Goal: Task Accomplishment & Management: Complete application form

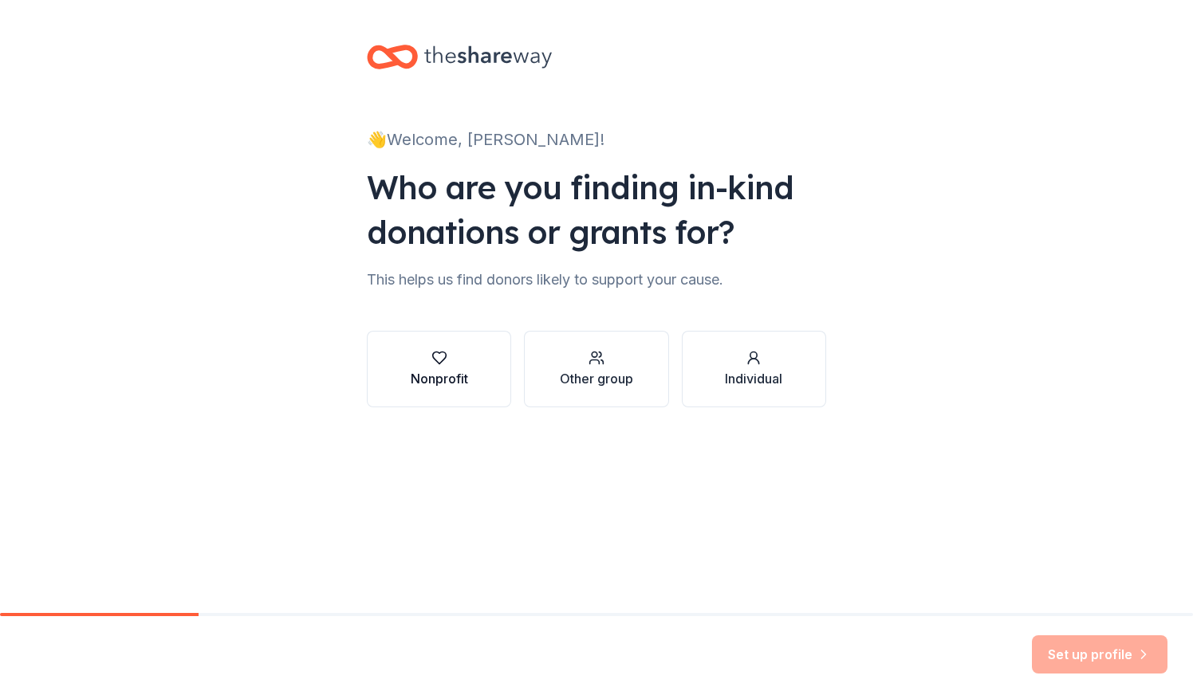
click at [464, 361] on div "button" at bounding box center [439, 358] width 57 height 16
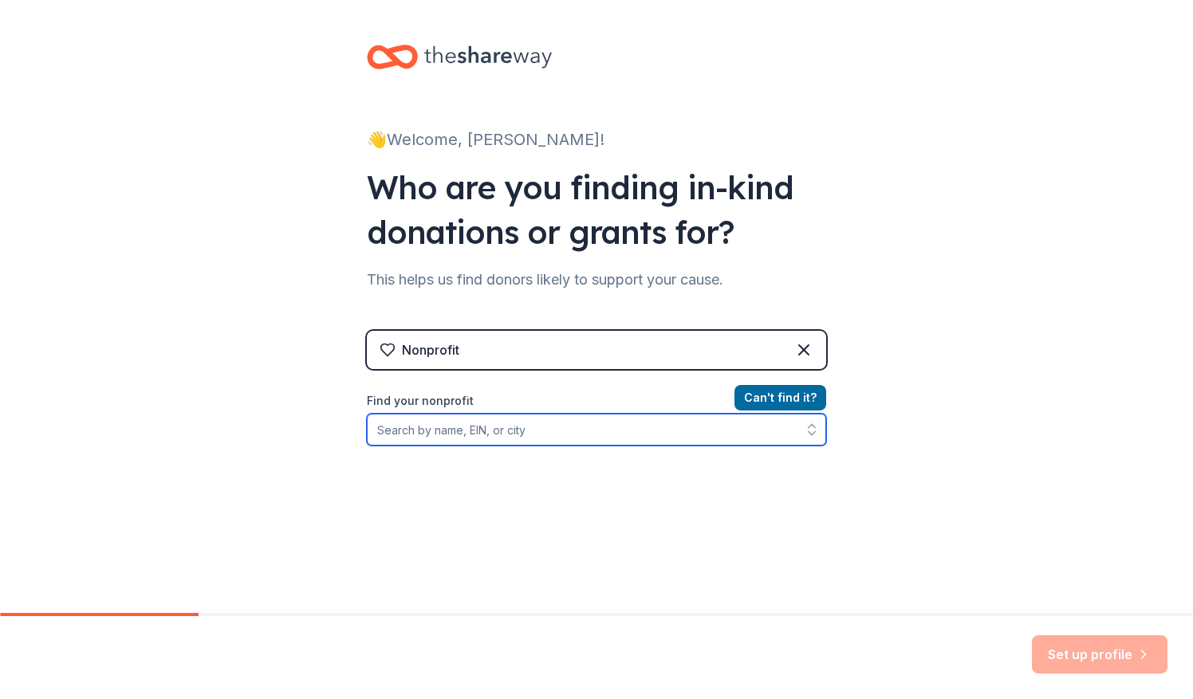
click at [493, 435] on input "Find your nonprofit" at bounding box center [596, 430] width 459 height 32
type input "833503949"
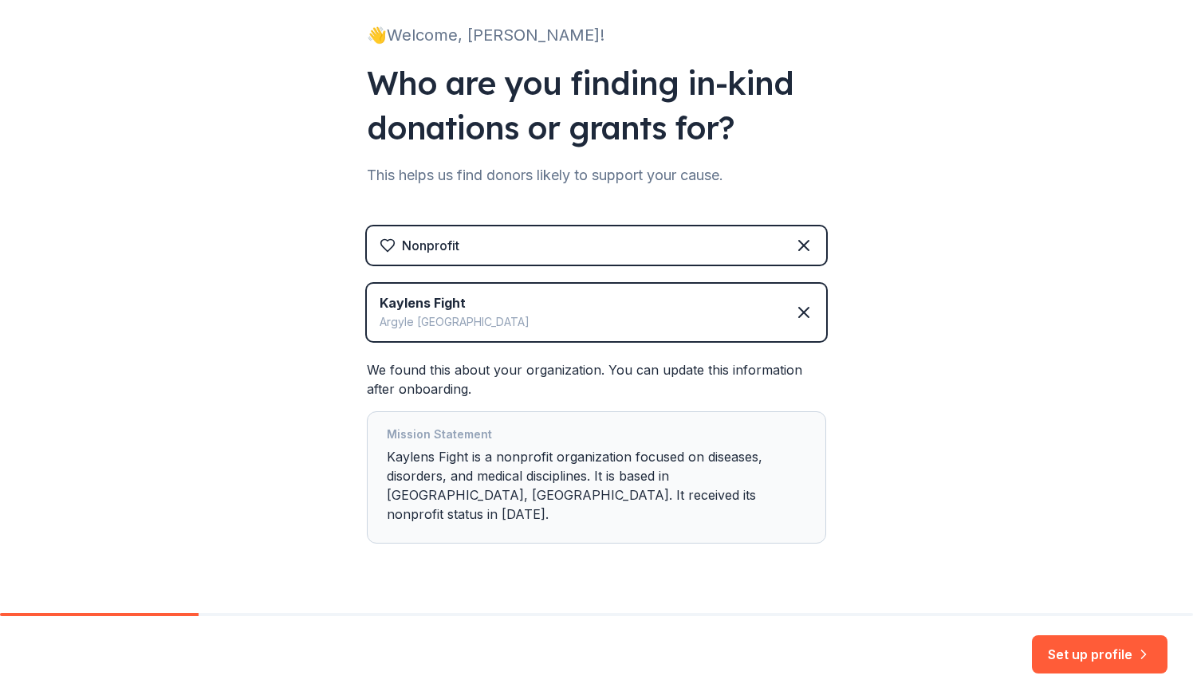
scroll to position [124, 0]
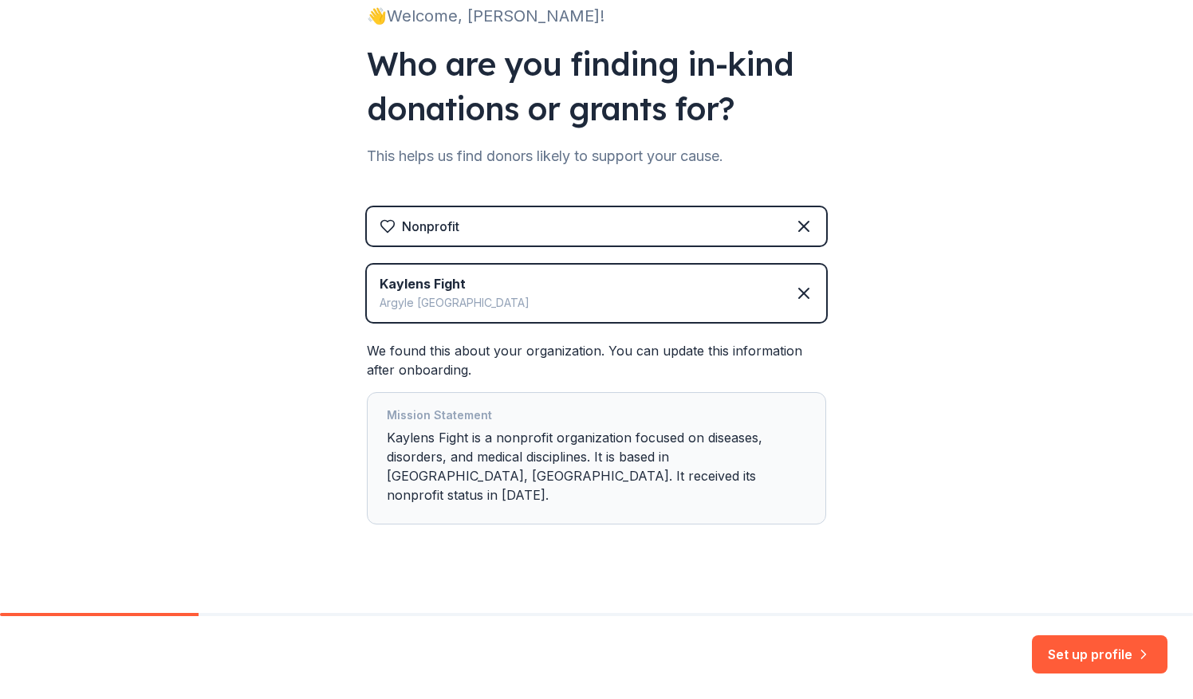
click at [717, 454] on div "Mission Statement Kaylens Fight is a nonprofit organization focused on diseases…" at bounding box center [596, 458] width 419 height 105
drag, startPoint x: 717, startPoint y: 454, endPoint x: 770, endPoint y: 534, distance: 96.0
click at [770, 534] on div "Nonprofit Kaylens Fight Argyle TX We found this about your organization. You ca…" at bounding box center [596, 381] width 459 height 349
click at [1098, 662] on button "Set up profile" at bounding box center [1100, 654] width 136 height 38
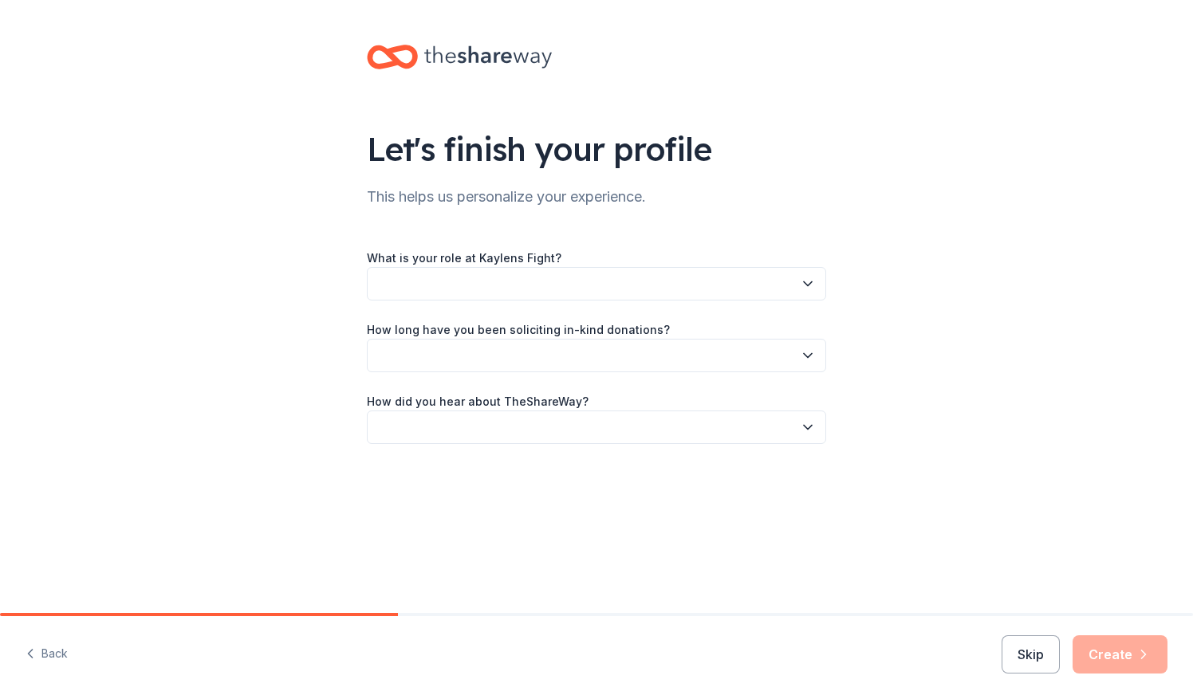
click at [765, 283] on button "button" at bounding box center [596, 283] width 459 height 33
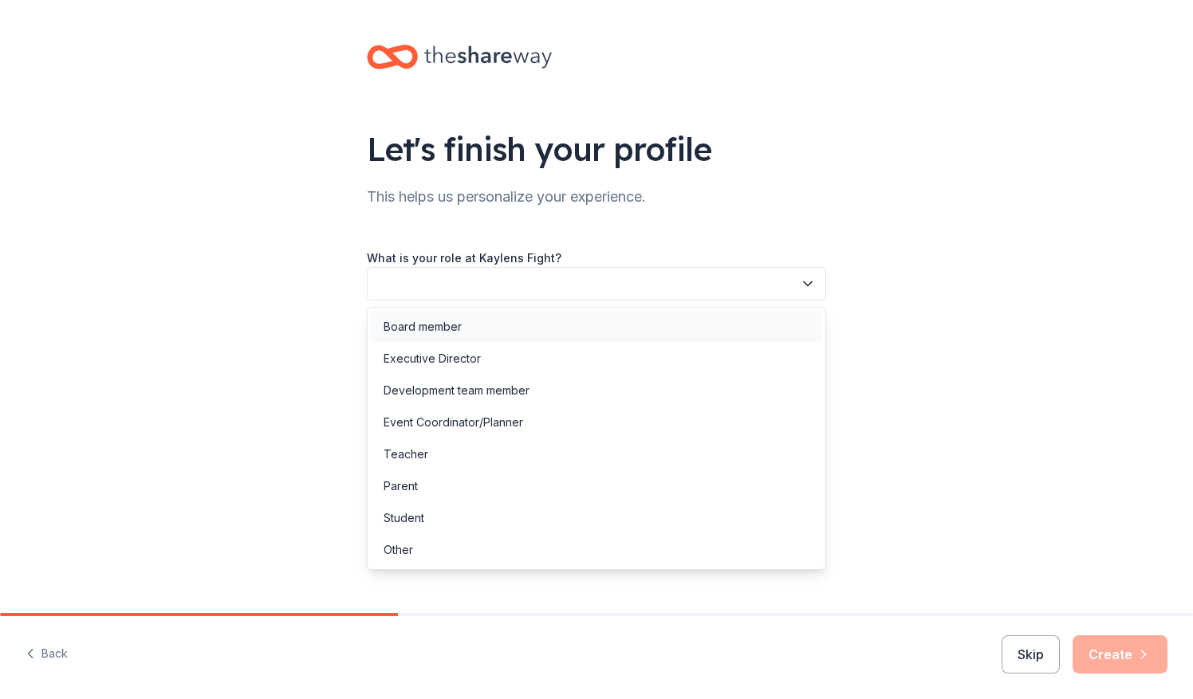
click at [490, 332] on div "Board member" at bounding box center [596, 327] width 451 height 32
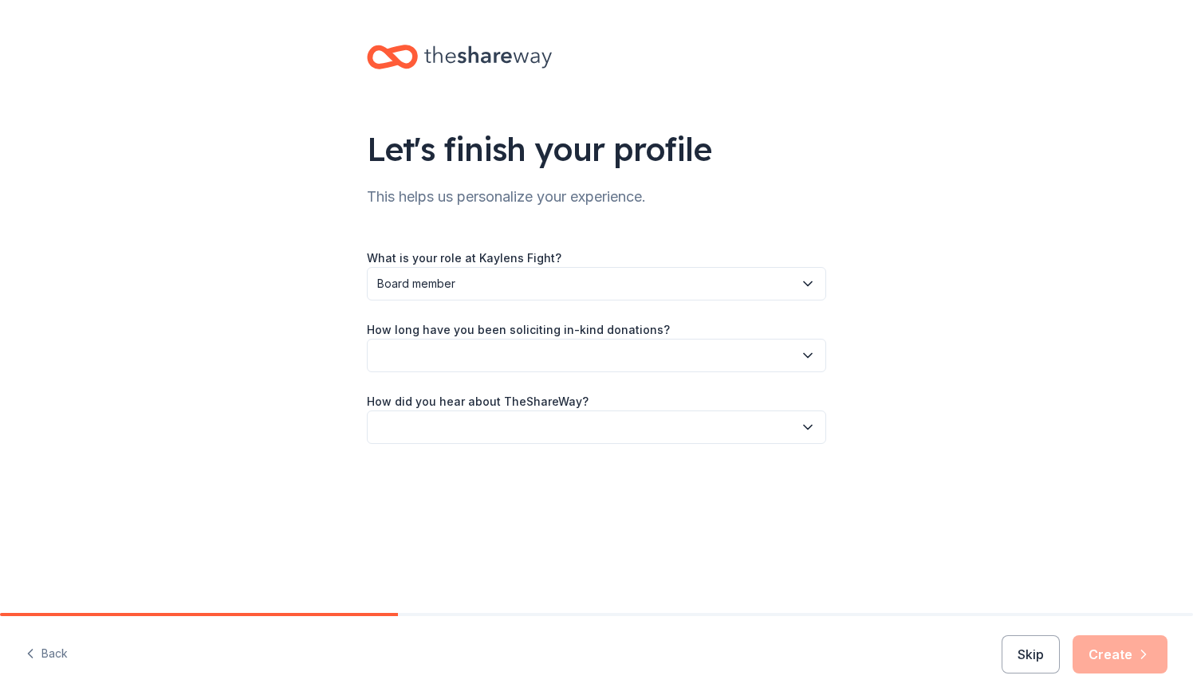
click at [490, 351] on button "button" at bounding box center [596, 355] width 459 height 33
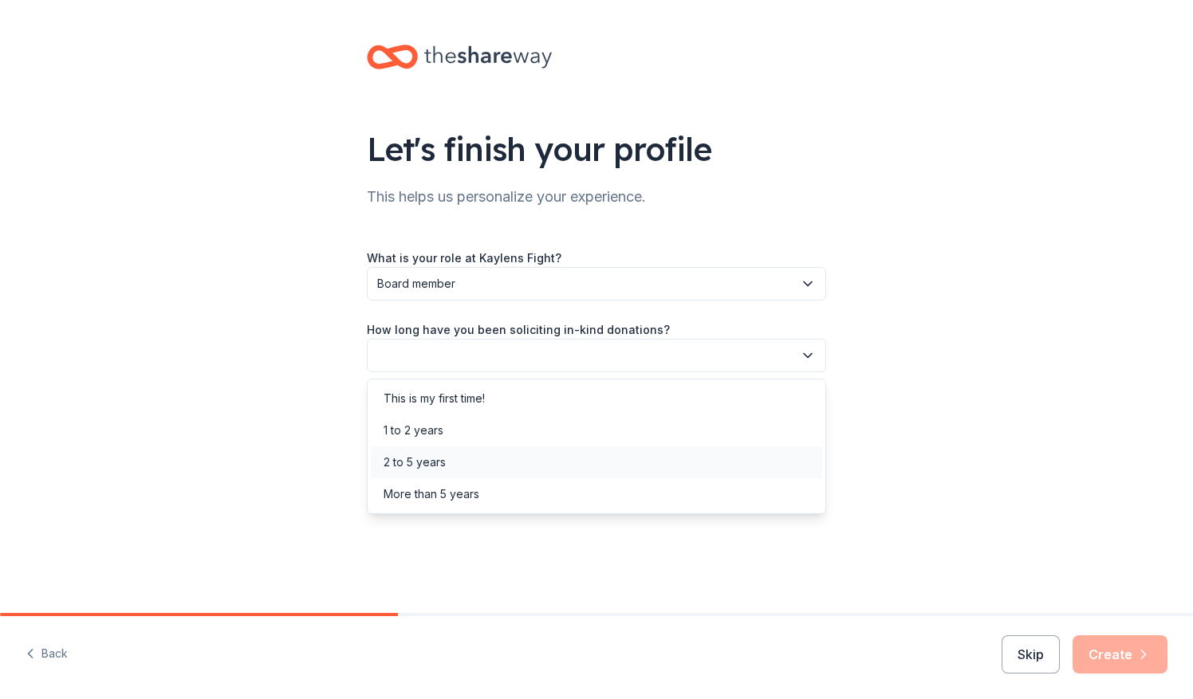
click at [464, 470] on div "2 to 5 years" at bounding box center [596, 462] width 451 height 32
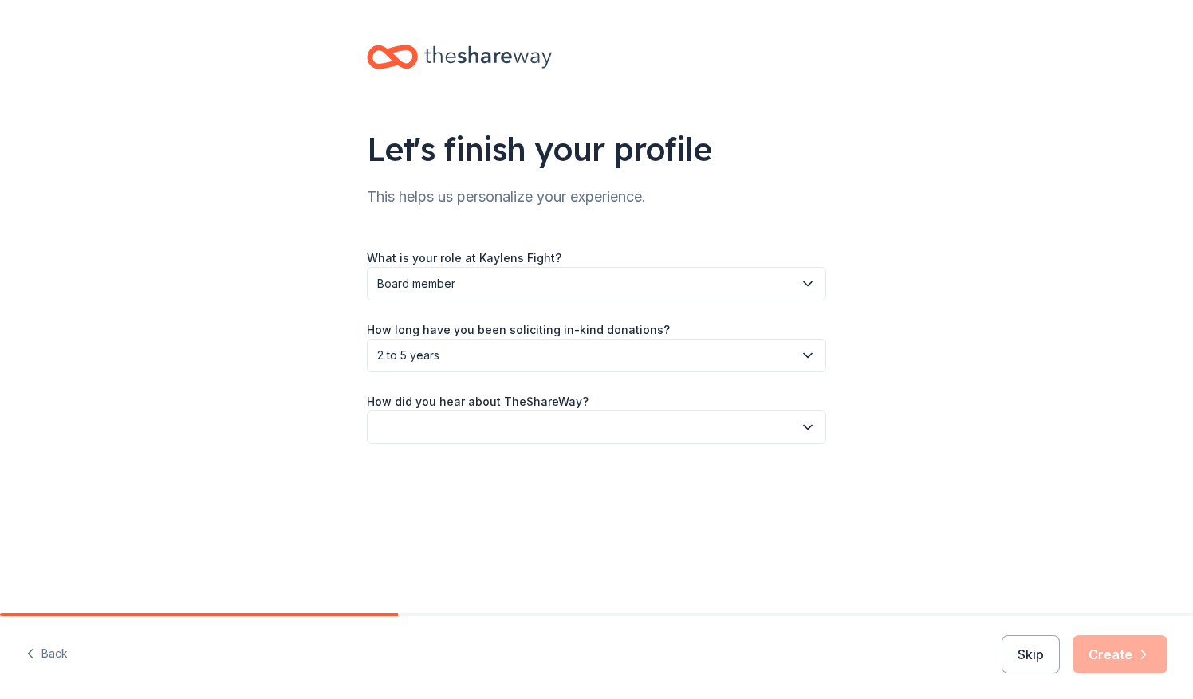
click at [518, 441] on button "button" at bounding box center [596, 427] width 459 height 33
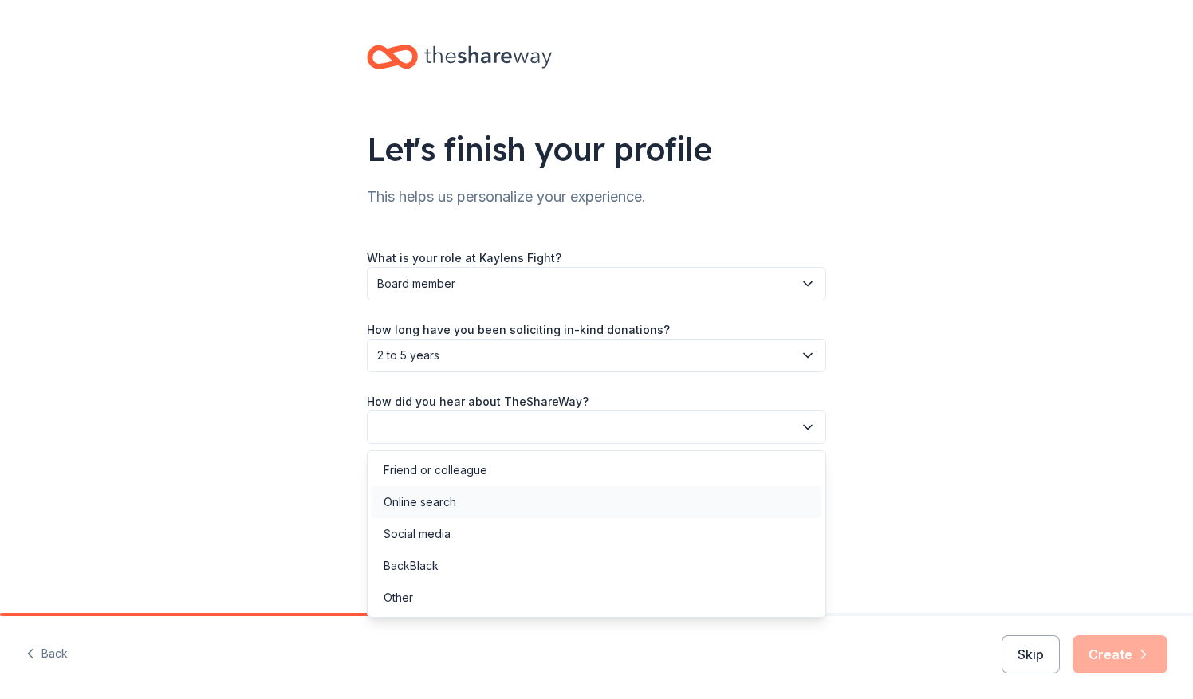
click at [461, 514] on div "Online search" at bounding box center [596, 502] width 451 height 32
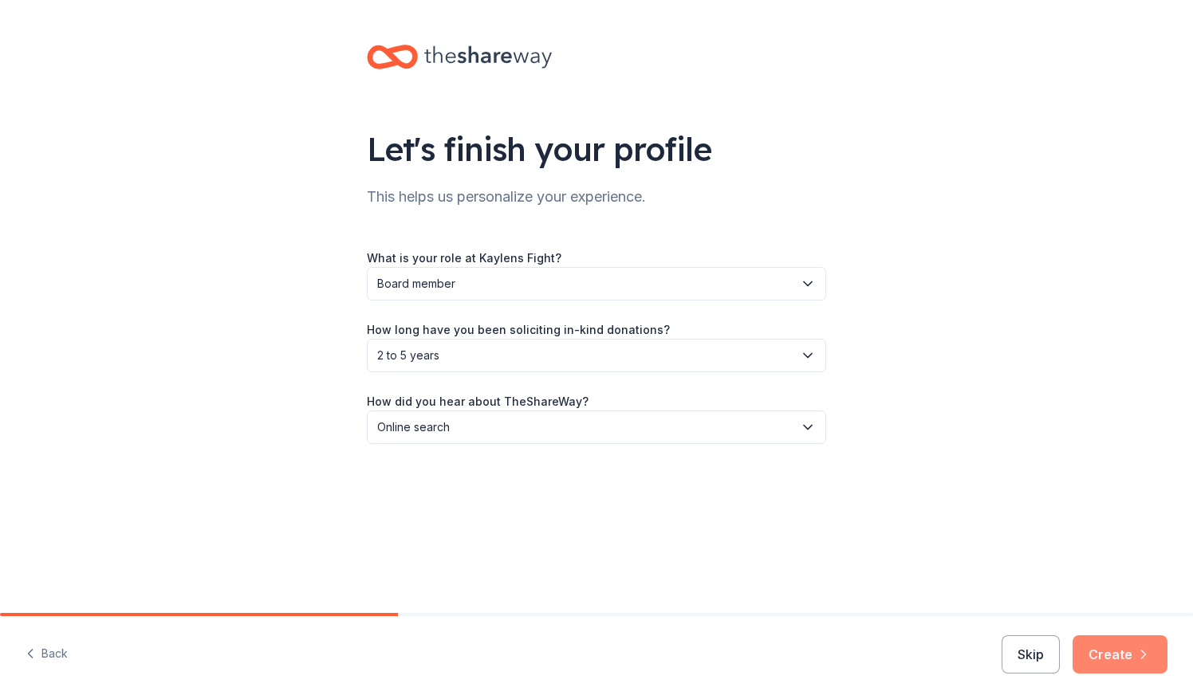
click at [1114, 655] on button "Create" at bounding box center [1119, 654] width 95 height 38
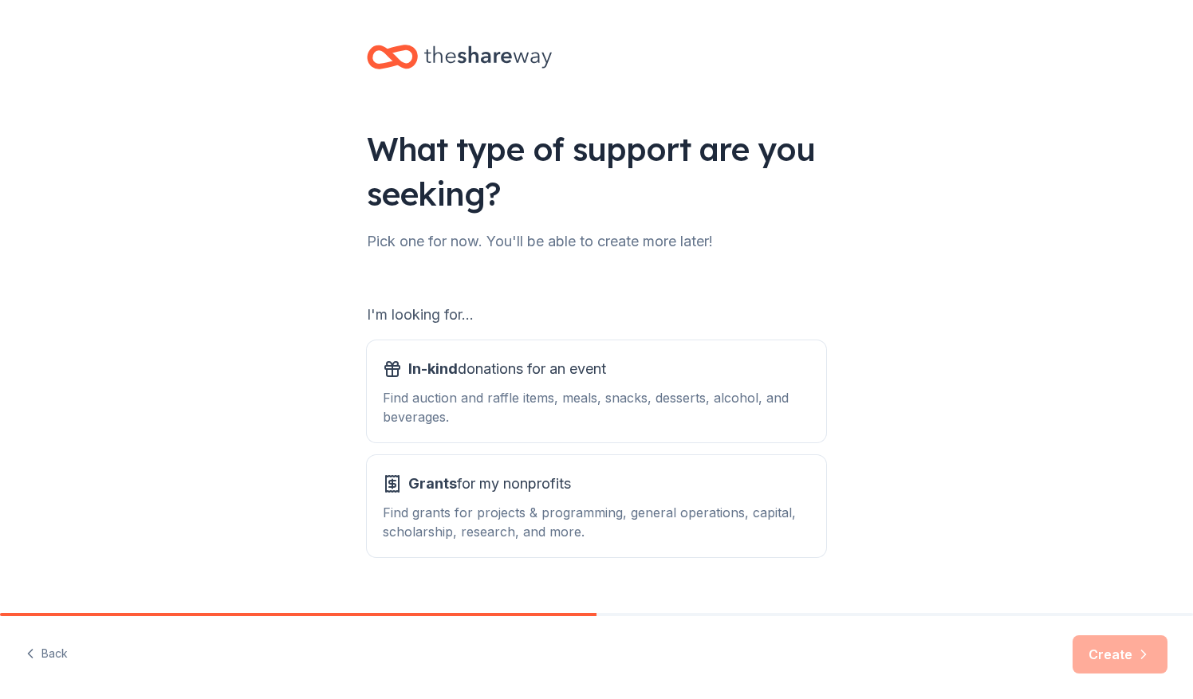
scroll to position [30, 0]
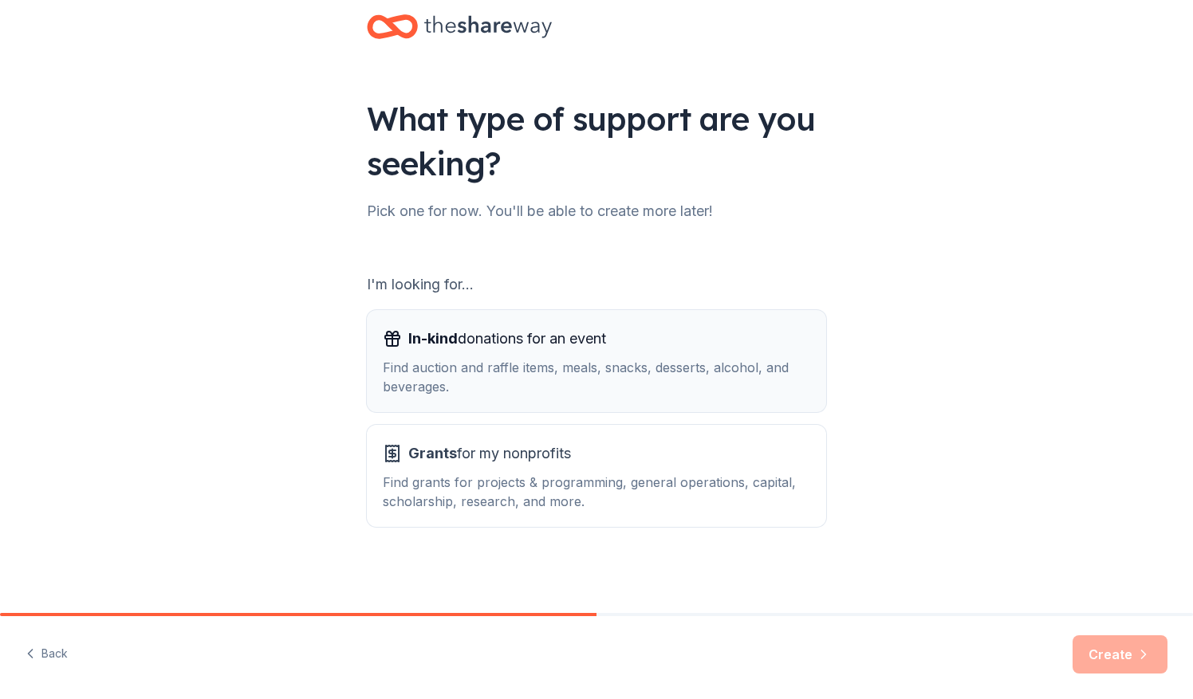
click at [580, 371] on div "Find auction and raffle items, meals, snacks, desserts, alcohol, and beverages." at bounding box center [596, 377] width 427 height 38
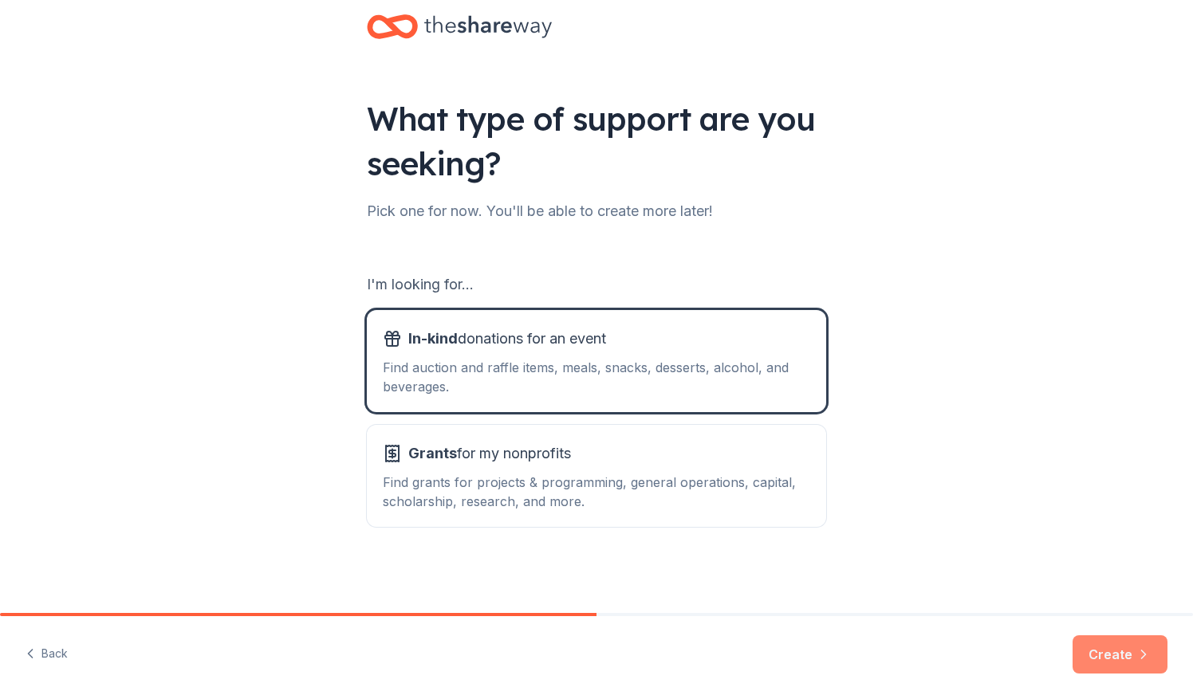
click at [1125, 657] on button "Create" at bounding box center [1119, 654] width 95 height 38
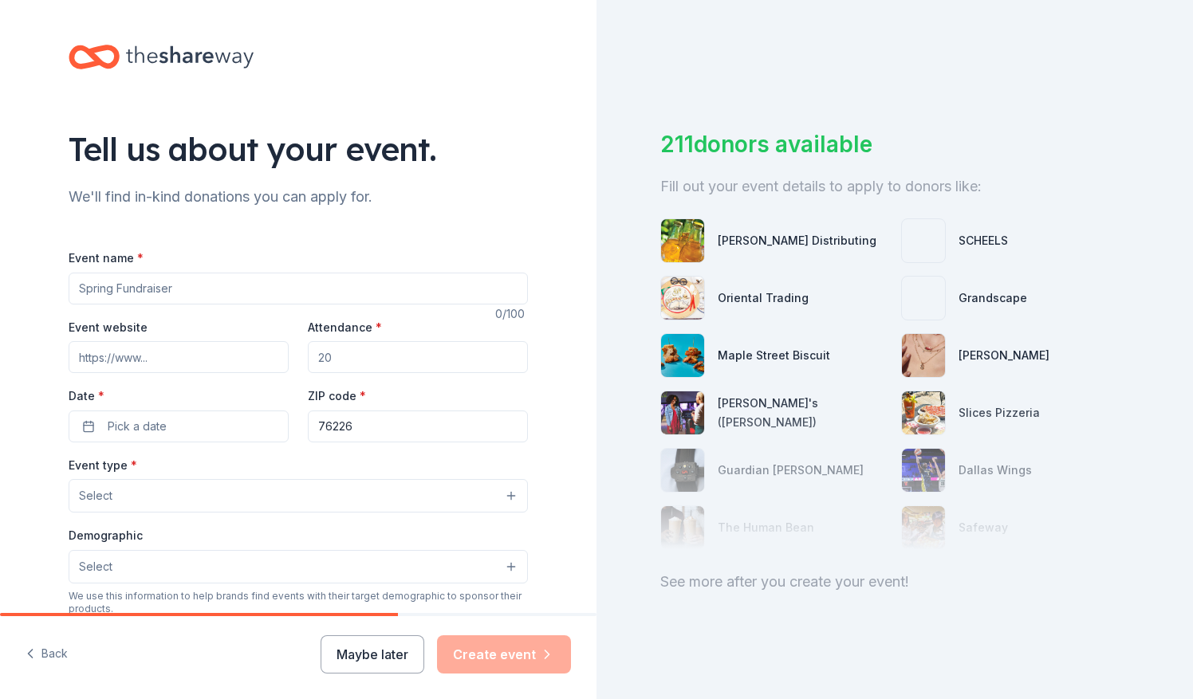
click at [250, 287] on input "Event name *" at bounding box center [298, 289] width 459 height 32
type input "Fighters' Weekend"
click at [175, 368] on input "Event website" at bounding box center [179, 357] width 220 height 32
type input "[DOMAIN_NAME][URL]"
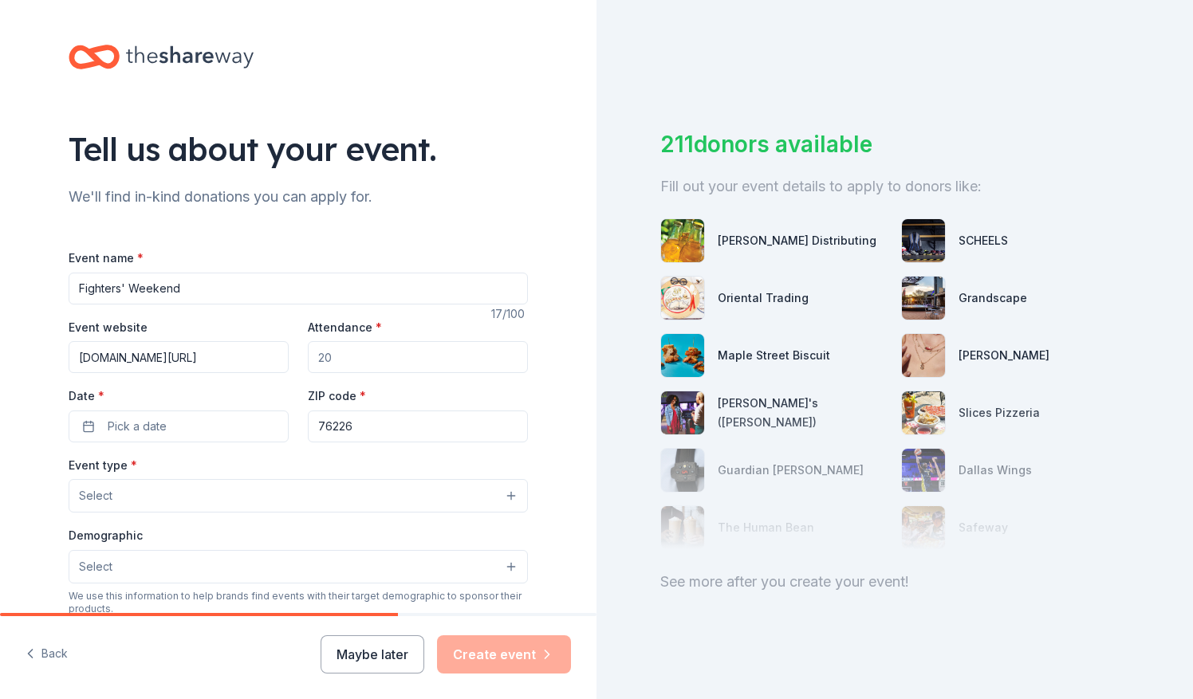
scroll to position [0, 0]
type input "300"
click at [78, 422] on button "Pick a date" at bounding box center [179, 427] width 220 height 32
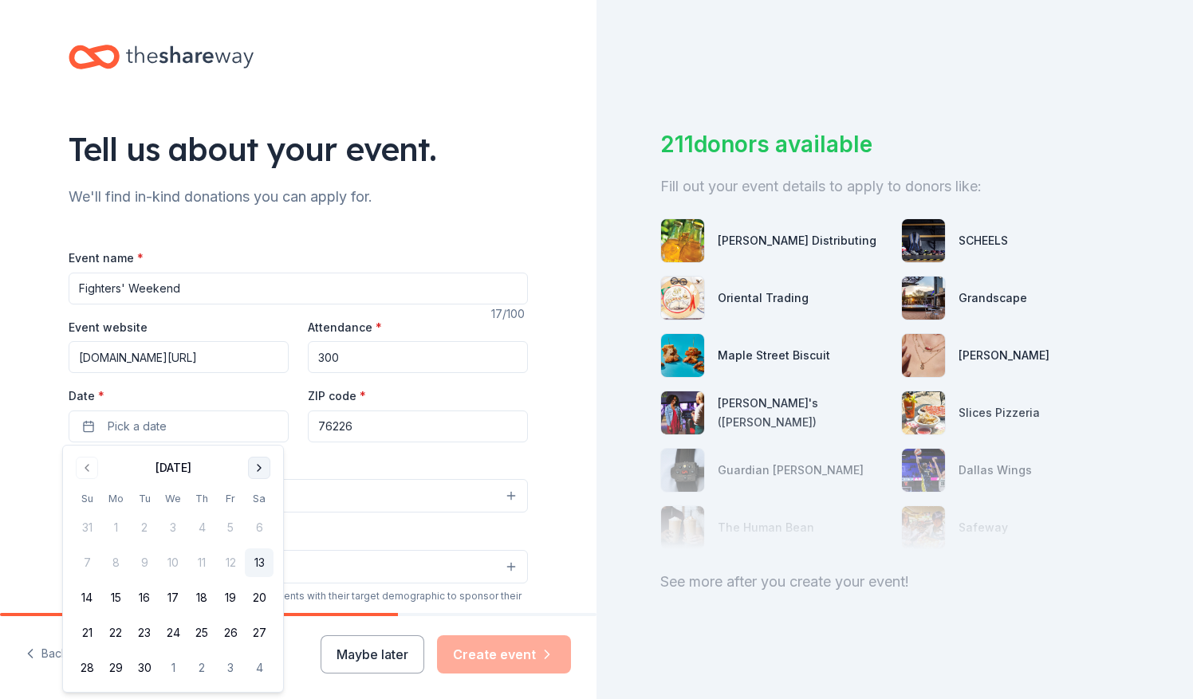
click at [256, 470] on button "Go to next month" at bounding box center [259, 468] width 22 height 22
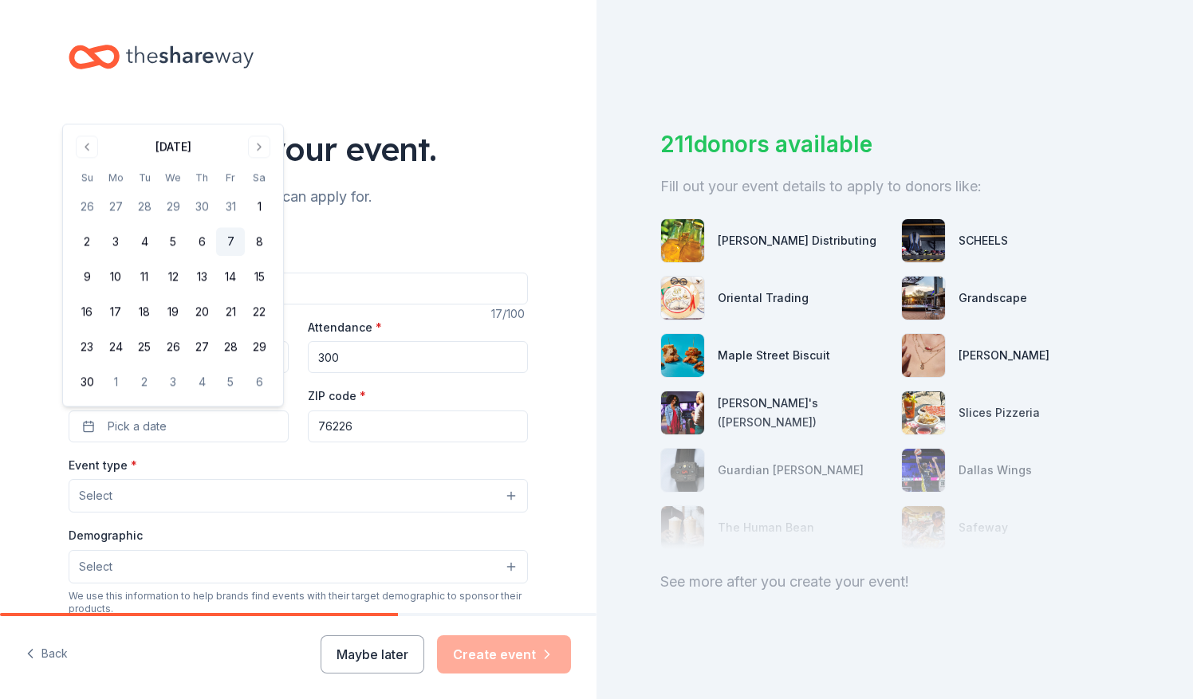
click at [234, 243] on button "7" at bounding box center [230, 242] width 29 height 29
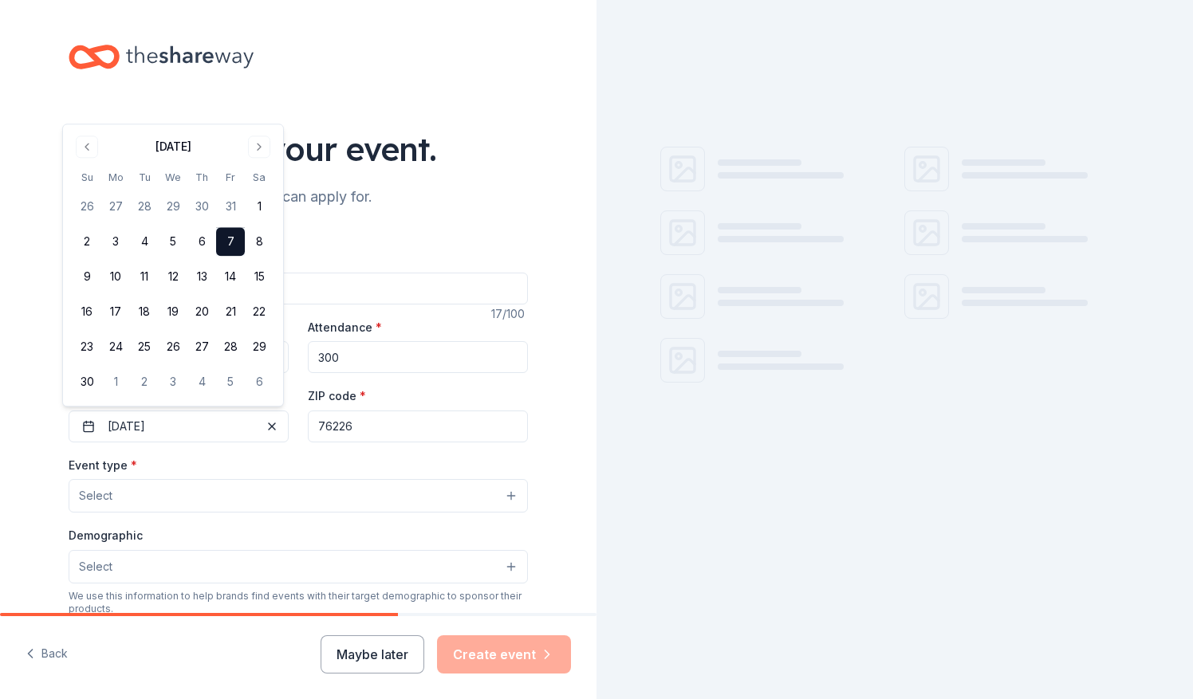
click at [389, 428] on input "76226" at bounding box center [418, 427] width 220 height 32
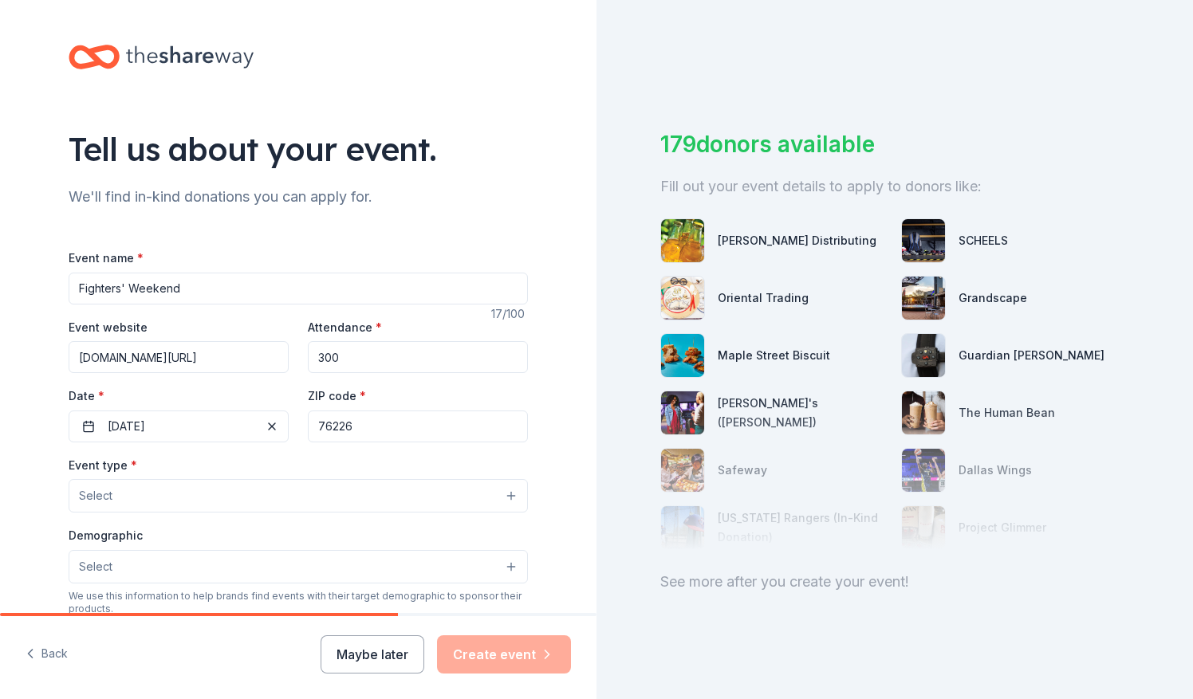
click at [258, 486] on button "Select" at bounding box center [298, 495] width 459 height 33
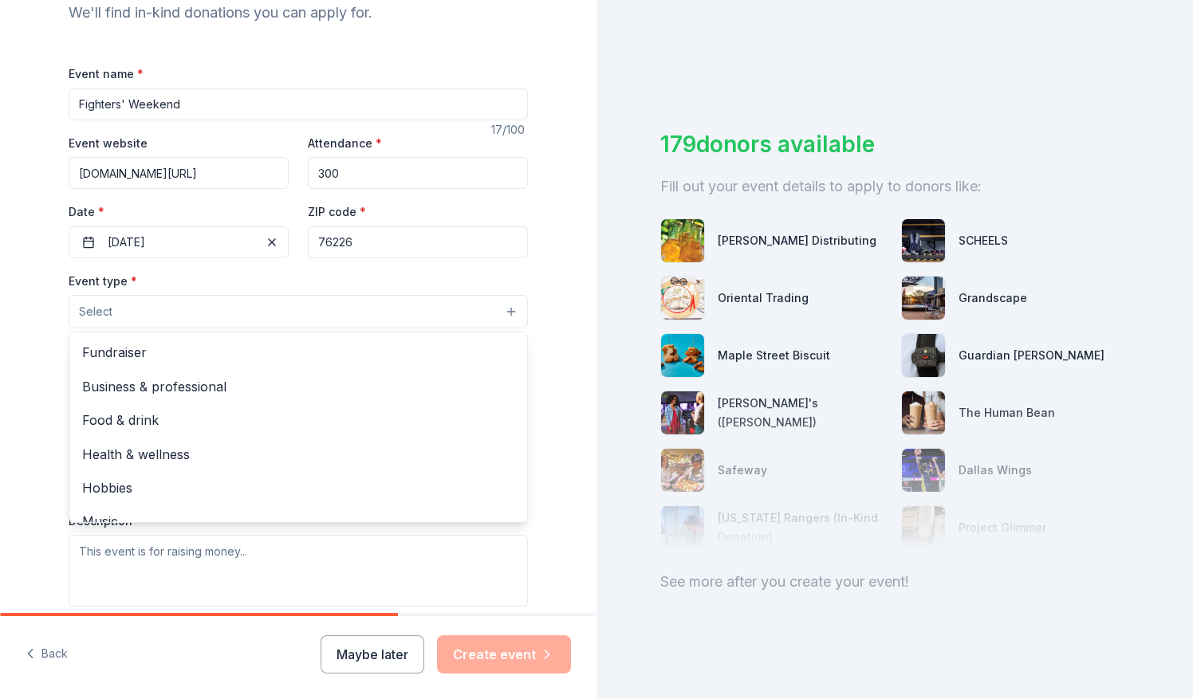
scroll to position [207, 0]
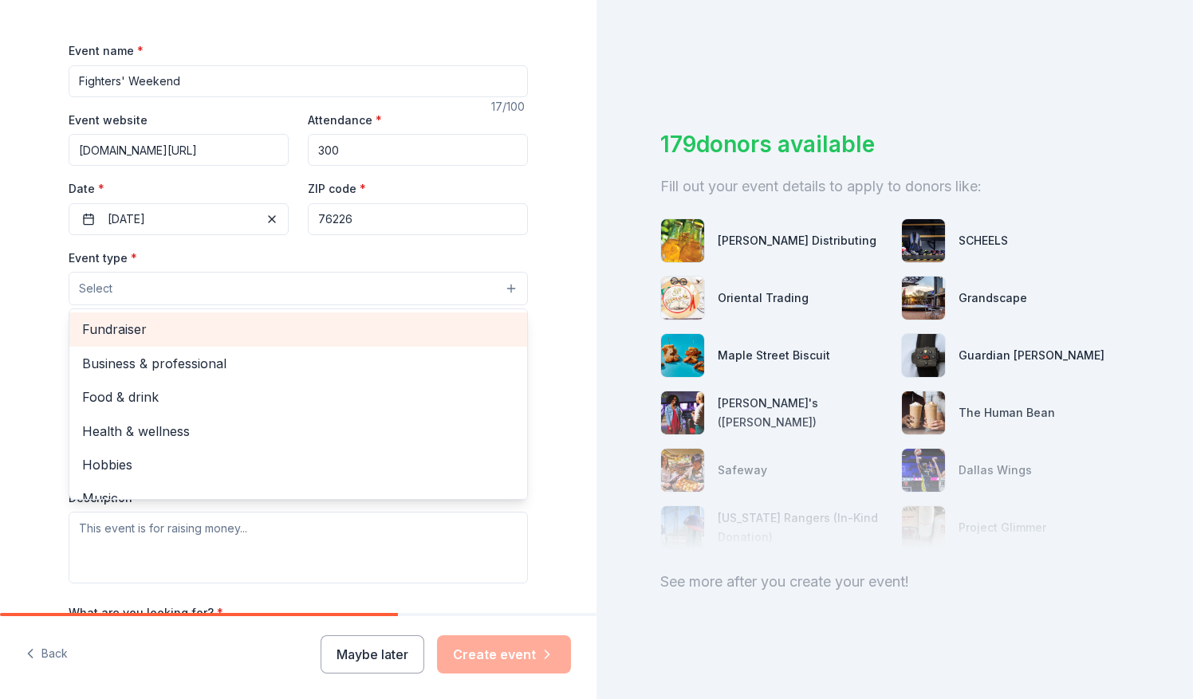
click at [159, 330] on span "Fundraiser" at bounding box center [298, 329] width 432 height 21
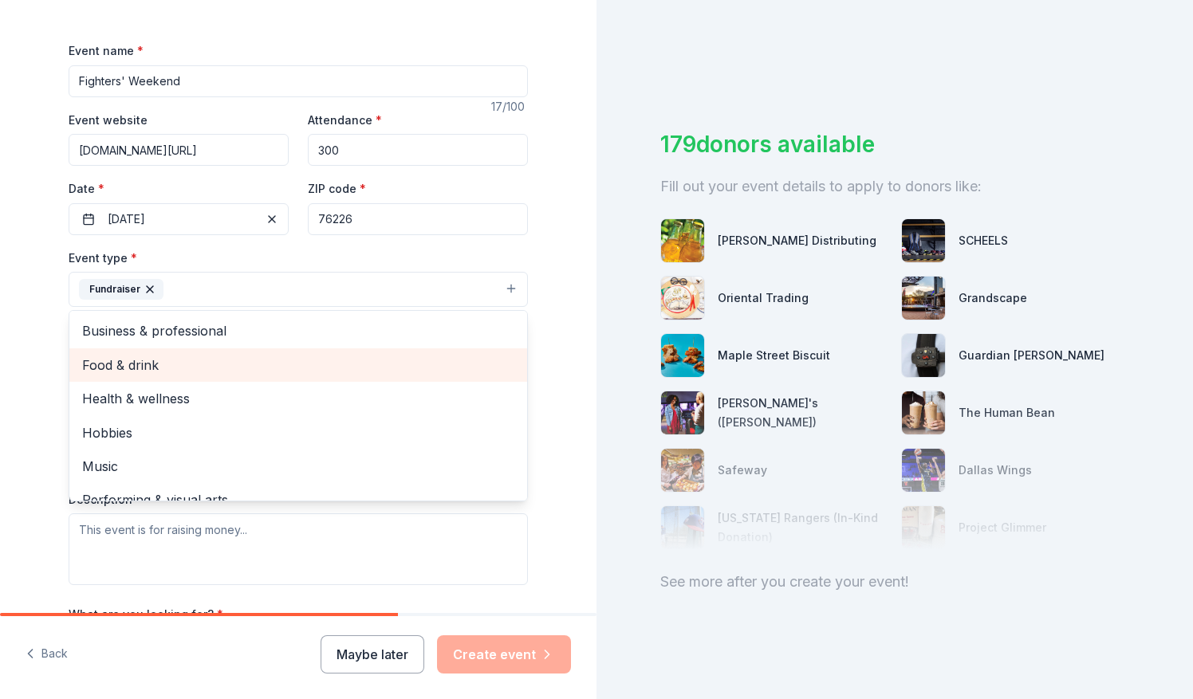
scroll to position [19, 0]
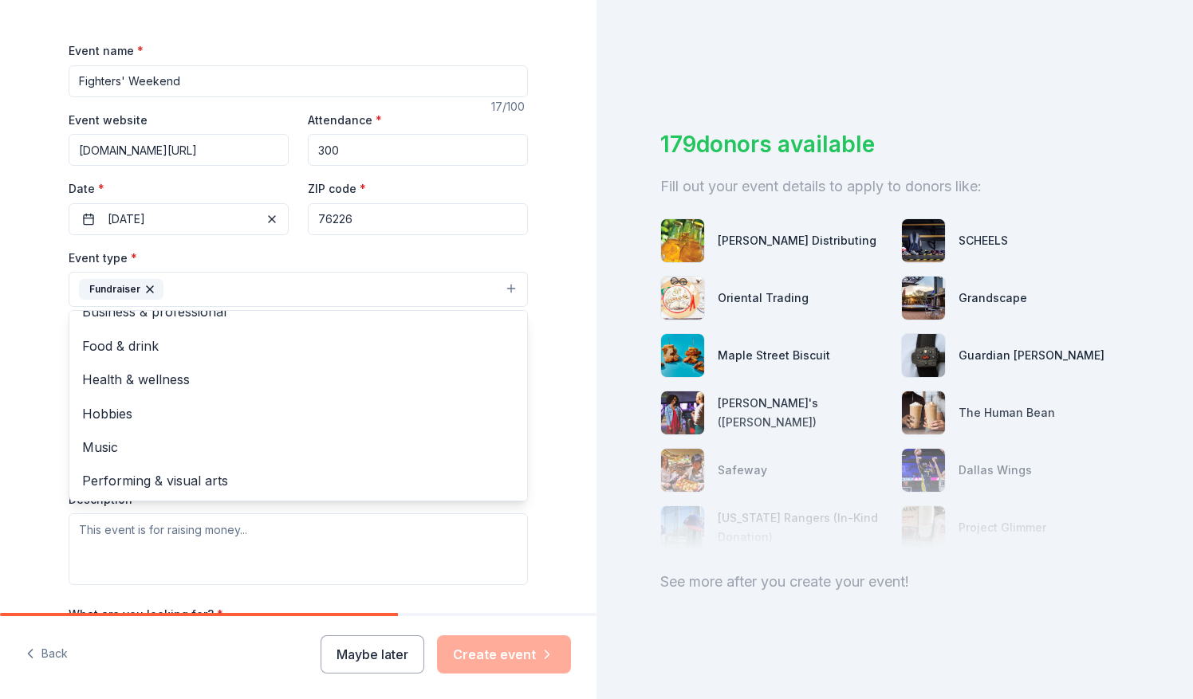
click at [26, 297] on div "Tell us about your event. We'll find in-kind donations you can apply for. Event…" at bounding box center [298, 324] width 596 height 1063
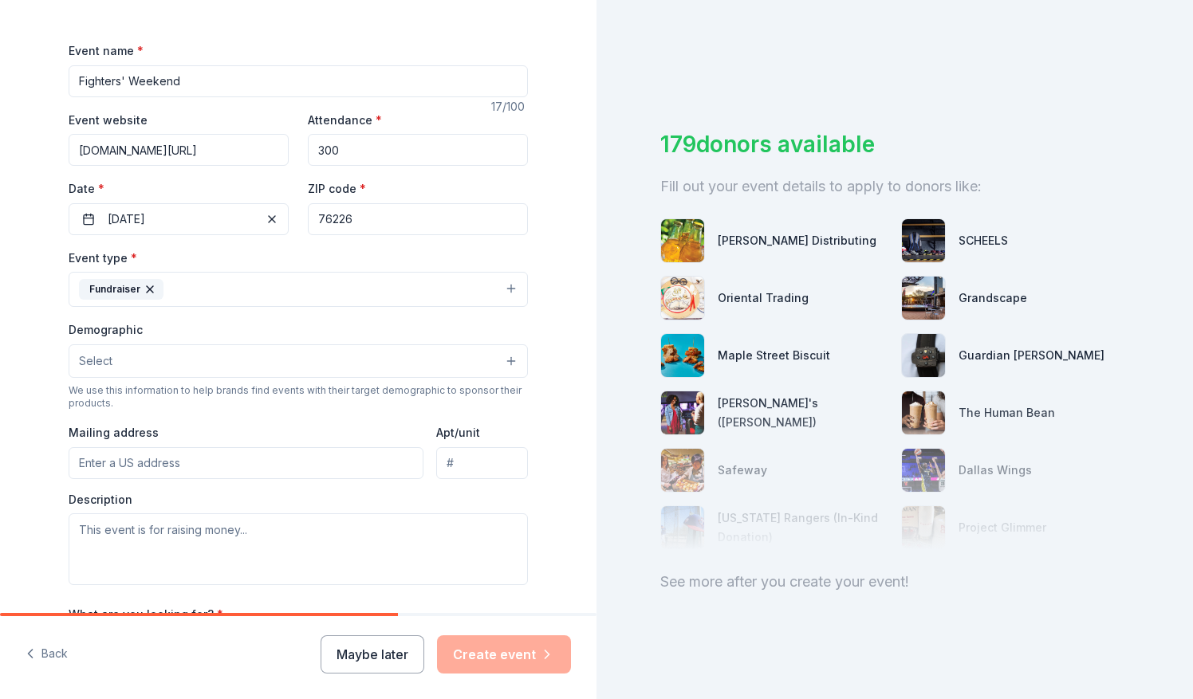
click at [140, 373] on button "Select" at bounding box center [298, 360] width 459 height 33
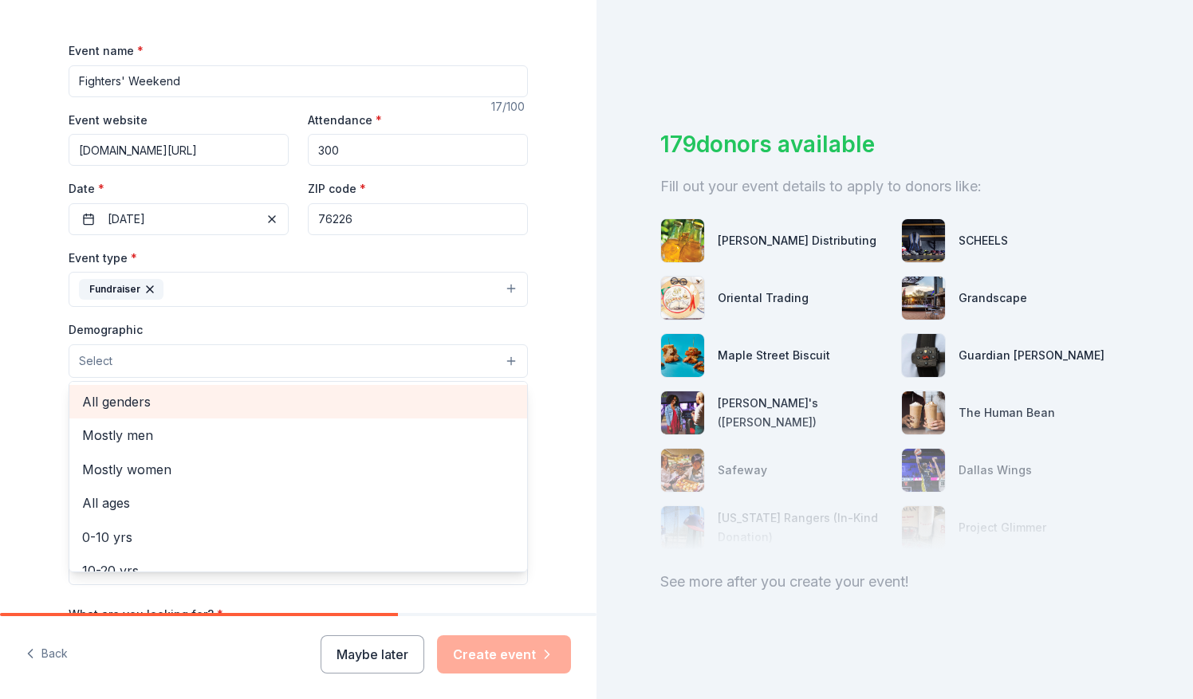
click at [140, 396] on span "All genders" at bounding box center [298, 401] width 432 height 21
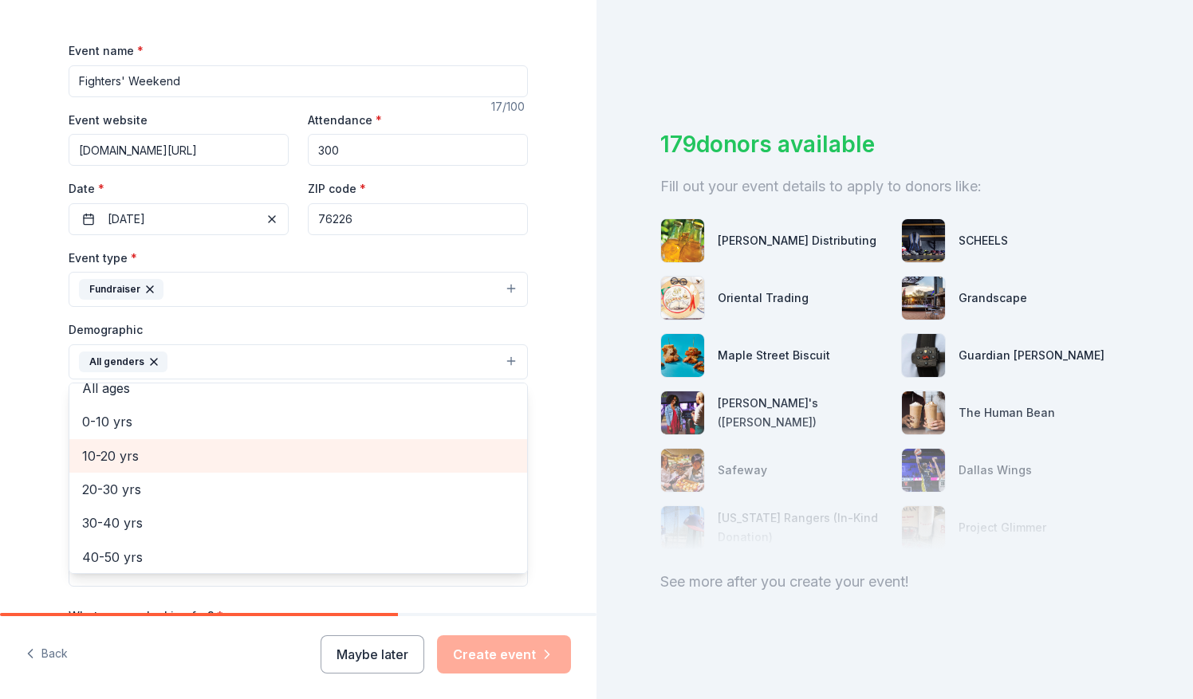
scroll to position [139, 0]
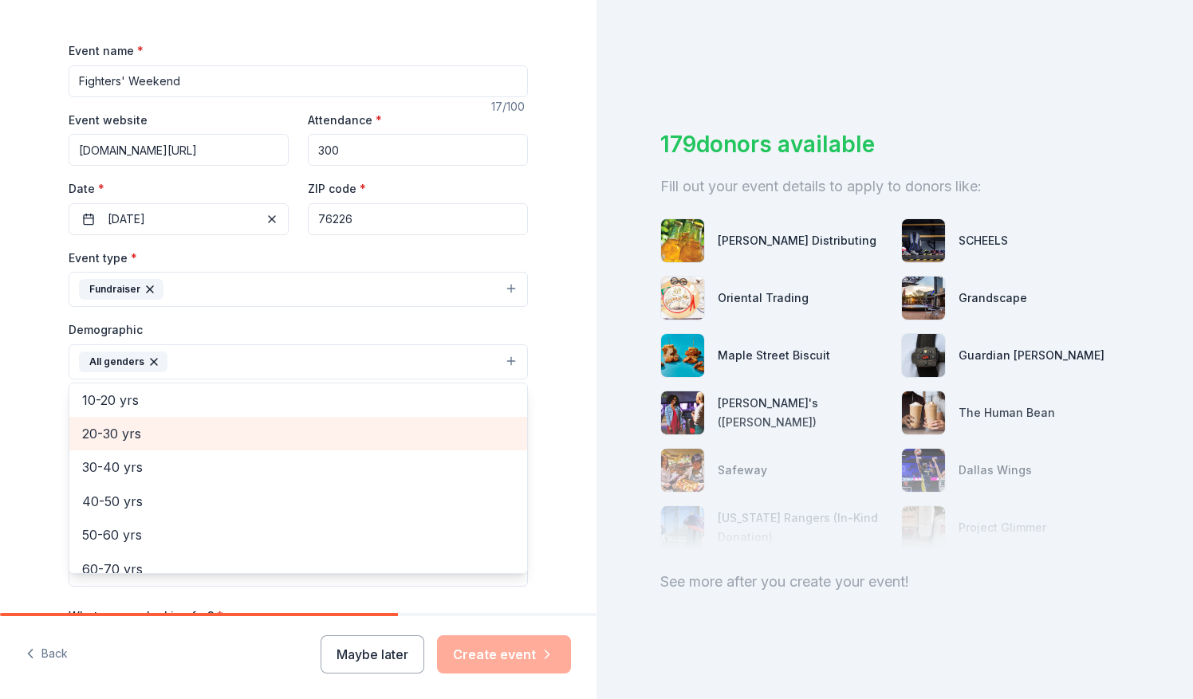
click at [140, 435] on span "20-30 yrs" at bounding box center [298, 433] width 432 height 21
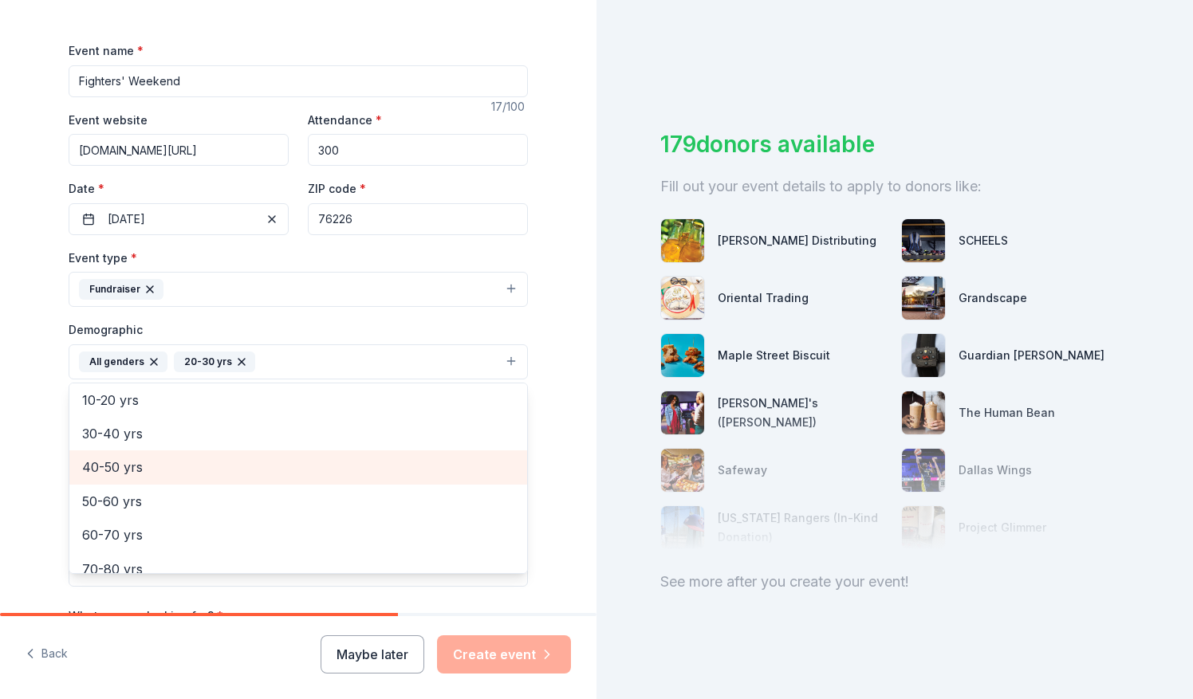
click at [140, 464] on span "40-50 yrs" at bounding box center [298, 467] width 432 height 21
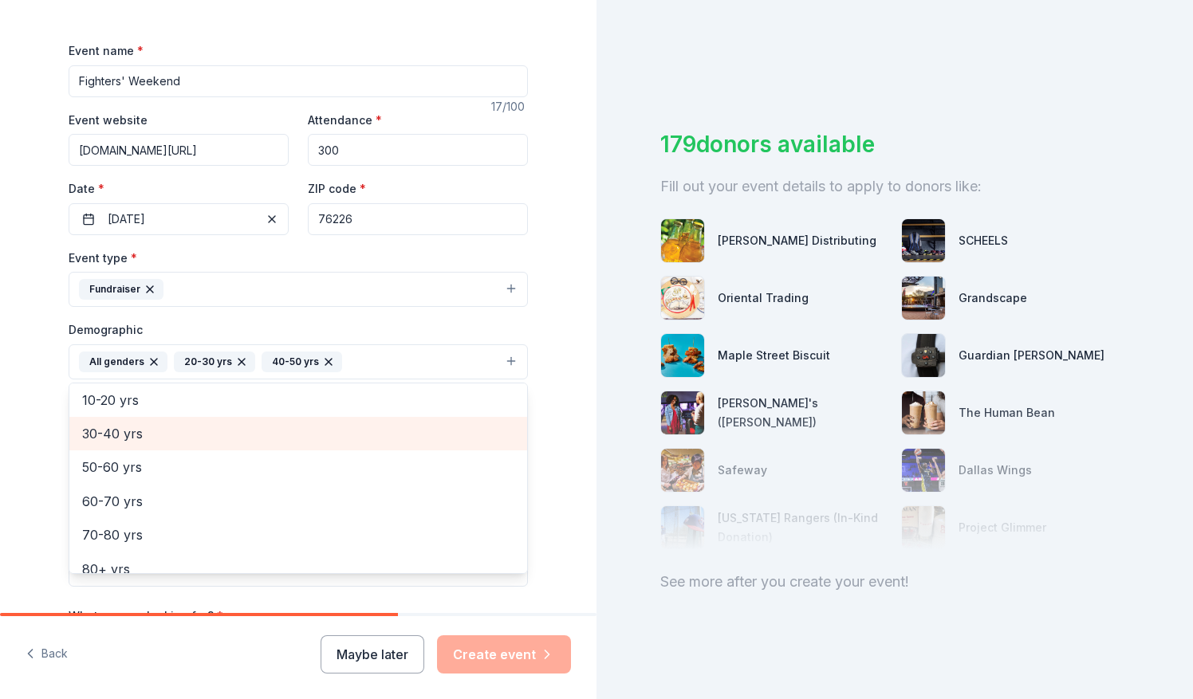
click at [148, 435] on span "30-40 yrs" at bounding box center [298, 433] width 432 height 21
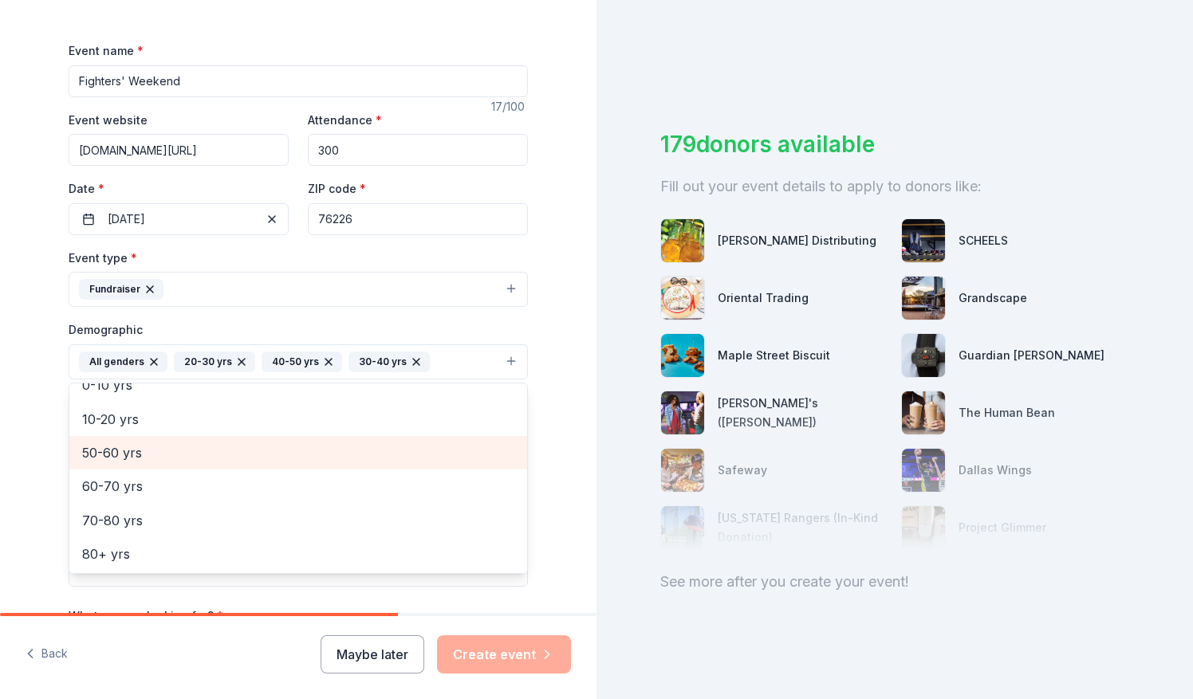
click at [148, 446] on span "50-60 yrs" at bounding box center [298, 453] width 432 height 21
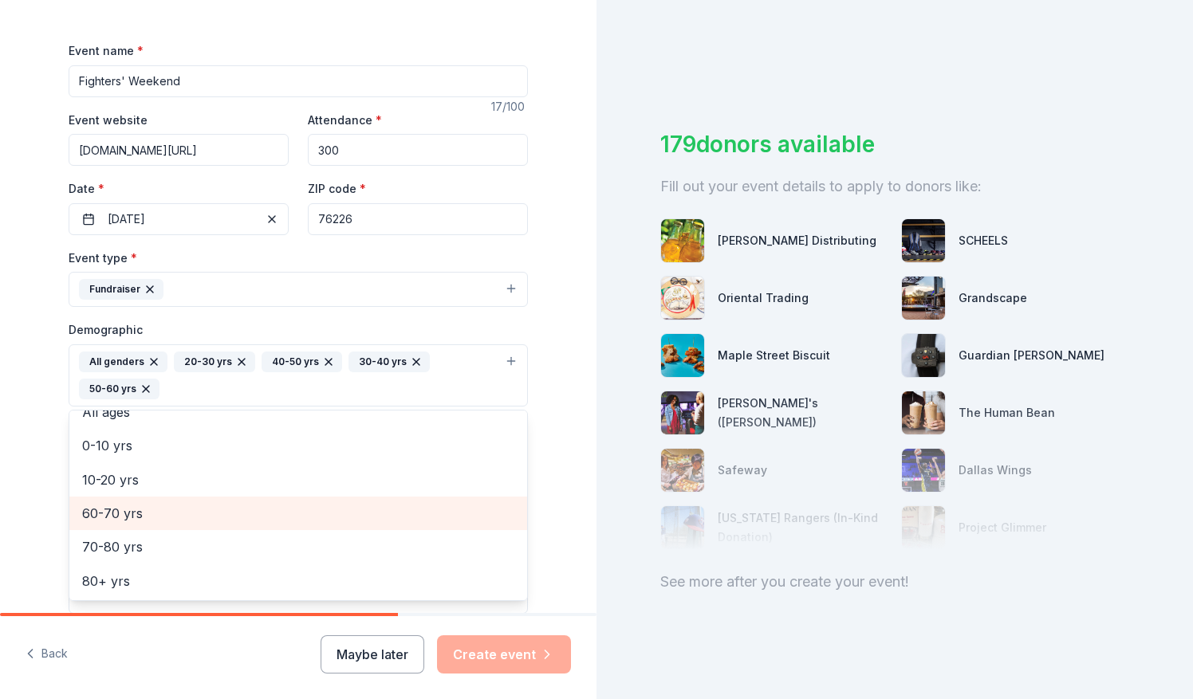
click at [144, 506] on span "60-70 yrs" at bounding box center [298, 513] width 432 height 21
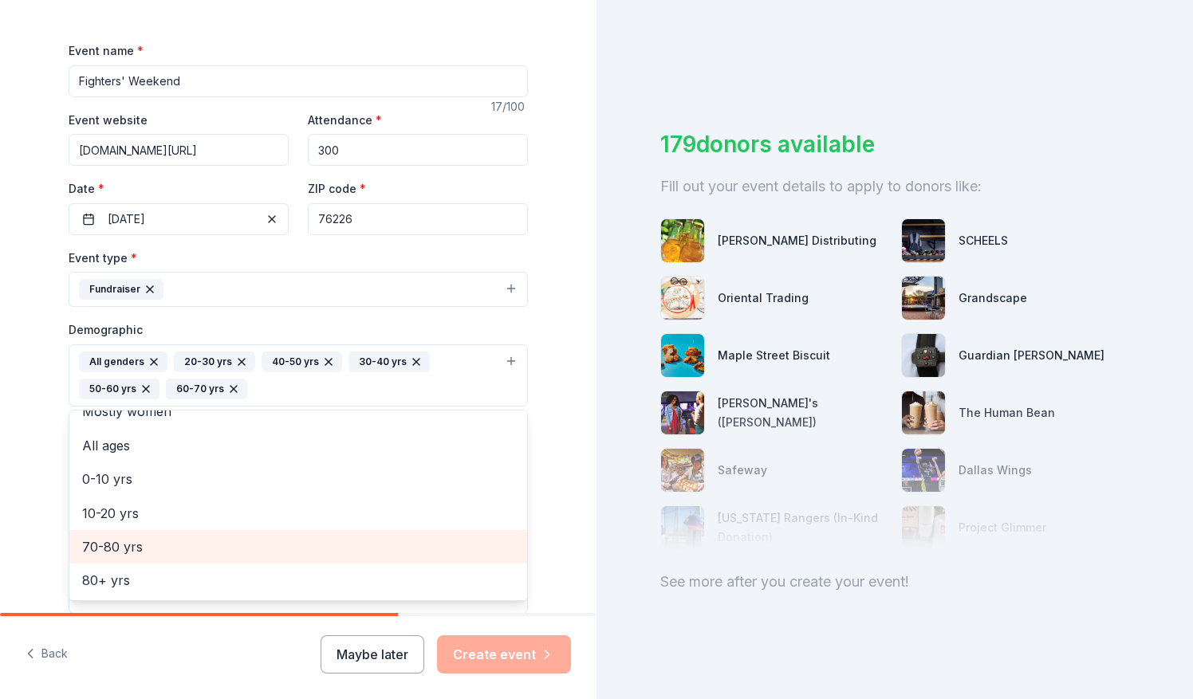
click at [142, 543] on span "70-80 yrs" at bounding box center [298, 547] width 432 height 21
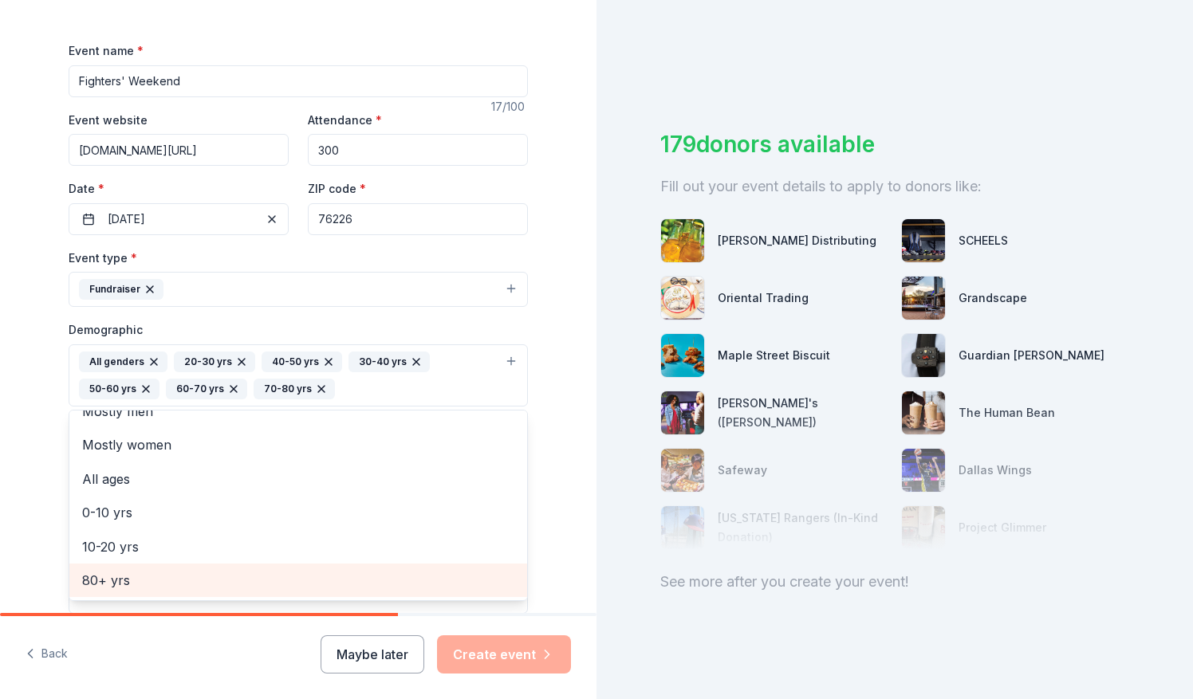
click at [141, 576] on span "80+ yrs" at bounding box center [298, 580] width 432 height 21
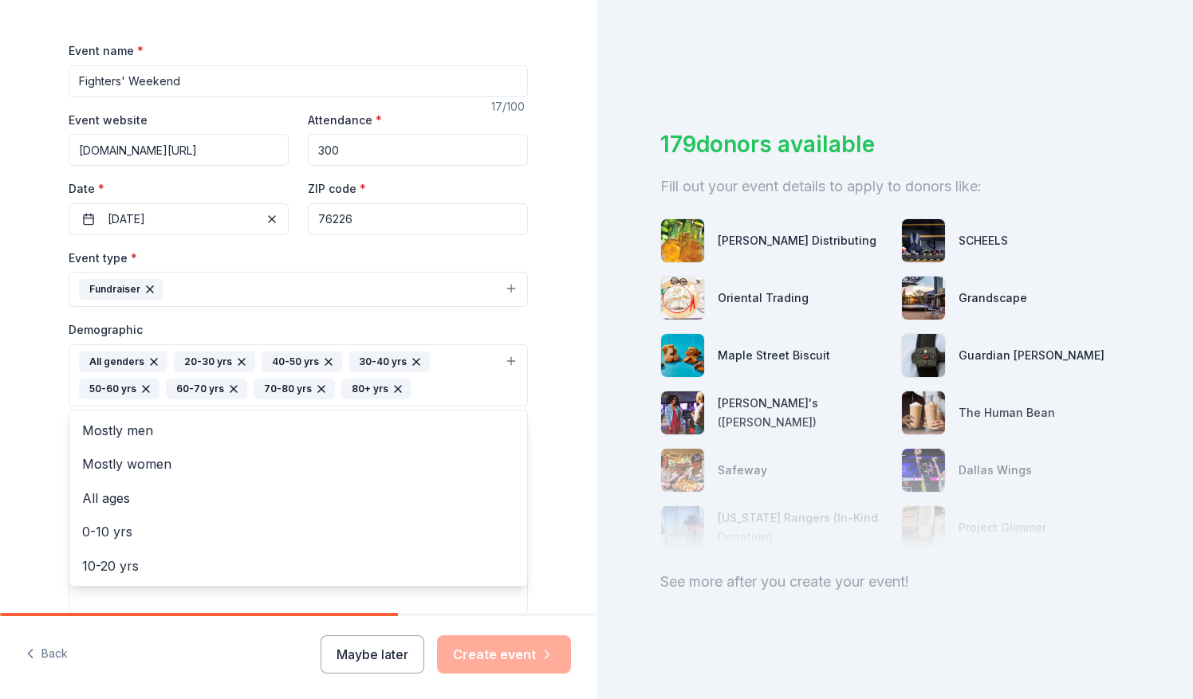
click at [34, 411] on div "Tell us about your event. We'll find in-kind donations you can apply for. Event…" at bounding box center [298, 339] width 596 height 1092
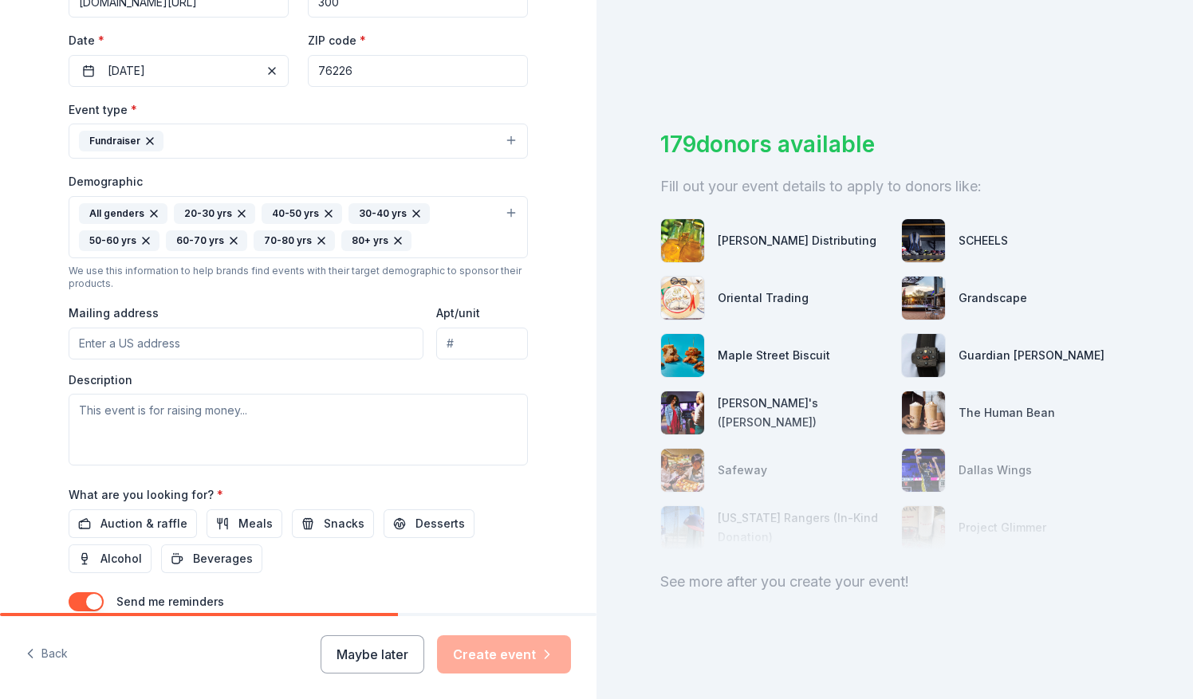
scroll to position [423, 0]
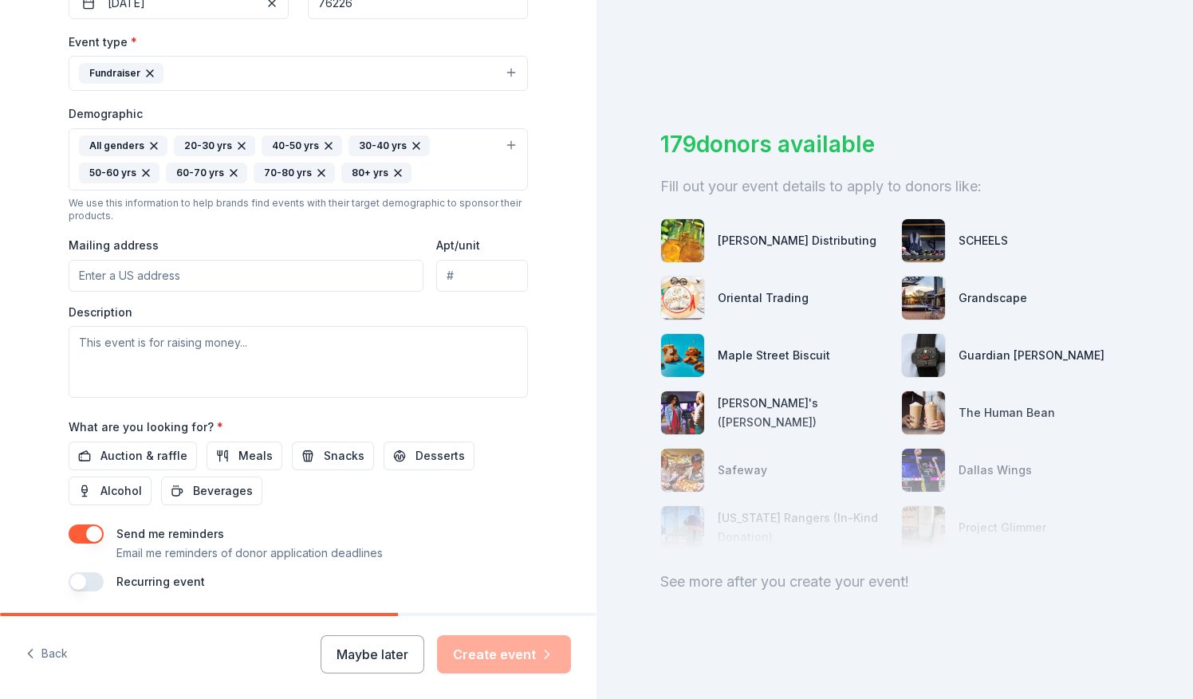
click at [181, 277] on input "Mailing address" at bounding box center [246, 276] width 355 height 32
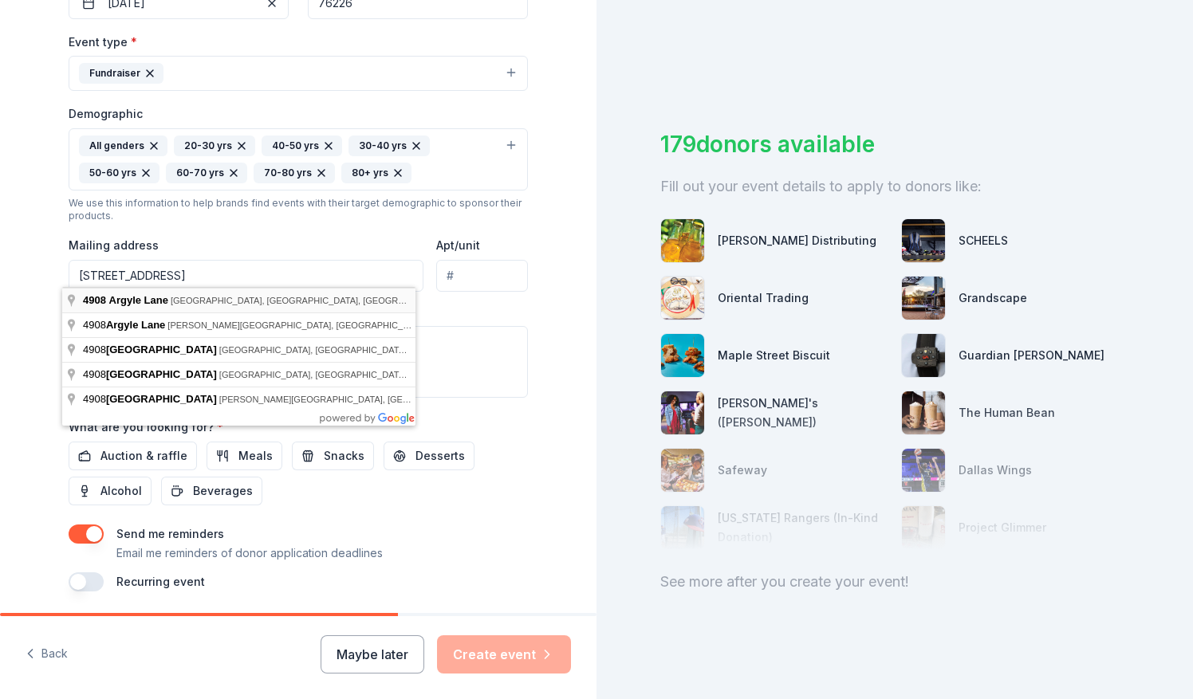
type input "4908 Argyle Lane, Argyle, TX, 76226"
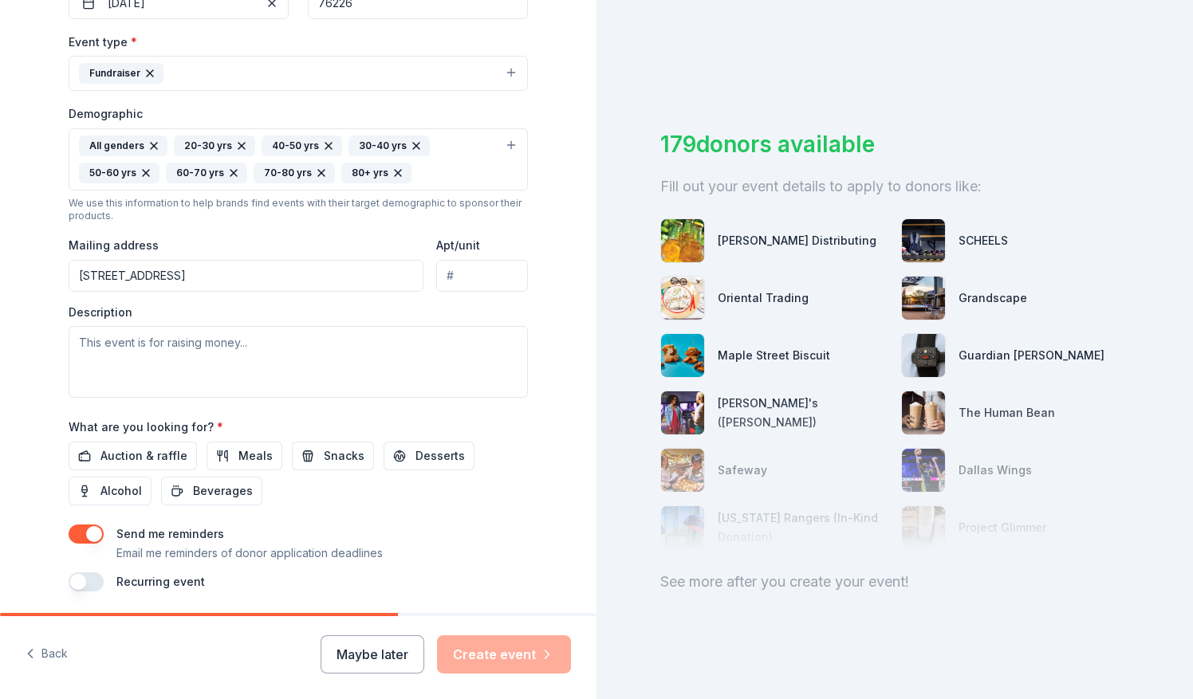
scroll to position [473, 0]
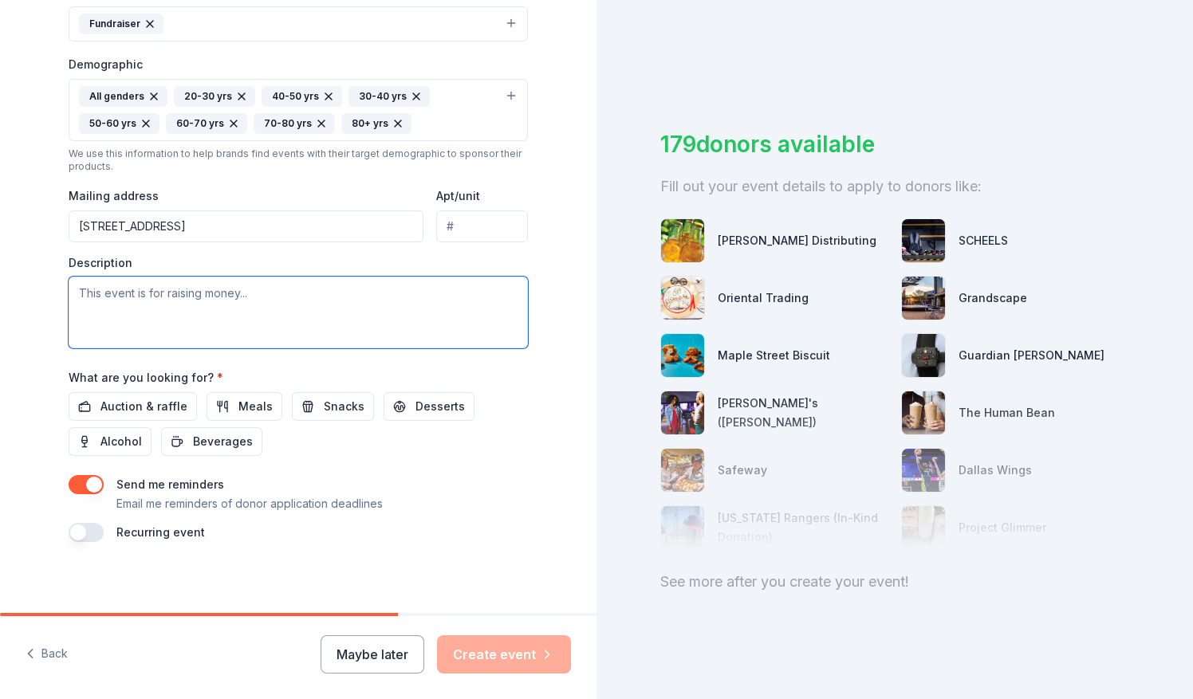
click at [134, 298] on textarea at bounding box center [298, 313] width 459 height 72
type textarea "This event is raising money for babies in local NICUs."
click at [153, 399] on span "Auction & raffle" at bounding box center [143, 406] width 87 height 19
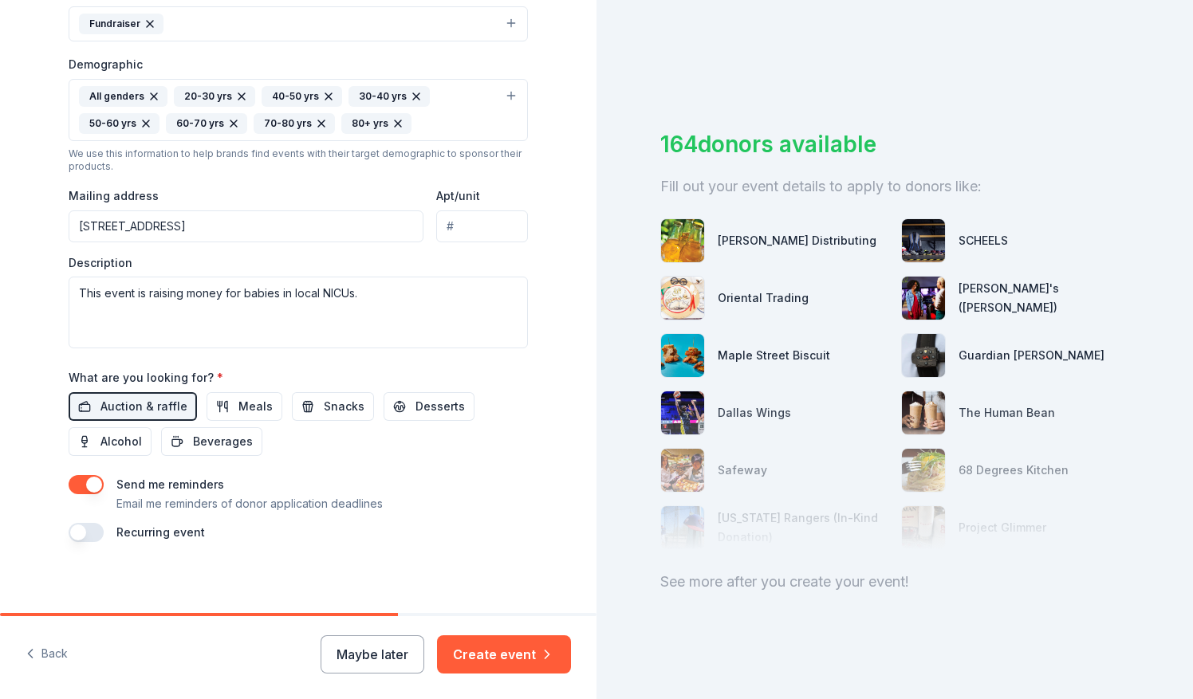
click at [86, 480] on button "button" at bounding box center [86, 484] width 35 height 19
click at [75, 531] on button "button" at bounding box center [86, 532] width 35 height 19
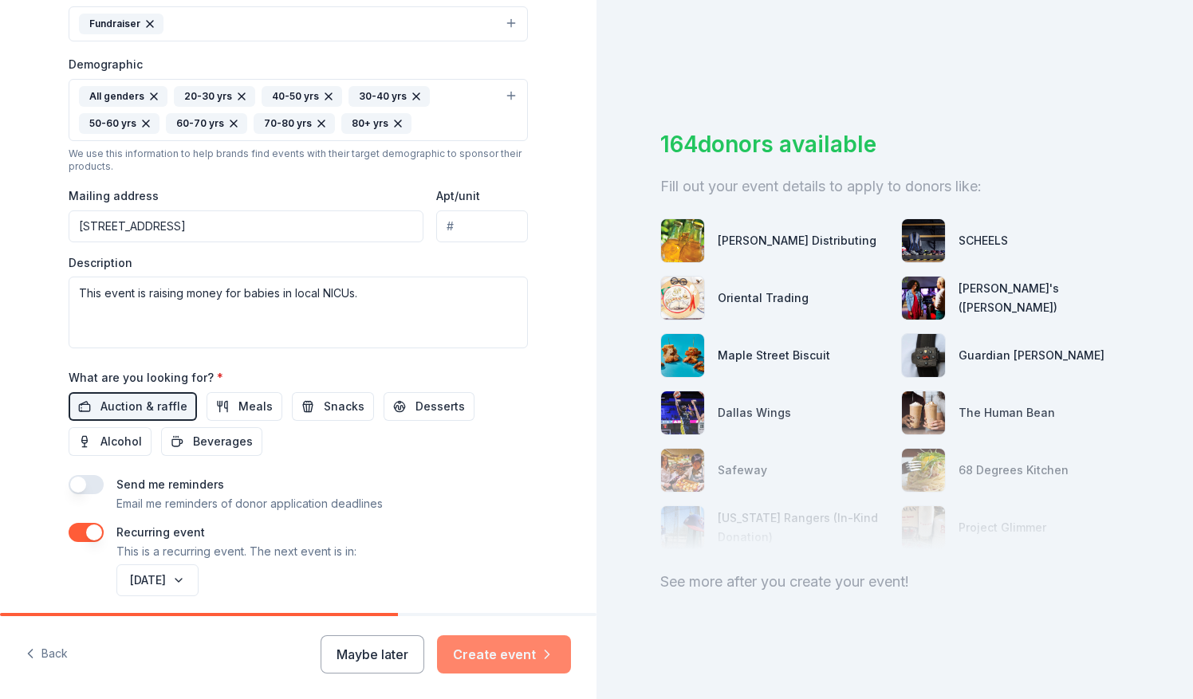
click at [474, 659] on button "Create event" at bounding box center [504, 654] width 134 height 38
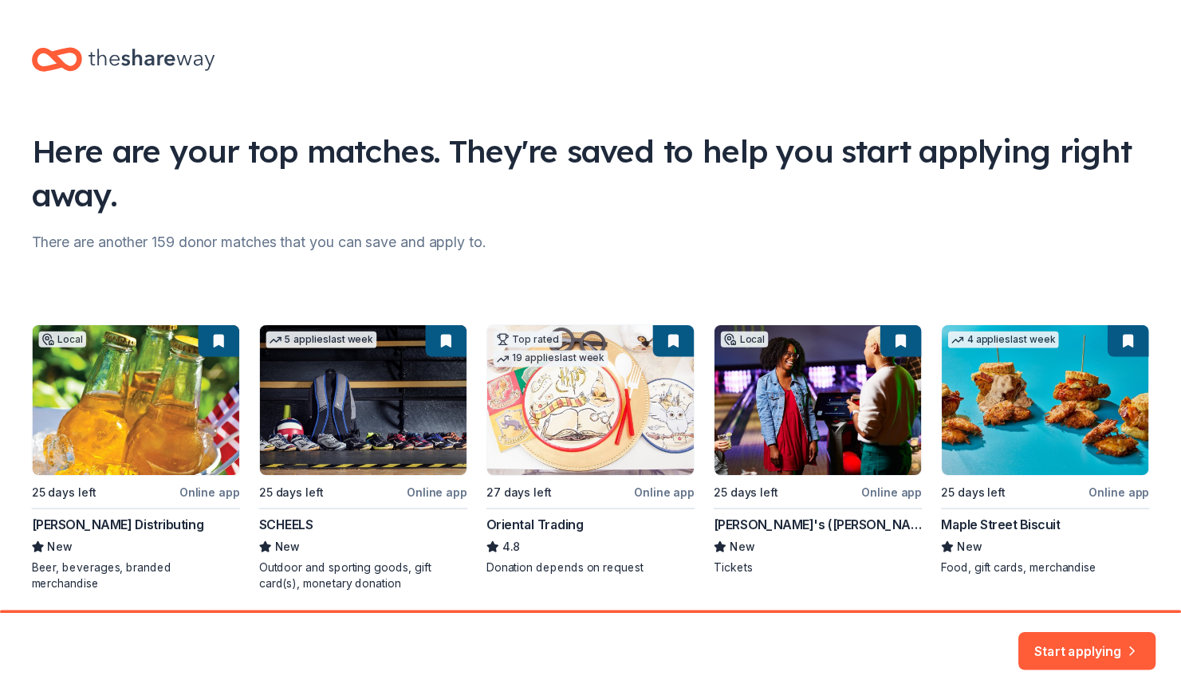
scroll to position [57, 0]
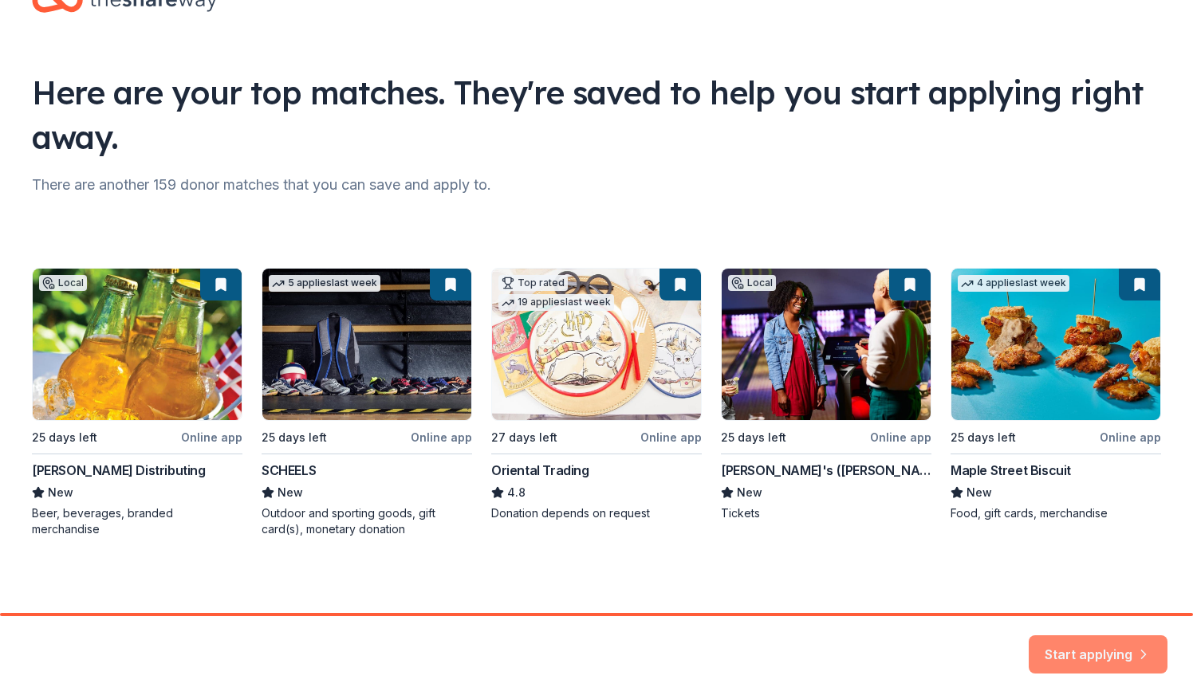
click at [1130, 643] on button "Start applying" at bounding box center [1098, 654] width 139 height 38
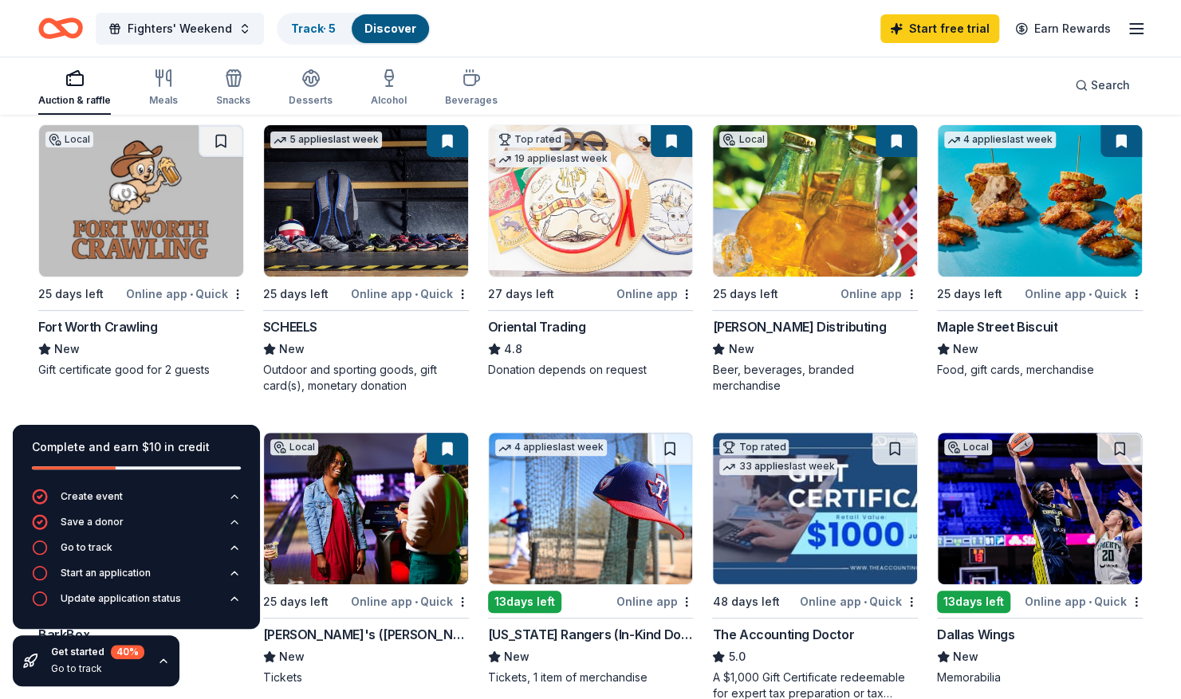
scroll to position [171, 0]
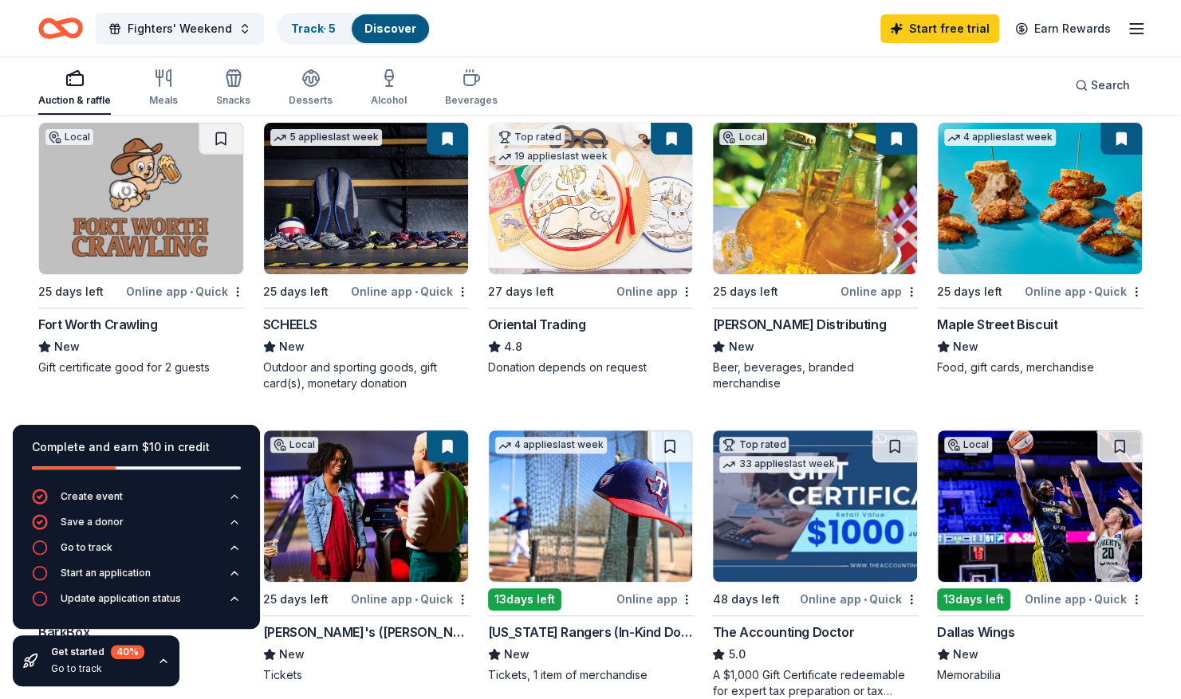
click at [170, 218] on img at bounding box center [141, 198] width 204 height 151
click at [832, 228] on img at bounding box center [815, 198] width 204 height 151
click at [1007, 206] on img at bounding box center [1040, 198] width 204 height 151
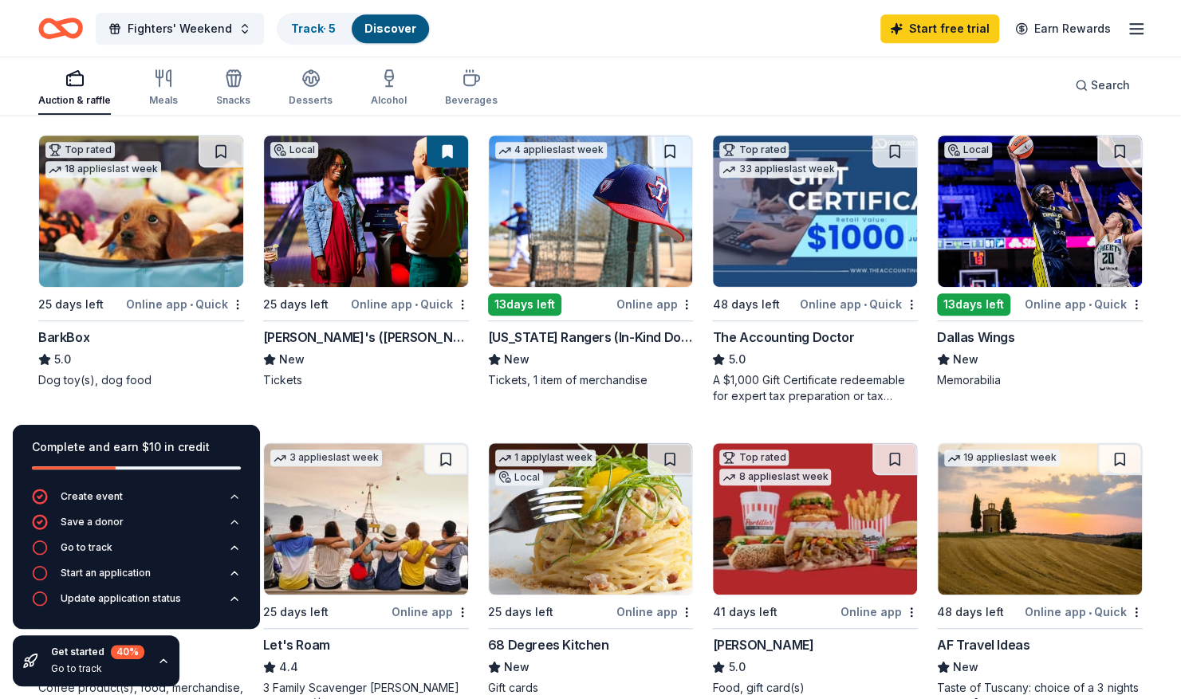
scroll to position [469, 0]
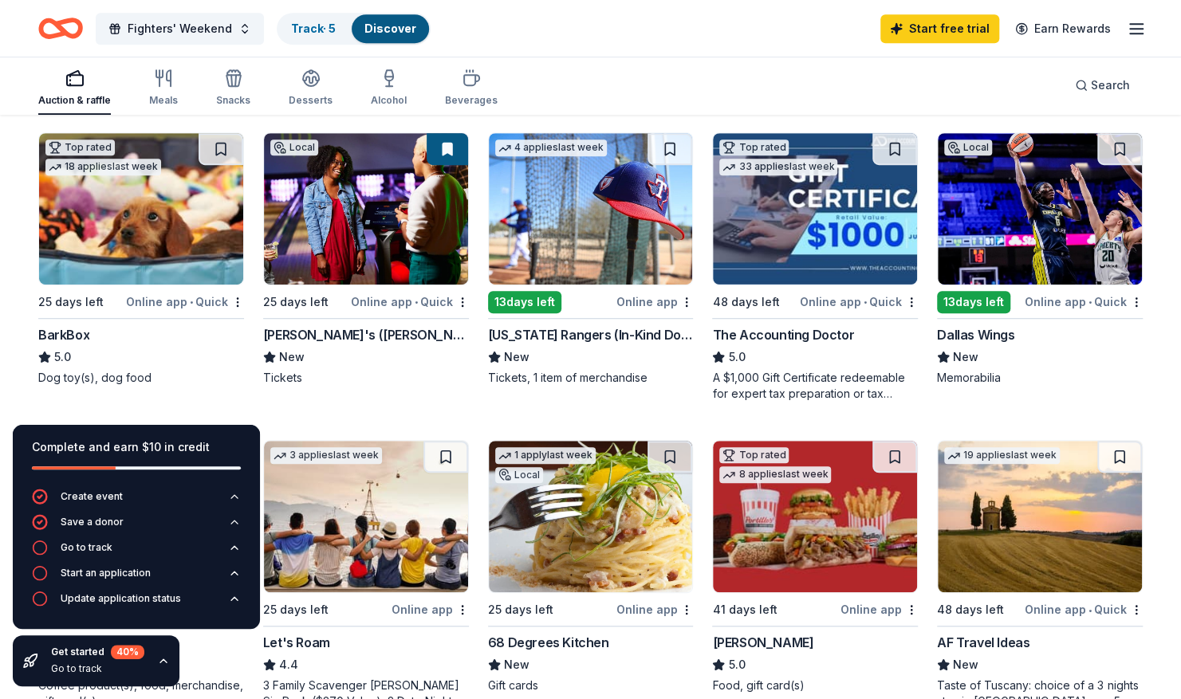
click at [167, 214] on img at bounding box center [141, 208] width 204 height 151
click at [836, 223] on img at bounding box center [815, 208] width 204 height 151
click at [992, 203] on img at bounding box center [1040, 208] width 204 height 151
click at [1006, 208] on img at bounding box center [1040, 208] width 204 height 151
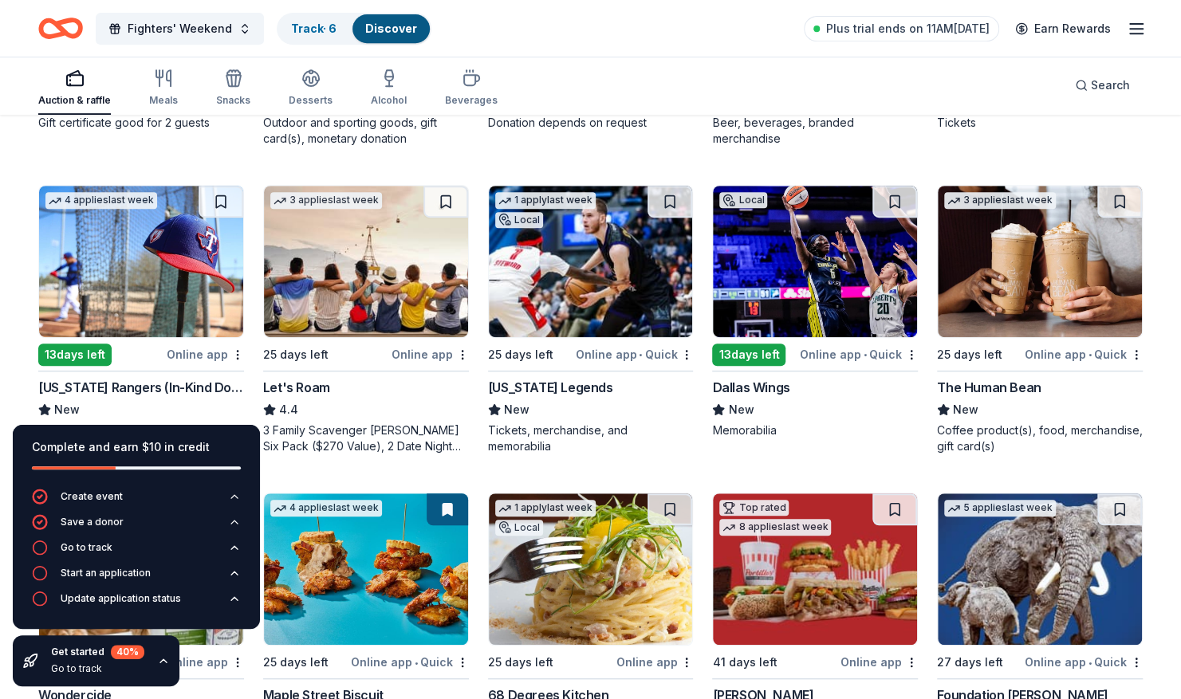
scroll to position [418, 0]
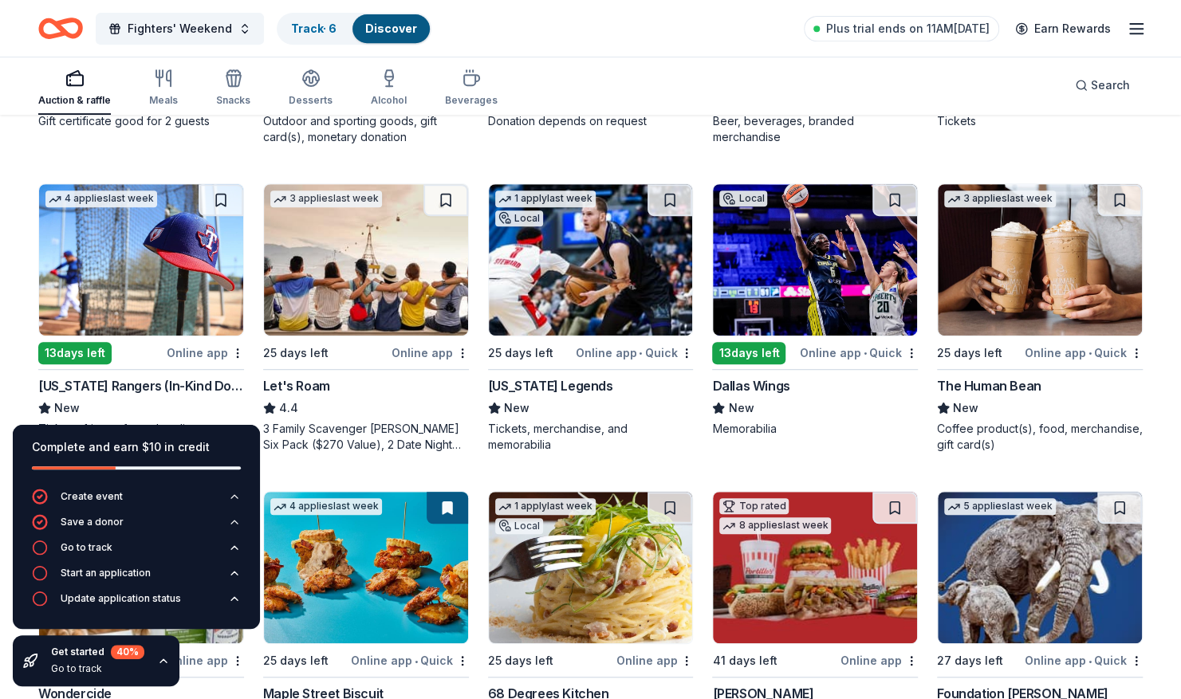
click at [1041, 297] on img at bounding box center [1040, 259] width 204 height 151
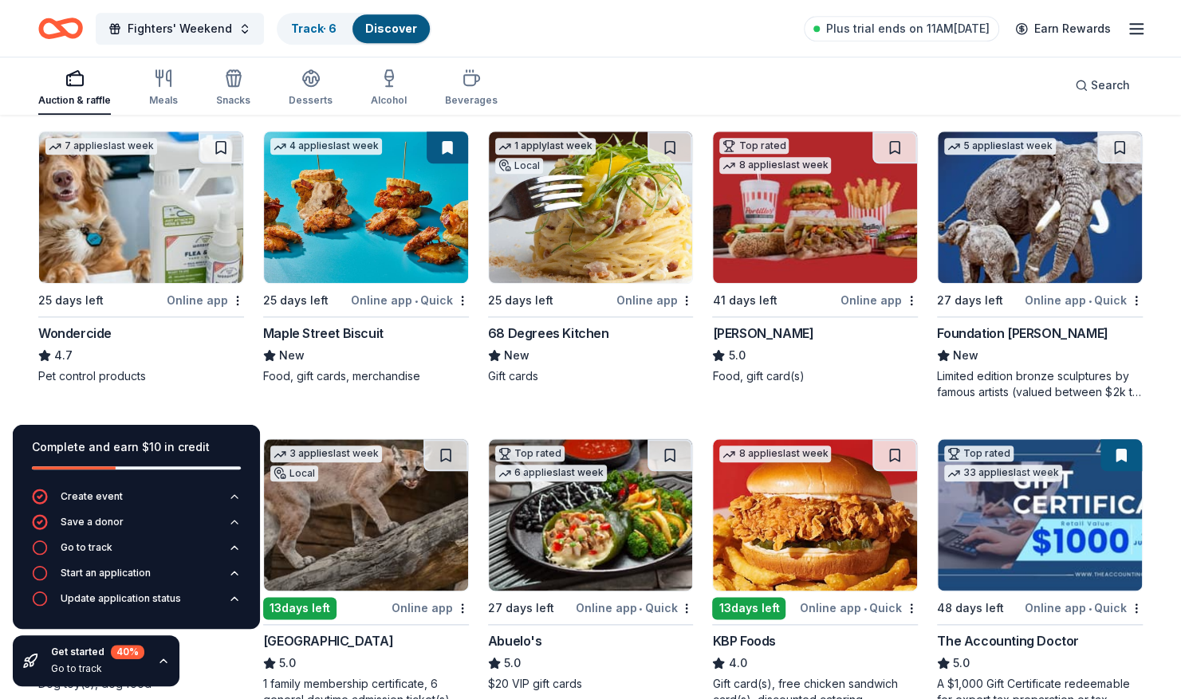
scroll to position [779, 0]
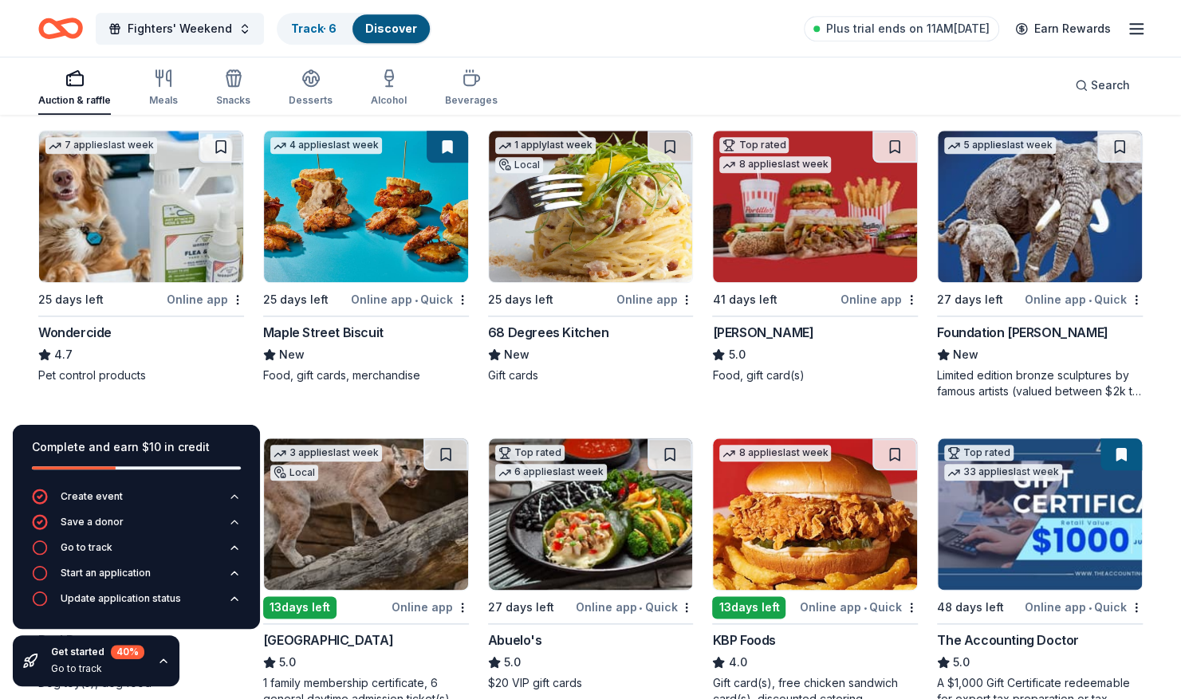
click at [594, 244] on img at bounding box center [591, 206] width 204 height 151
click at [1028, 206] on img at bounding box center [1040, 206] width 204 height 151
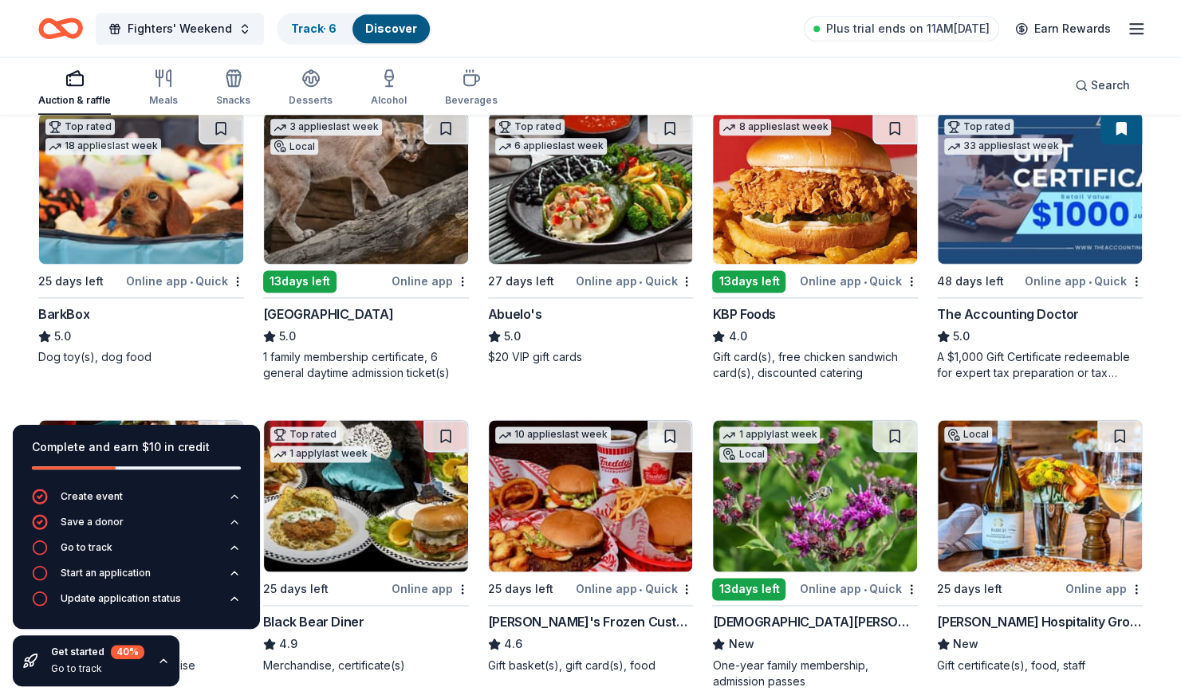
scroll to position [1105, 0]
click at [595, 199] on img at bounding box center [591, 187] width 204 height 151
click at [790, 226] on img at bounding box center [815, 187] width 204 height 151
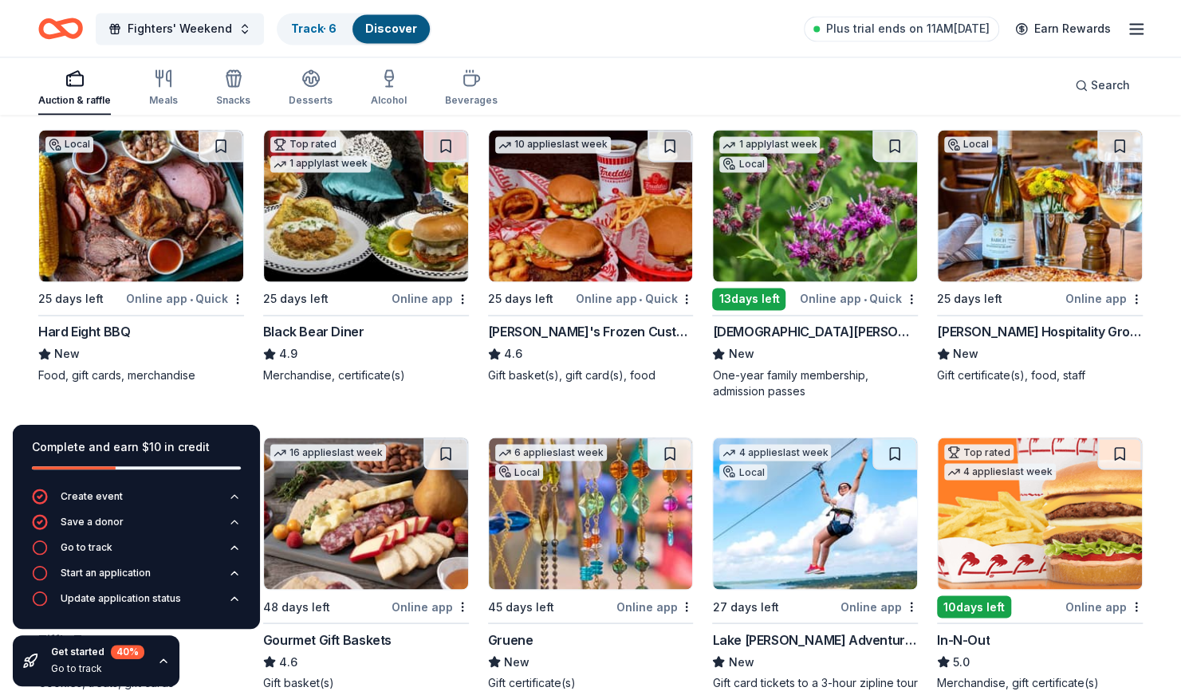
scroll to position [1395, 0]
click at [602, 209] on img at bounding box center [591, 205] width 204 height 151
click at [813, 224] on img at bounding box center [815, 205] width 204 height 151
click at [1009, 229] on img at bounding box center [1040, 205] width 204 height 151
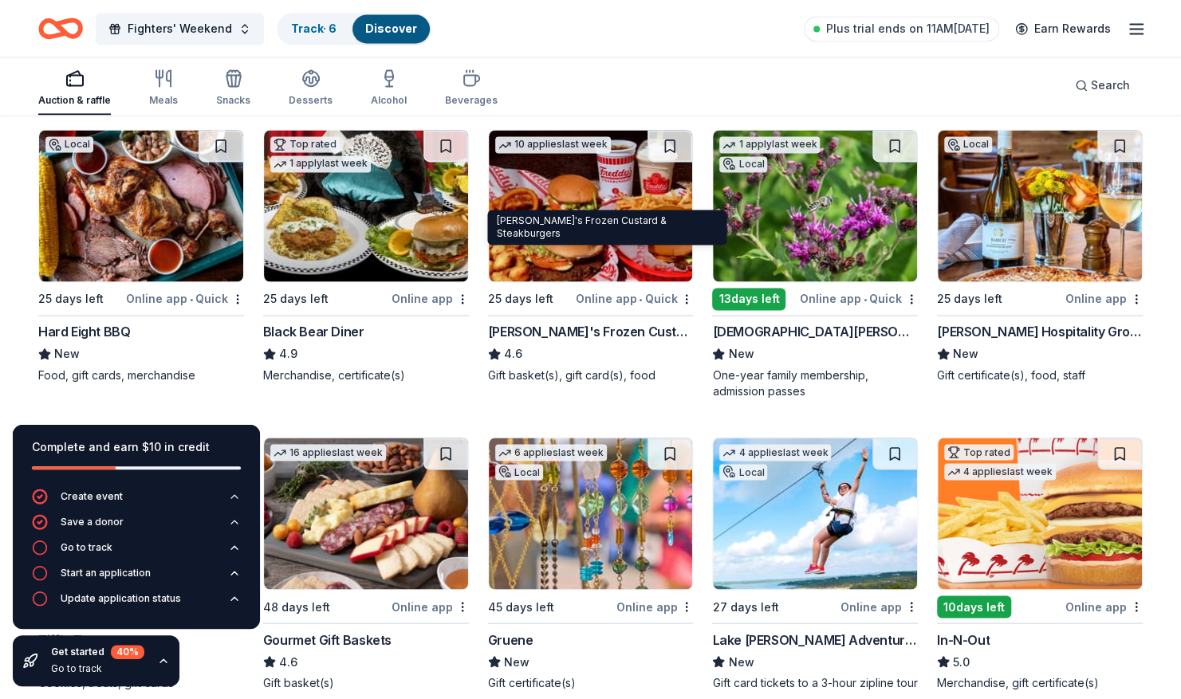
scroll to position [1528, 0]
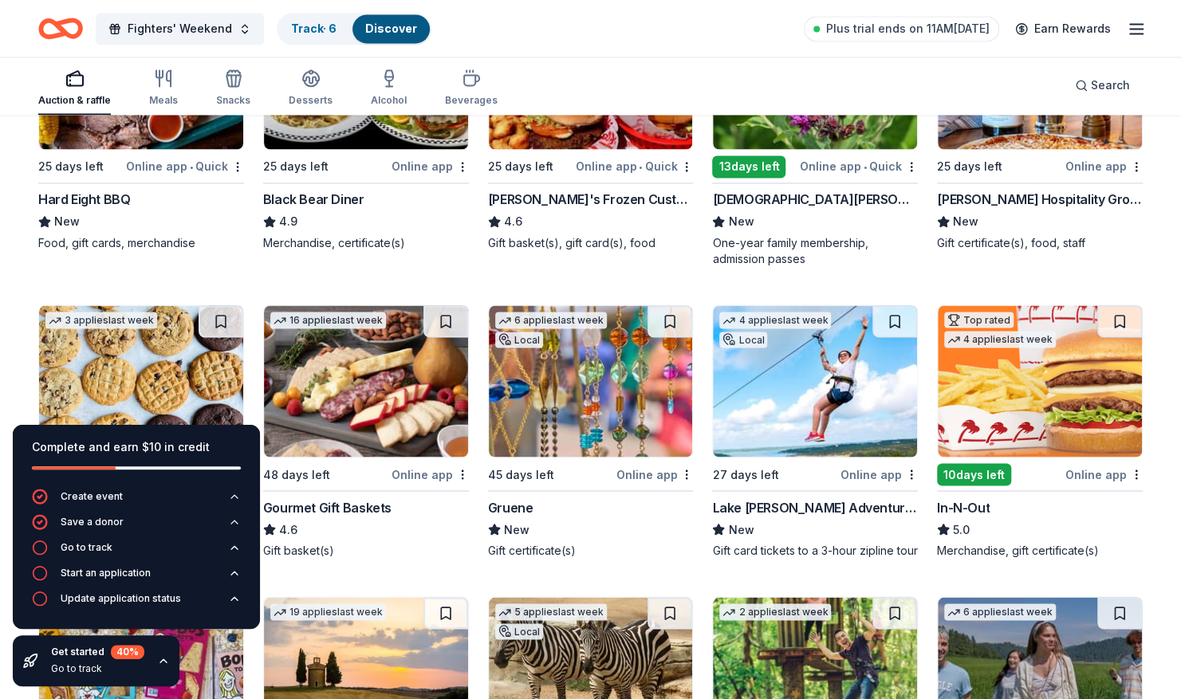
click at [164, 664] on icon "button" at bounding box center [163, 661] width 13 height 13
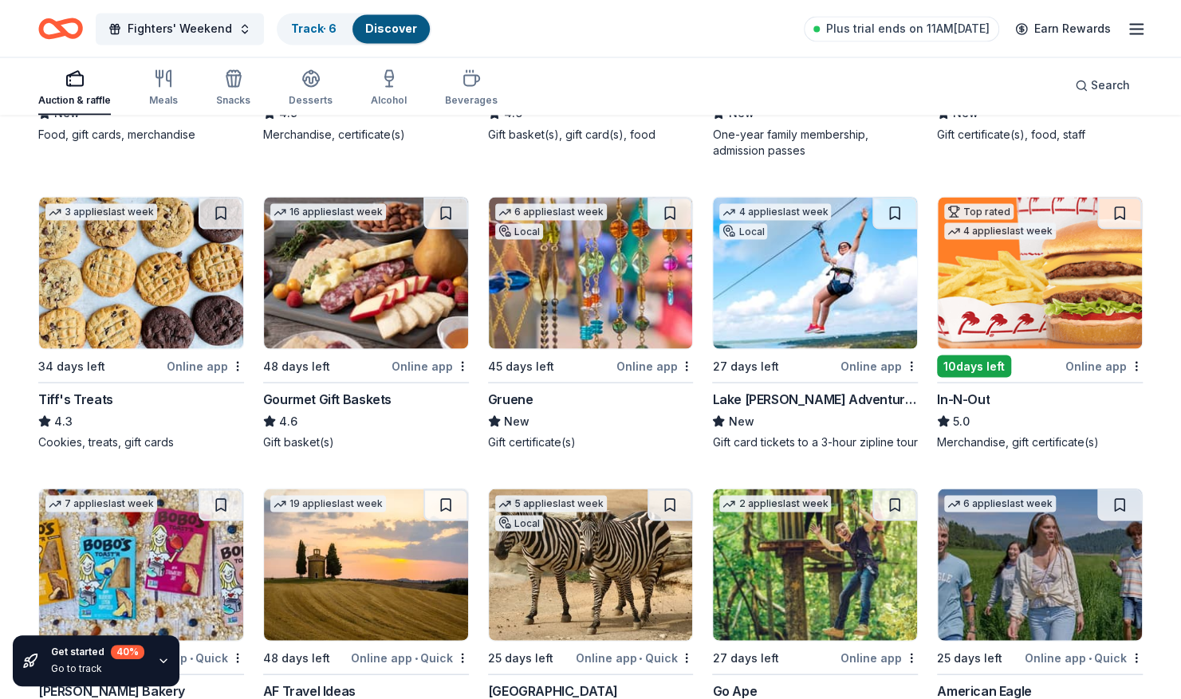
scroll to position [1638, 0]
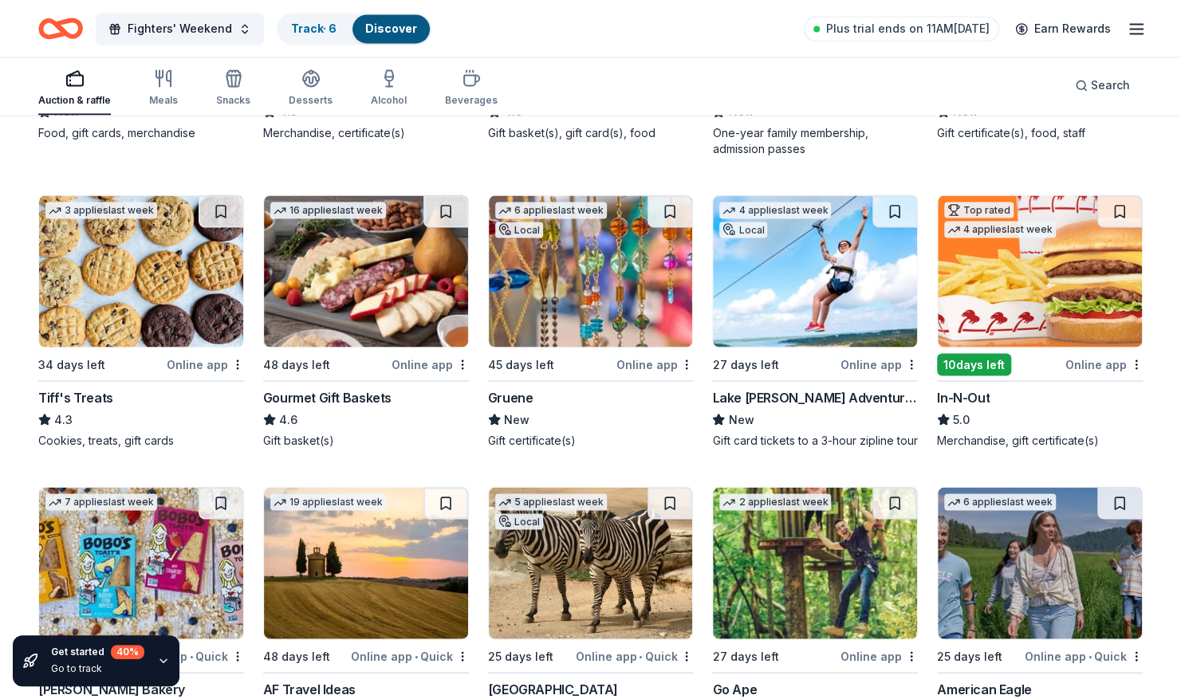
click at [161, 250] on img at bounding box center [141, 270] width 204 height 151
click at [378, 299] on img at bounding box center [366, 270] width 204 height 151
click at [596, 310] on img at bounding box center [591, 270] width 204 height 151
click at [815, 313] on img at bounding box center [815, 270] width 204 height 151
click at [1044, 282] on img at bounding box center [1040, 270] width 204 height 151
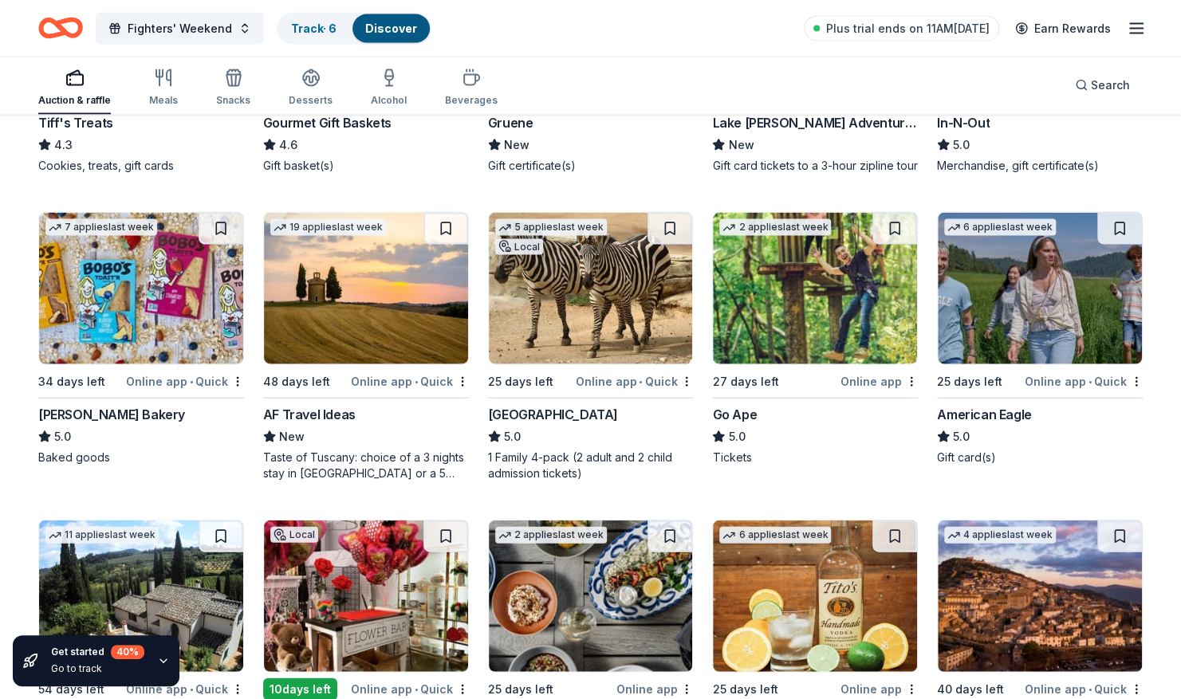
scroll to position [1914, 0]
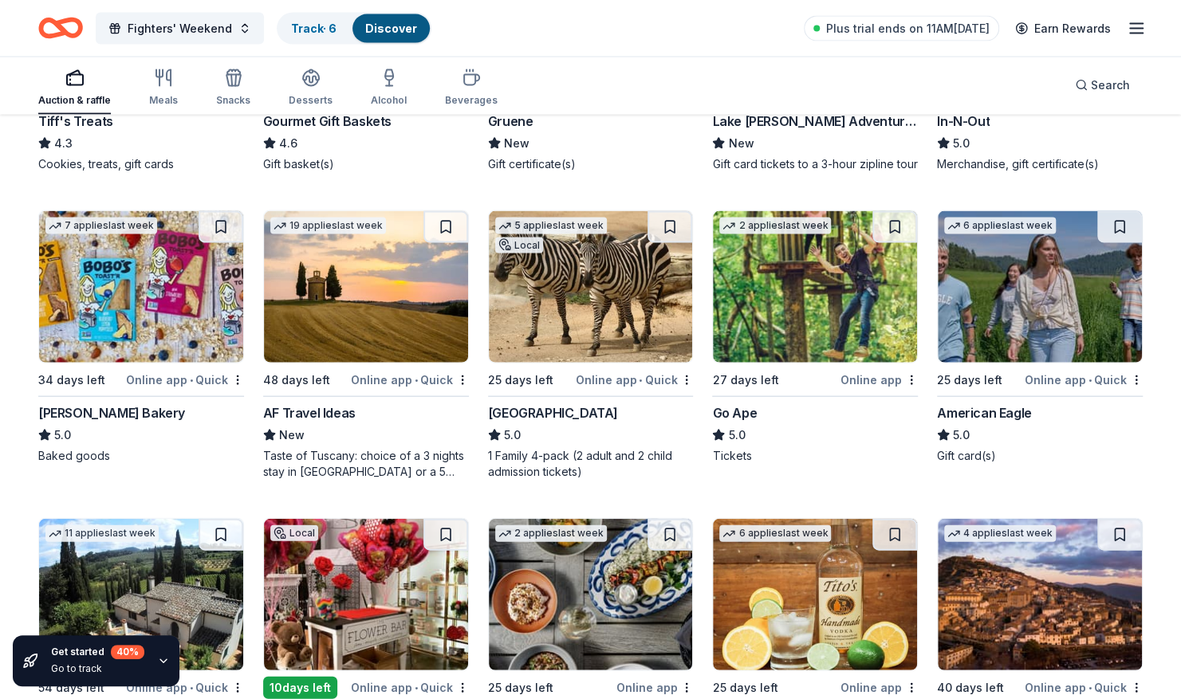
click at [148, 331] on img at bounding box center [141, 286] width 204 height 151
click at [608, 335] on img at bounding box center [591, 286] width 204 height 151
click at [816, 330] on img at bounding box center [815, 286] width 204 height 151
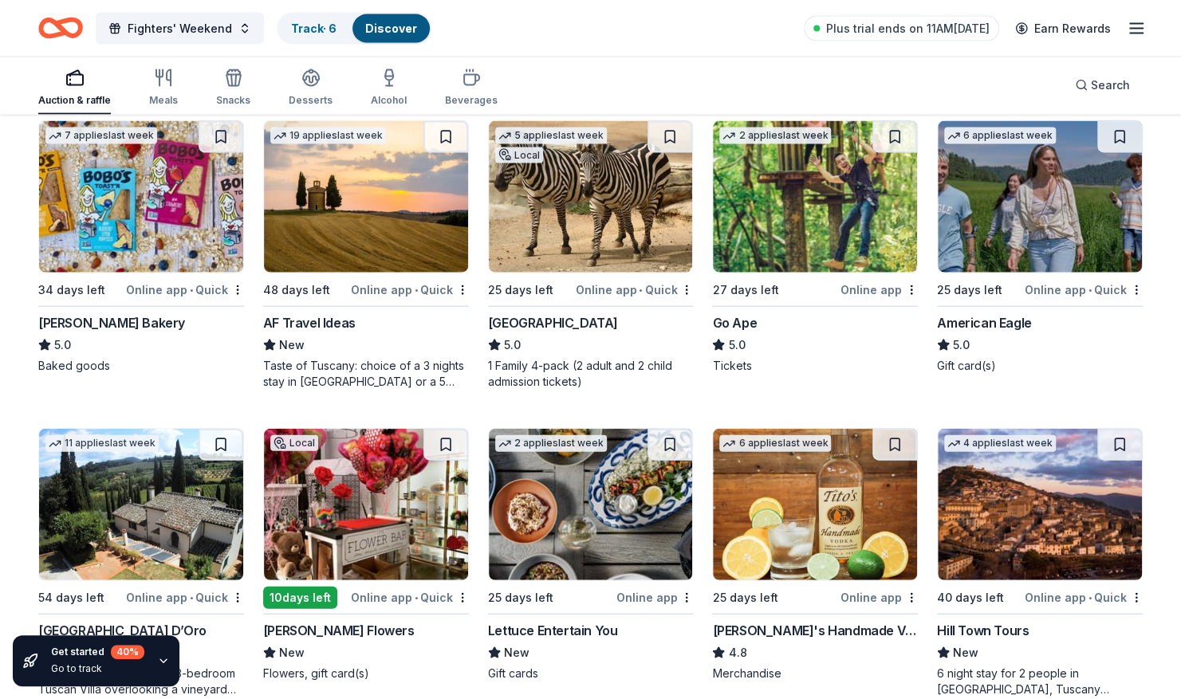
scroll to position [2018, 0]
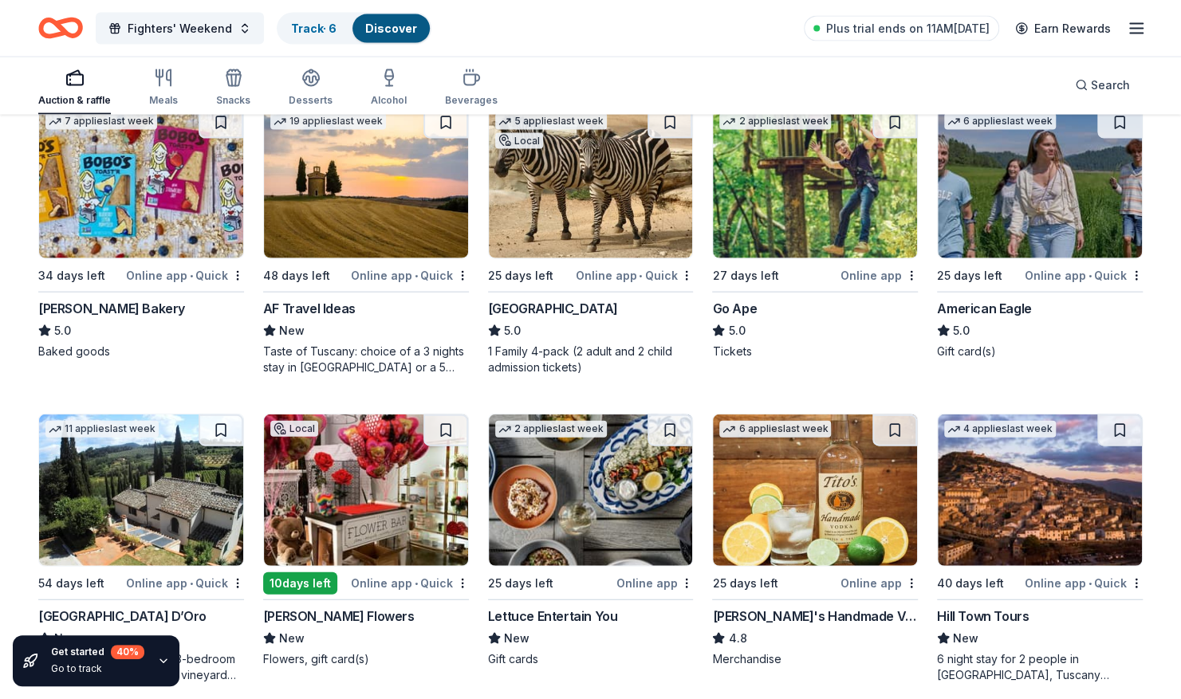
click at [1032, 214] on img at bounding box center [1040, 182] width 204 height 151
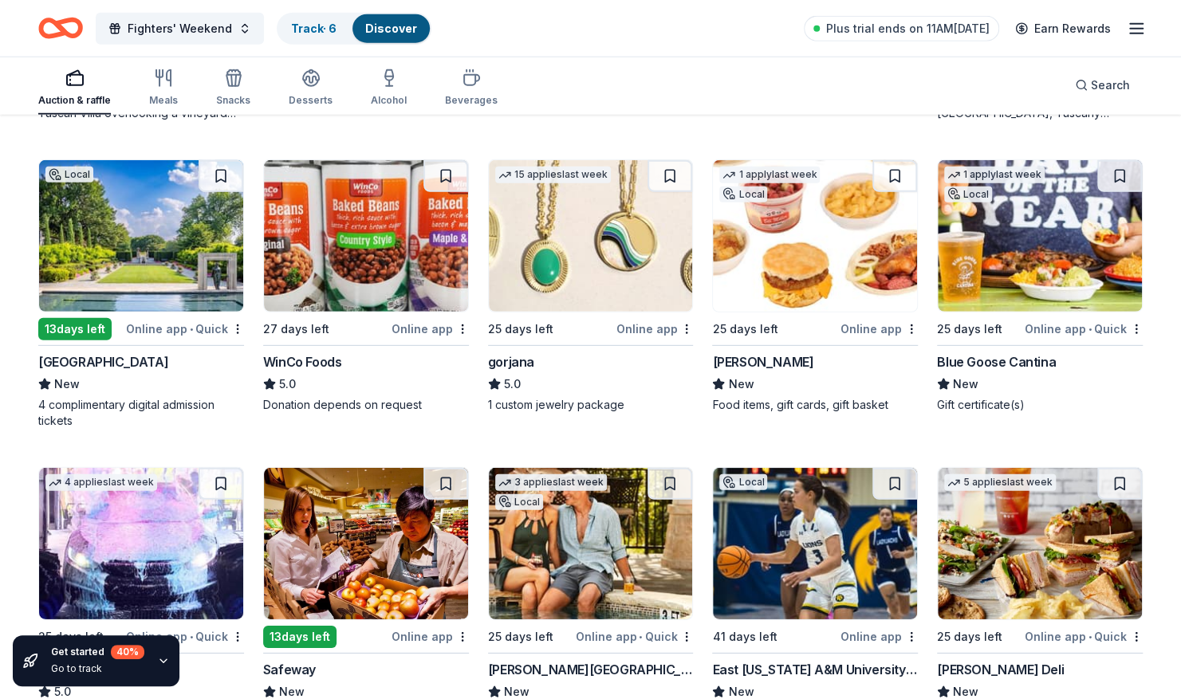
scroll to position [2581, 0]
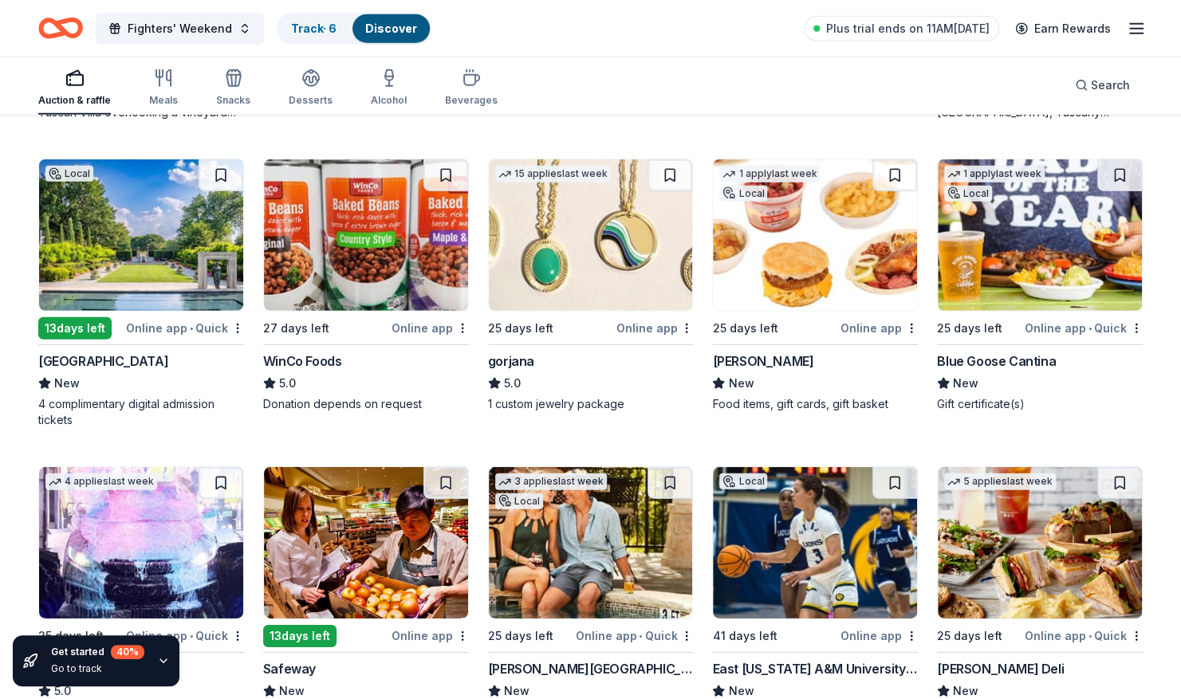
click at [374, 266] on img at bounding box center [366, 234] width 204 height 151
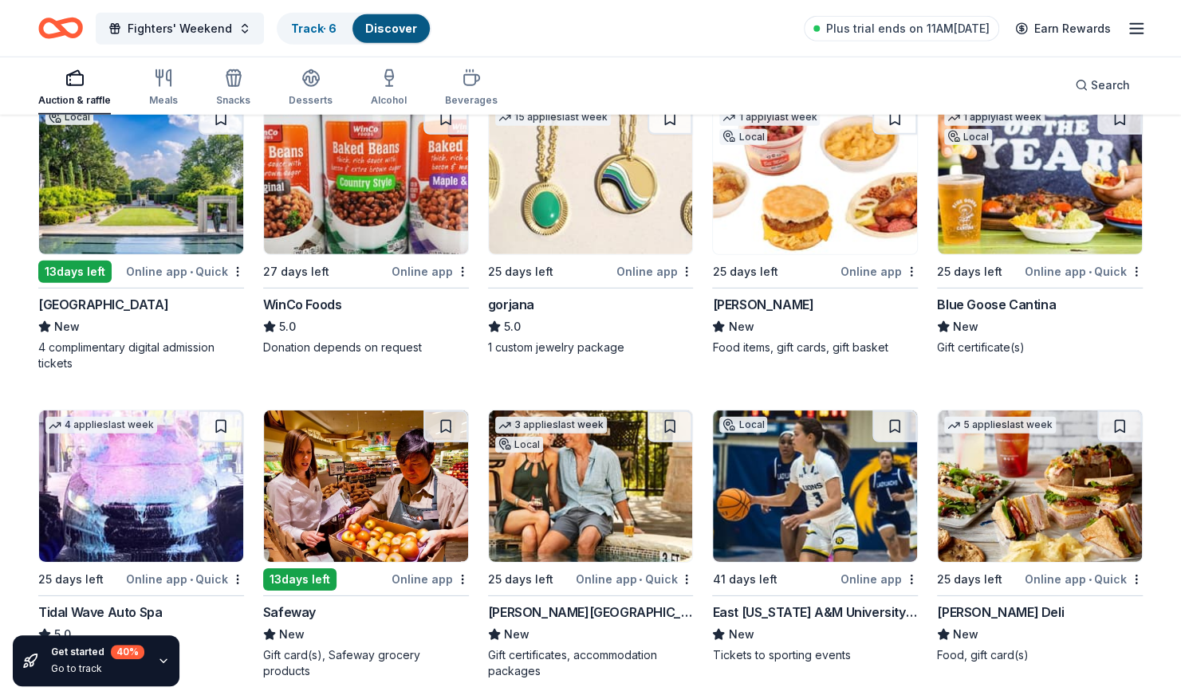
click at [804, 216] on img at bounding box center [815, 178] width 204 height 151
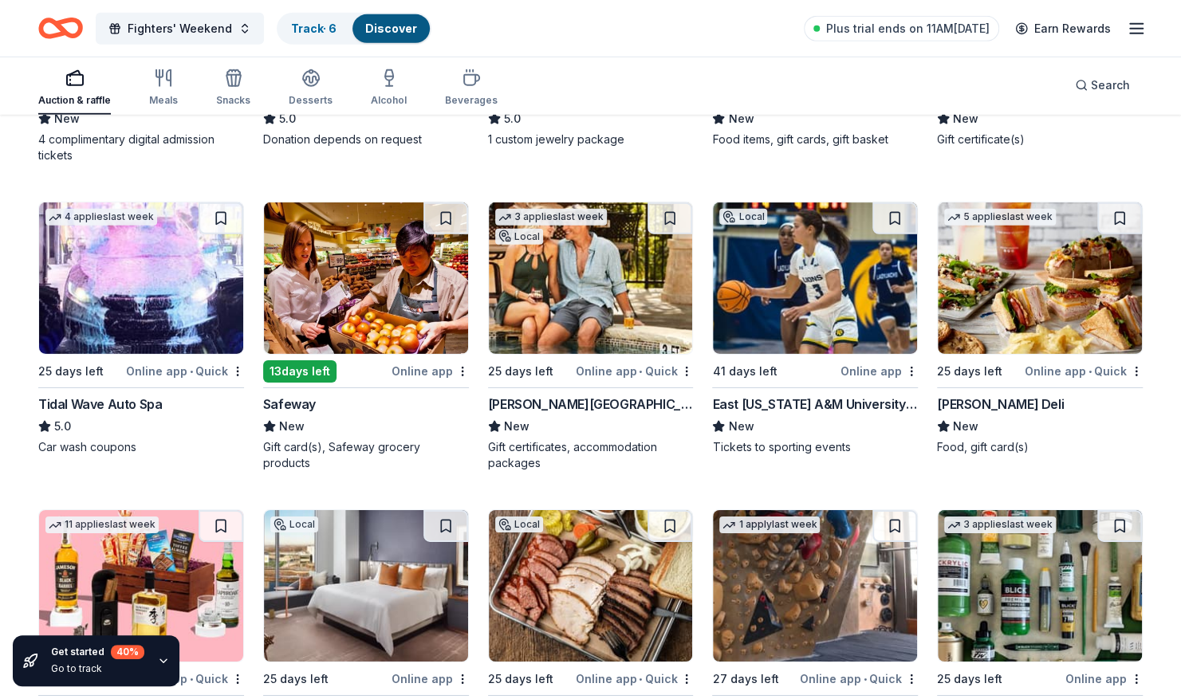
scroll to position [2847, 0]
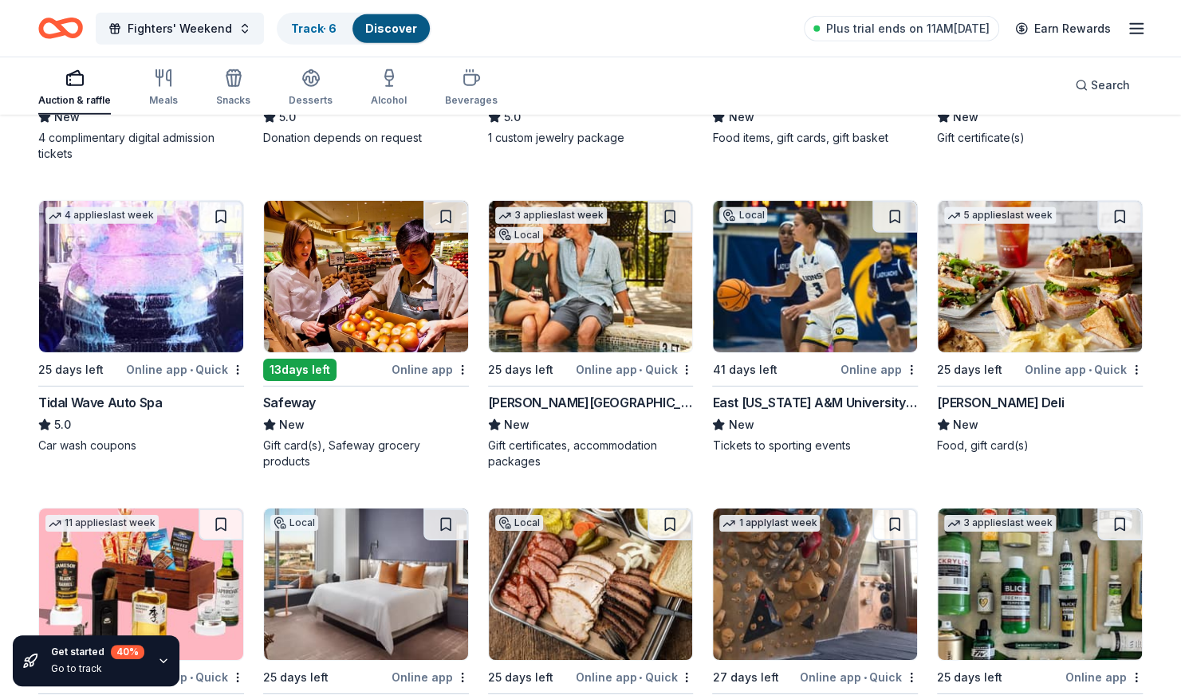
click at [1048, 283] on img at bounding box center [1040, 276] width 204 height 151
click at [607, 309] on img at bounding box center [591, 276] width 204 height 151
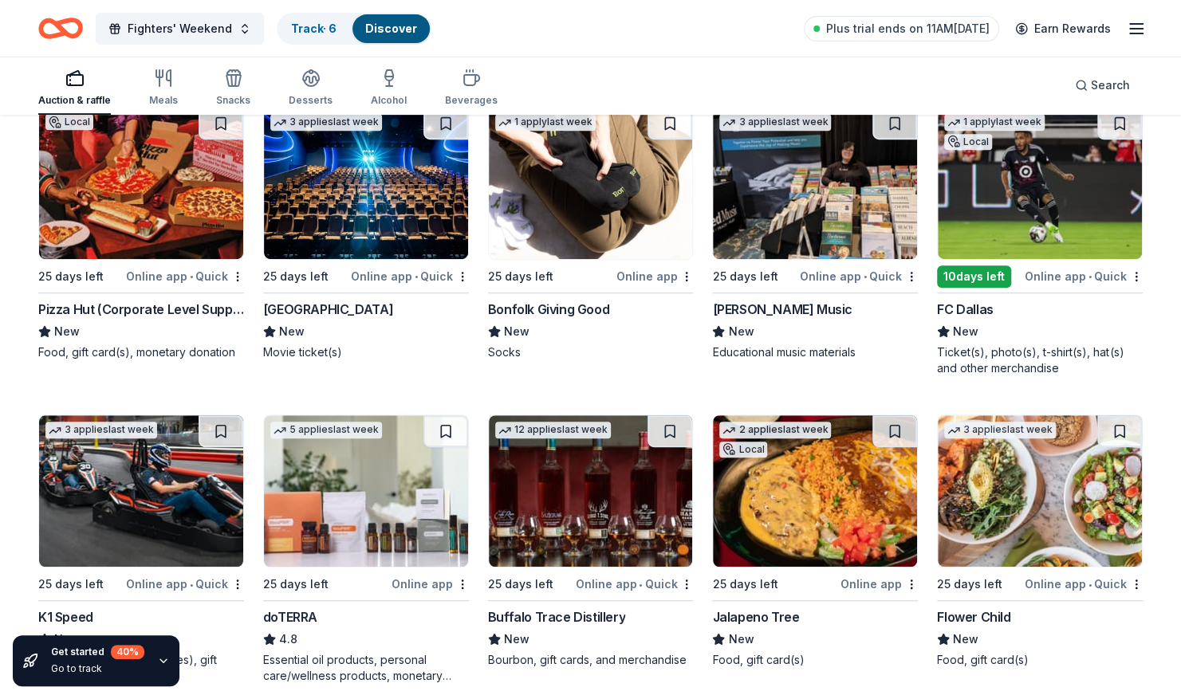
scroll to position [3987, 0]
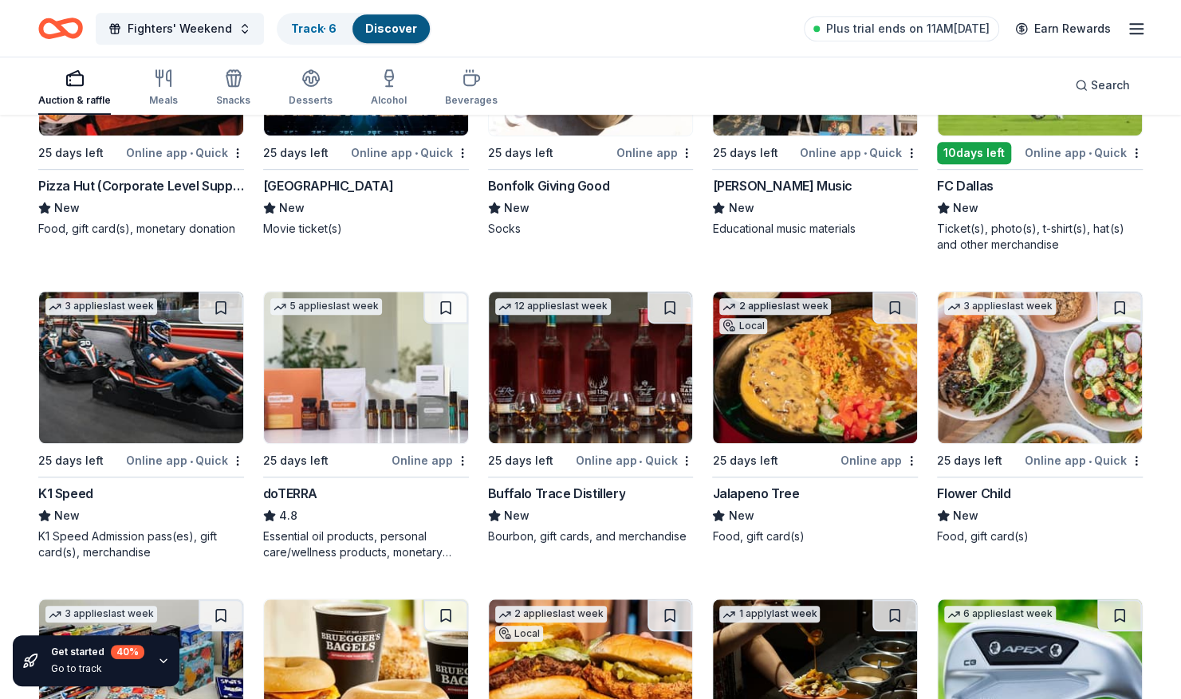
click at [619, 414] on img at bounding box center [591, 367] width 204 height 151
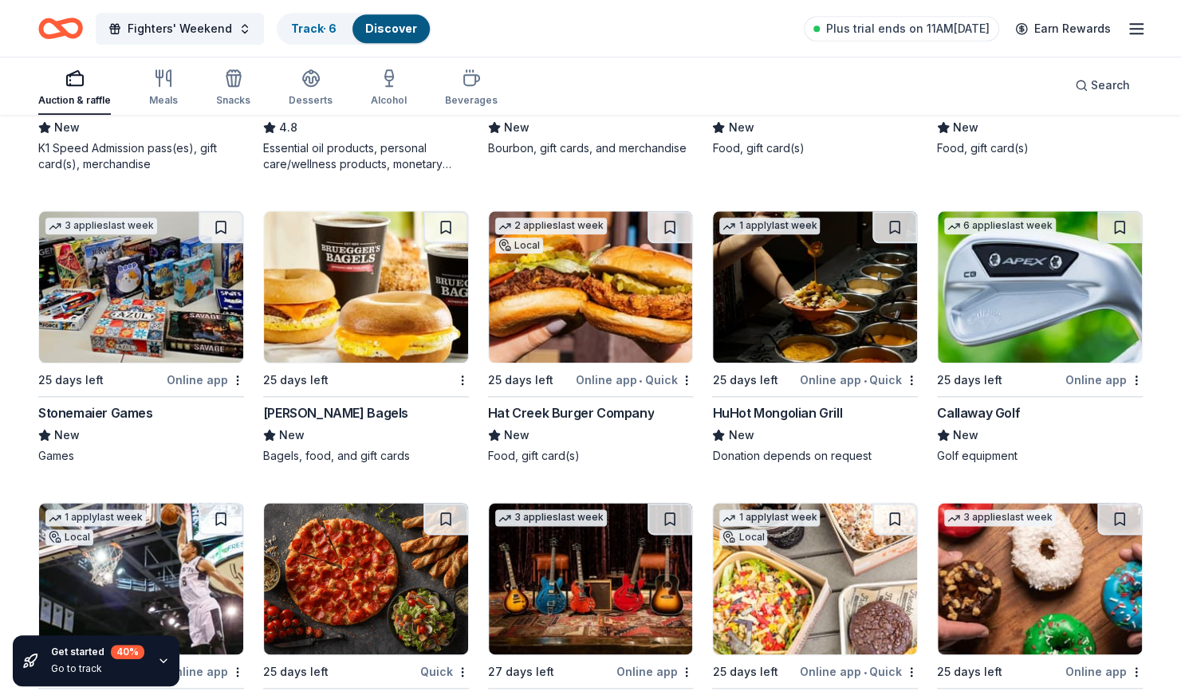
scroll to position [4376, 0]
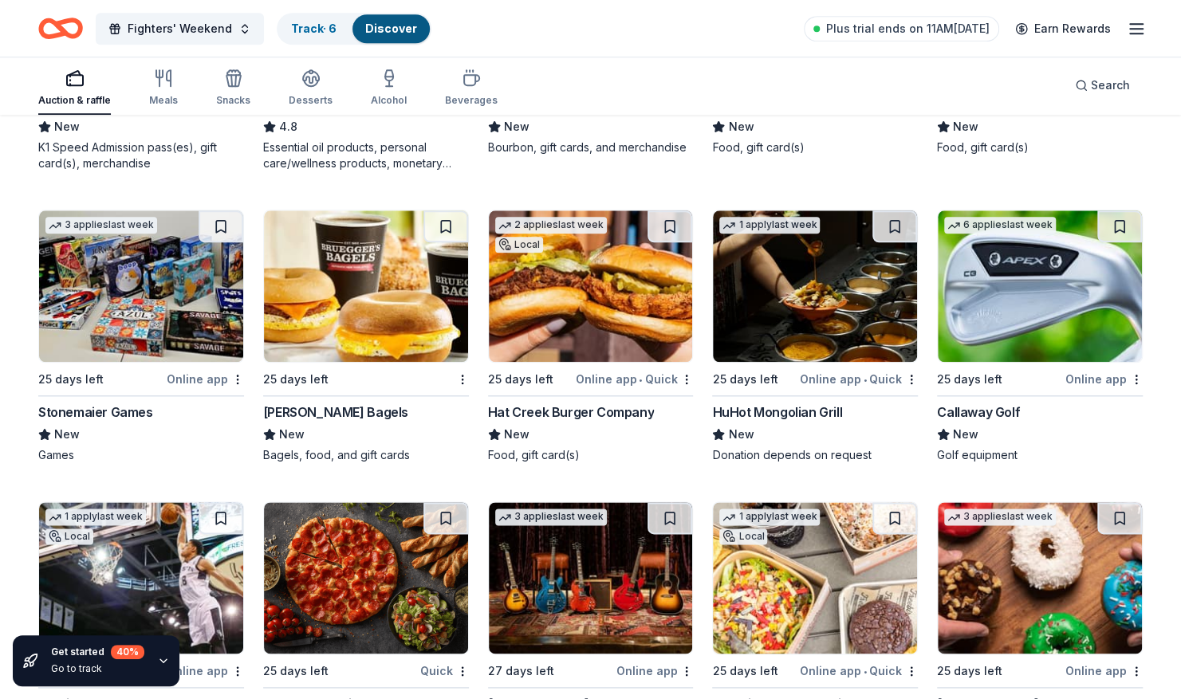
click at [1013, 310] on img at bounding box center [1040, 285] width 204 height 151
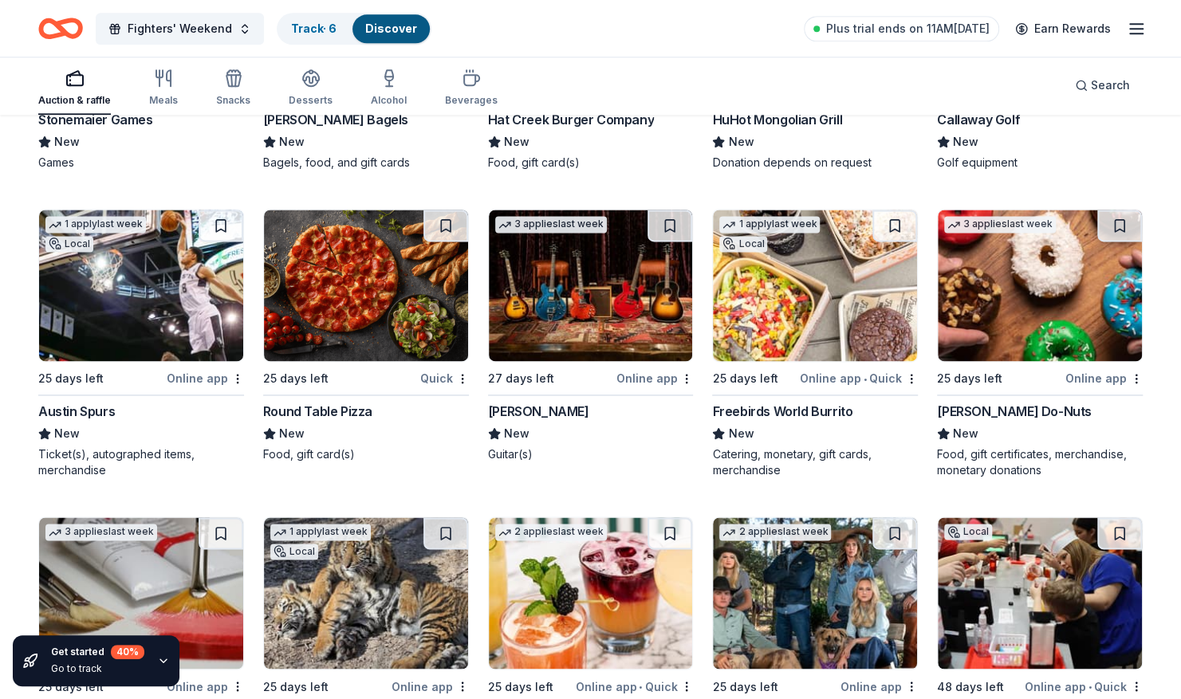
scroll to position [4671, 0]
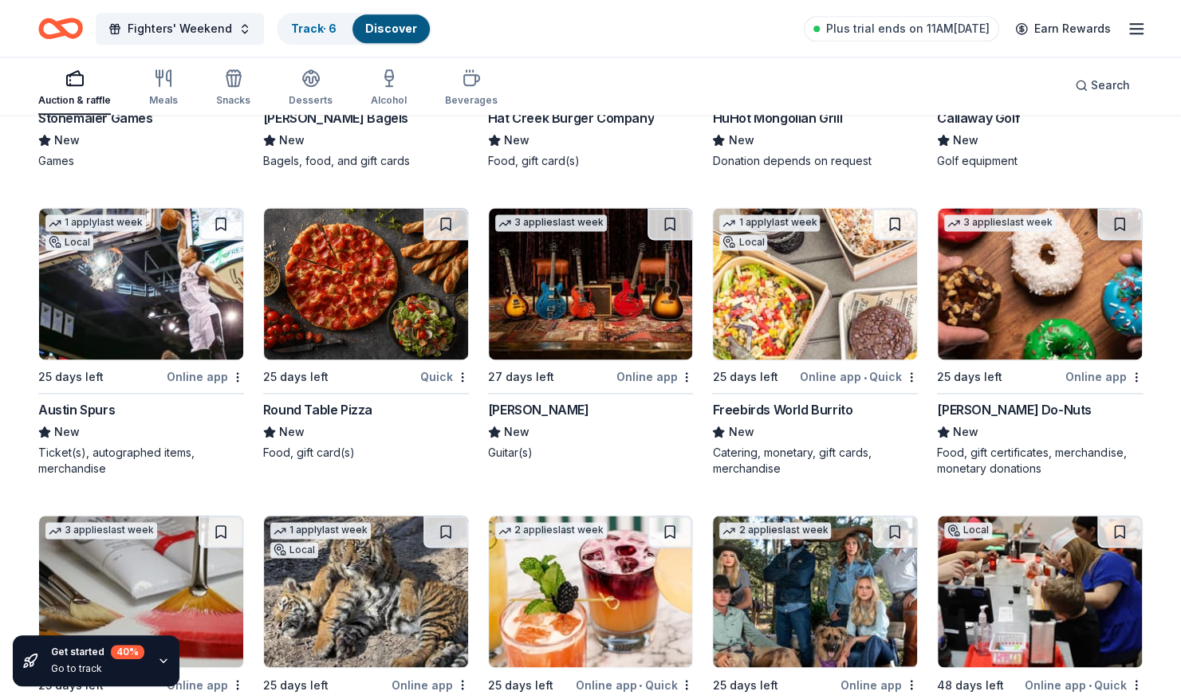
click at [1001, 307] on img at bounding box center [1040, 283] width 204 height 151
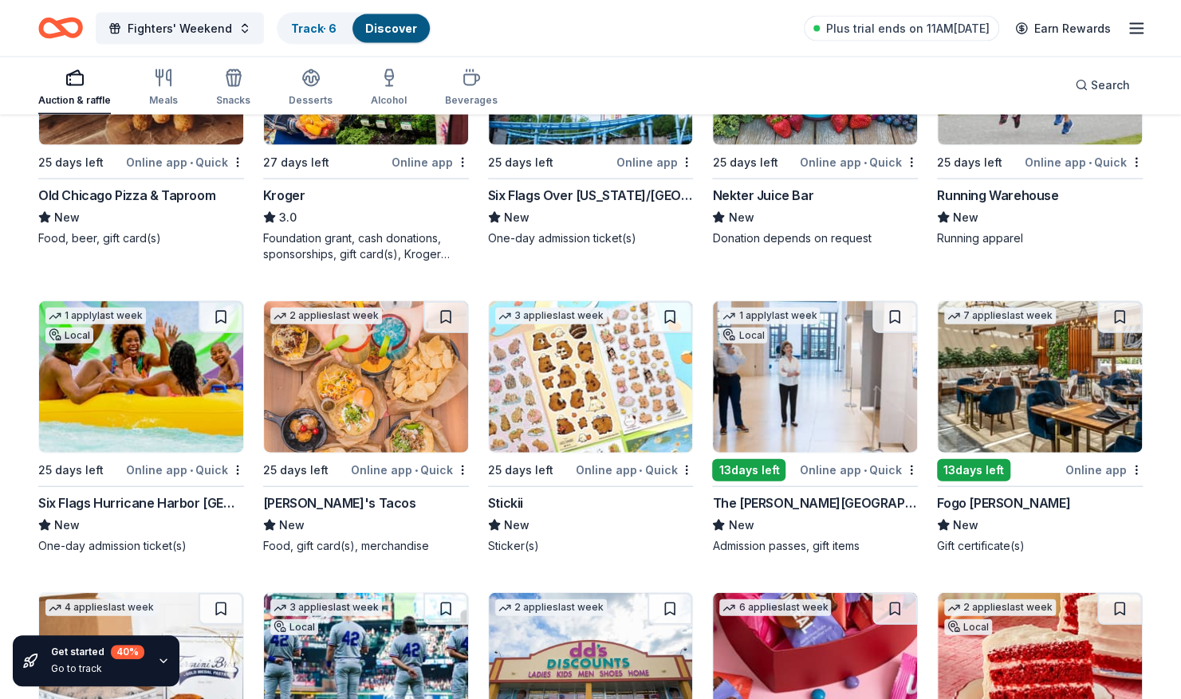
scroll to position [5502, 0]
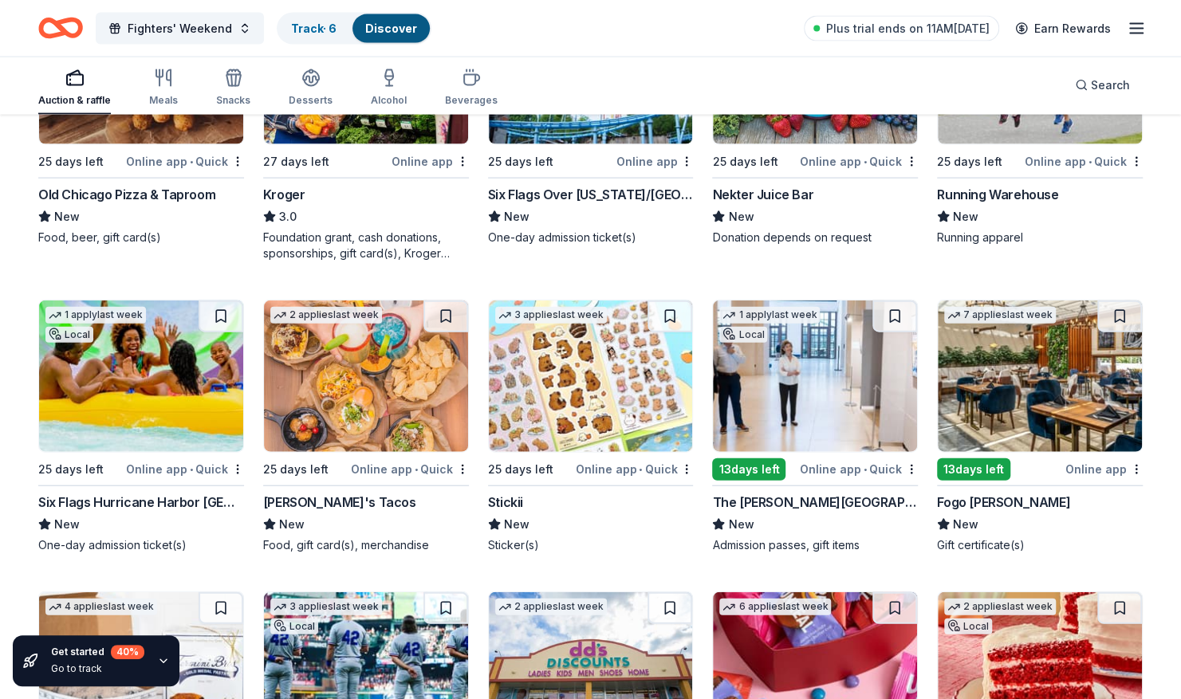
click at [368, 424] on img at bounding box center [366, 376] width 204 height 151
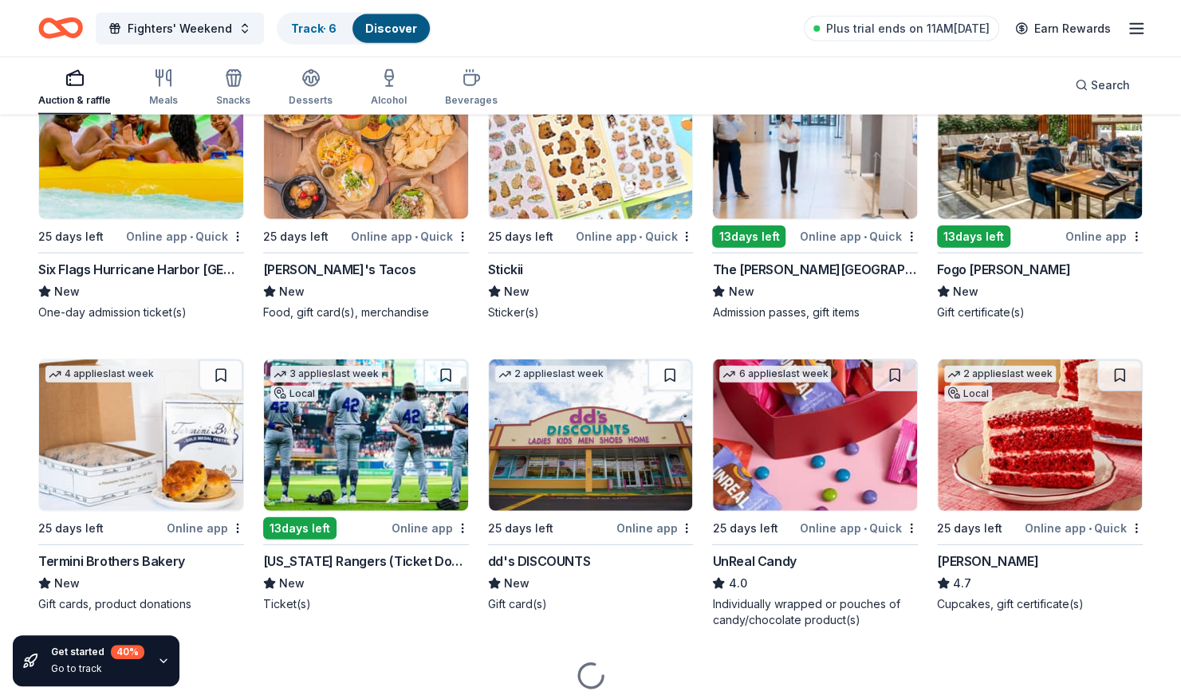
scroll to position [5801, 0]
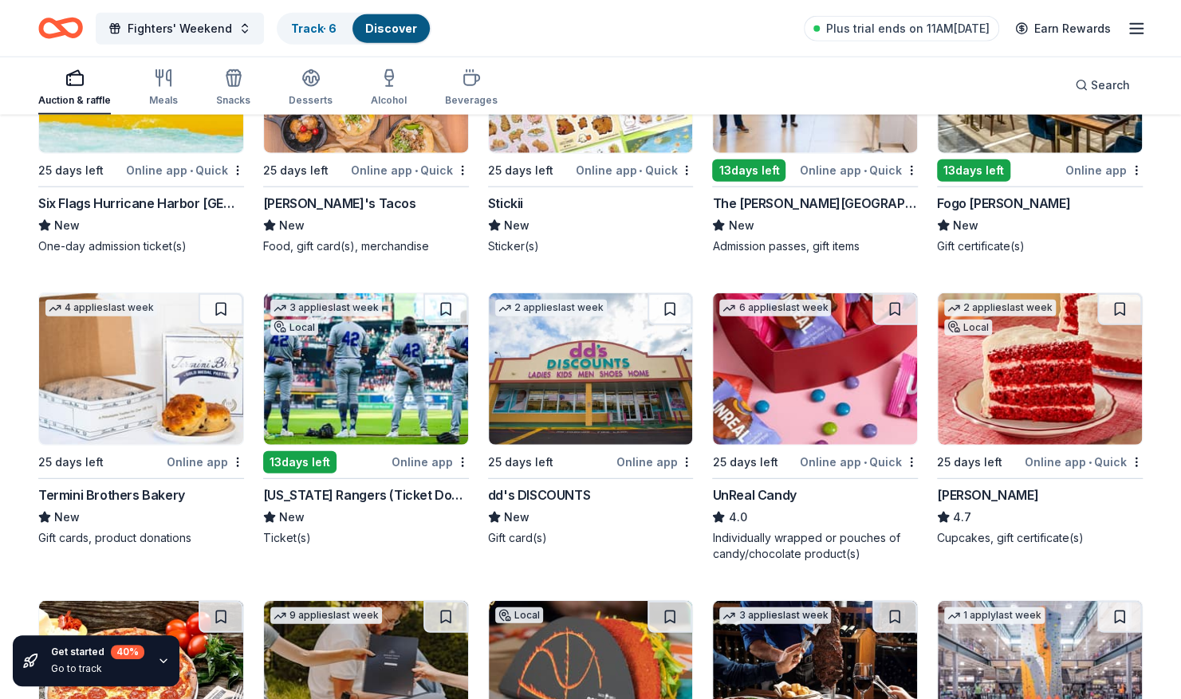
click at [387, 408] on img at bounding box center [366, 368] width 204 height 151
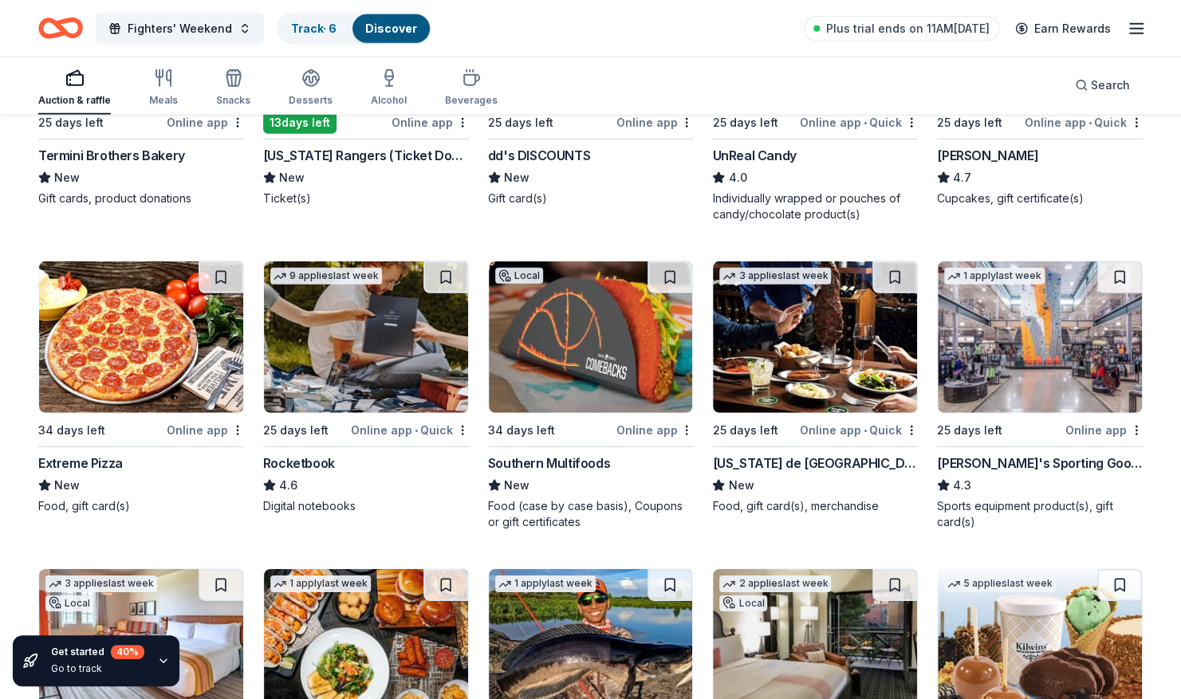
scroll to position [6147, 0]
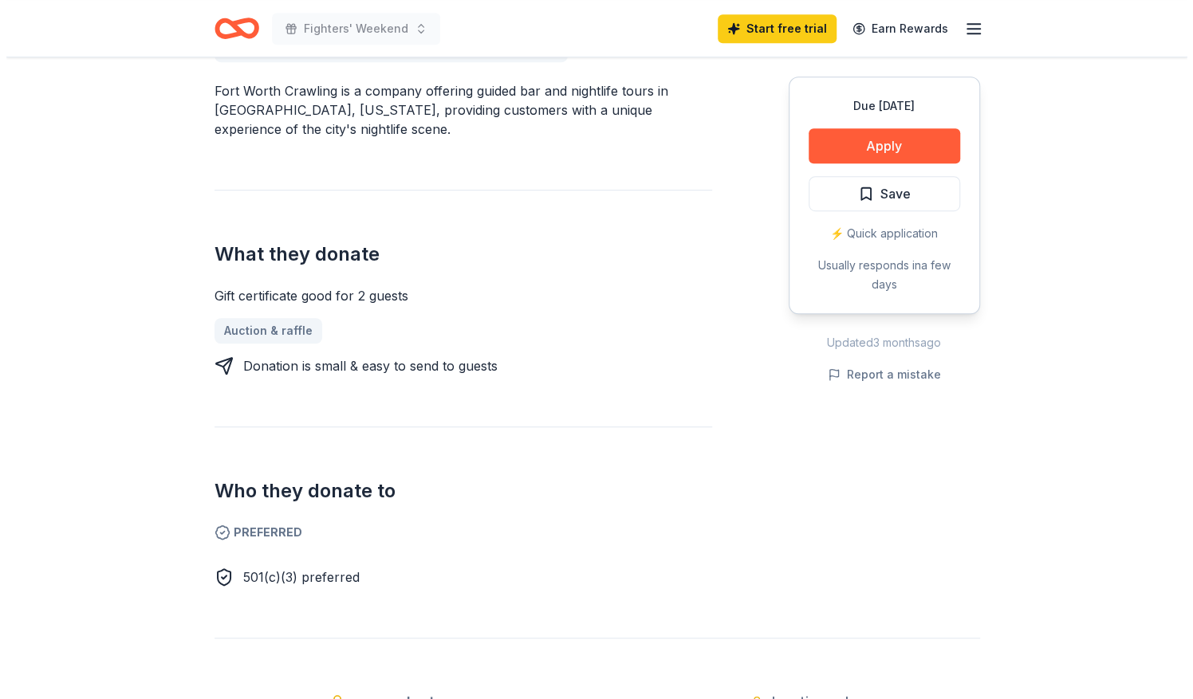
scroll to position [463, 0]
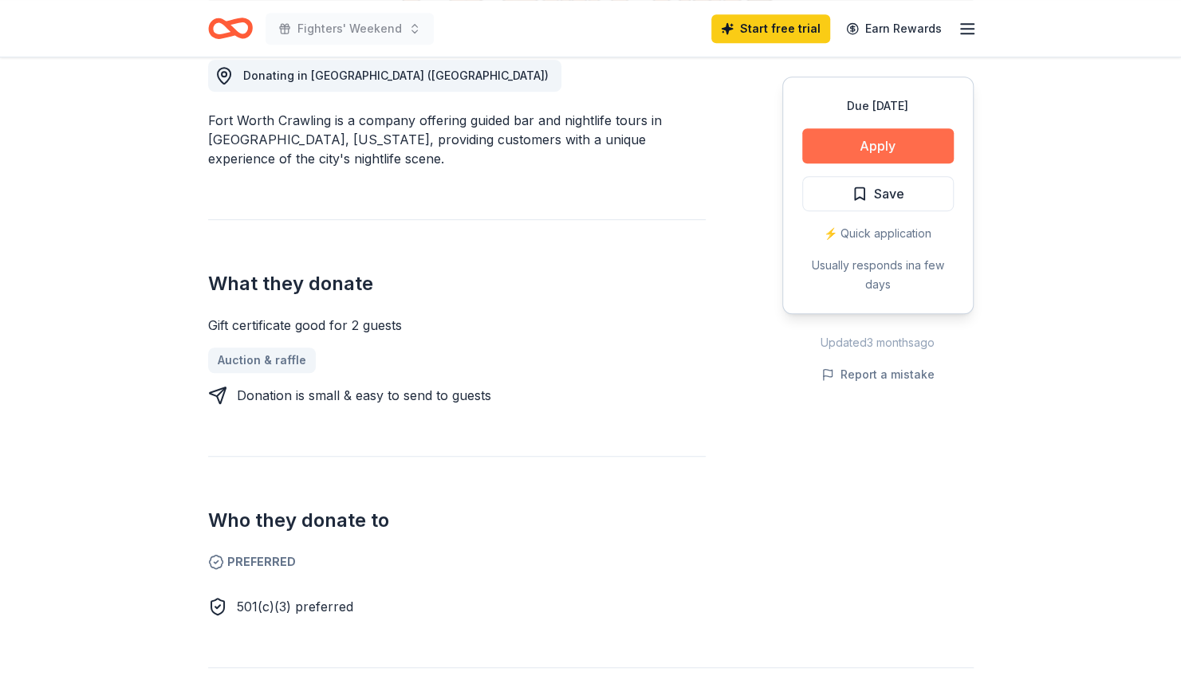
click at [843, 145] on button "Apply" at bounding box center [877, 145] width 151 height 35
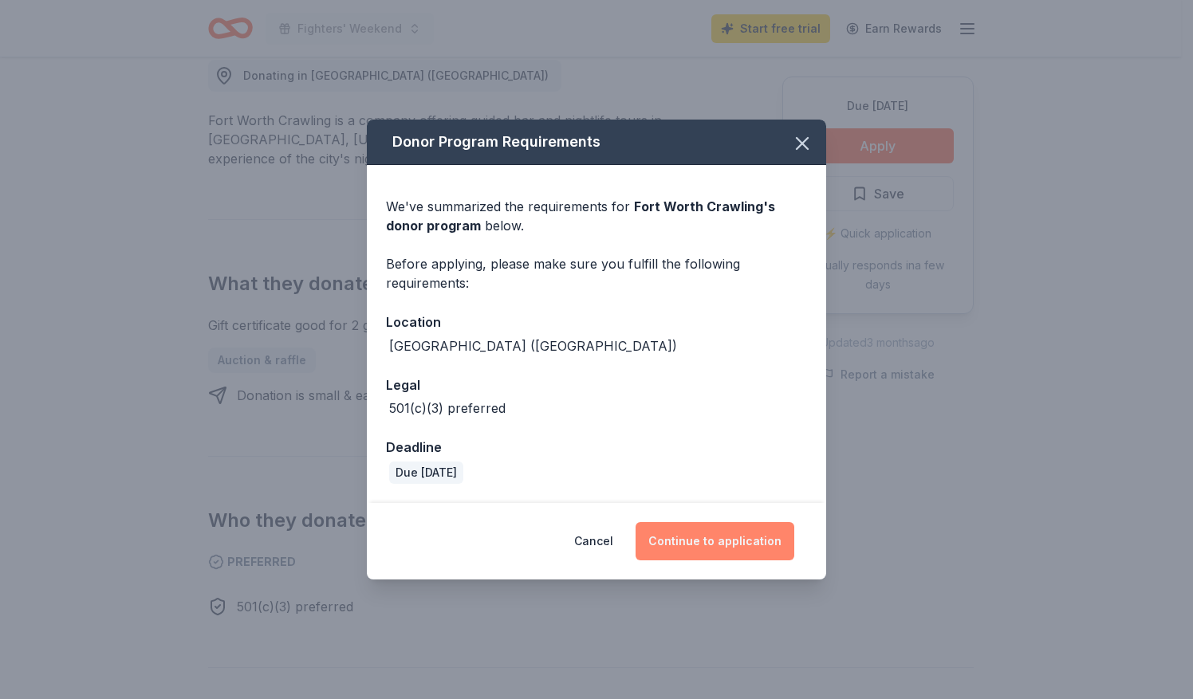
click at [714, 533] on button "Continue to application" at bounding box center [714, 541] width 159 height 38
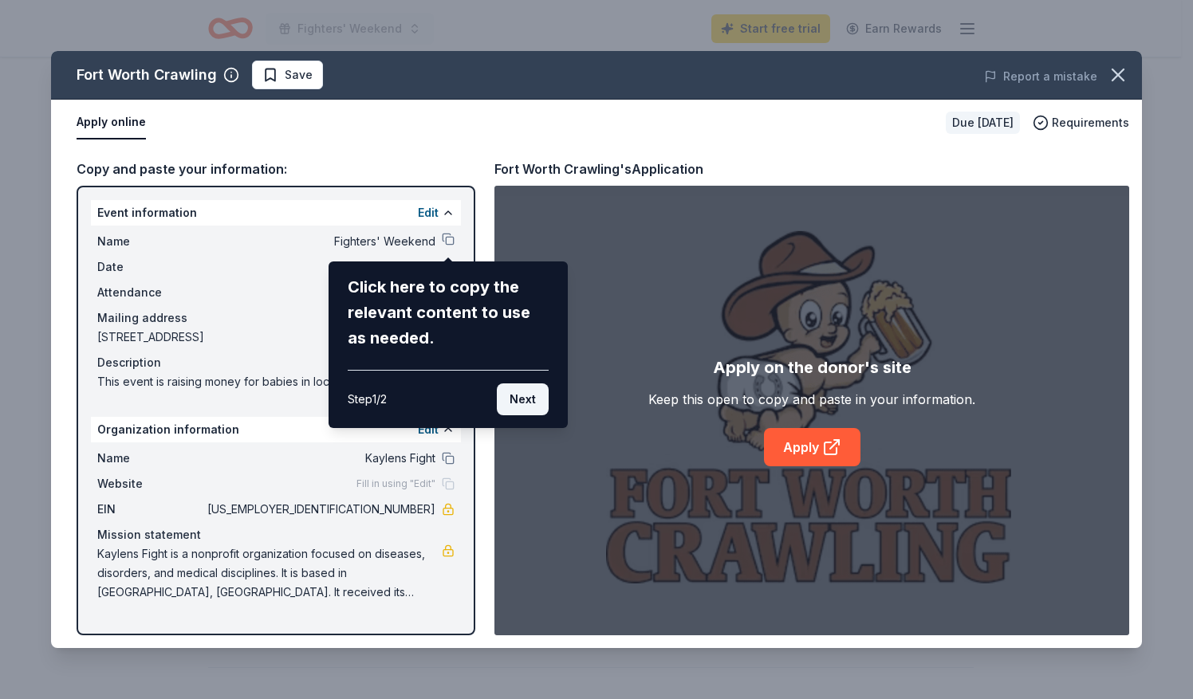
click at [526, 399] on button "Next" at bounding box center [523, 400] width 52 height 32
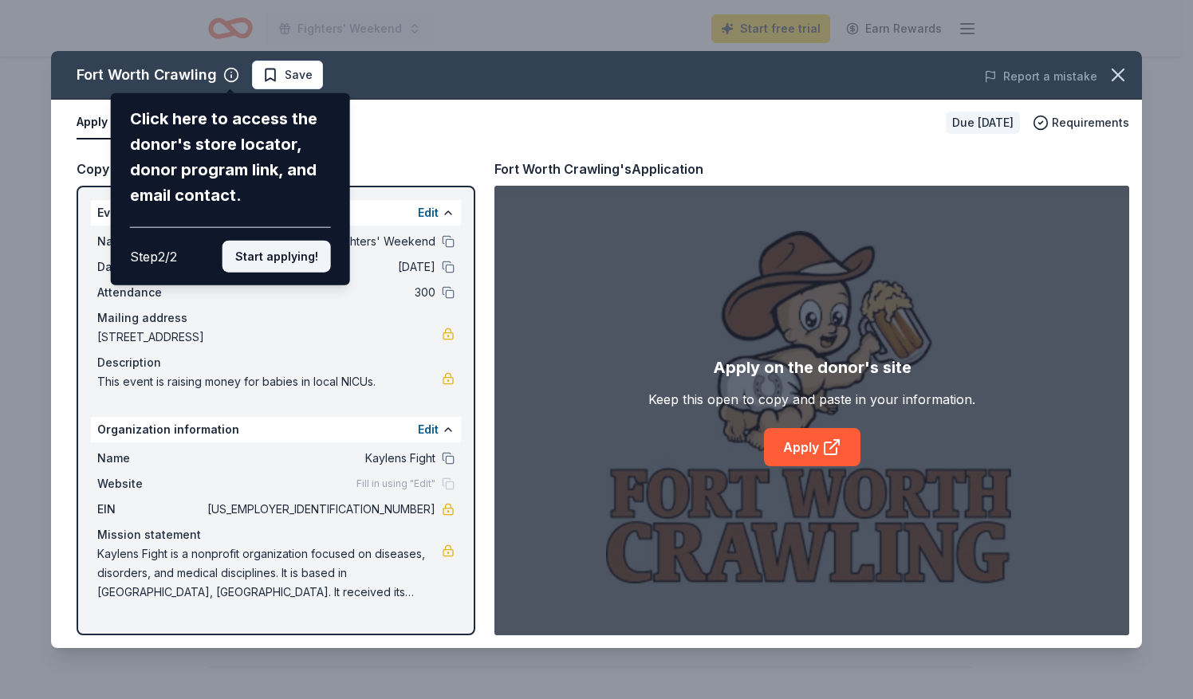
click at [271, 254] on button "Start applying!" at bounding box center [276, 257] width 108 height 32
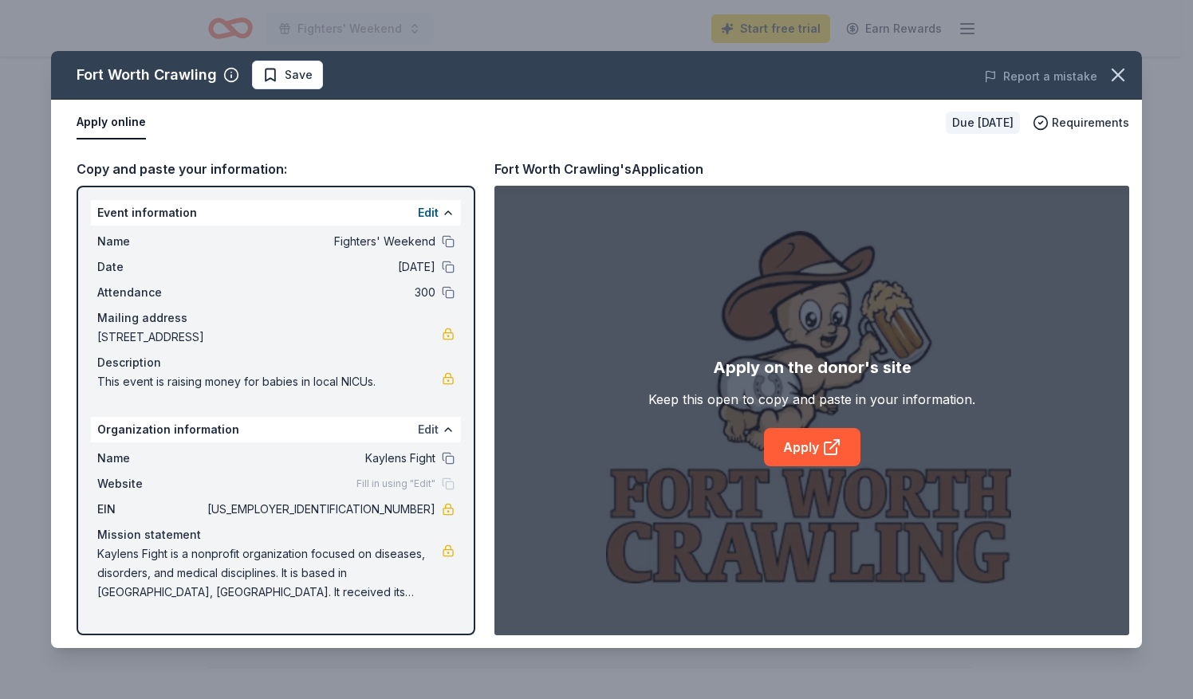
click at [427, 426] on button "Edit" at bounding box center [428, 429] width 21 height 19
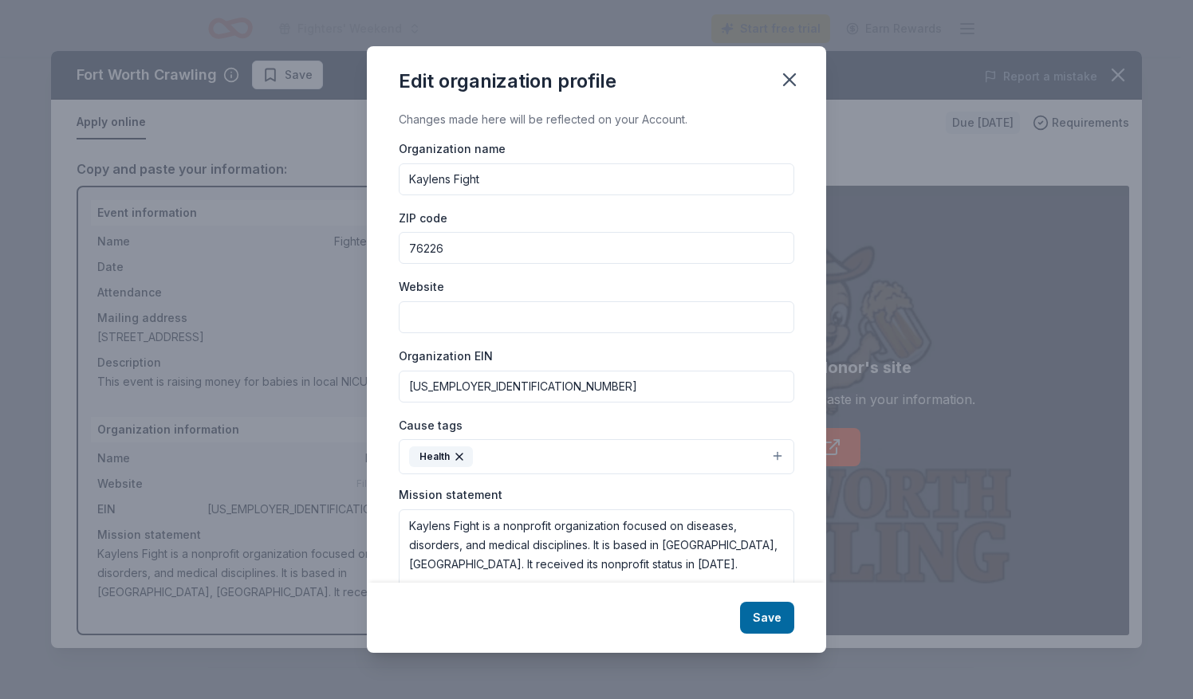
click at [458, 310] on input "Website" at bounding box center [596, 317] width 395 height 32
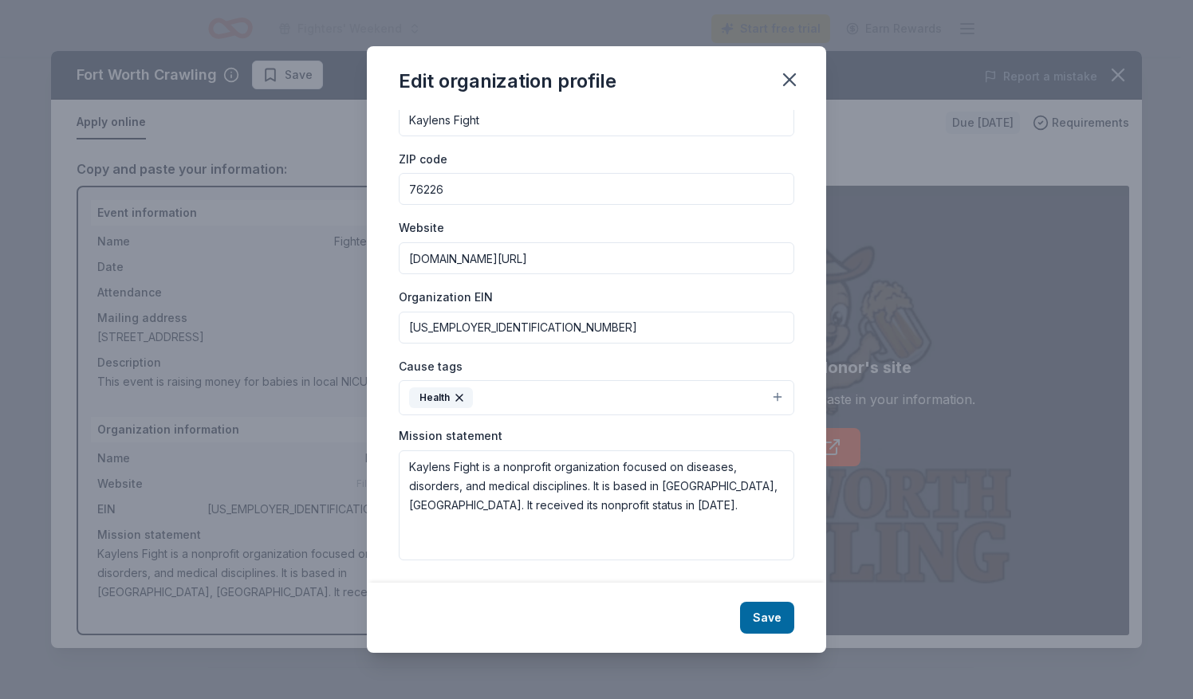
type input "[DOMAIN_NAME][URL]"
drag, startPoint x: 634, startPoint y: 517, endPoint x: 482, endPoint y: 470, distance: 159.2
click at [482, 470] on textarea "Kaylens Fight is a nonprofit organization focused on diseases, disorders, and m…" at bounding box center [596, 505] width 395 height 110
paste textarea "Our mission is to assist families during their stay in the [GEOGRAPHIC_DATA] an…"
drag, startPoint x: 482, startPoint y: 464, endPoint x: 389, endPoint y: 465, distance: 93.3
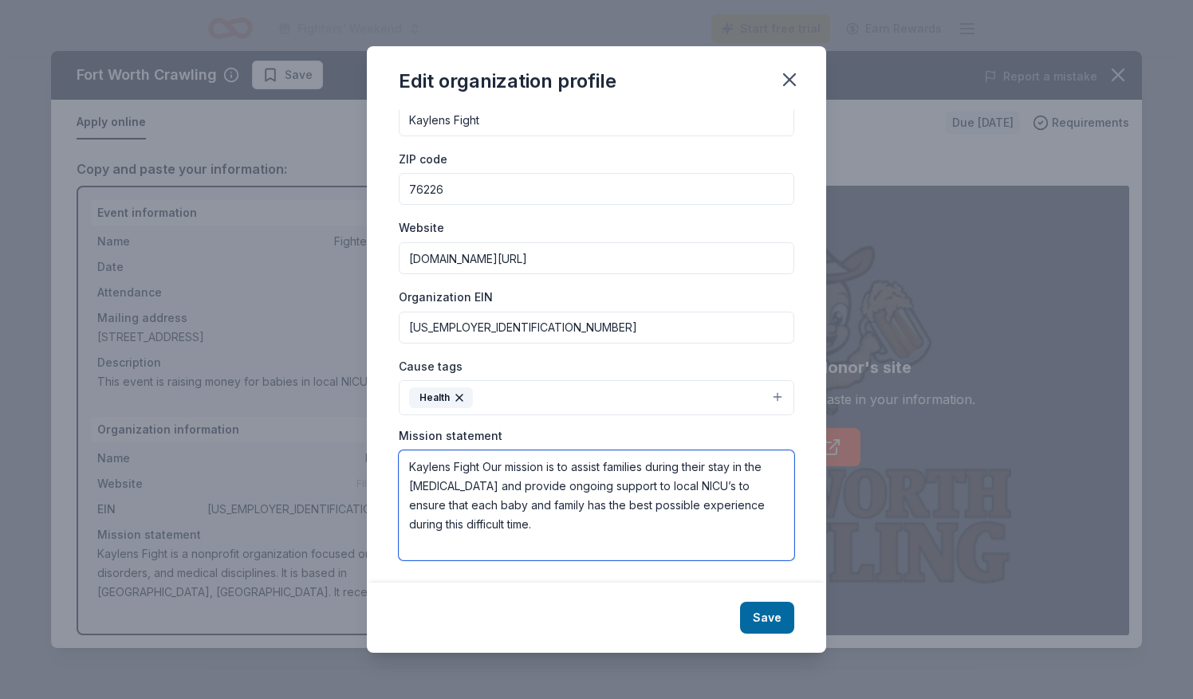
click at [389, 465] on div "Changes made here will be reflected on your Account. Organization name Kaylens …" at bounding box center [596, 346] width 459 height 473
type textarea "Our mission is to assist families during their stay in the [GEOGRAPHIC_DATA] an…"
click at [445, 121] on input "Kaylens Fight" at bounding box center [596, 120] width 395 height 32
type input "[PERSON_NAME]'s Fight"
click at [764, 397] on button "Health" at bounding box center [596, 397] width 395 height 35
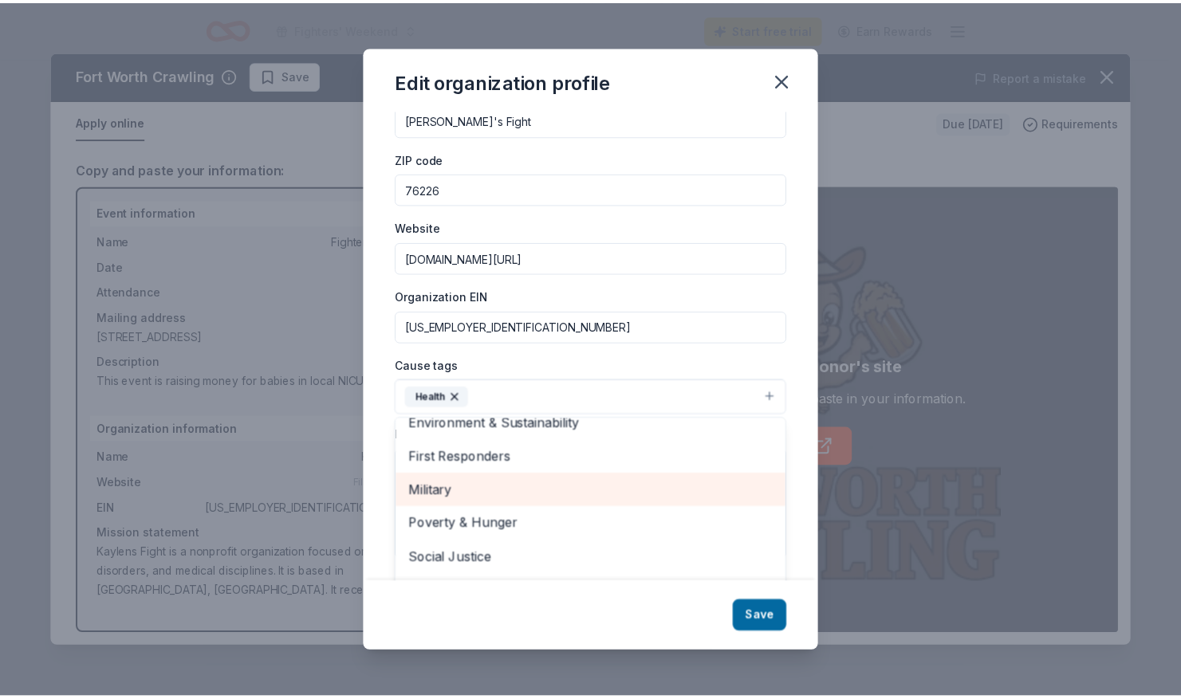
scroll to position [188, 0]
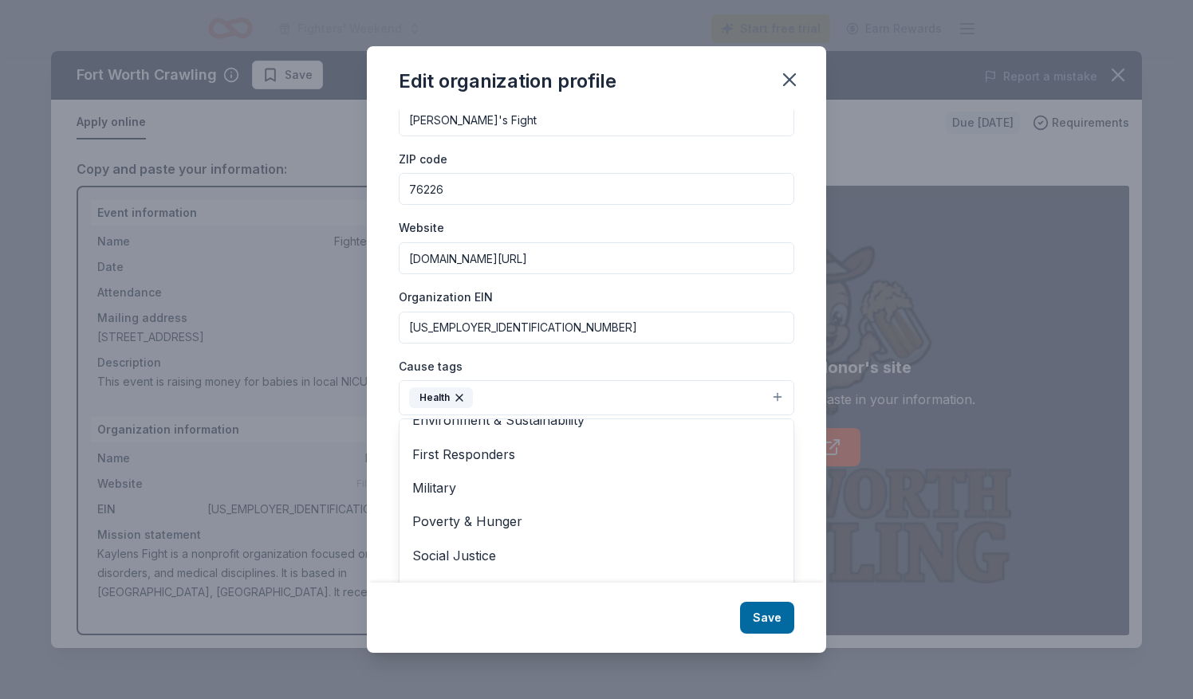
click at [545, 359] on div "Cause tags Health Animals Art & Culture Children Disaster Relief Education Envi…" at bounding box center [596, 386] width 395 height 60
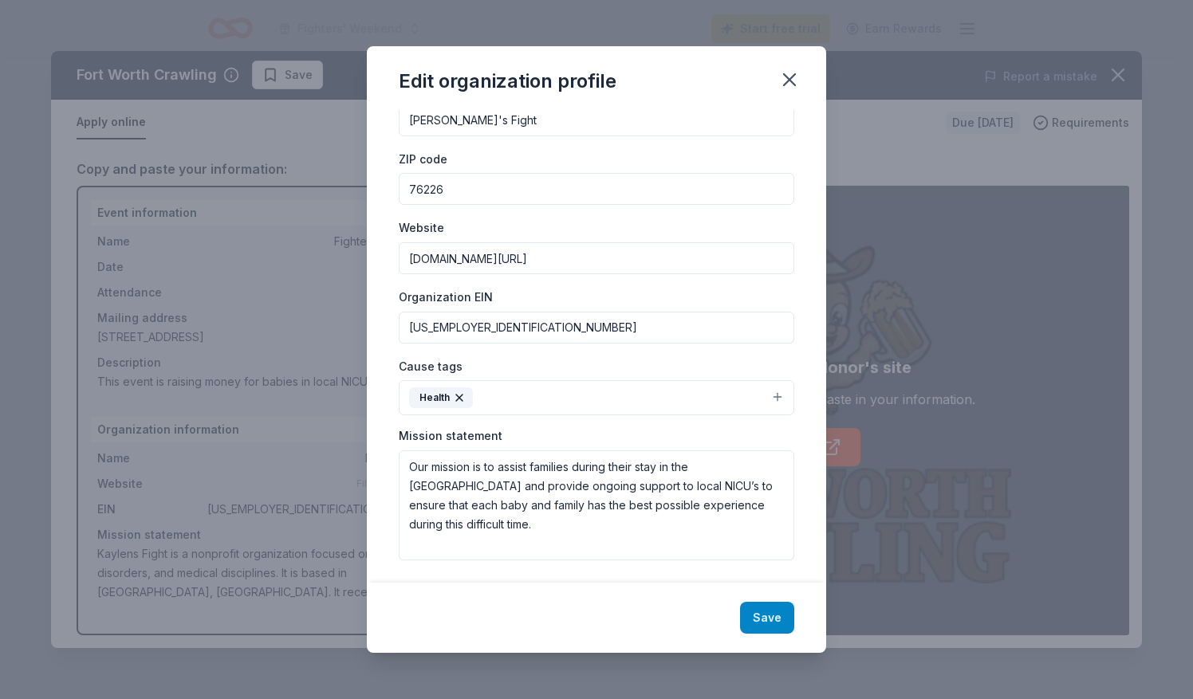
click at [756, 620] on button "Save" at bounding box center [767, 618] width 54 height 32
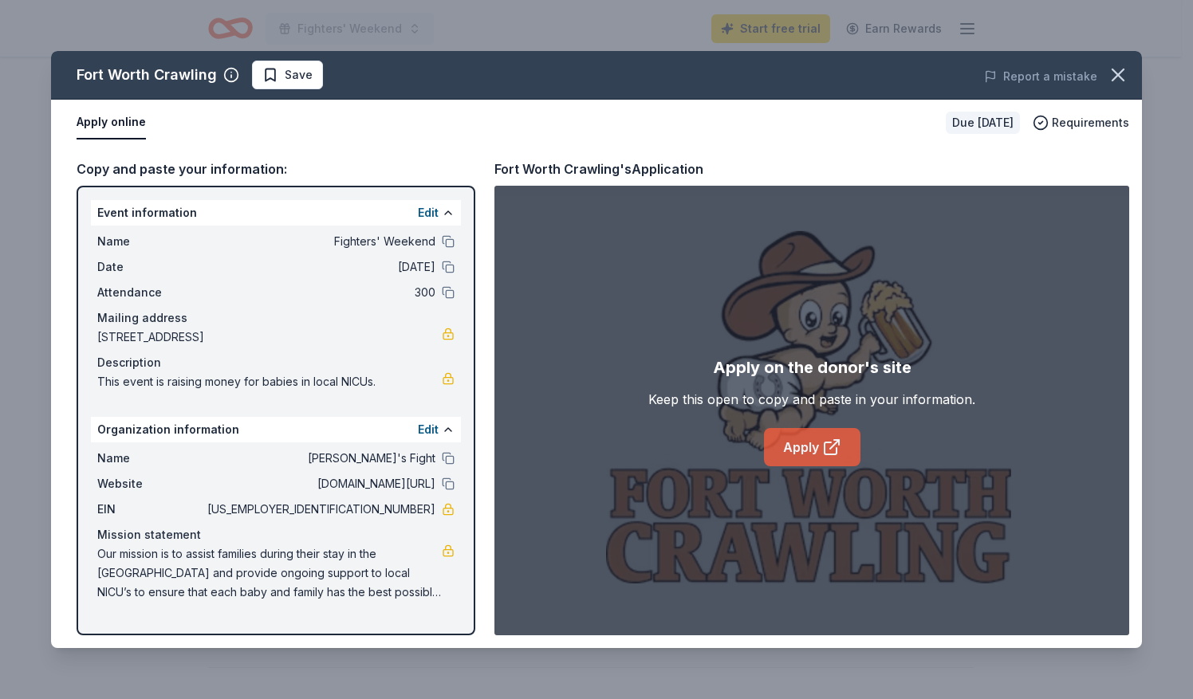
click at [815, 448] on link "Apply" at bounding box center [812, 447] width 96 height 38
click at [1120, 80] on icon "button" at bounding box center [1118, 75] width 22 height 22
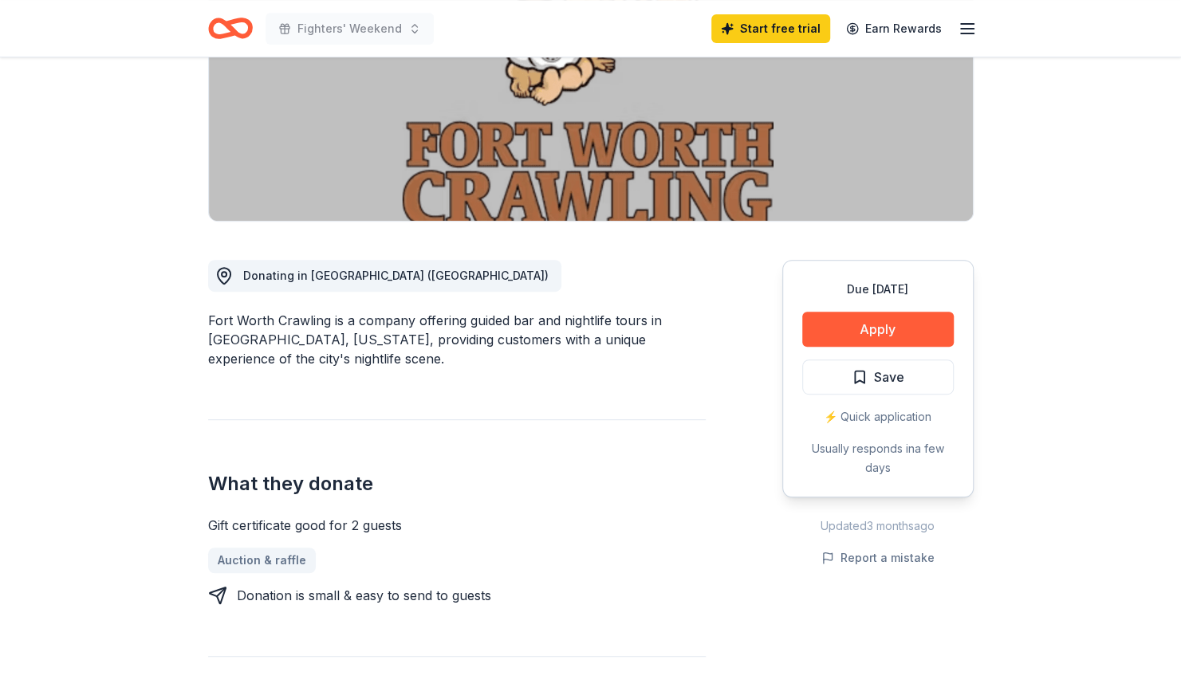
scroll to position [0, 0]
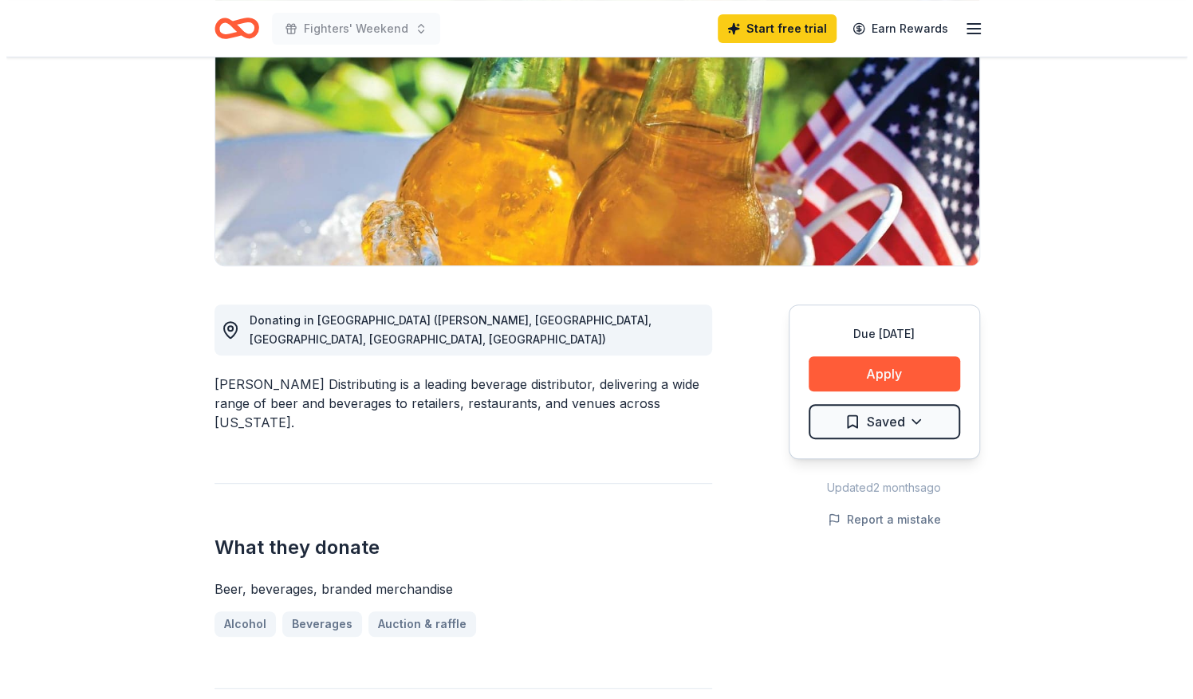
scroll to position [217, 0]
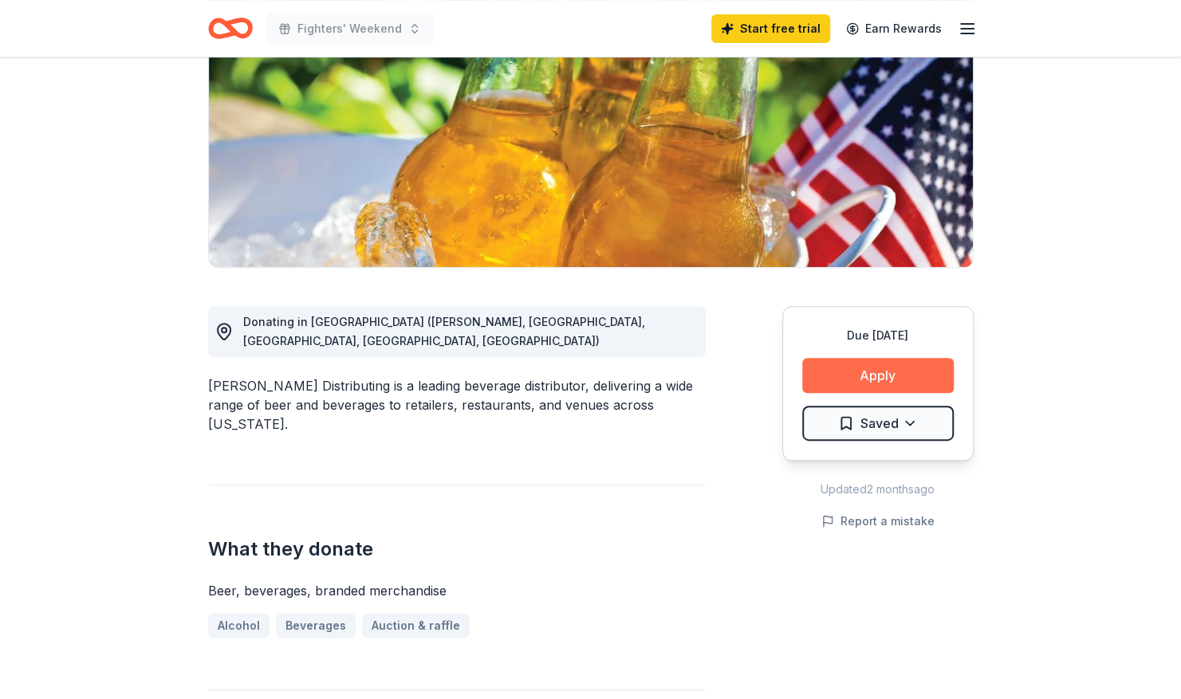
click at [887, 377] on button "Apply" at bounding box center [877, 375] width 151 height 35
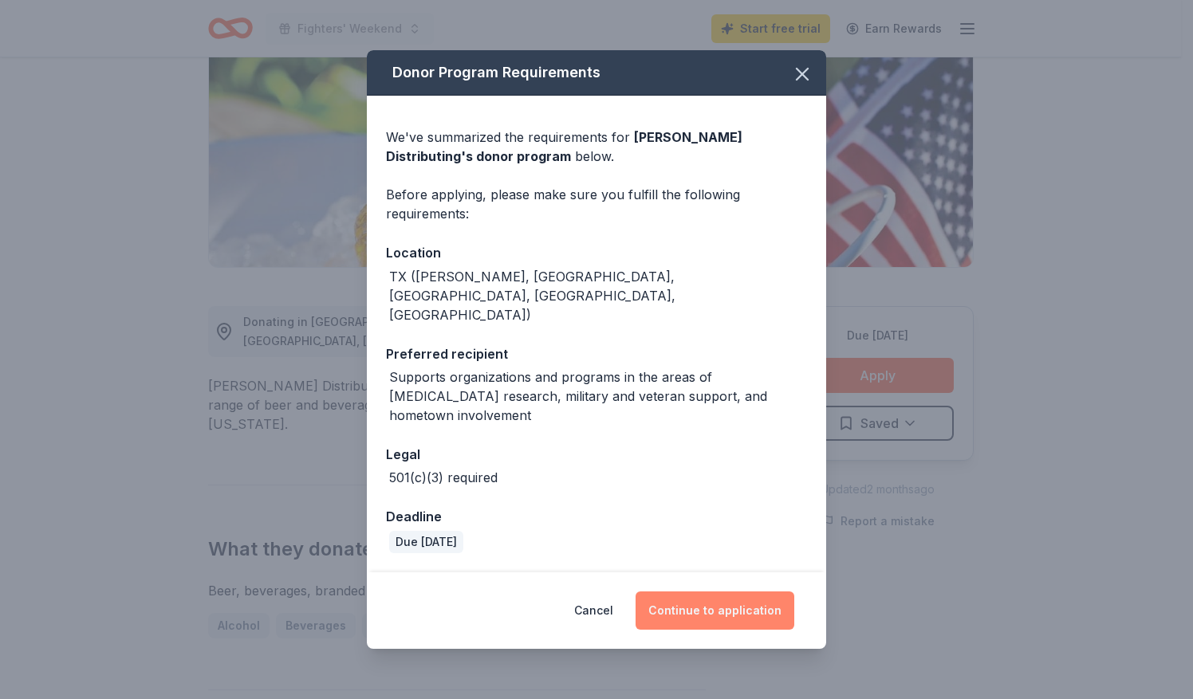
click at [732, 592] on button "Continue to application" at bounding box center [714, 611] width 159 height 38
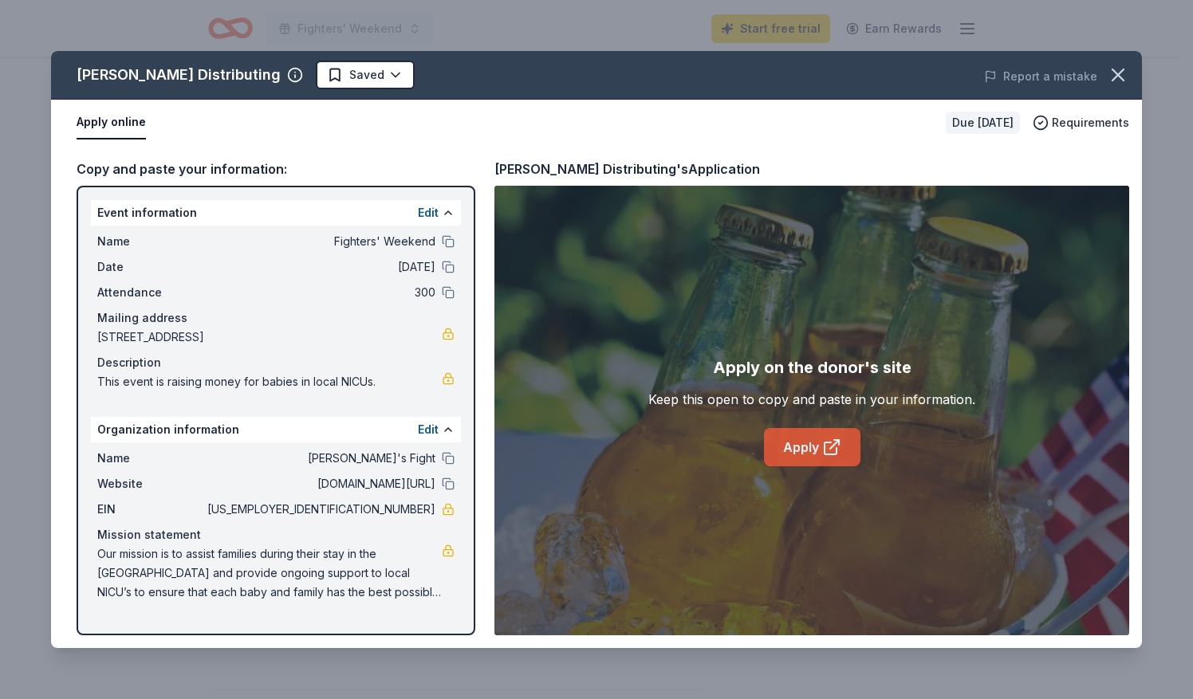
click at [808, 450] on link "Apply" at bounding box center [812, 447] width 96 height 38
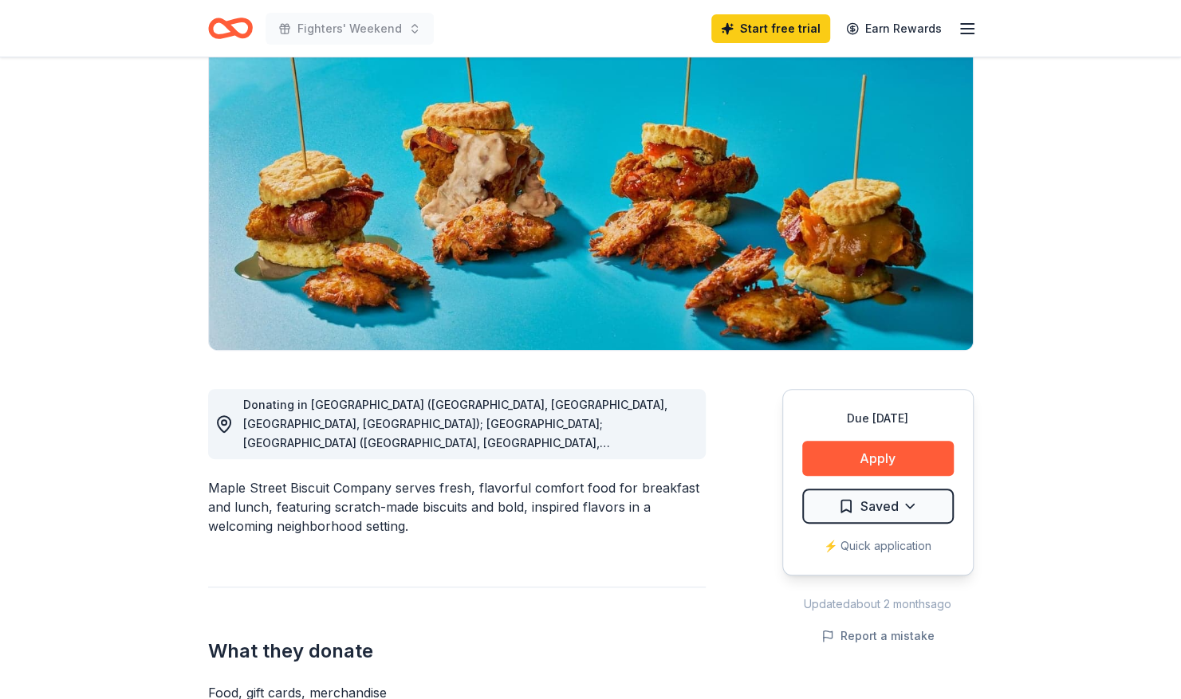
scroll to position [162, 0]
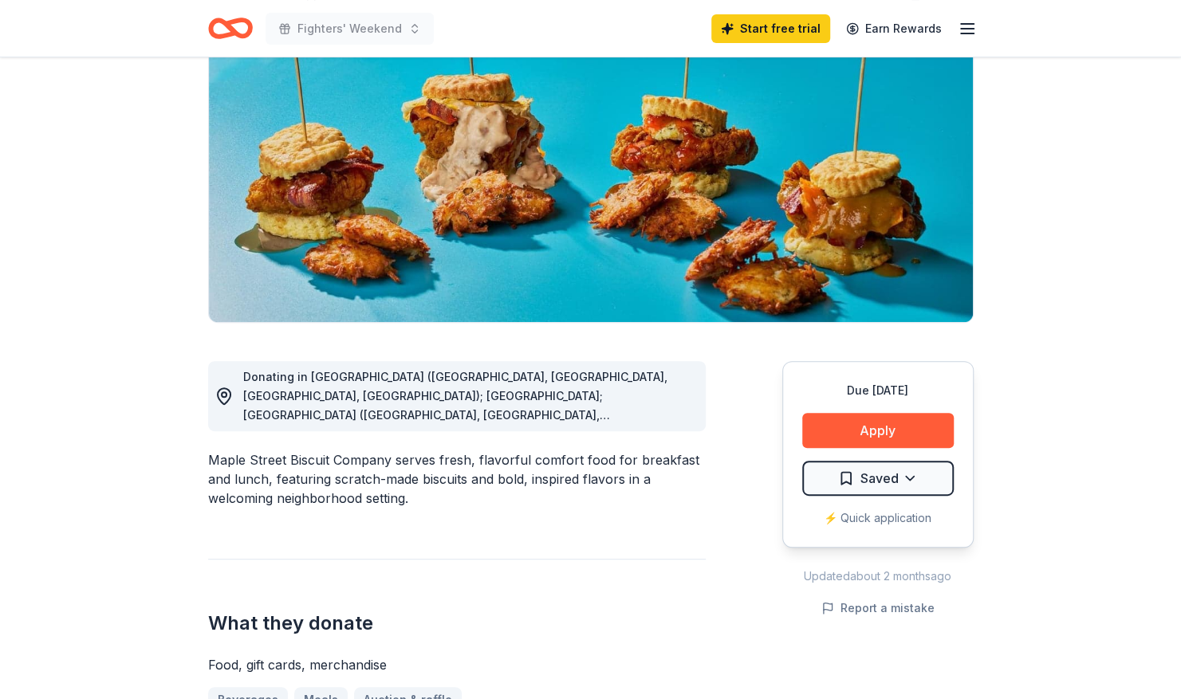
click at [657, 411] on span "Donating in AL (Daphne, Homewood, Madison, Mobile); FL; GA (Alpharetta, Atlanta…" at bounding box center [455, 530] width 424 height 320
click at [650, 415] on span "Donating in AL (Daphne, Homewood, Madison, Mobile); FL; GA (Alpharetta, Atlanta…" at bounding box center [455, 530] width 424 height 320
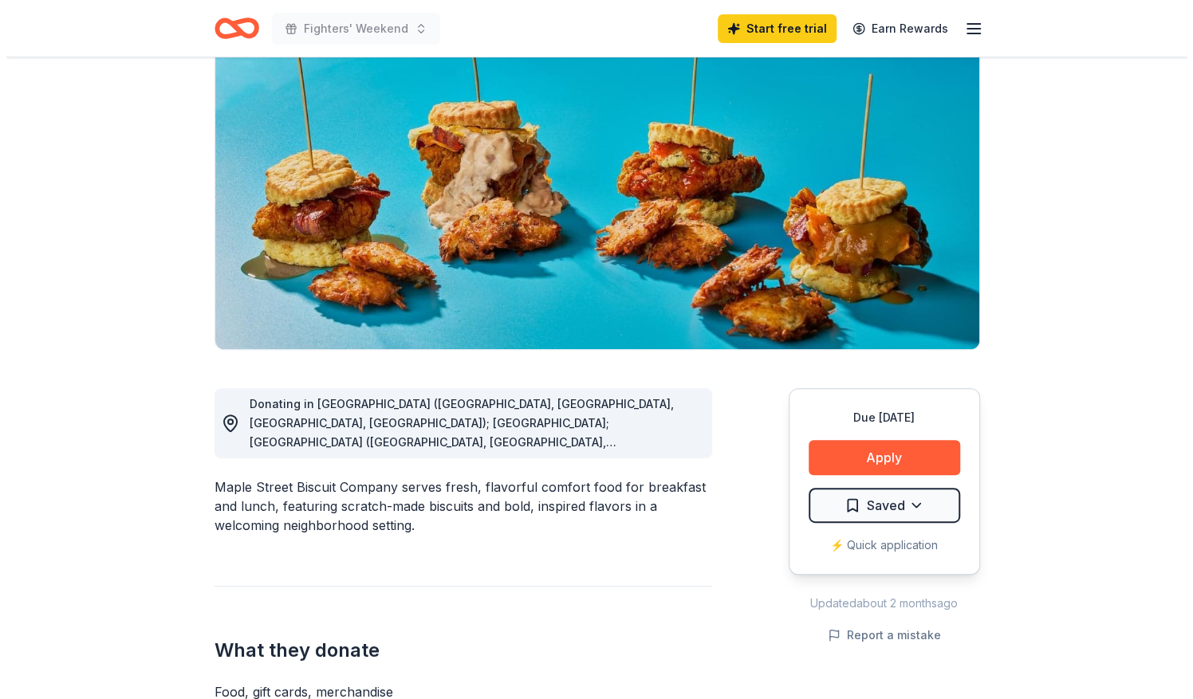
scroll to position [136, 0]
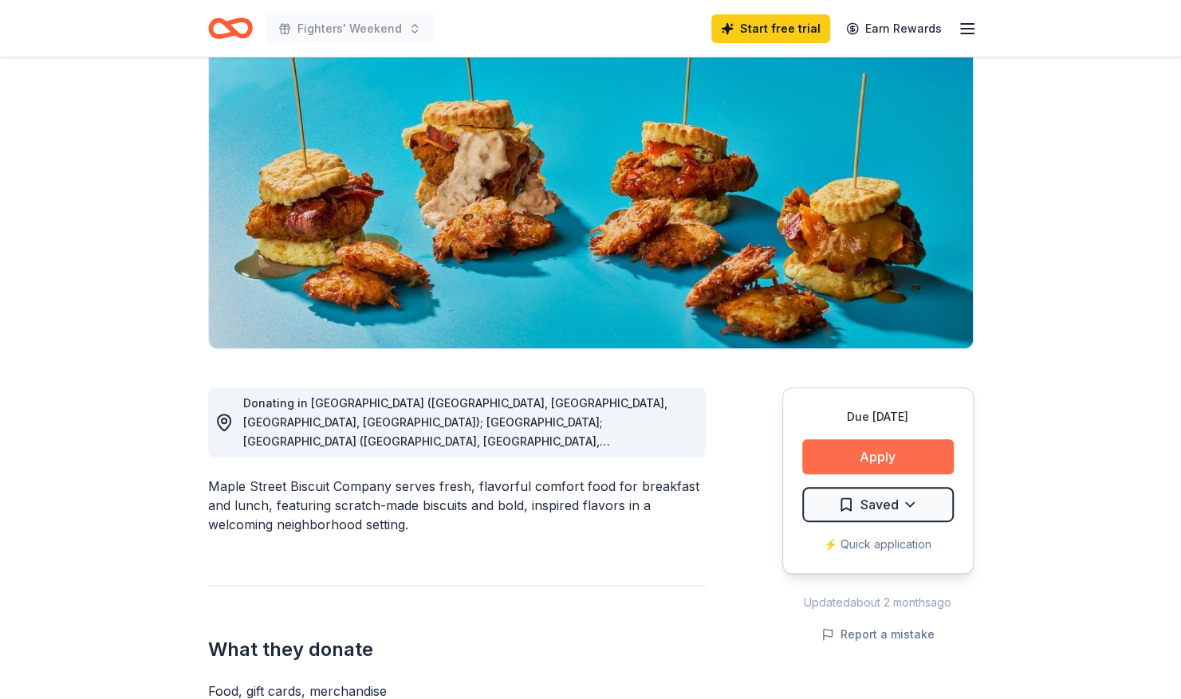
click at [907, 462] on button "Apply" at bounding box center [877, 456] width 151 height 35
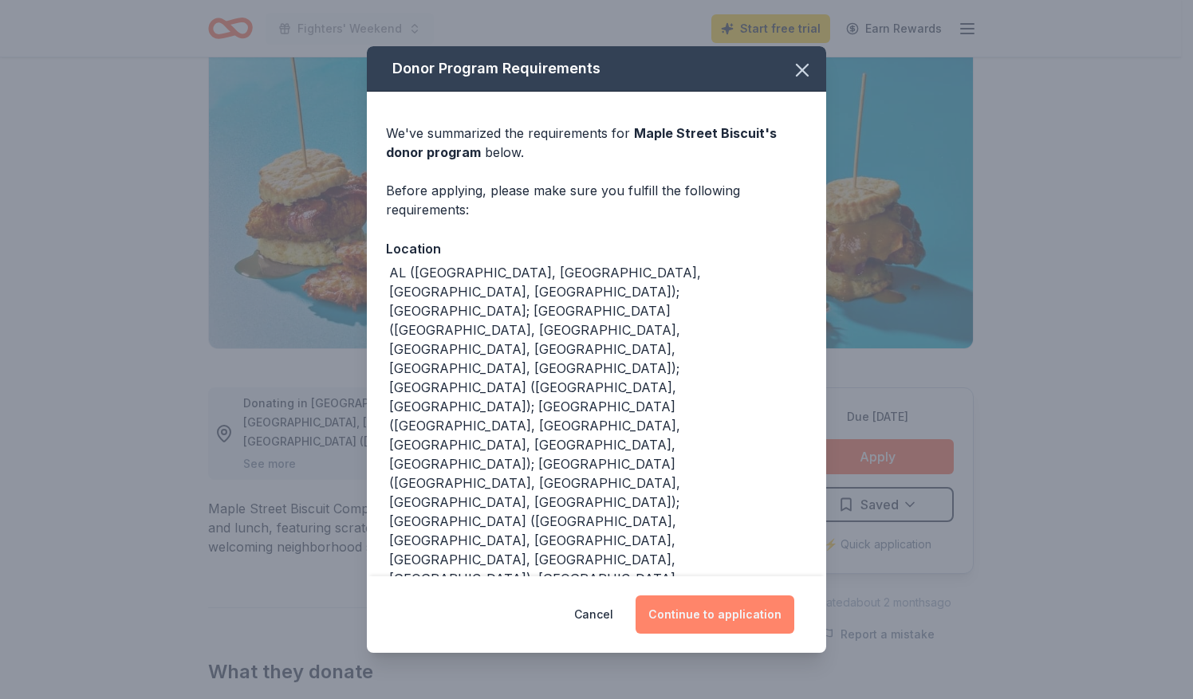
click at [730, 596] on button "Continue to application" at bounding box center [714, 615] width 159 height 38
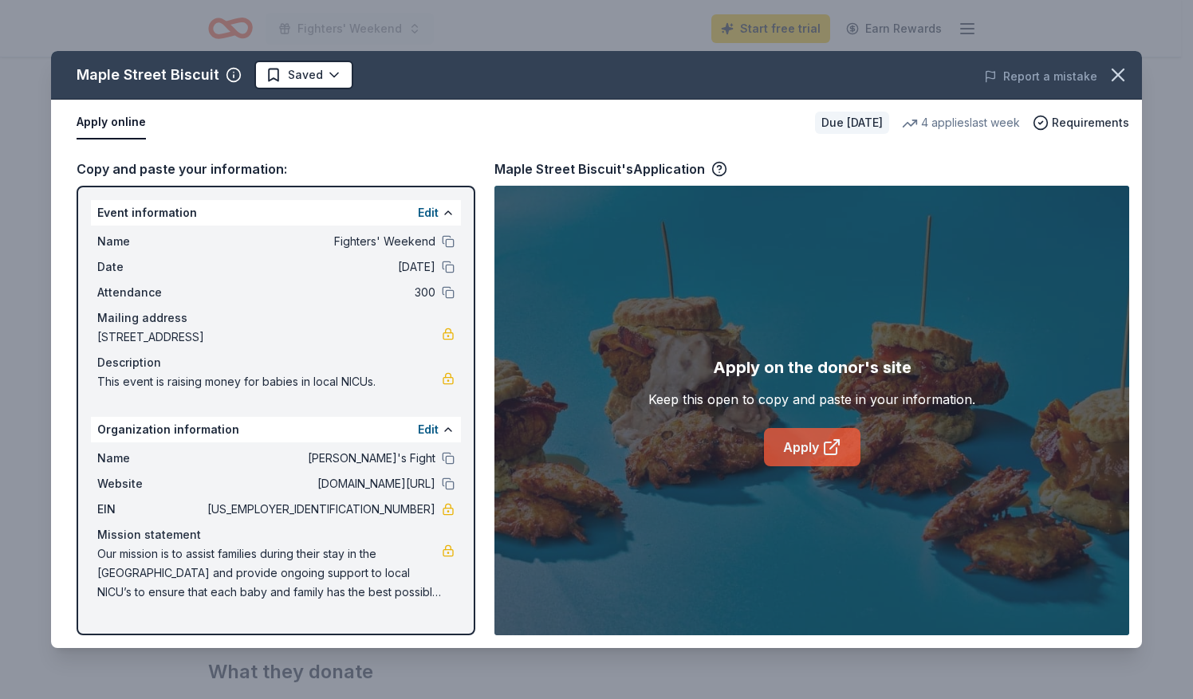
click at [818, 450] on link "Apply" at bounding box center [812, 447] width 96 height 38
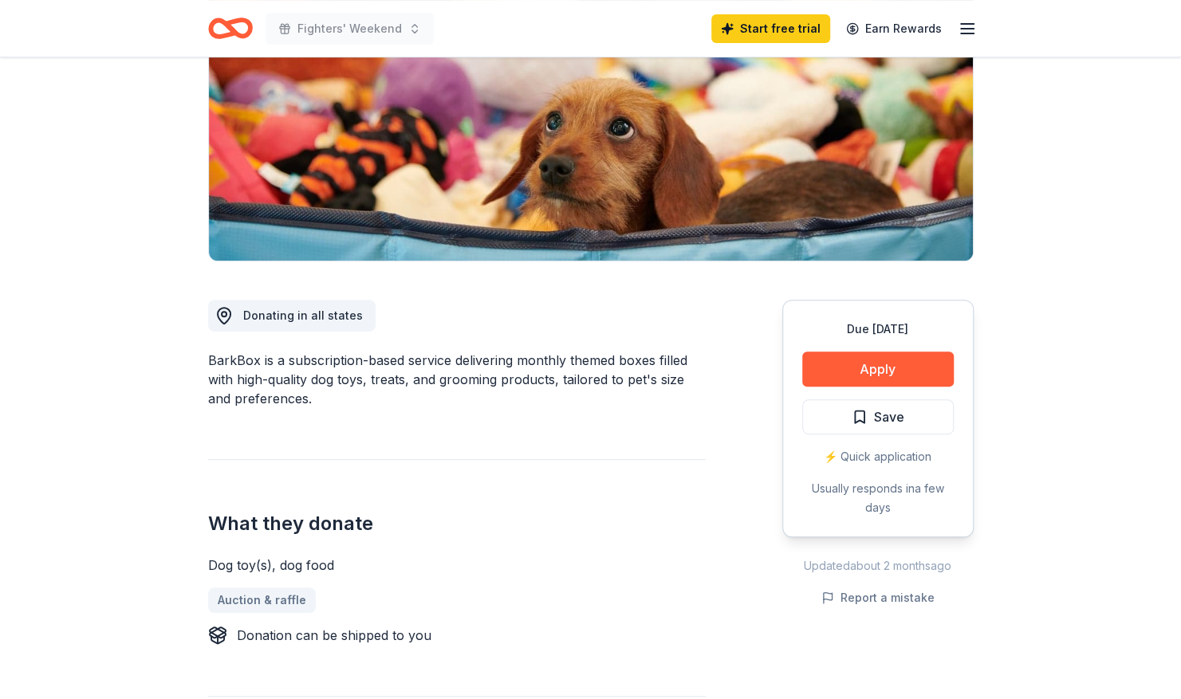
scroll to position [225, 0]
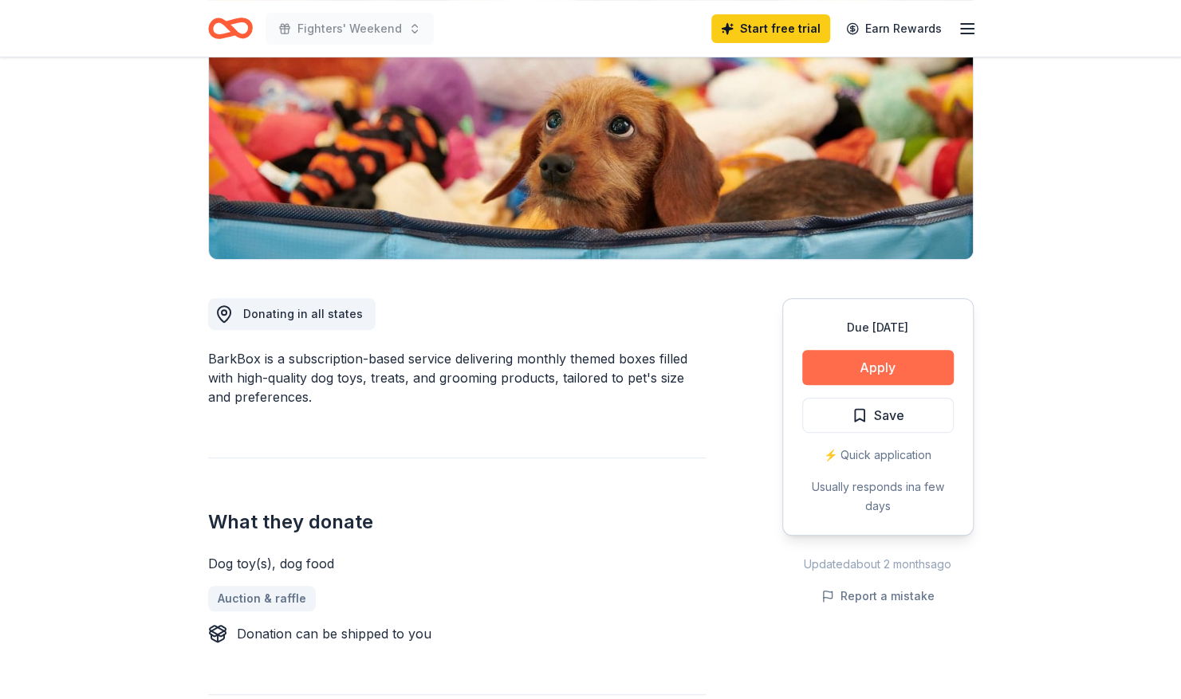
click at [876, 370] on button "Apply" at bounding box center [877, 367] width 151 height 35
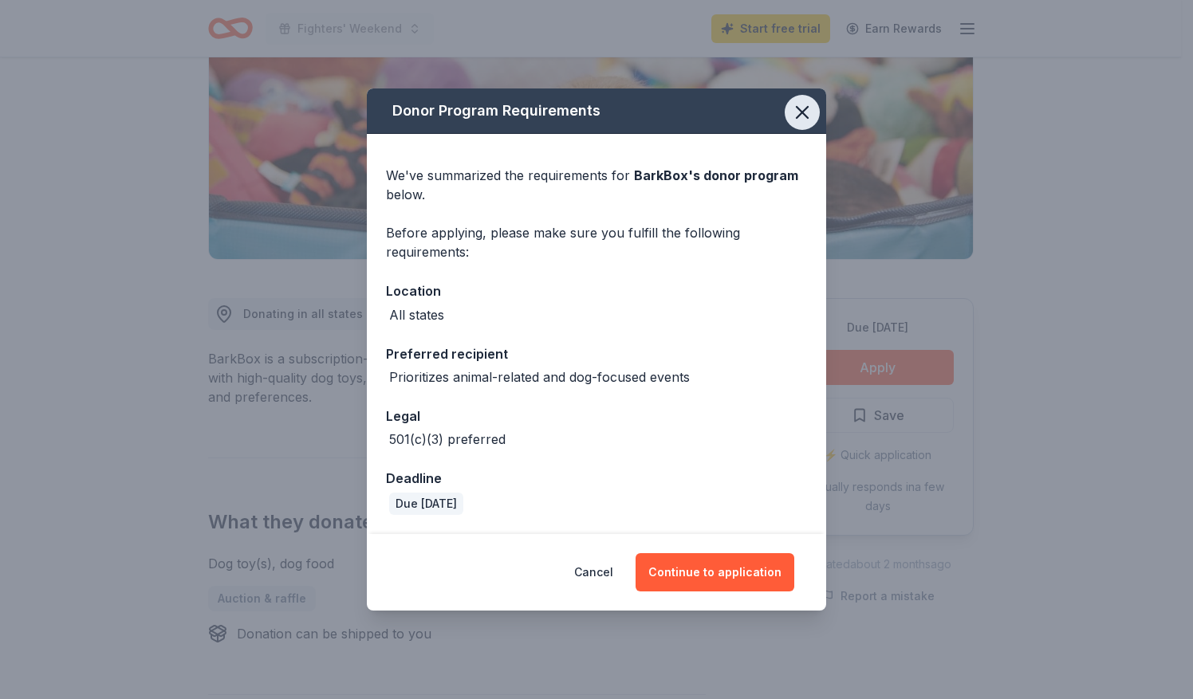
click at [801, 120] on icon "button" at bounding box center [802, 112] width 22 height 22
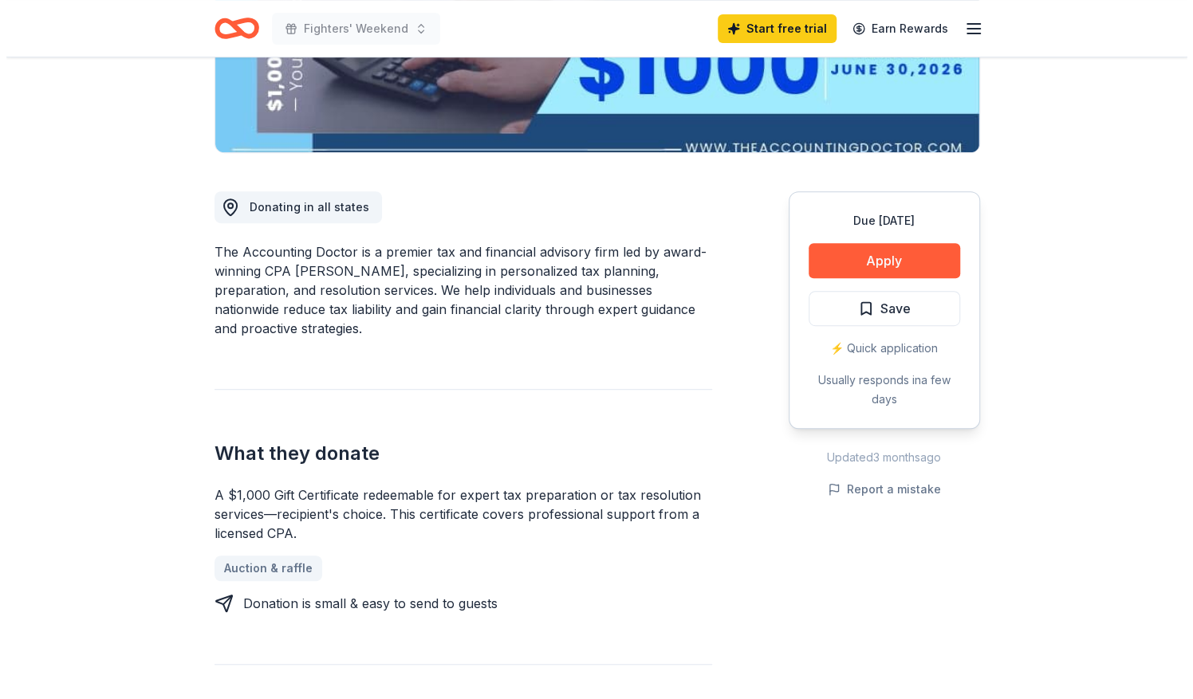
scroll to position [331, 0]
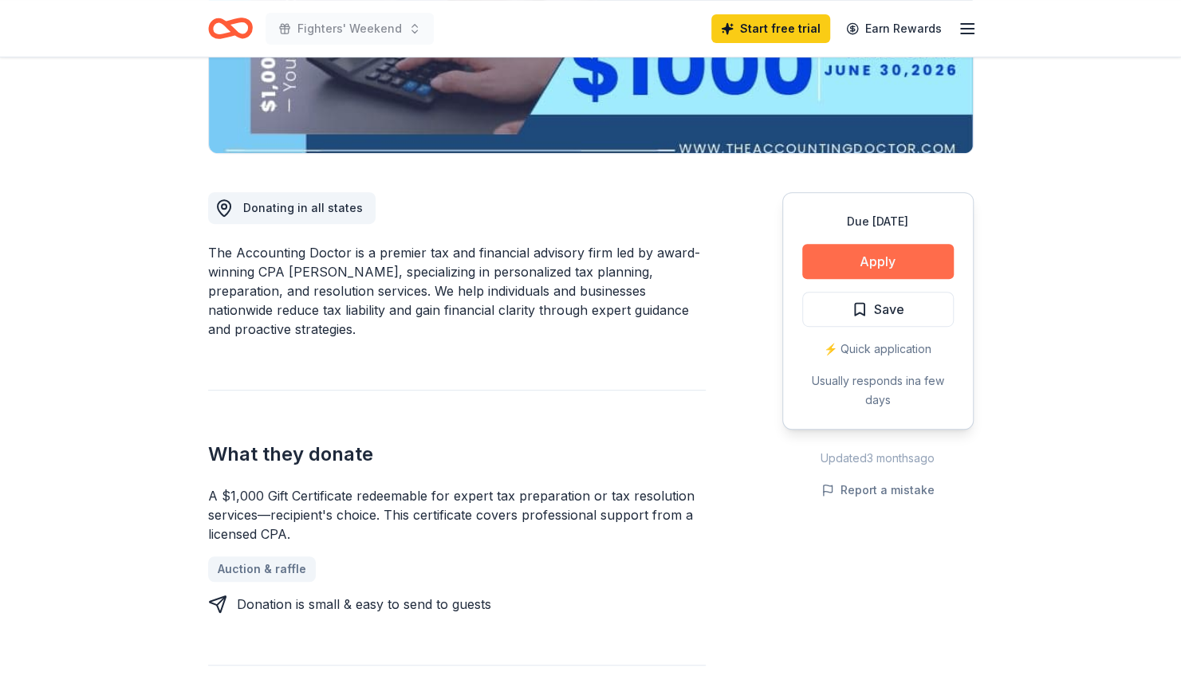
click at [861, 269] on button "Apply" at bounding box center [877, 261] width 151 height 35
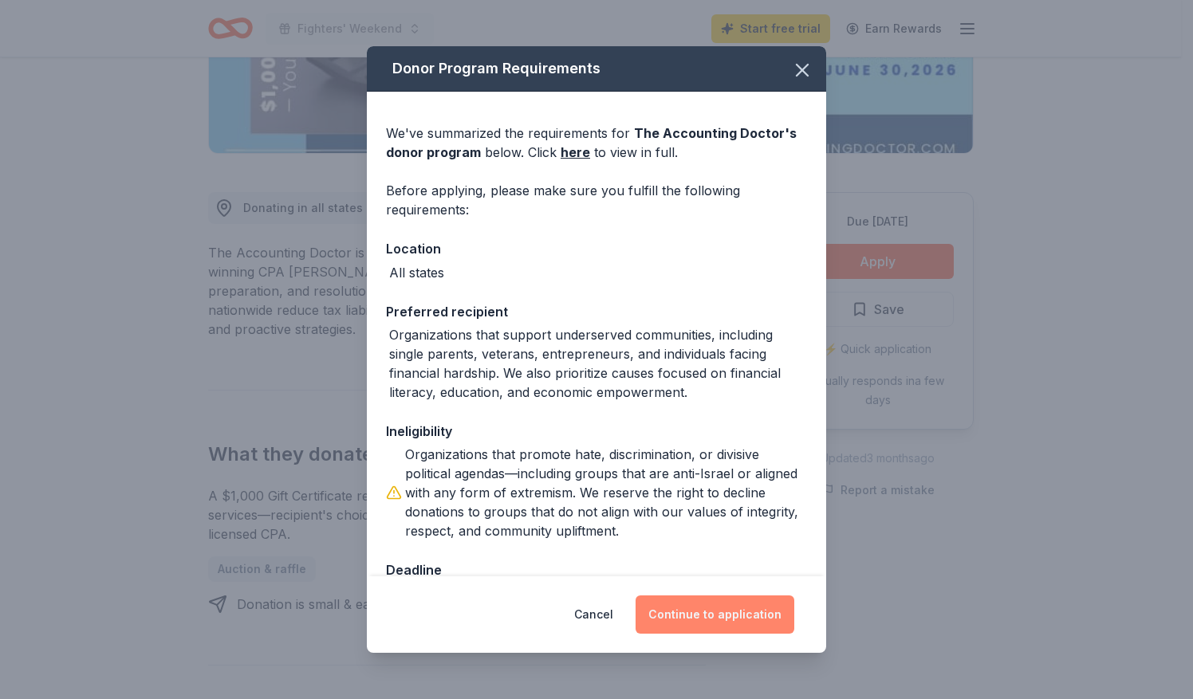
click at [721, 608] on button "Continue to application" at bounding box center [714, 615] width 159 height 38
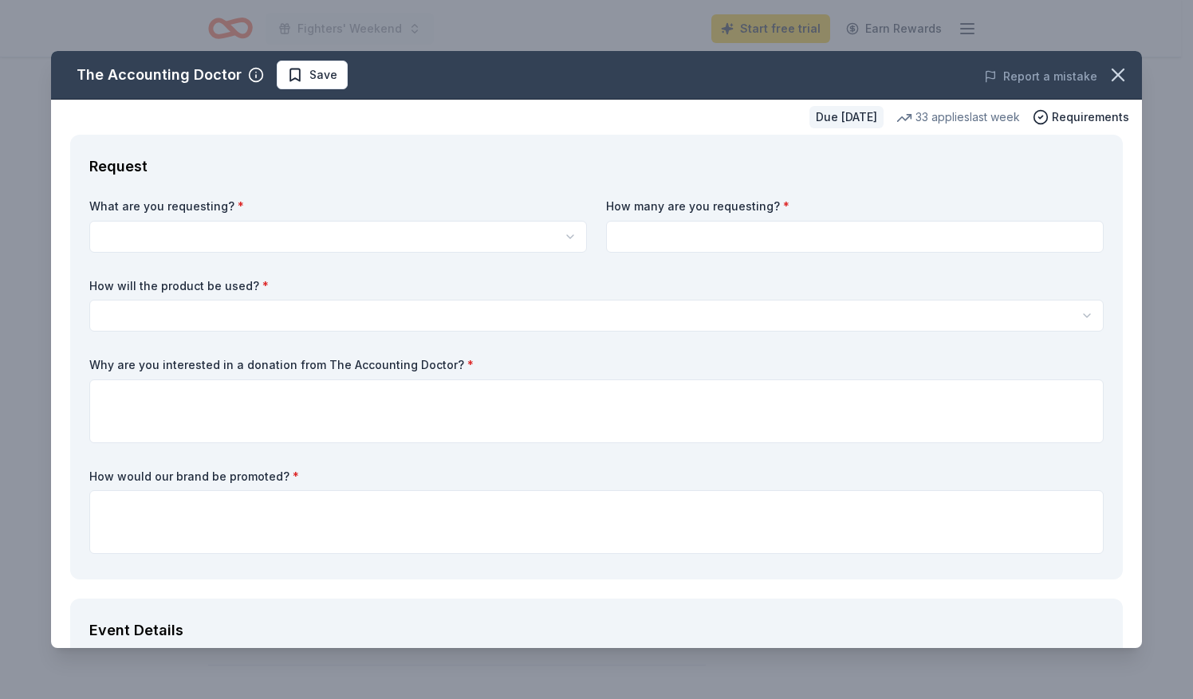
click at [559, 241] on html "Fighters' Weekend Start free trial Earn Rewards Due [DATE] Share The Accounting…" at bounding box center [596, 18] width 1193 height 699
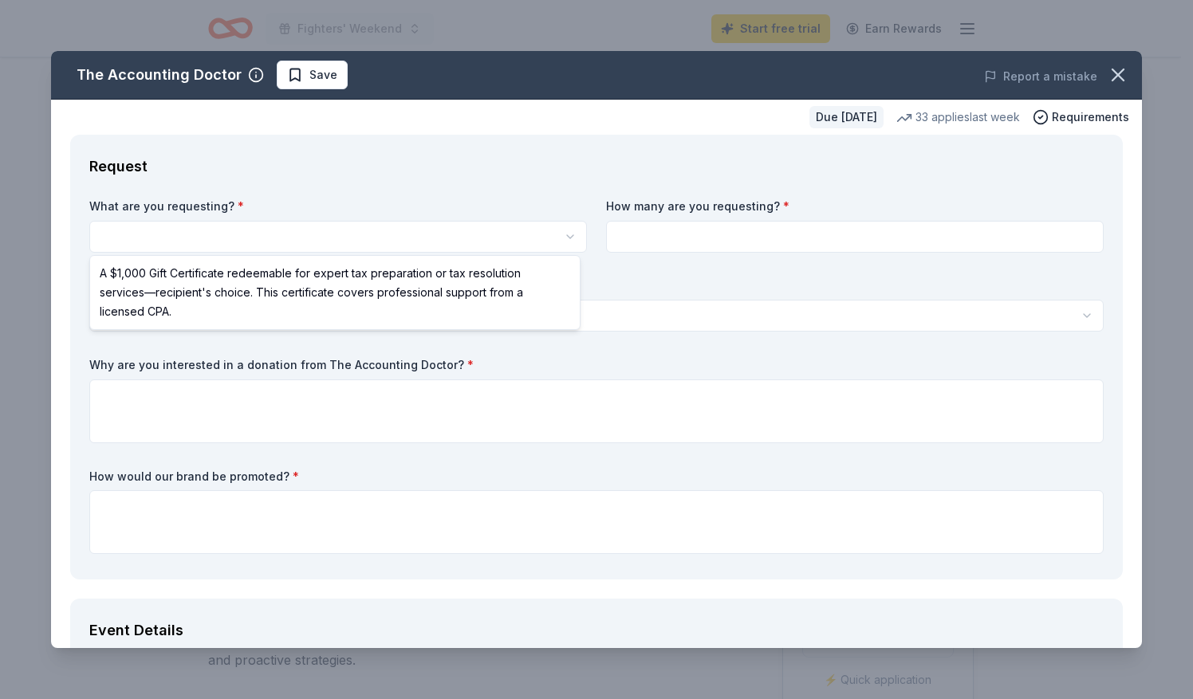
scroll to position [0, 0]
select select "A $1,000 Gift Certificate redeemable for expert tax preparation or tax resoluti…"
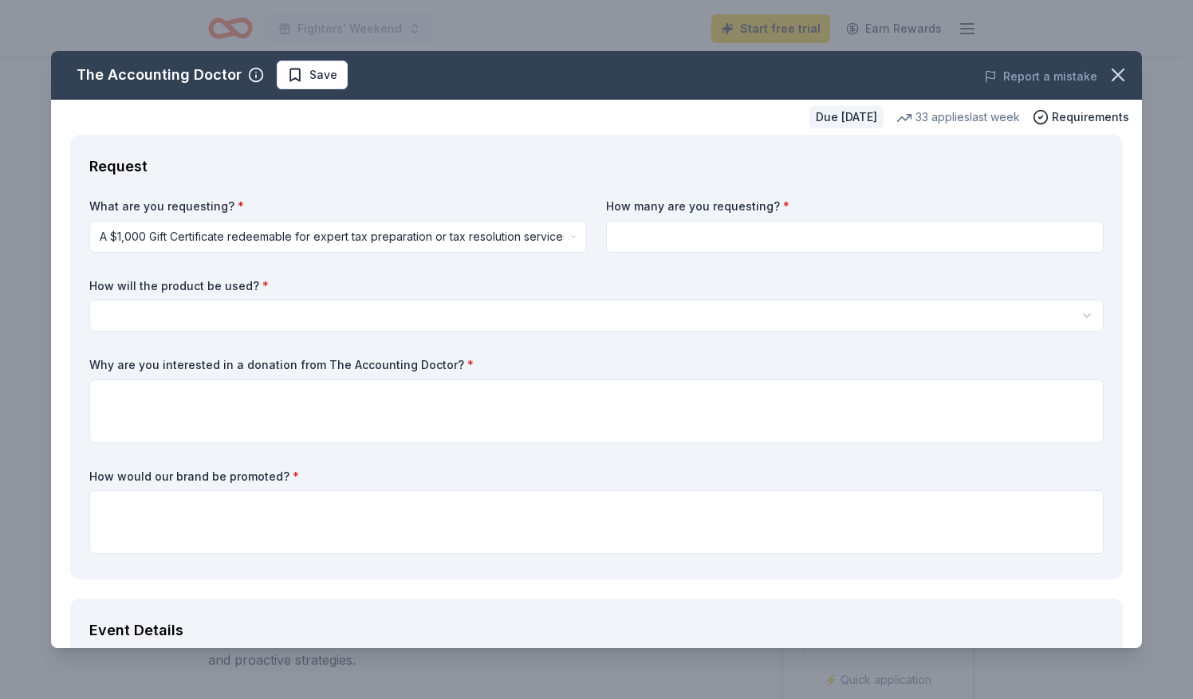
click at [654, 233] on input at bounding box center [855, 237] width 498 height 32
type input "1"
click at [555, 303] on html "Fighters' Weekend Start free trial Earn Rewards Due [DATE] Share The Accounting…" at bounding box center [596, 349] width 1193 height 699
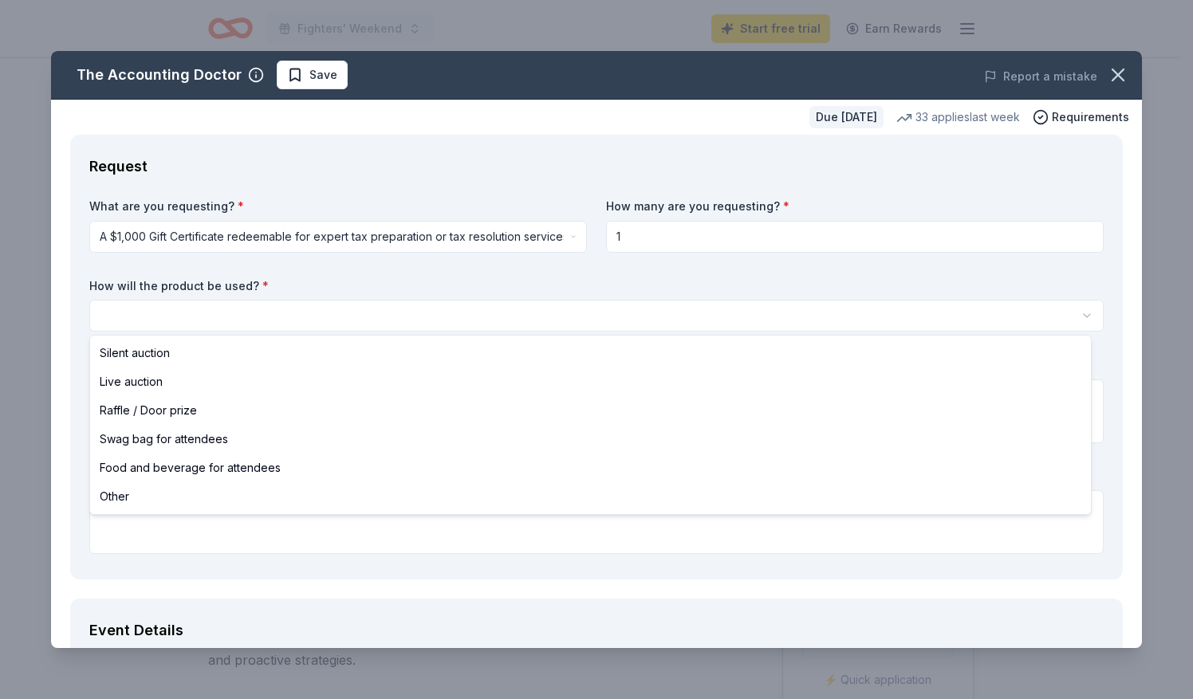
select select "silentAuction"
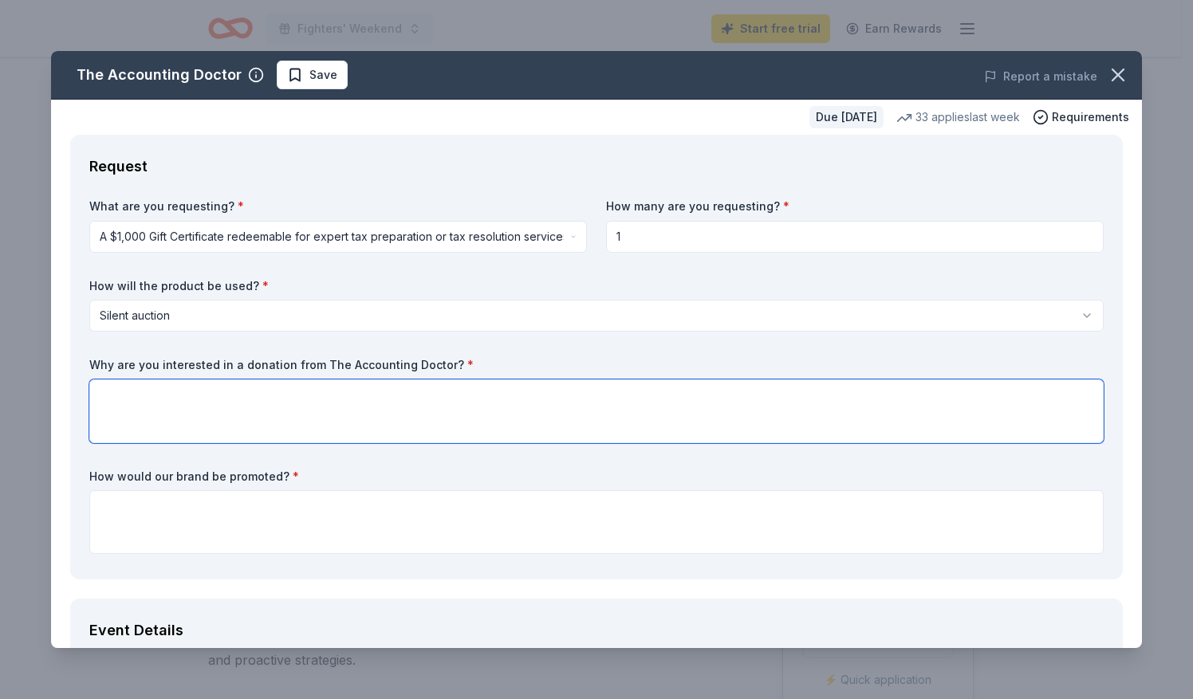
click at [366, 414] on textarea at bounding box center [596, 412] width 1014 height 64
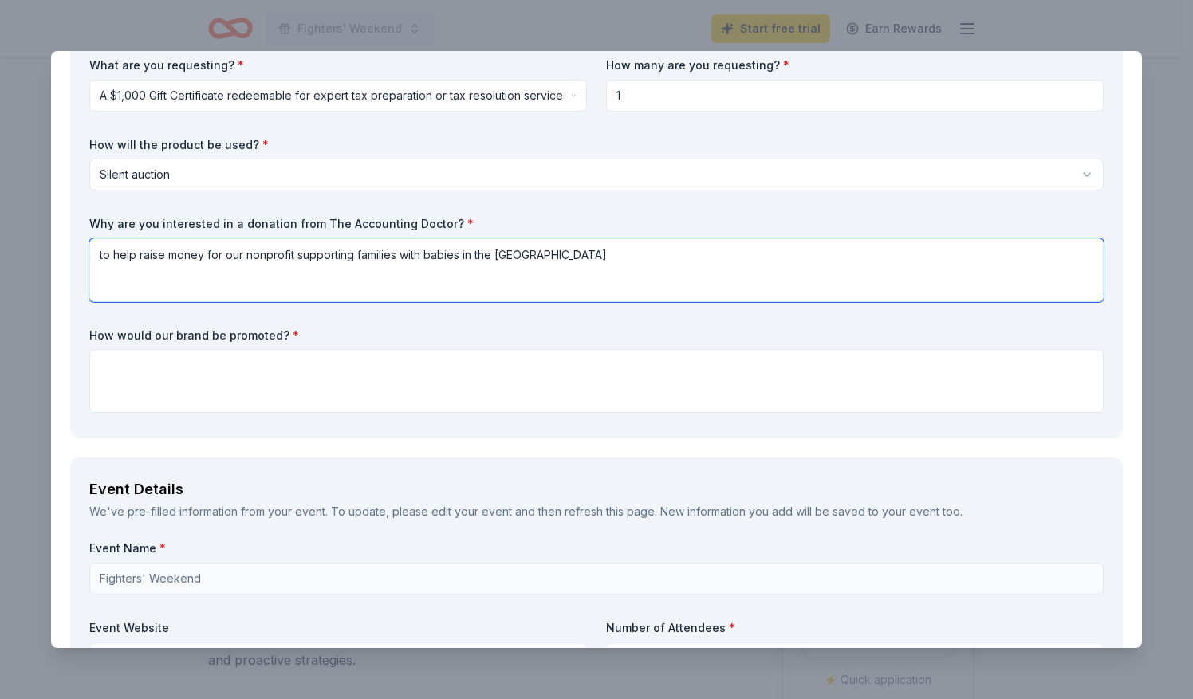
scroll to position [159, 0]
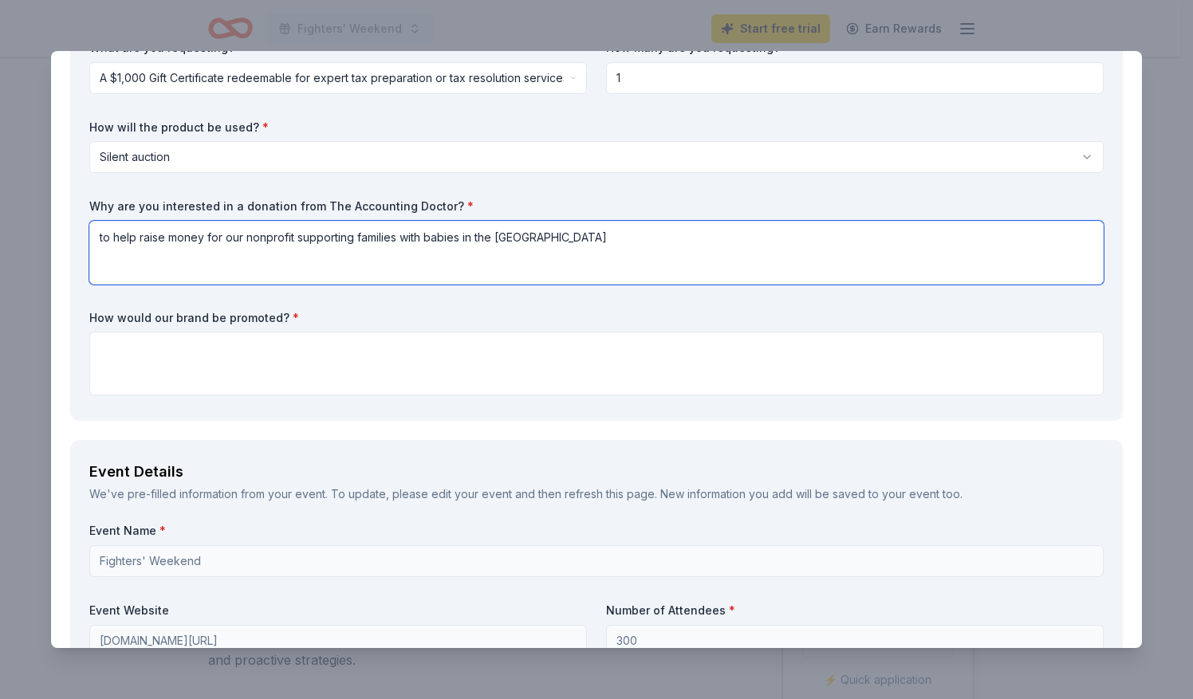
type textarea "to help raise money for our nonprofit supporting families with babies in the [G…"
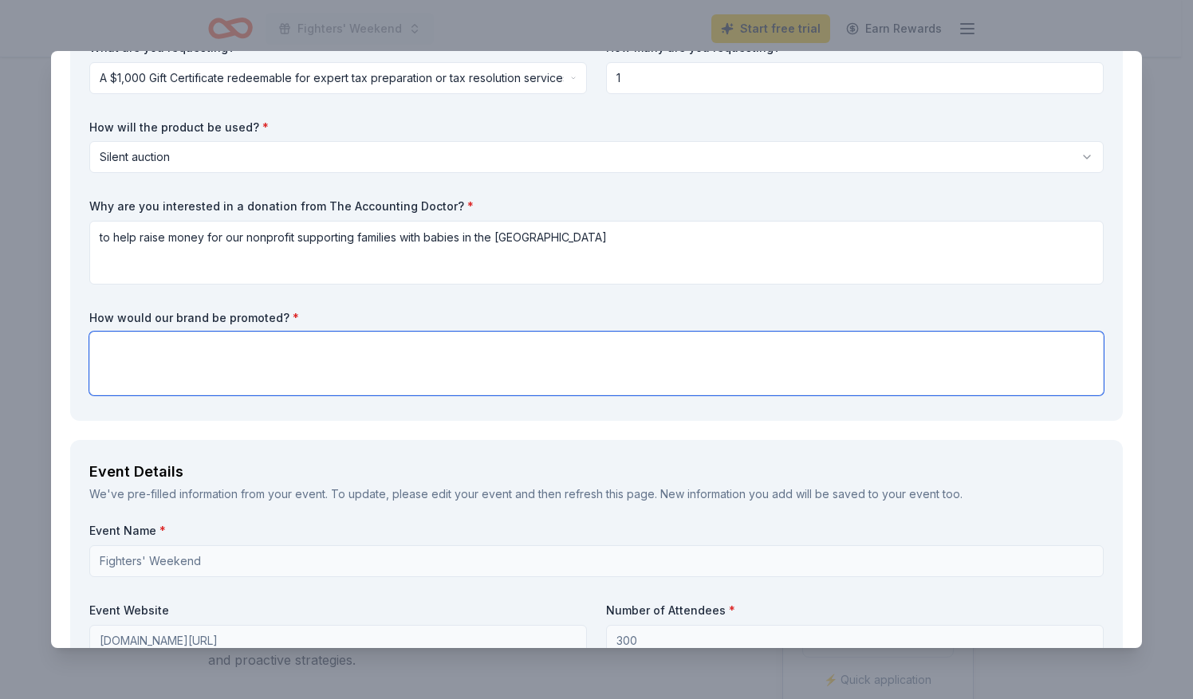
click at [363, 386] on textarea at bounding box center [596, 364] width 1014 height 64
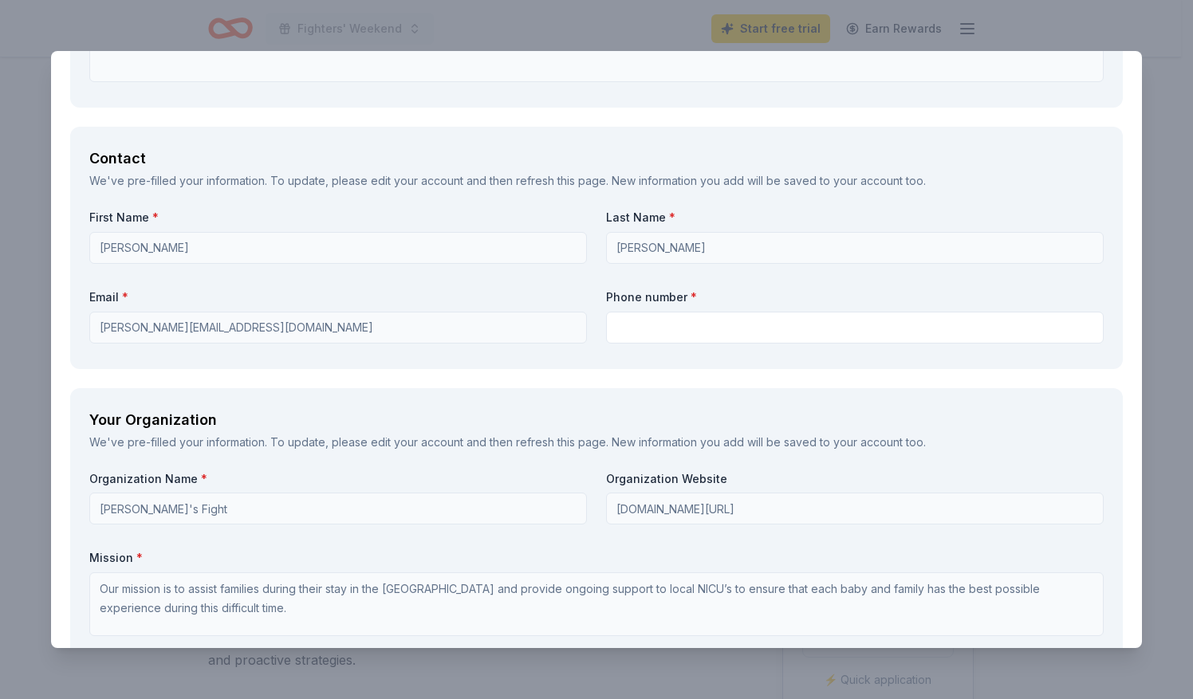
scroll to position [1041, 0]
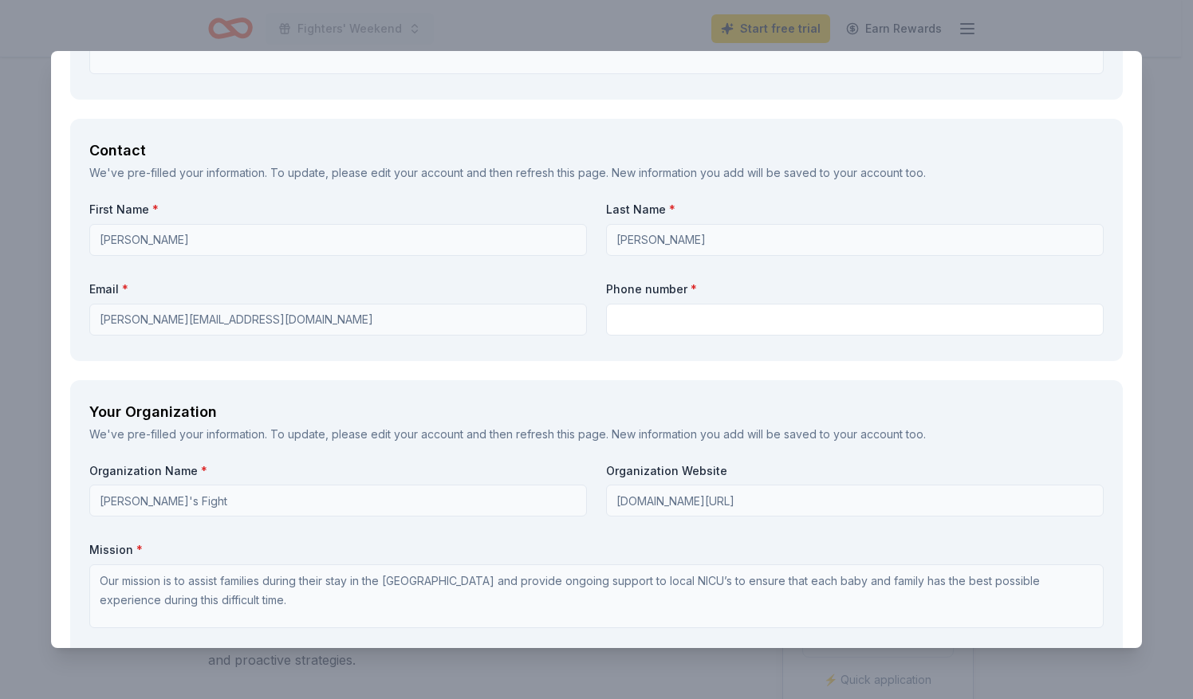
type textarea "program brochure and social media"
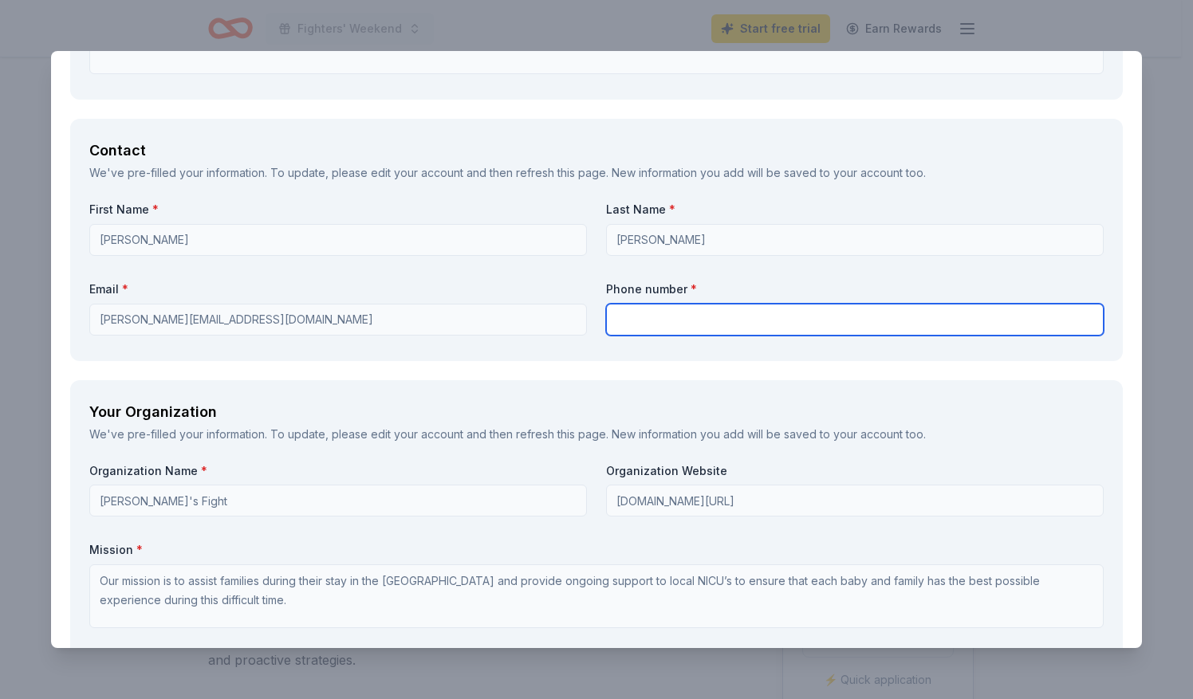
click at [676, 321] on input "text" at bounding box center [855, 320] width 498 height 32
type input "2146634299"
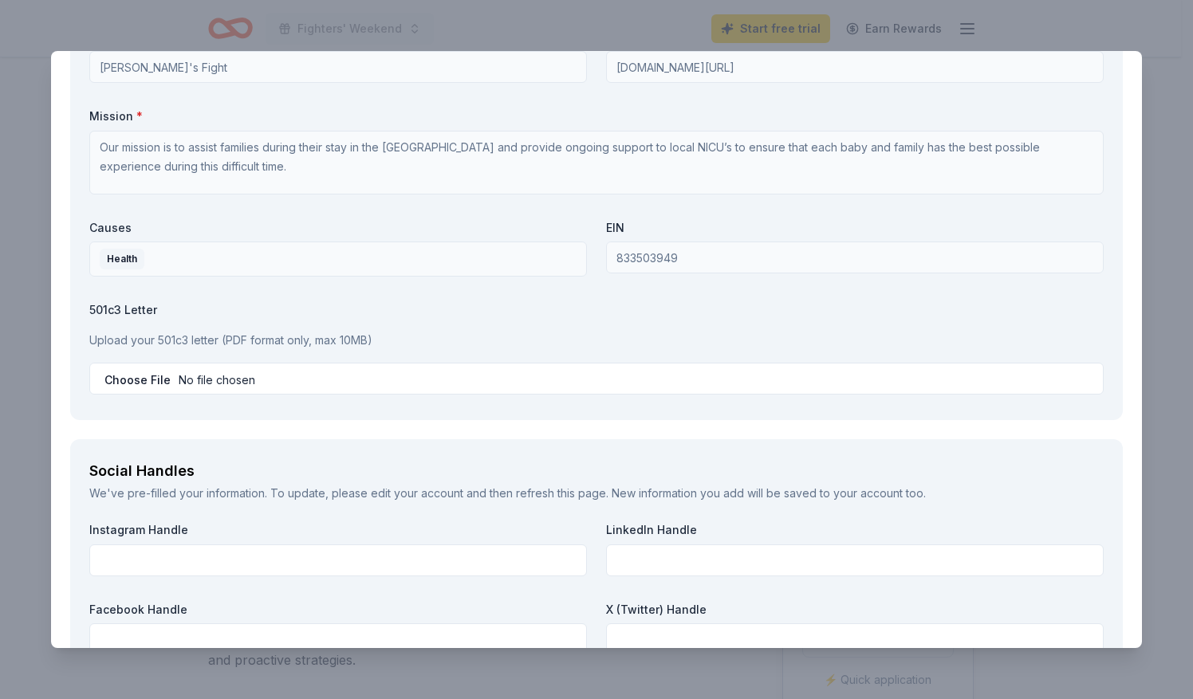
scroll to position [1480, 0]
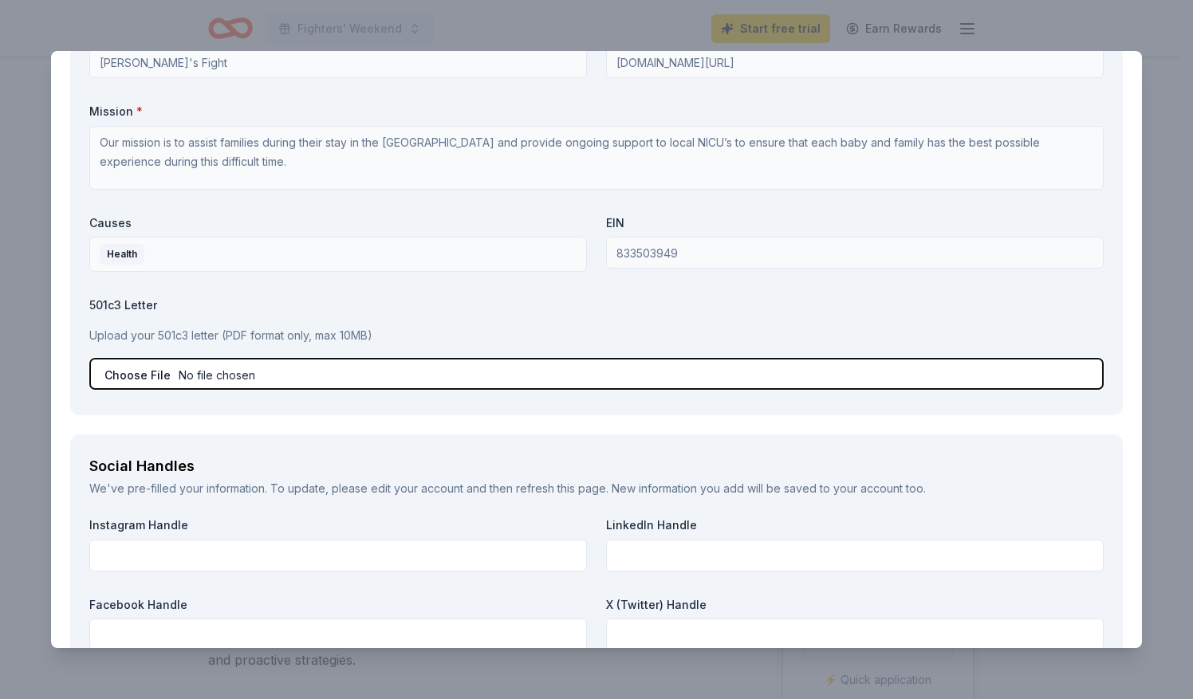
click at [140, 367] on input "file" at bounding box center [596, 374] width 1014 height 32
type input "C:\fakepath\501 Letter.pdf"
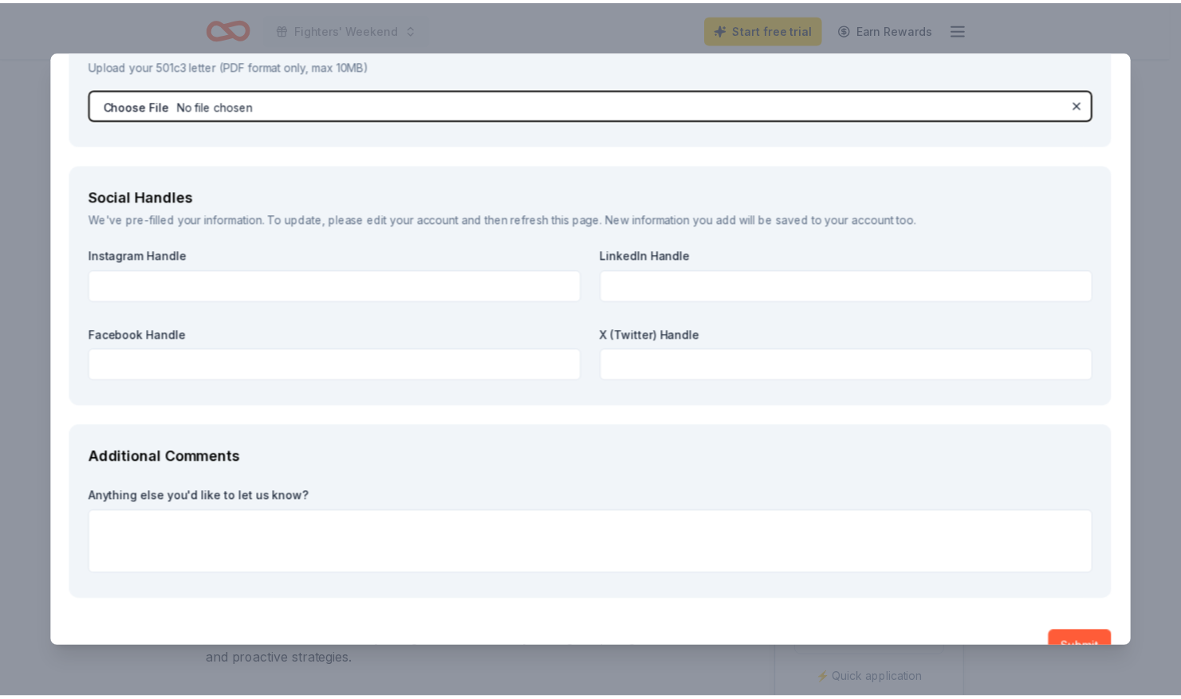
scroll to position [1781, 0]
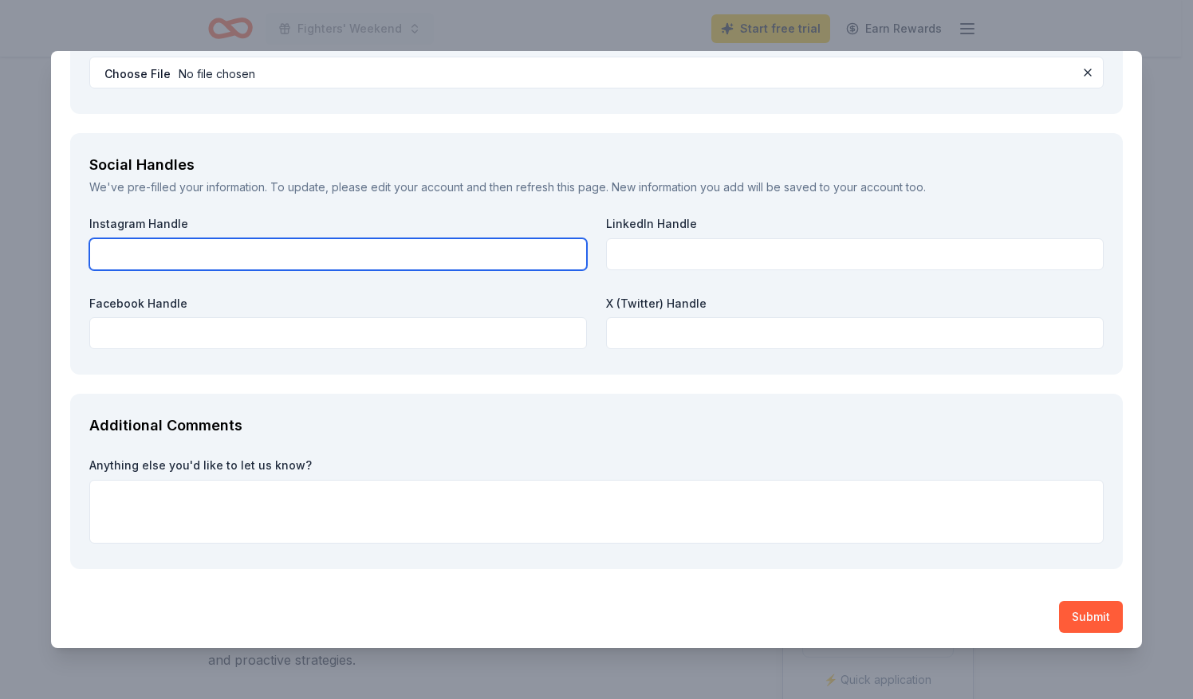
click at [334, 249] on input "text" at bounding box center [338, 254] width 498 height 32
type input "@kaylensfight"
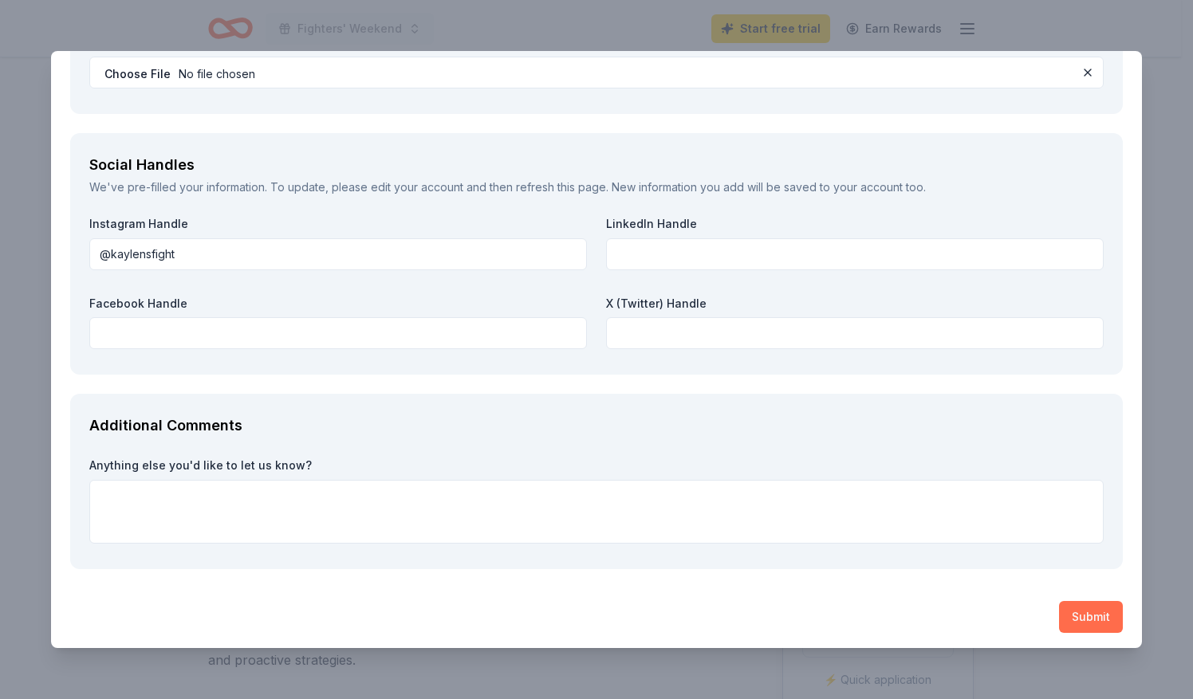
click at [1076, 615] on button "Submit" at bounding box center [1091, 617] width 64 height 32
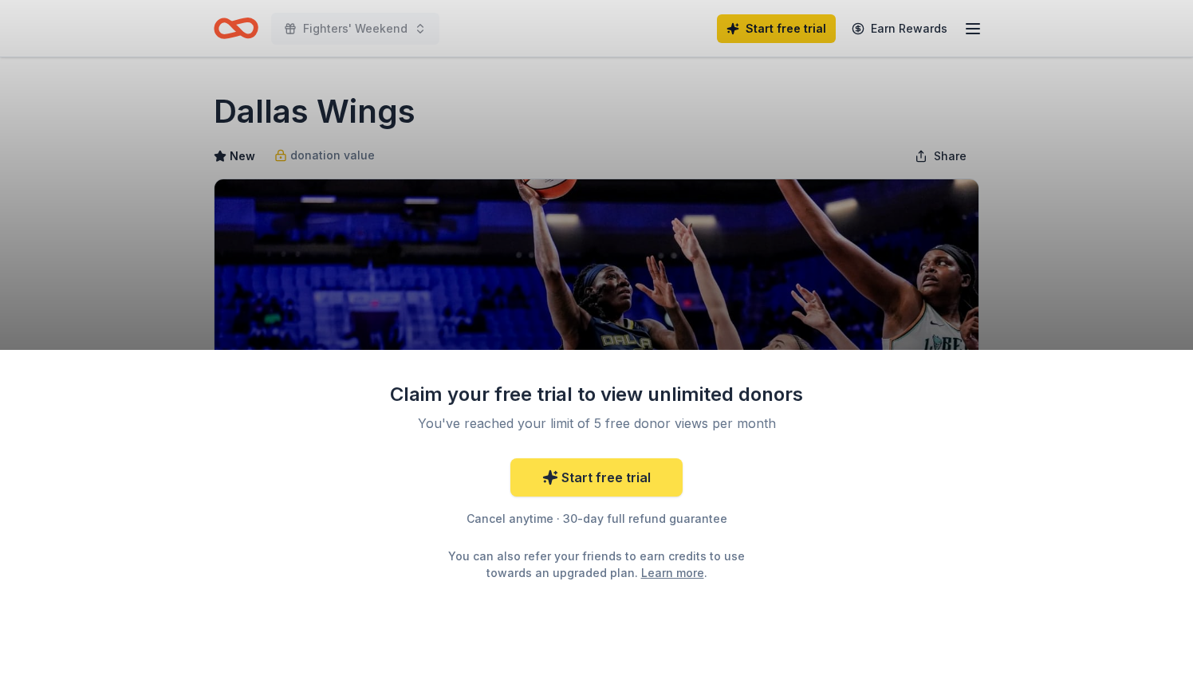
click at [598, 475] on link "Start free trial" at bounding box center [596, 477] width 172 height 38
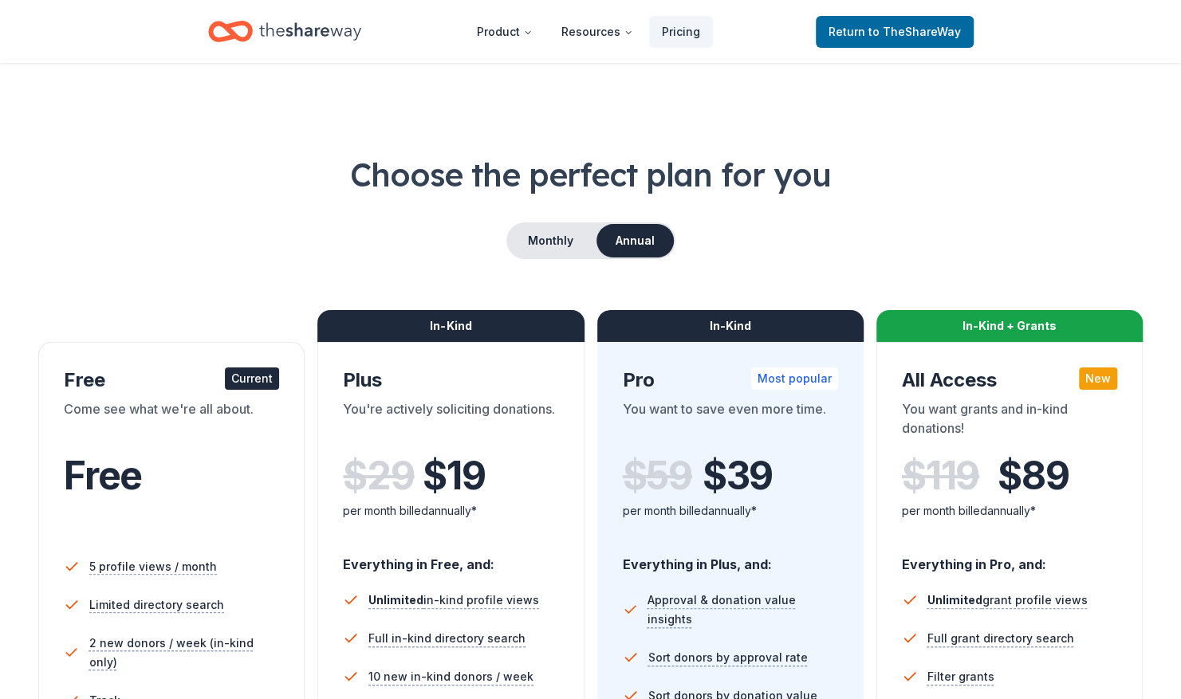
click at [598, 469] on div "In-Kind Pro Most popular You want to save even more time. $ 59 $ 39 per month b…" at bounding box center [730, 669] width 266 height 654
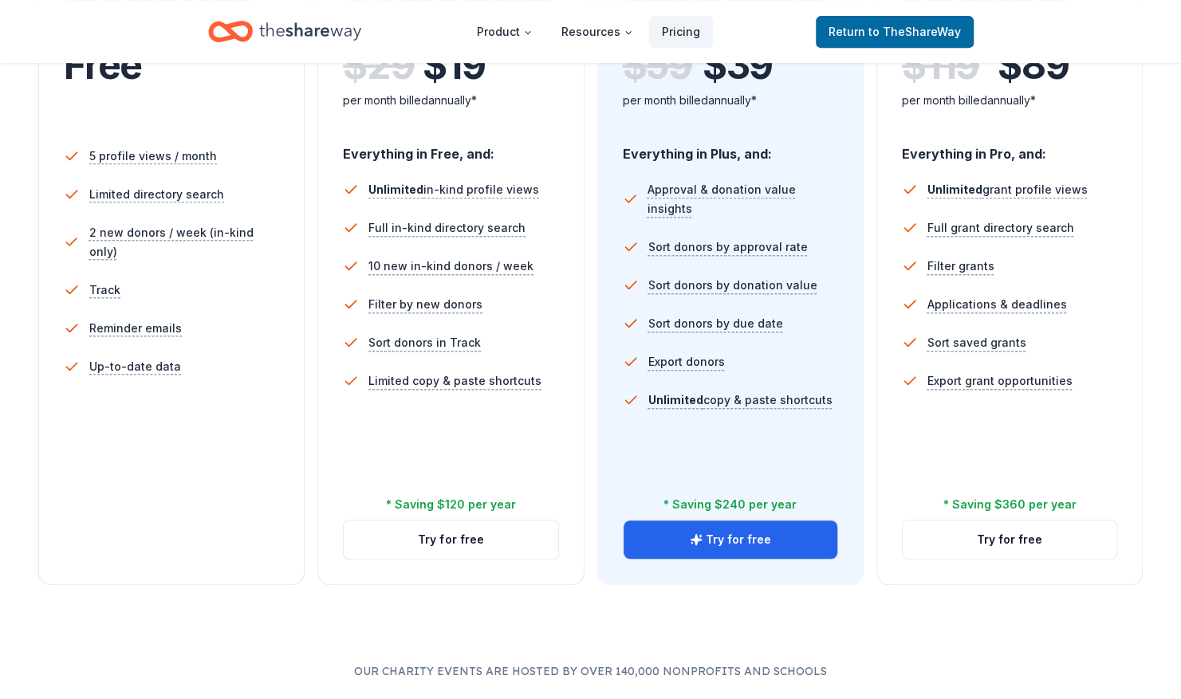
scroll to position [413, 0]
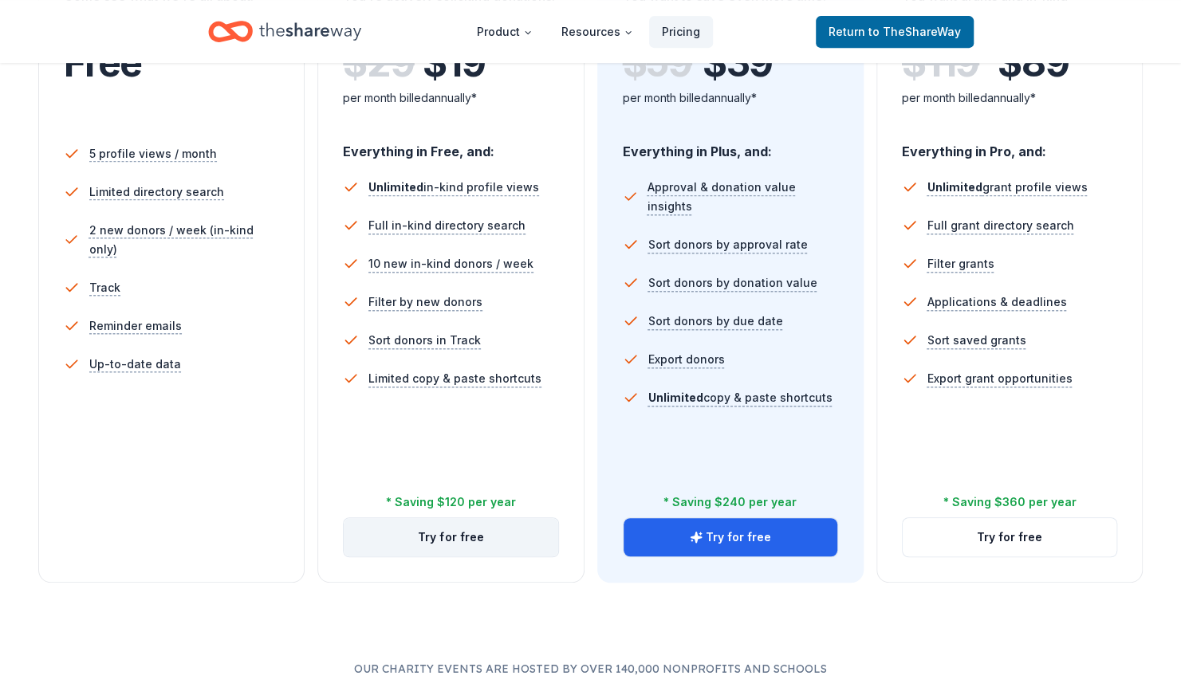
click at [450, 531] on button "Try for free" at bounding box center [451, 537] width 214 height 38
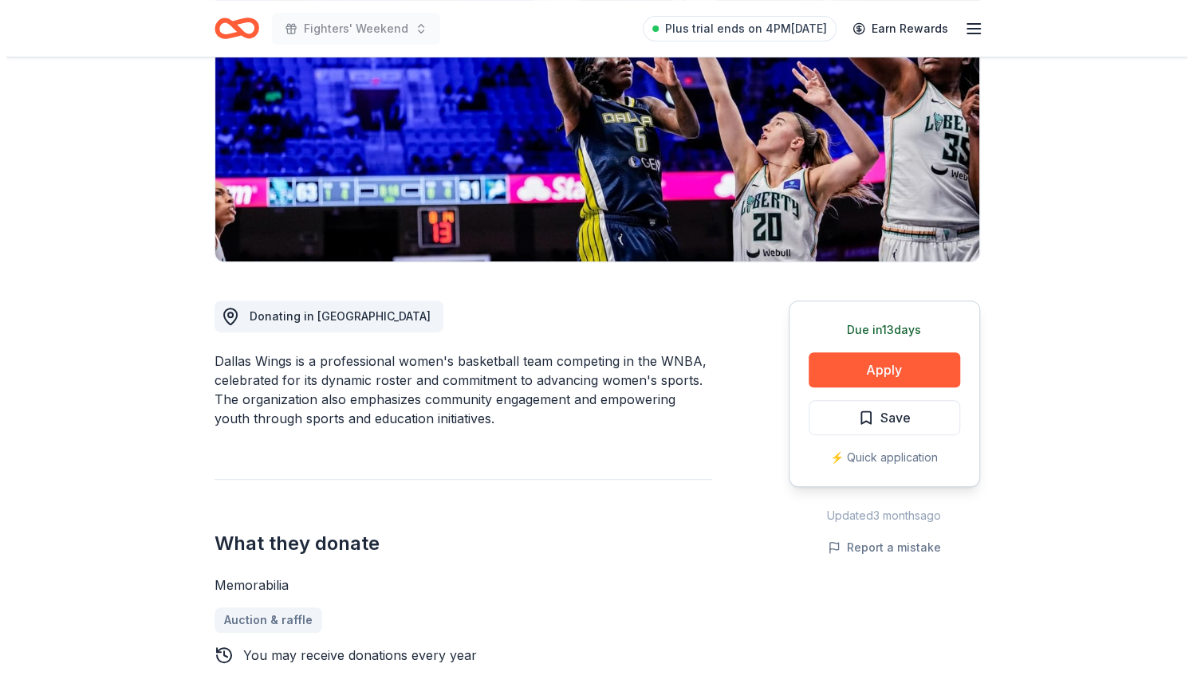
scroll to position [223, 0]
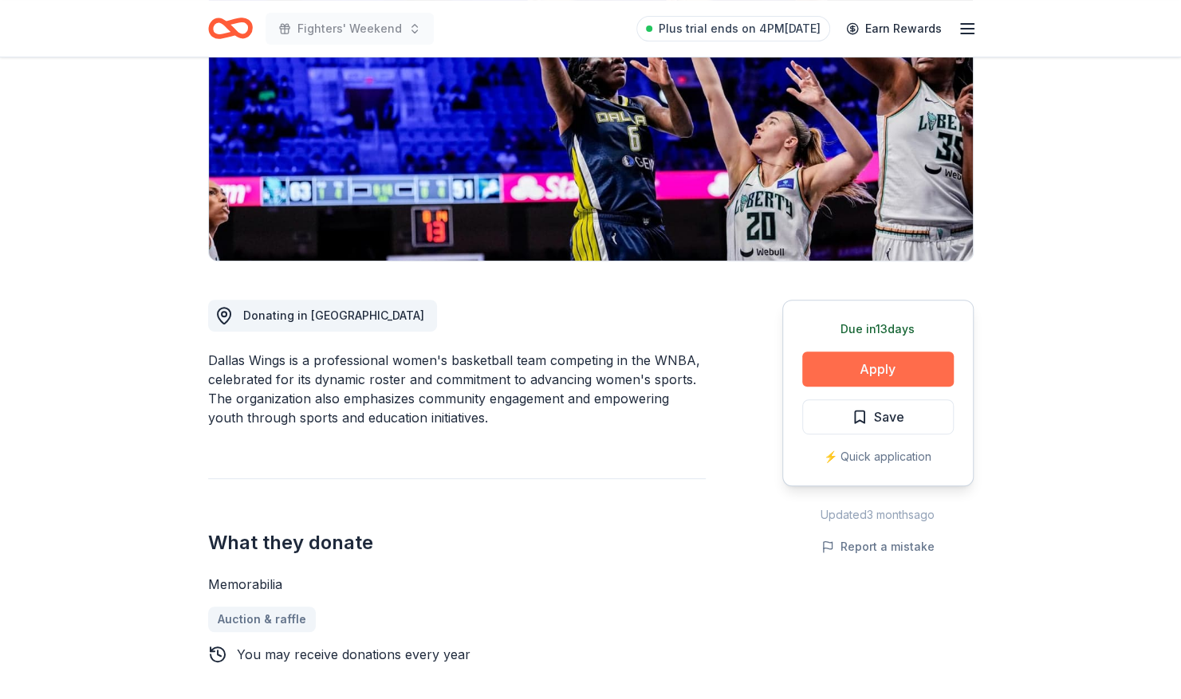
click at [860, 367] on button "Apply" at bounding box center [877, 369] width 151 height 35
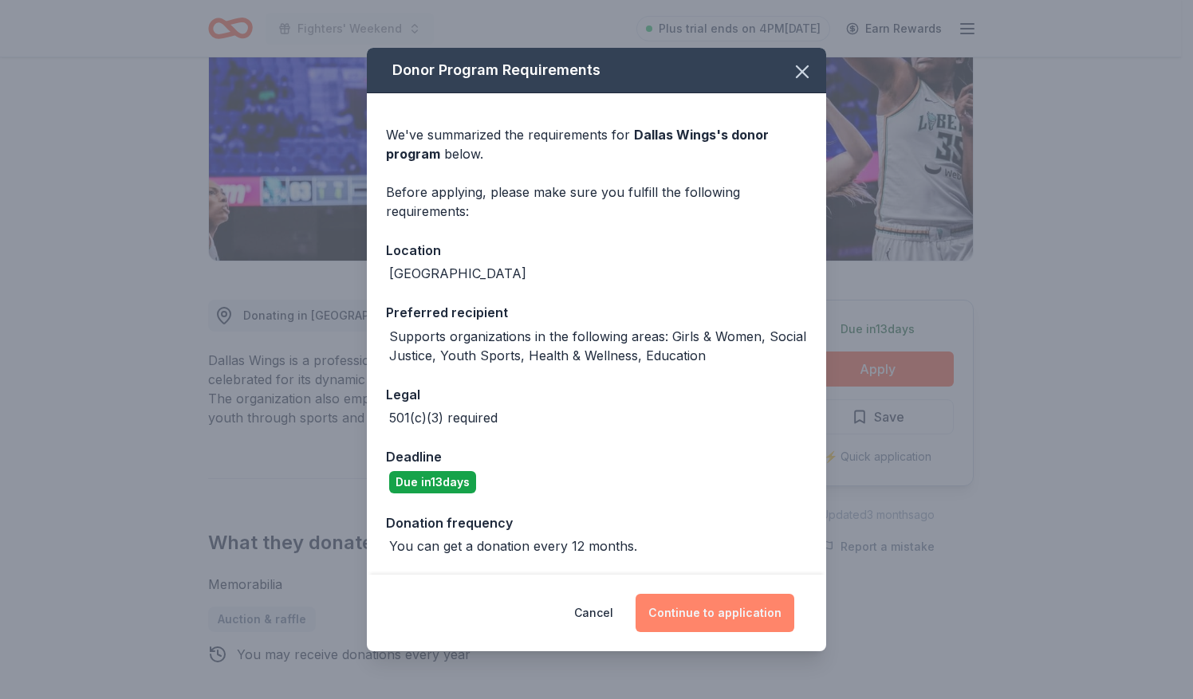
click at [705, 610] on button "Continue to application" at bounding box center [714, 613] width 159 height 38
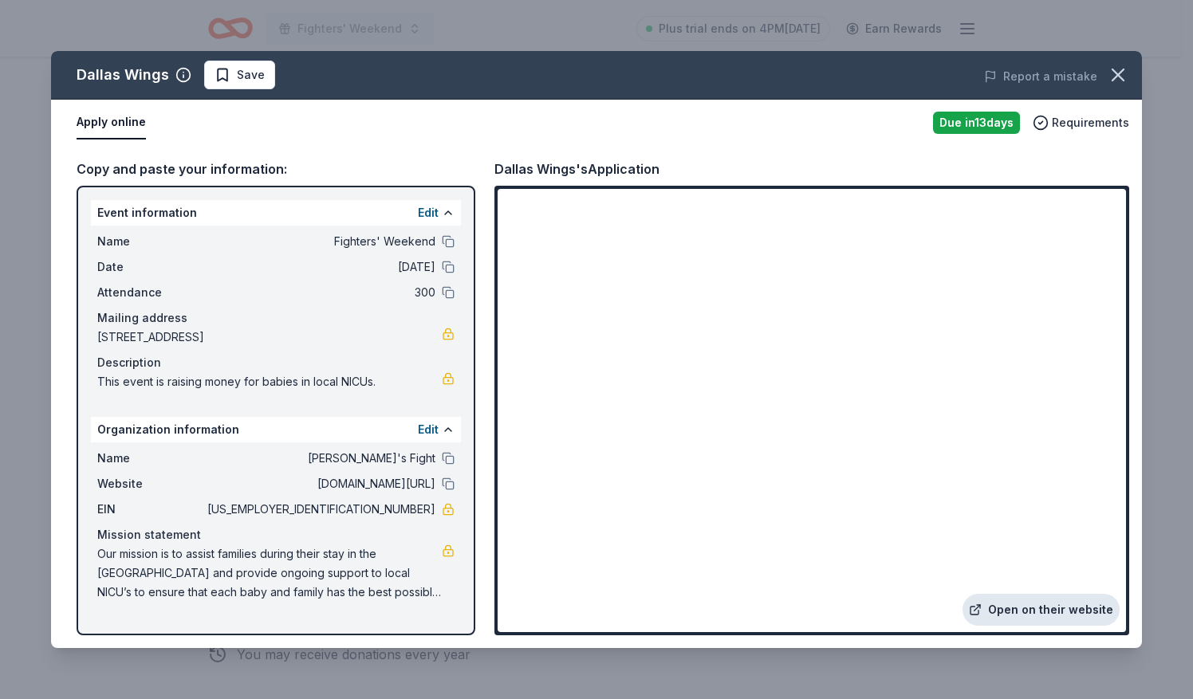
click at [1007, 611] on link "Open on their website" at bounding box center [1040, 610] width 157 height 32
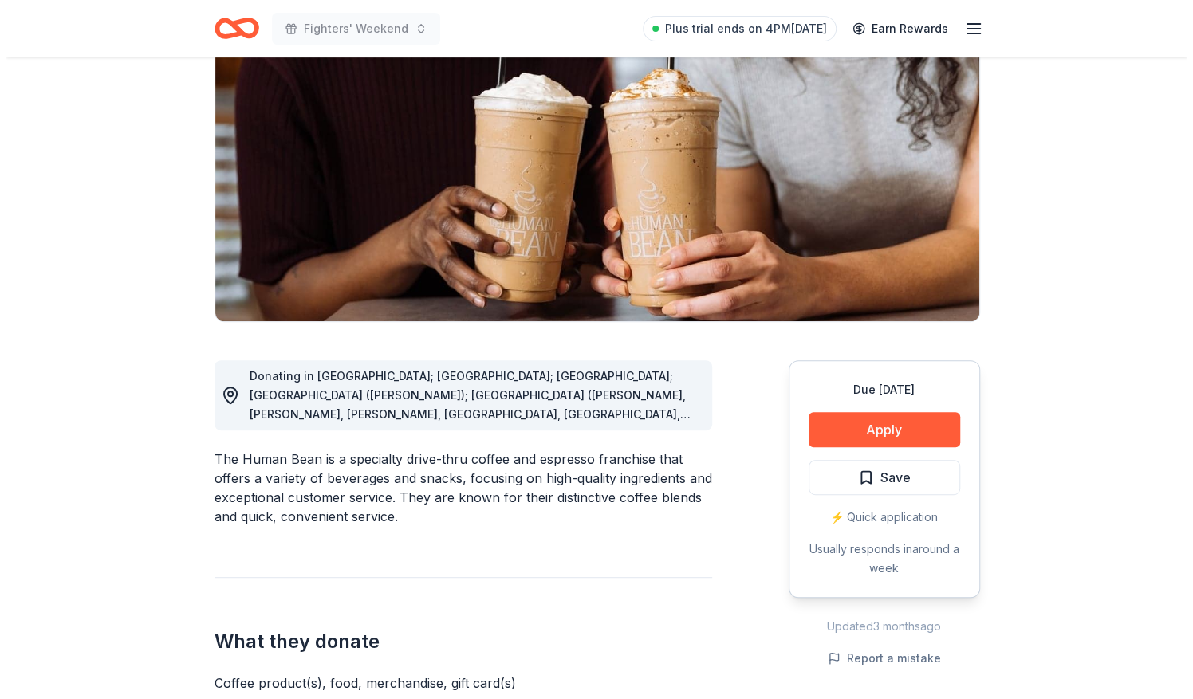
scroll to position [158, 0]
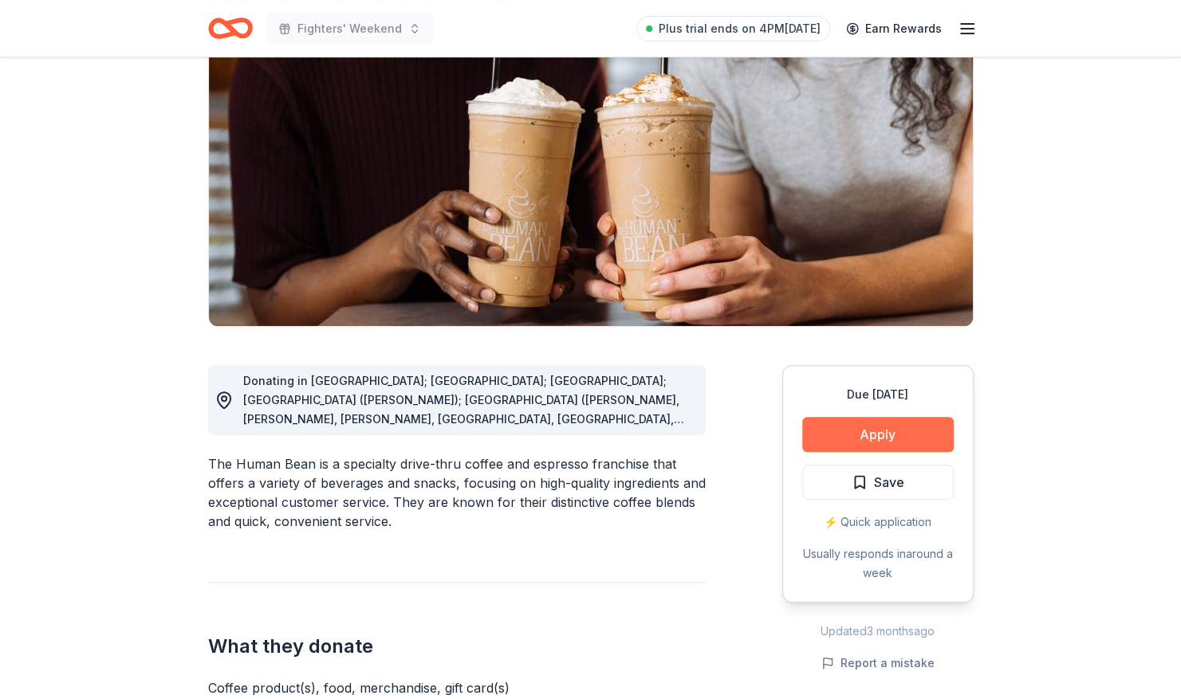
click at [890, 431] on button "Apply" at bounding box center [877, 434] width 151 height 35
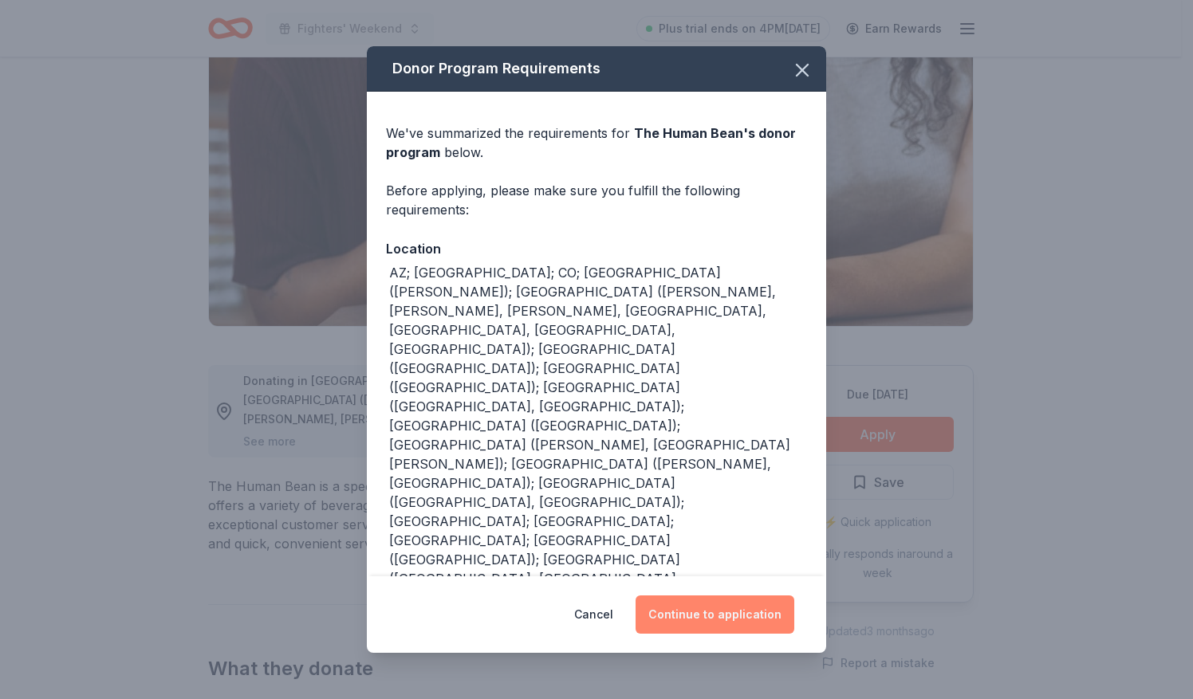
click at [726, 596] on button "Continue to application" at bounding box center [714, 615] width 159 height 38
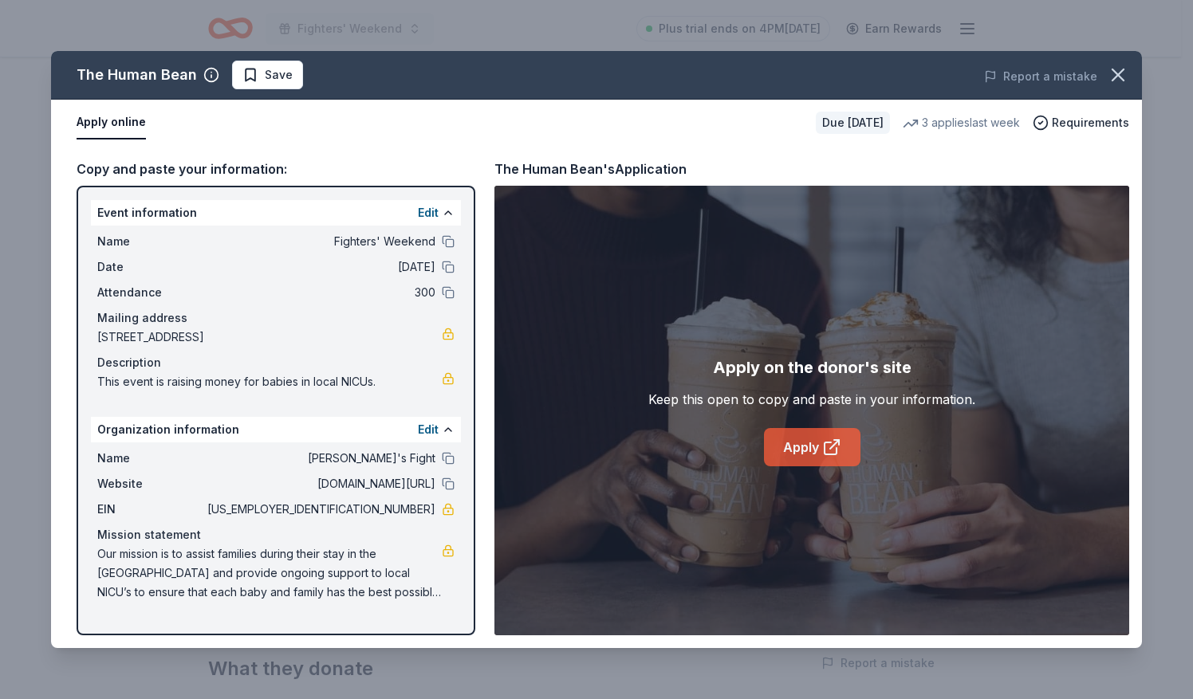
click at [815, 450] on link "Apply" at bounding box center [812, 447] width 96 height 38
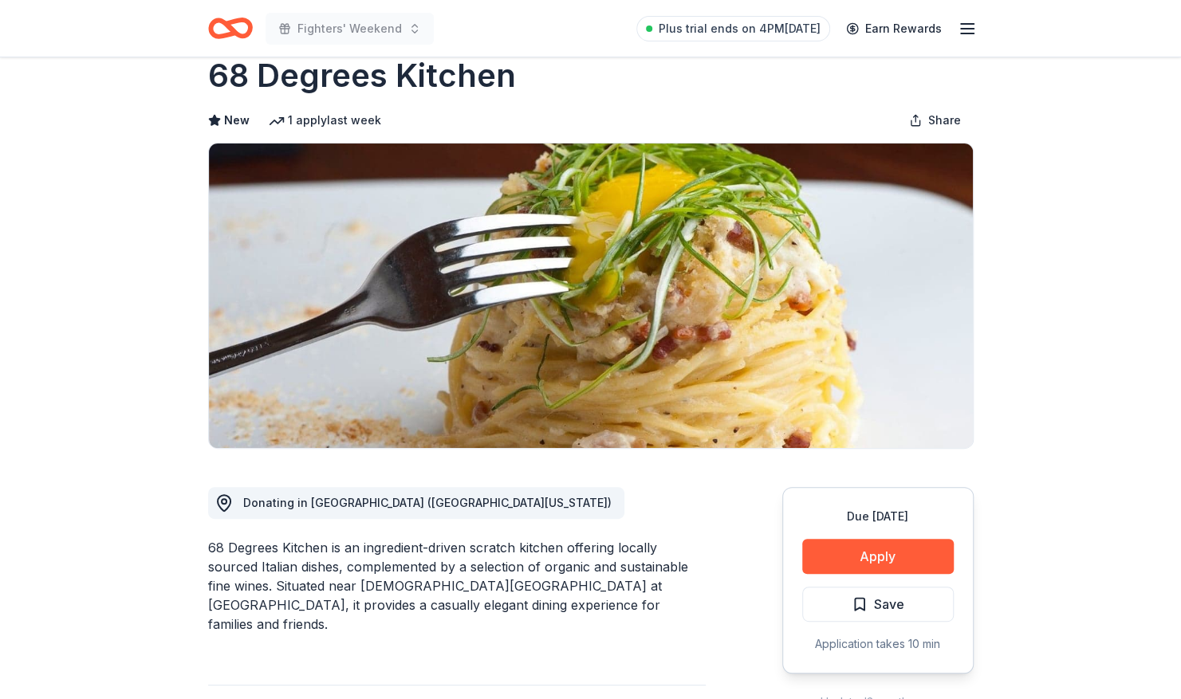
scroll to position [29, 0]
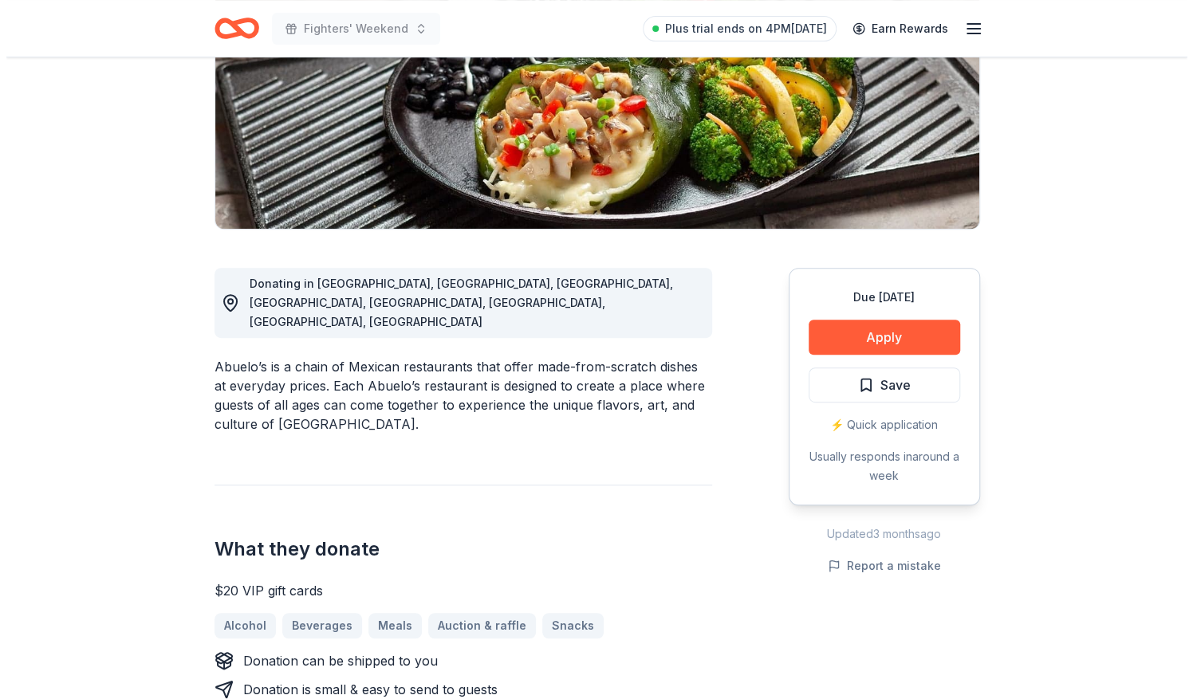
scroll to position [258, 0]
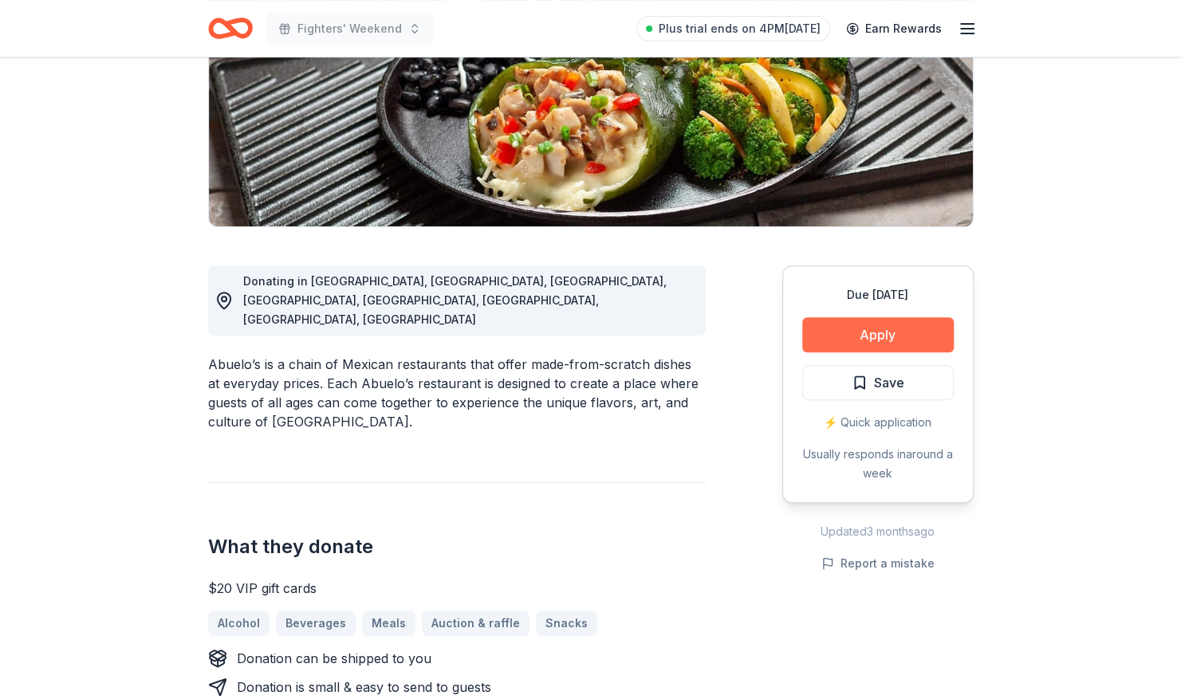
click at [869, 341] on button "Apply" at bounding box center [877, 334] width 151 height 35
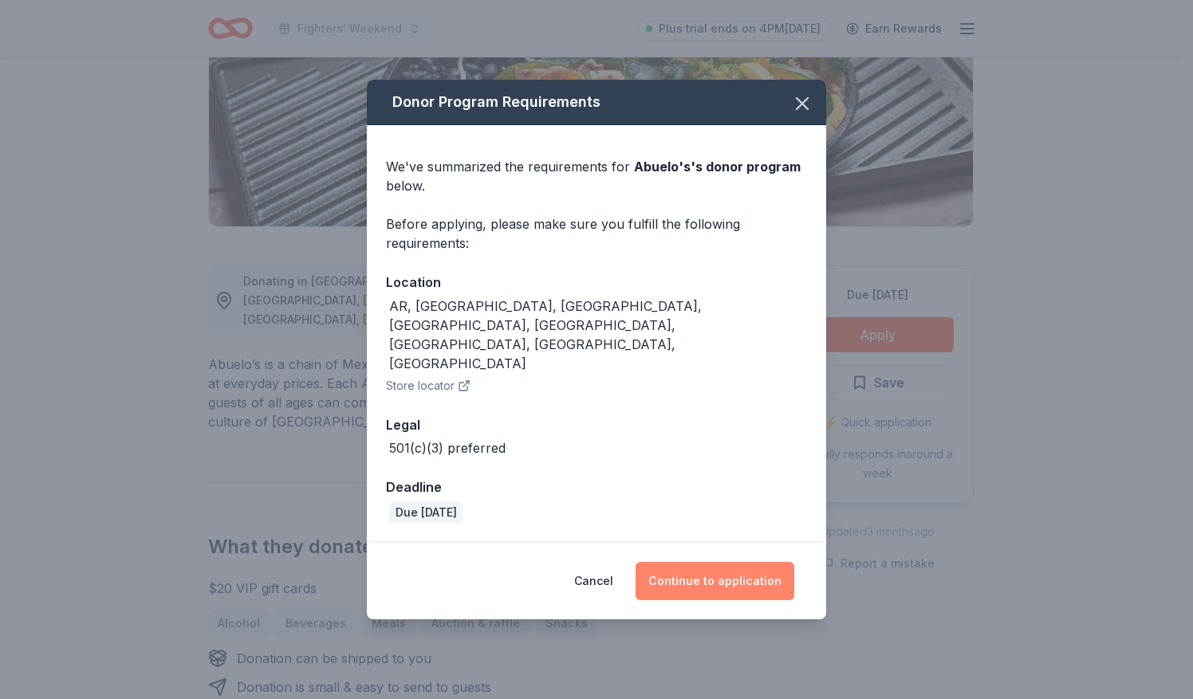
click at [723, 562] on button "Continue to application" at bounding box center [714, 581] width 159 height 38
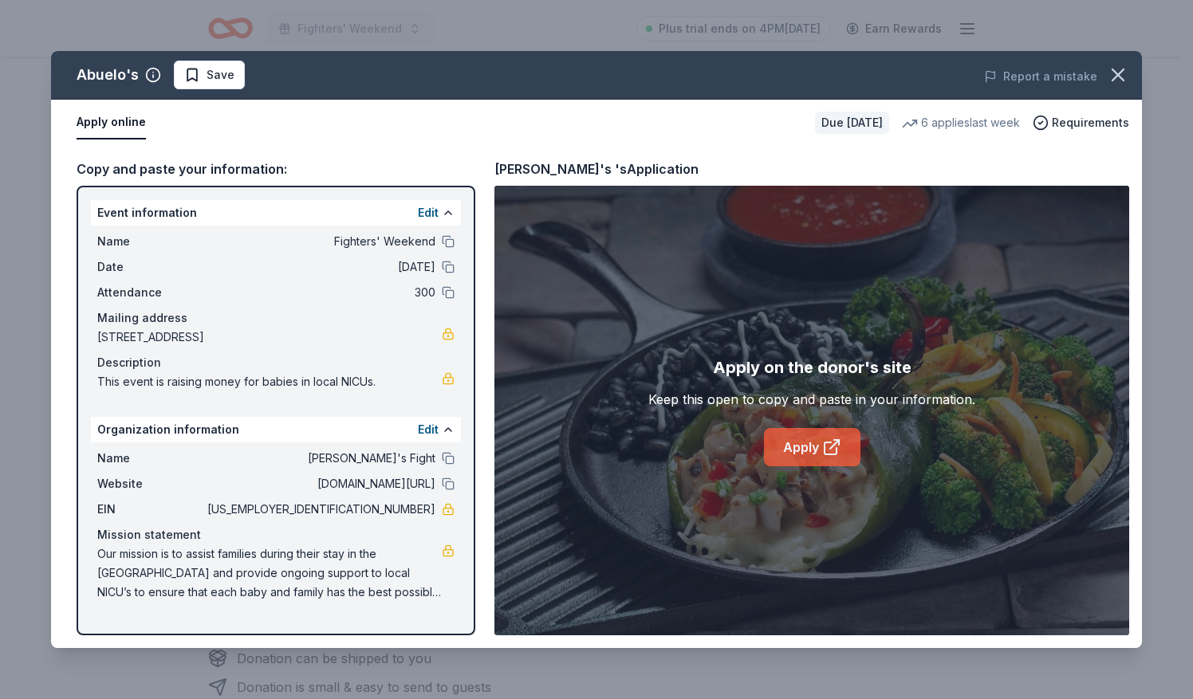
click at [814, 451] on link "Apply" at bounding box center [812, 447] width 96 height 38
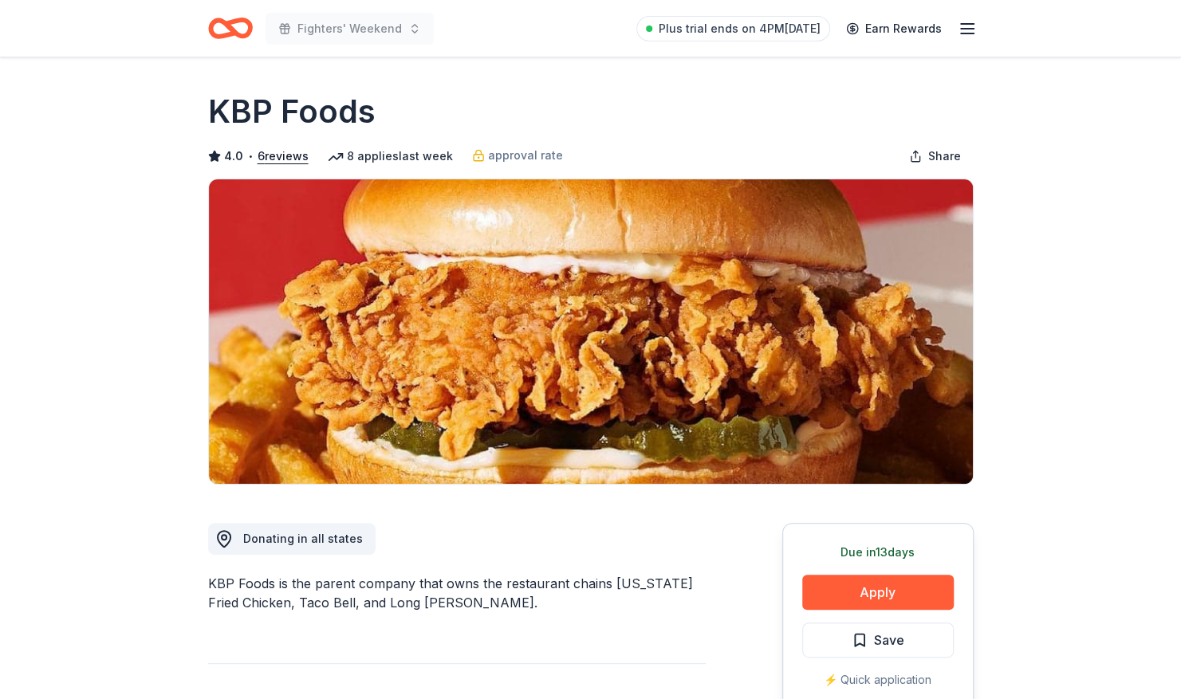
scroll to position [246, 0]
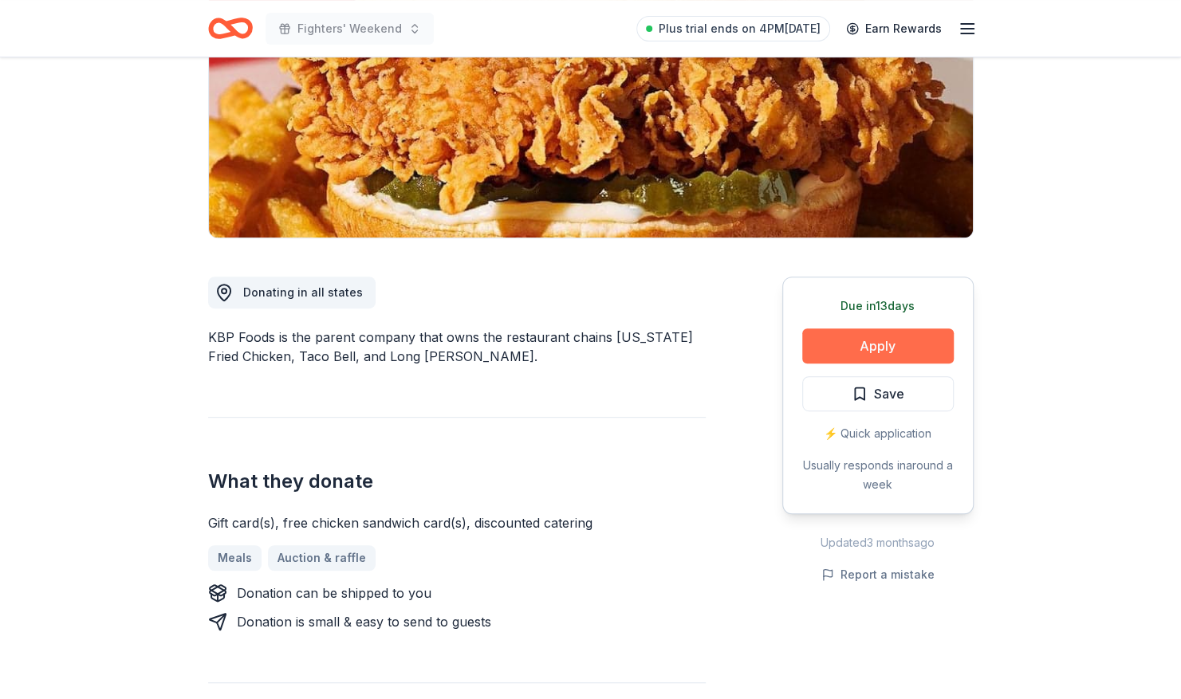
click at [888, 347] on button "Apply" at bounding box center [877, 345] width 151 height 35
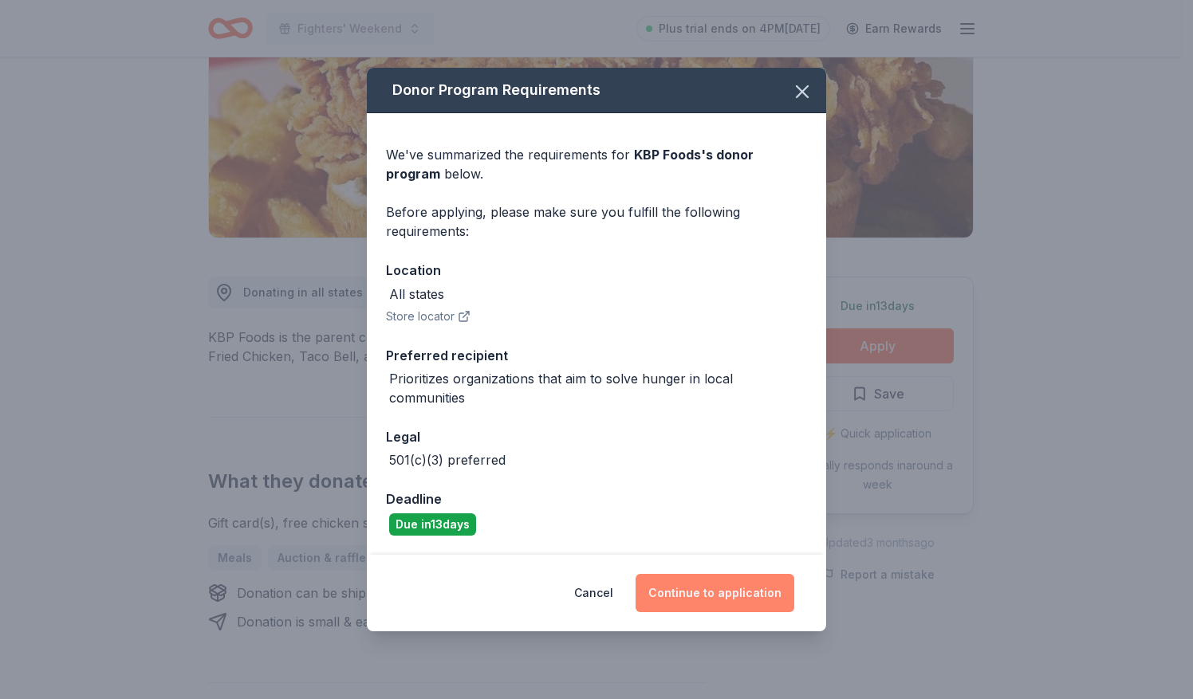
click at [712, 587] on button "Continue to application" at bounding box center [714, 593] width 159 height 38
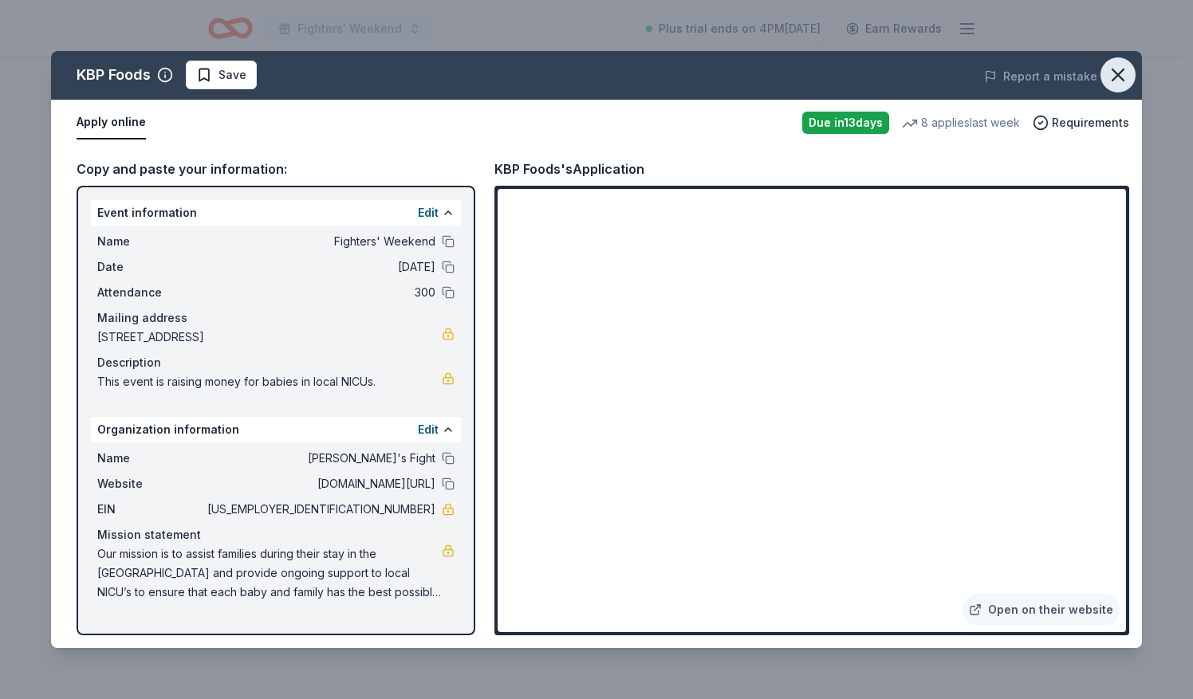
click at [1118, 77] on icon "button" at bounding box center [1118, 75] width 22 height 22
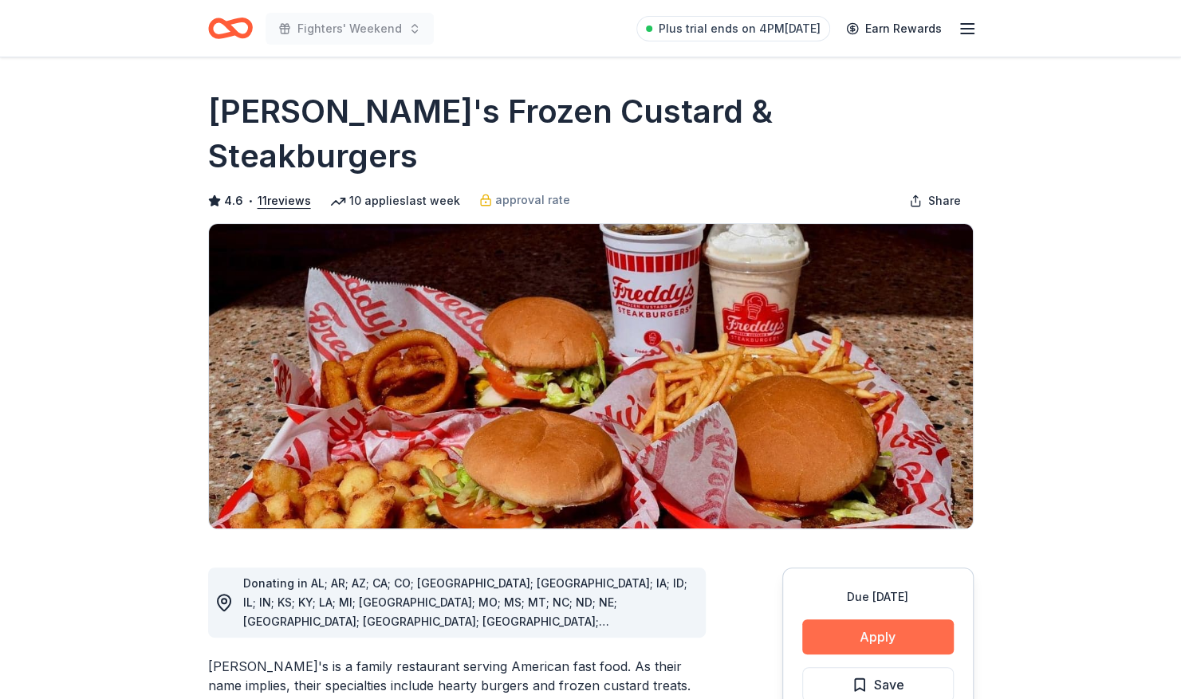
click at [870, 620] on button "Apply" at bounding box center [877, 637] width 151 height 35
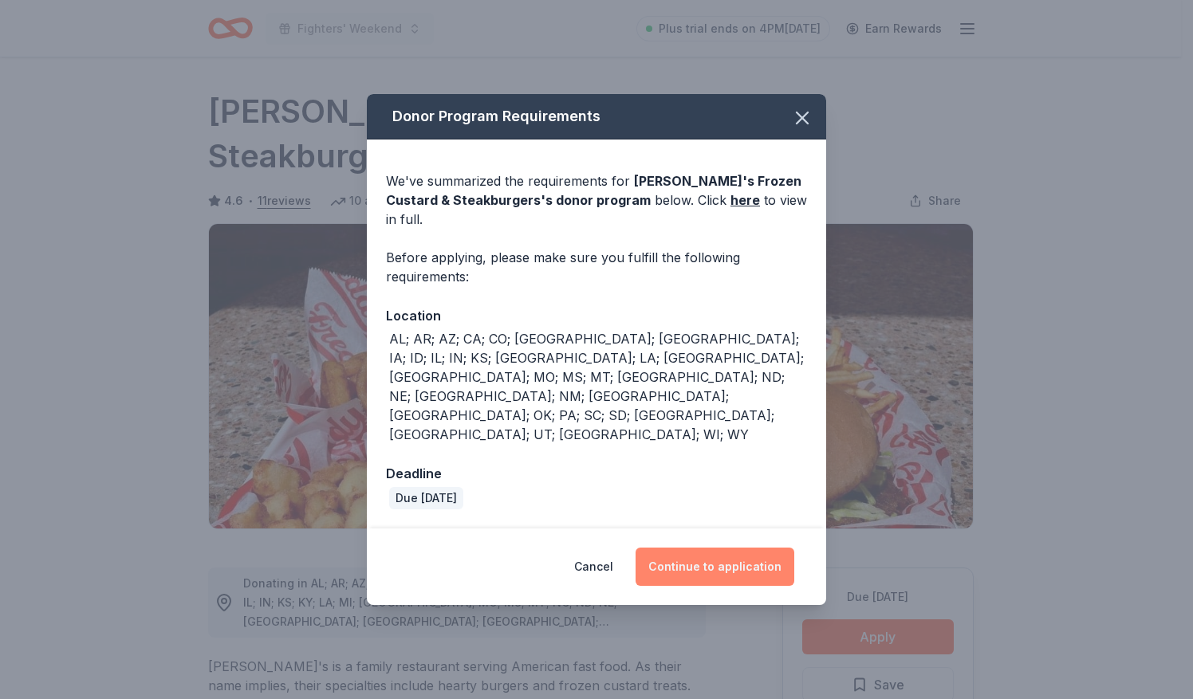
click at [742, 548] on button "Continue to application" at bounding box center [714, 567] width 159 height 38
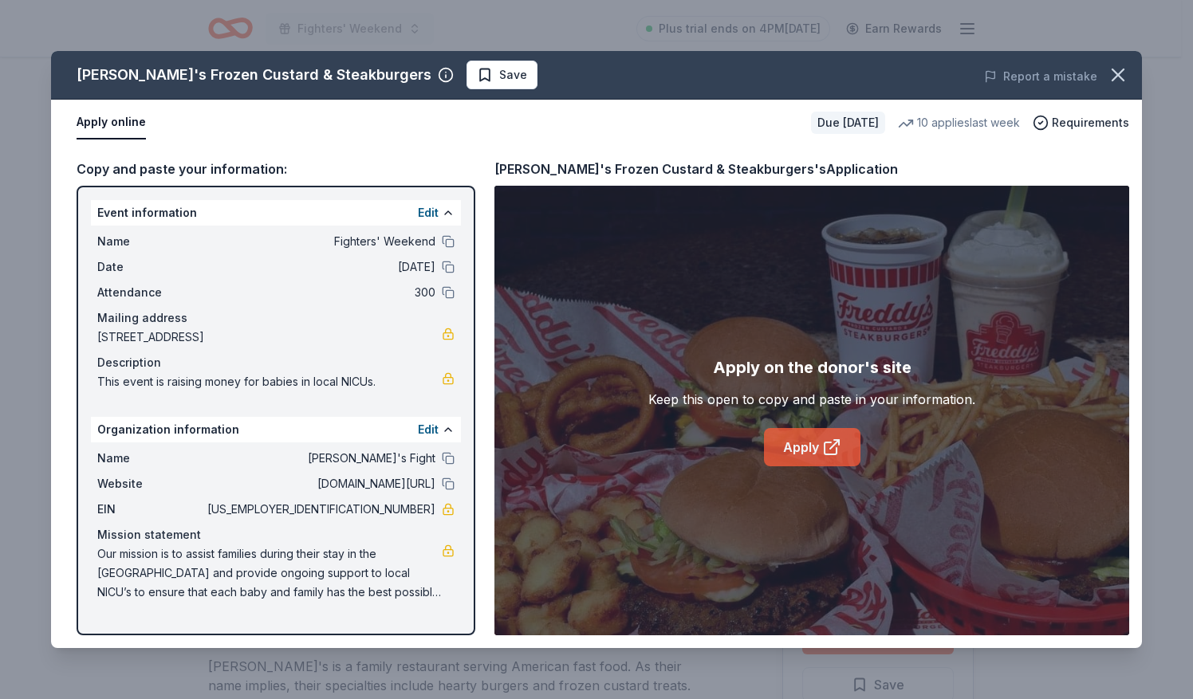
click at [807, 441] on link "Apply" at bounding box center [812, 447] width 96 height 38
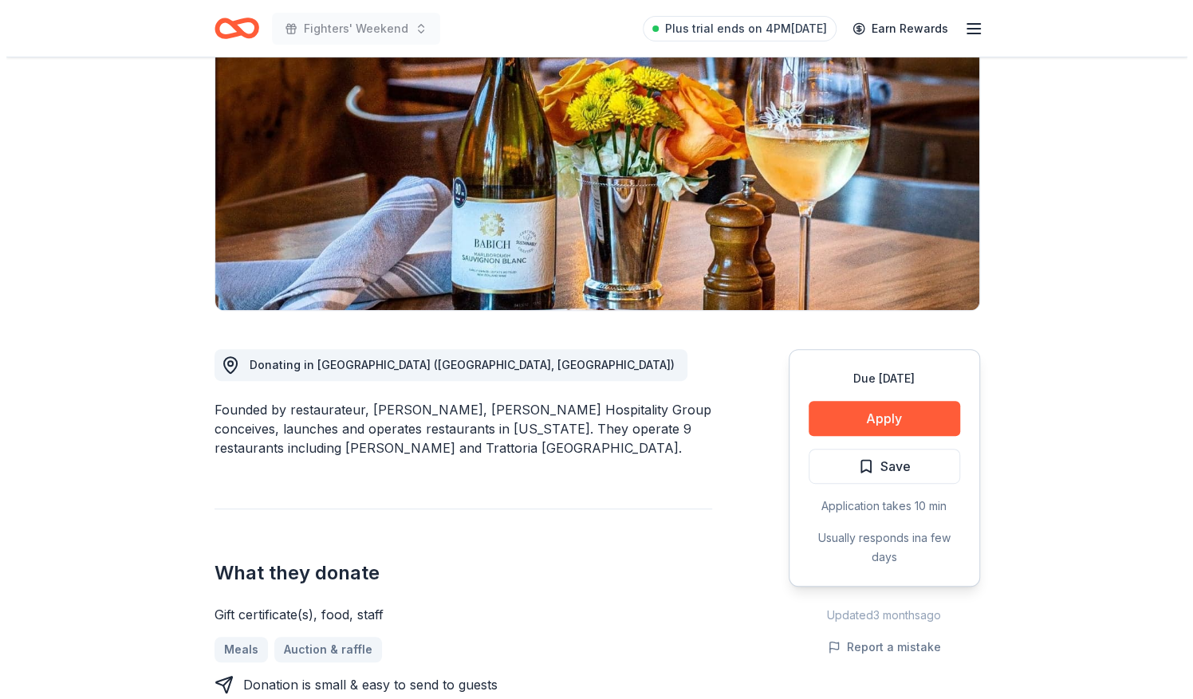
scroll to position [167, 0]
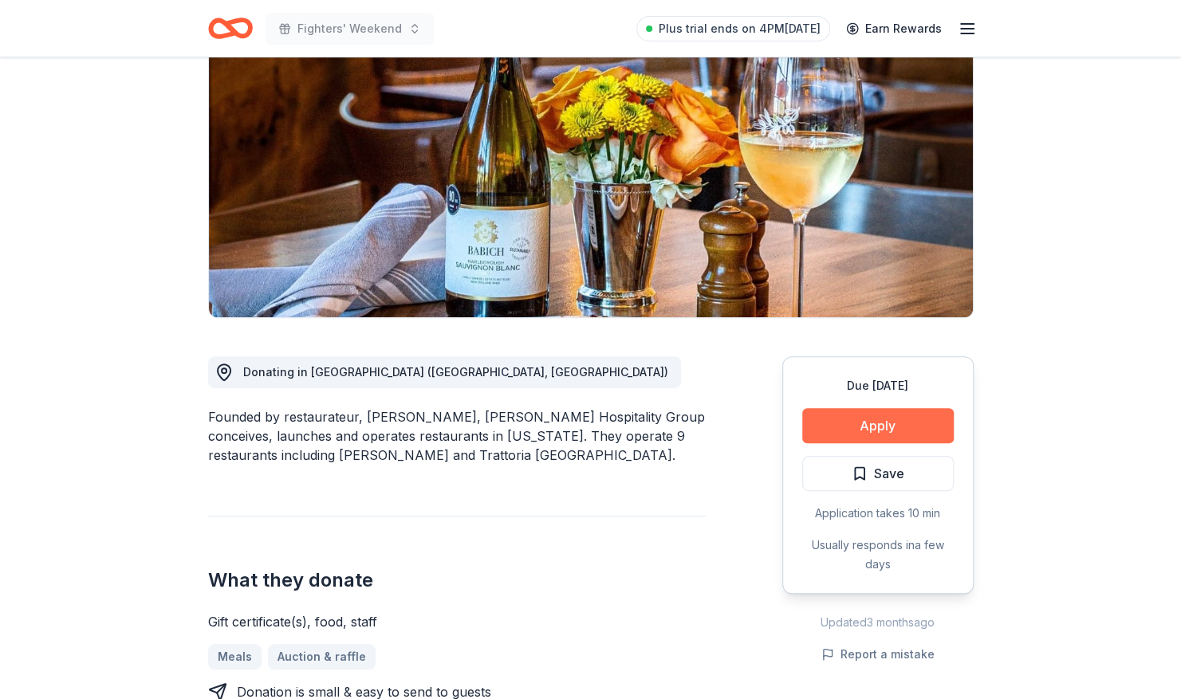
click at [868, 431] on button "Apply" at bounding box center [877, 425] width 151 height 35
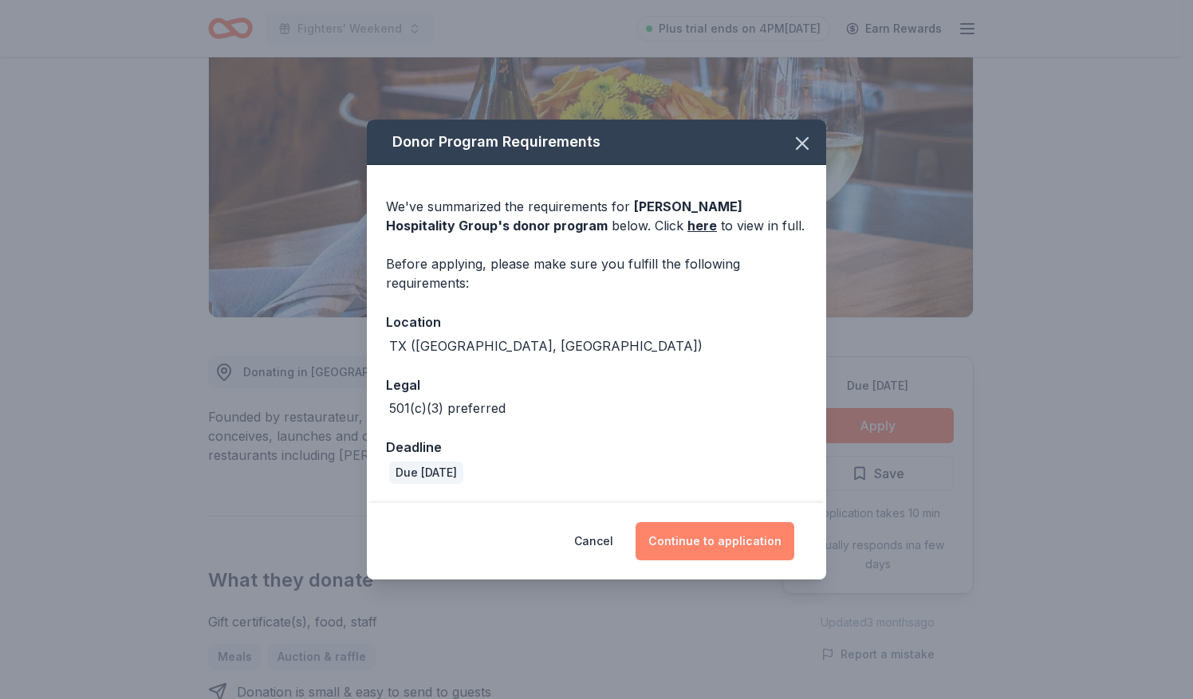
click at [741, 550] on button "Continue to application" at bounding box center [714, 541] width 159 height 38
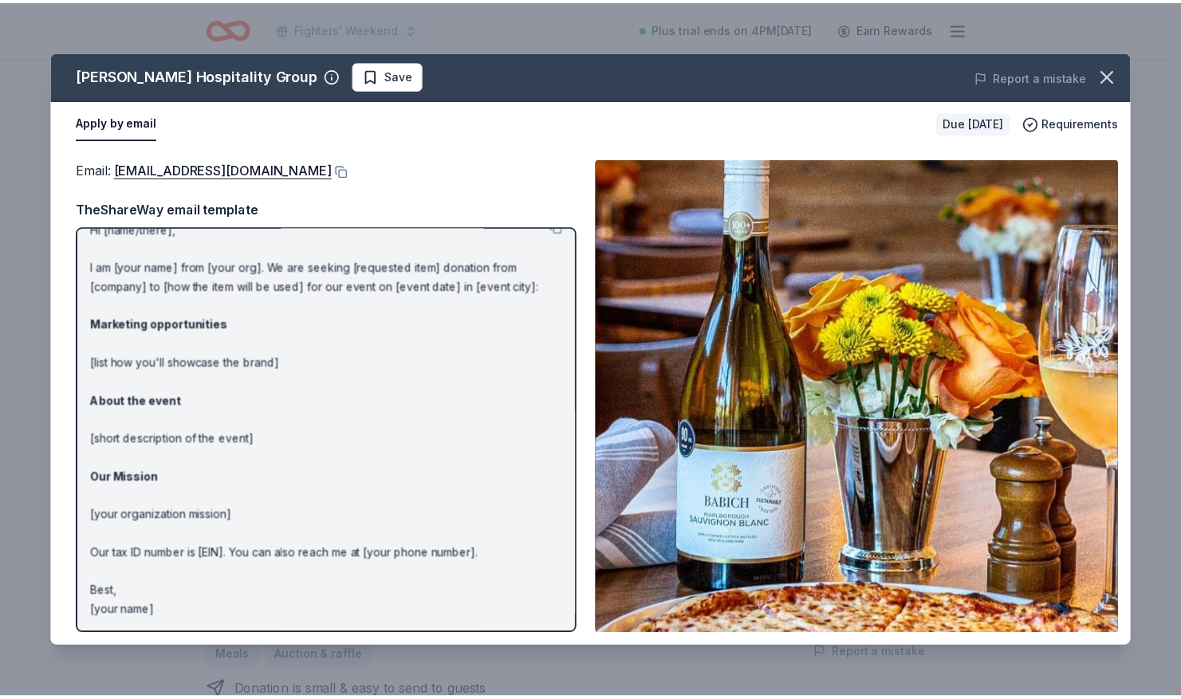
scroll to position [0, 0]
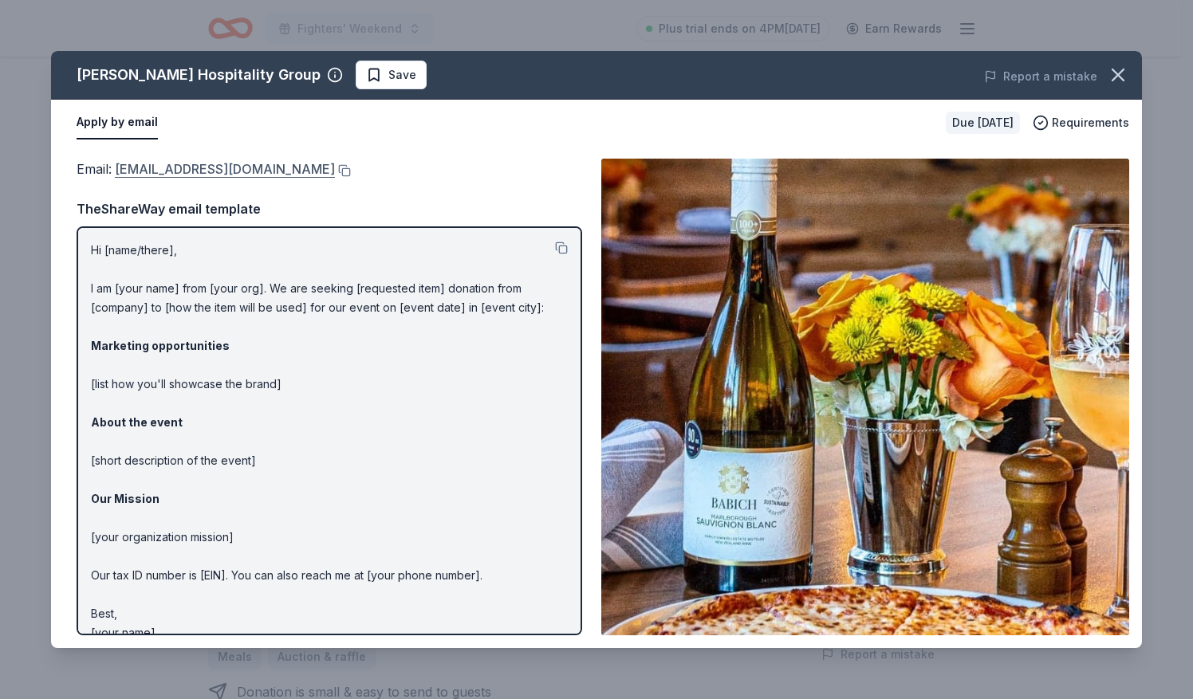
click at [228, 167] on link "[EMAIL_ADDRESS][DOMAIN_NAME]" at bounding box center [225, 169] width 220 height 21
click at [1119, 73] on icon "button" at bounding box center [1117, 74] width 11 height 11
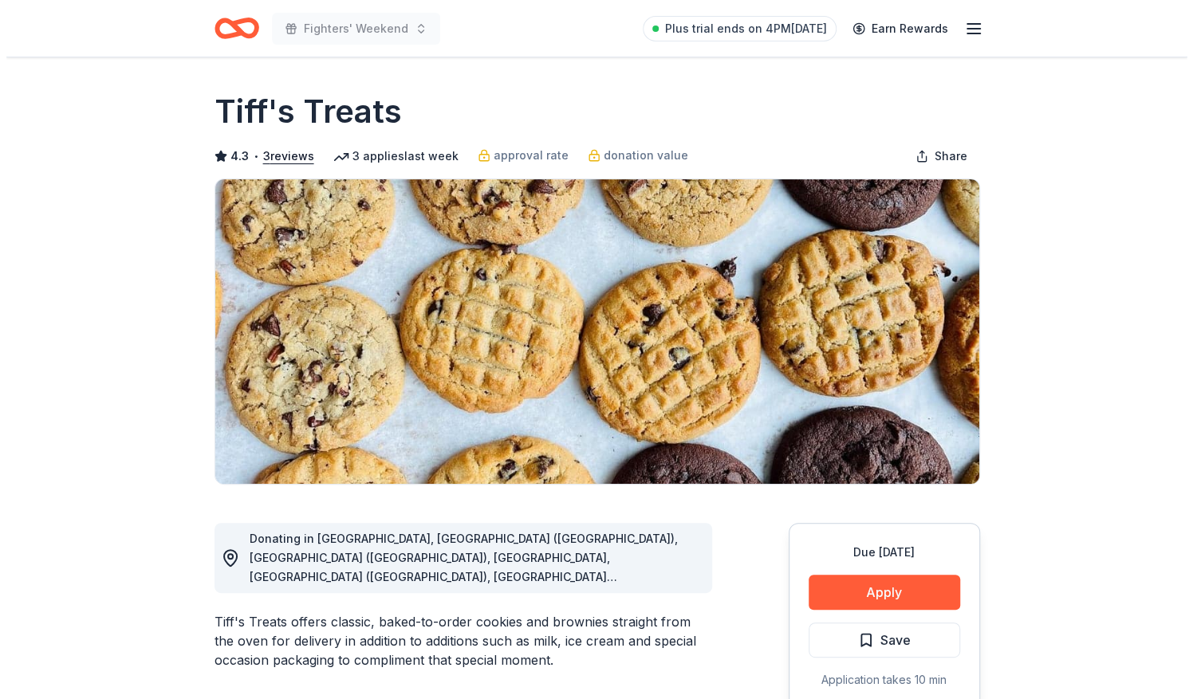
scroll to position [203, 0]
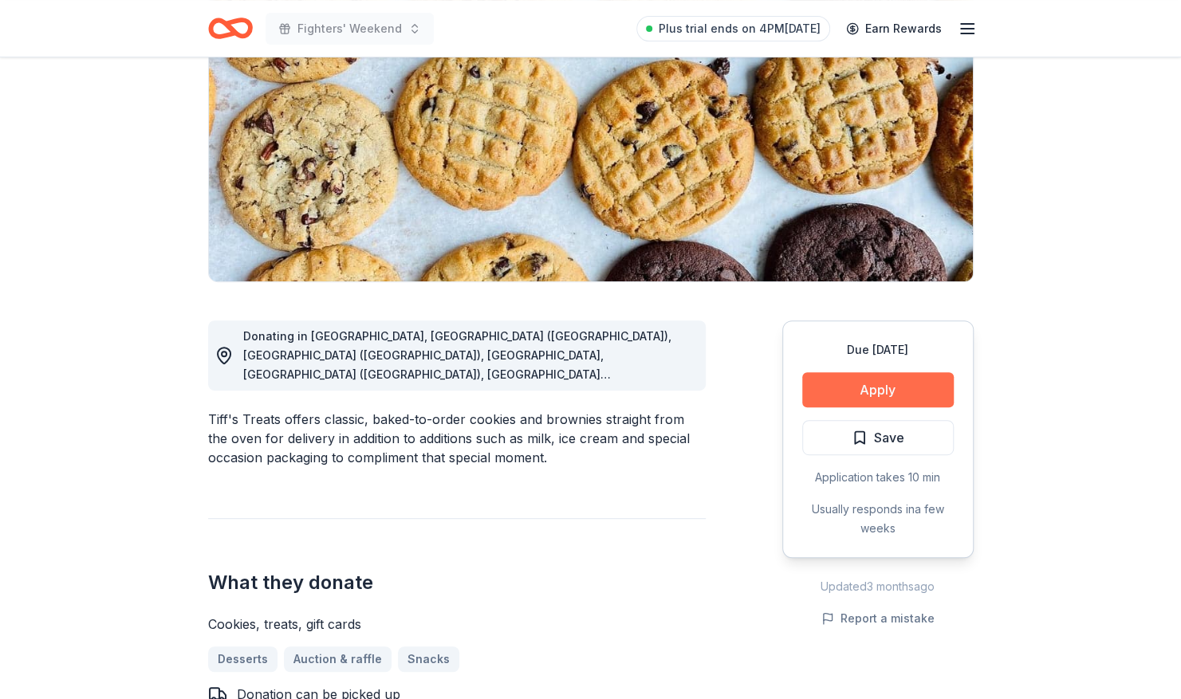
click at [884, 396] on button "Apply" at bounding box center [877, 389] width 151 height 35
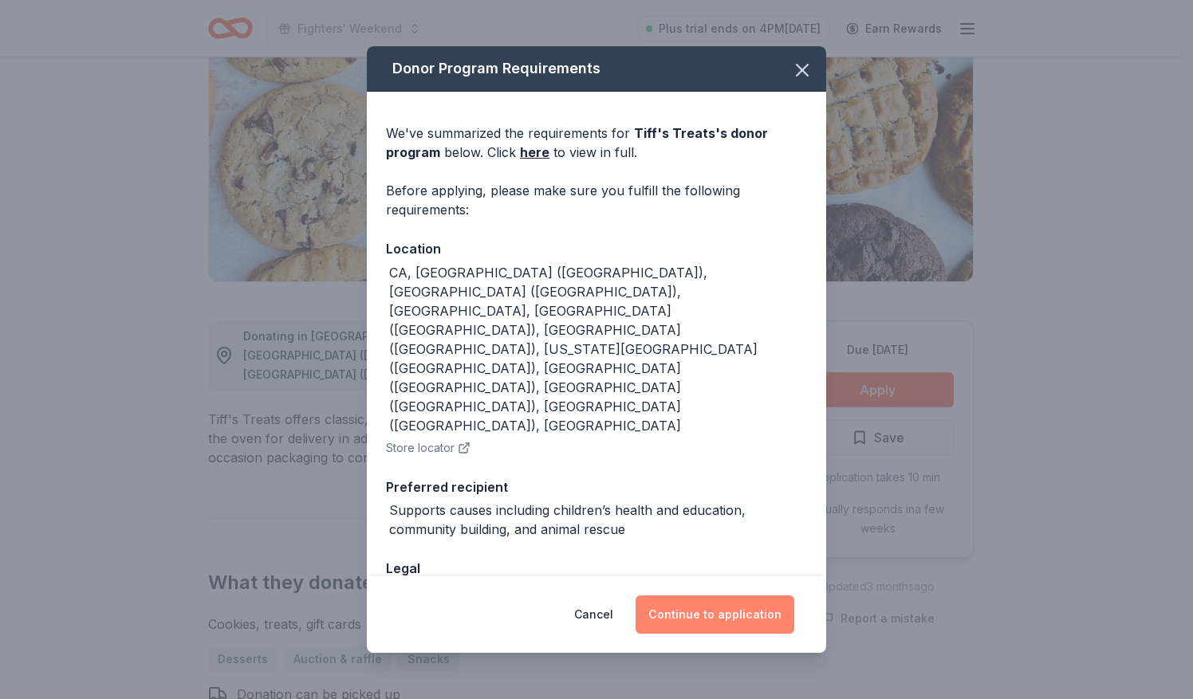
click at [729, 617] on button "Continue to application" at bounding box center [714, 615] width 159 height 38
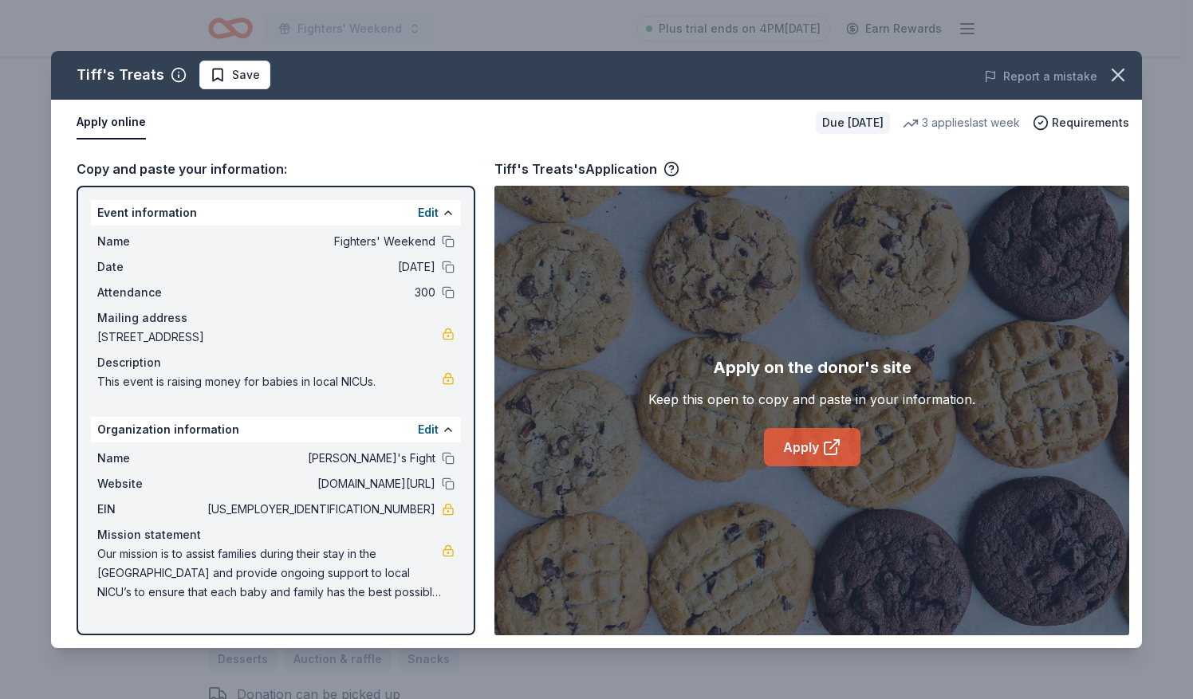
click at [813, 445] on link "Apply" at bounding box center [812, 447] width 96 height 38
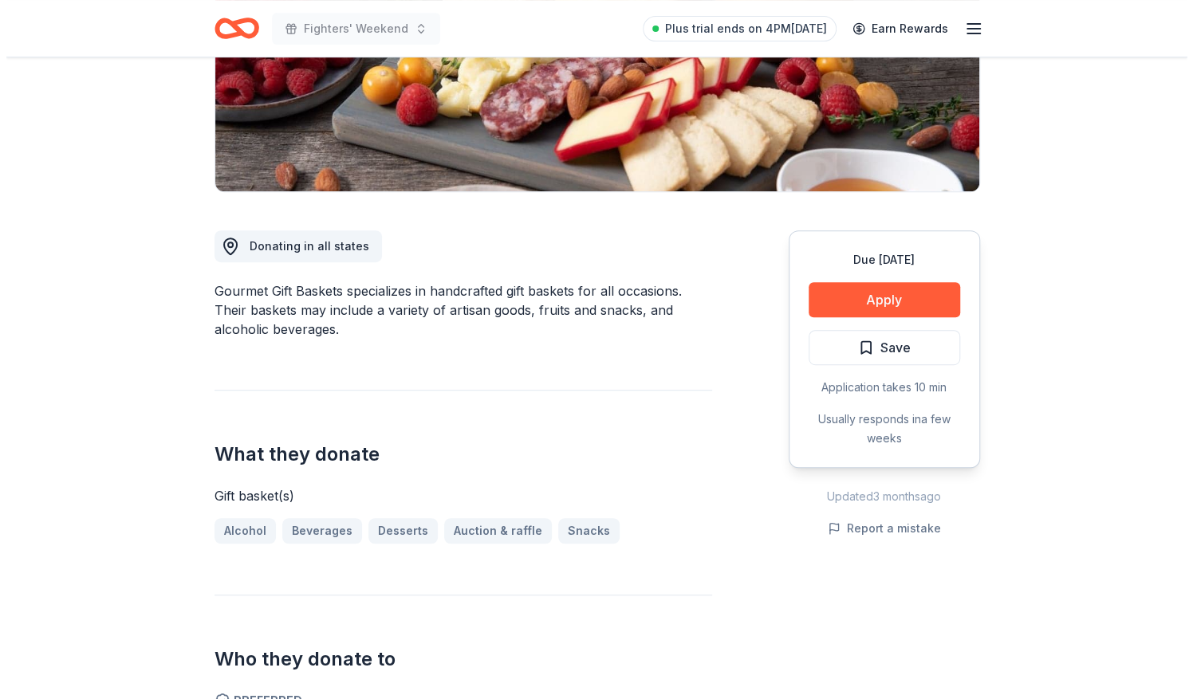
scroll to position [293, 0]
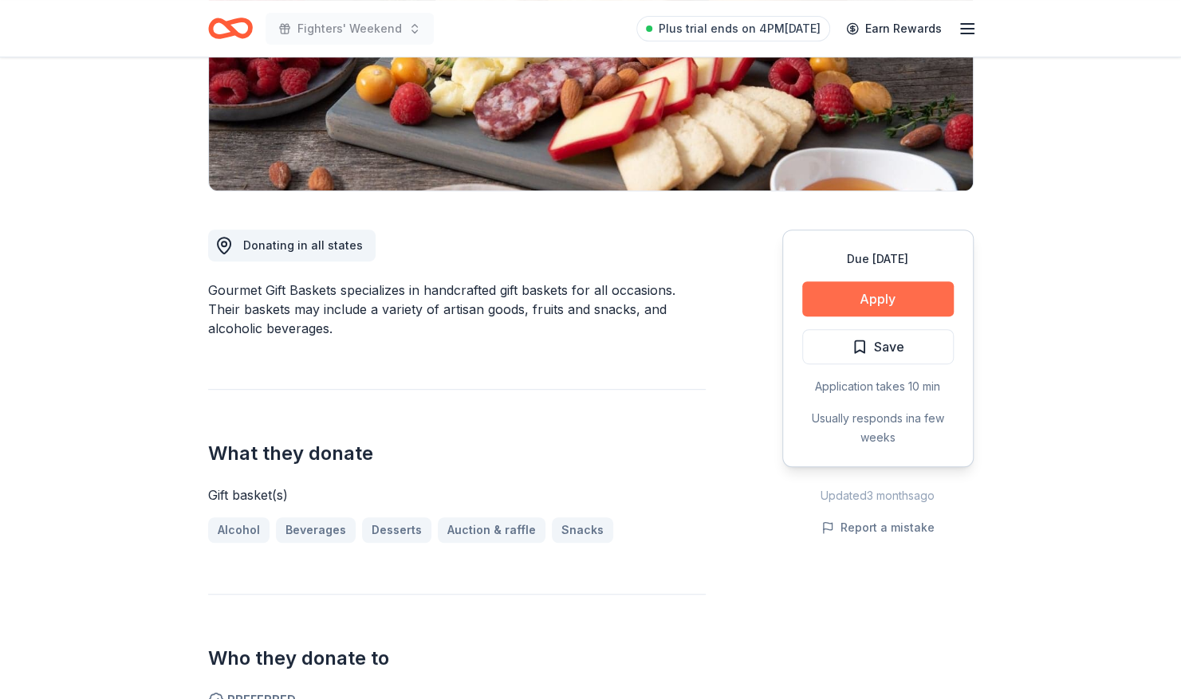
click at [911, 295] on button "Apply" at bounding box center [877, 298] width 151 height 35
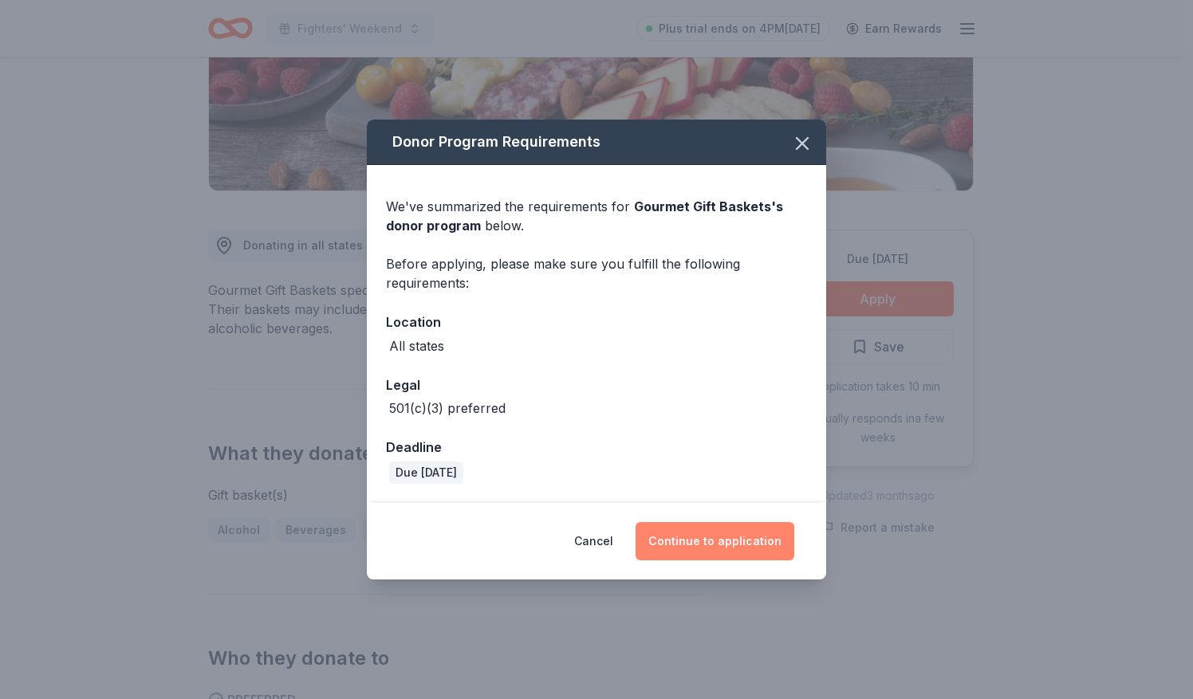
click at [735, 534] on button "Continue to application" at bounding box center [714, 541] width 159 height 38
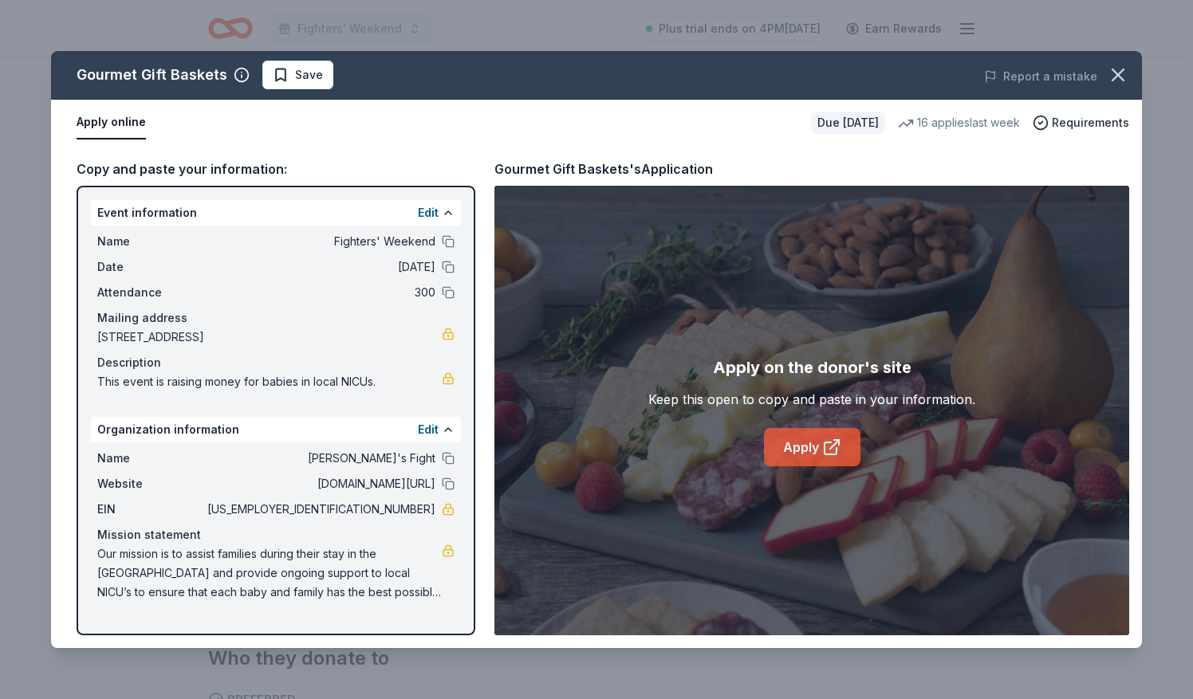
click at [804, 450] on link "Apply" at bounding box center [812, 447] width 96 height 38
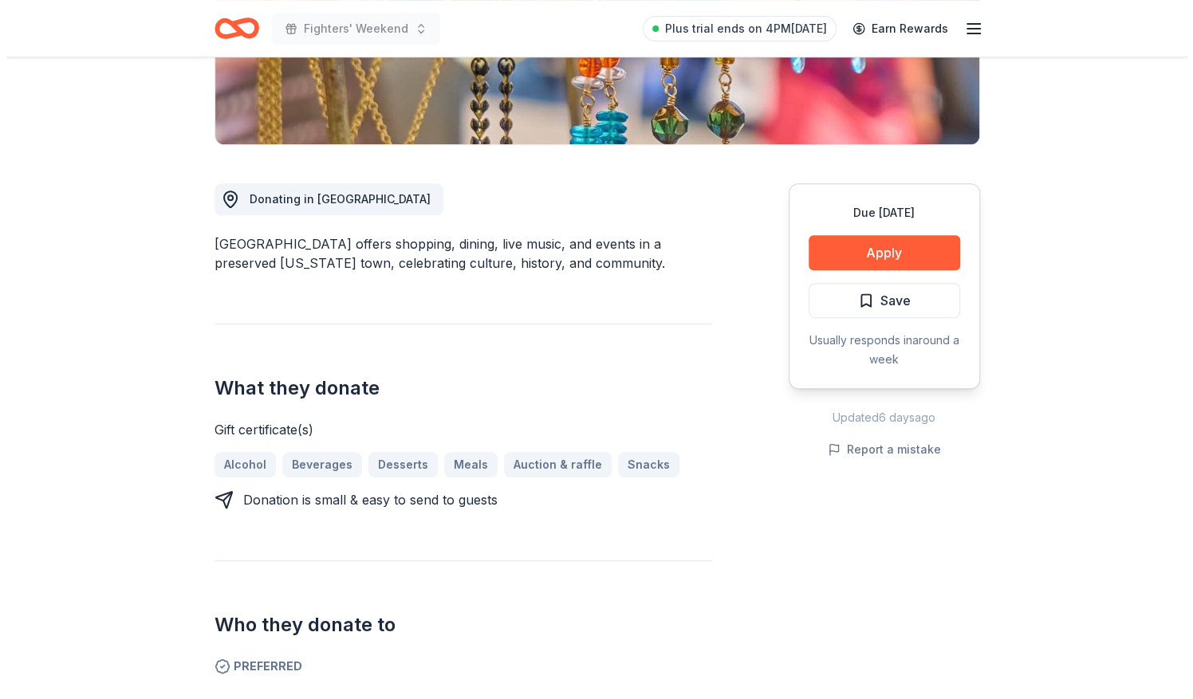
scroll to position [340, 0]
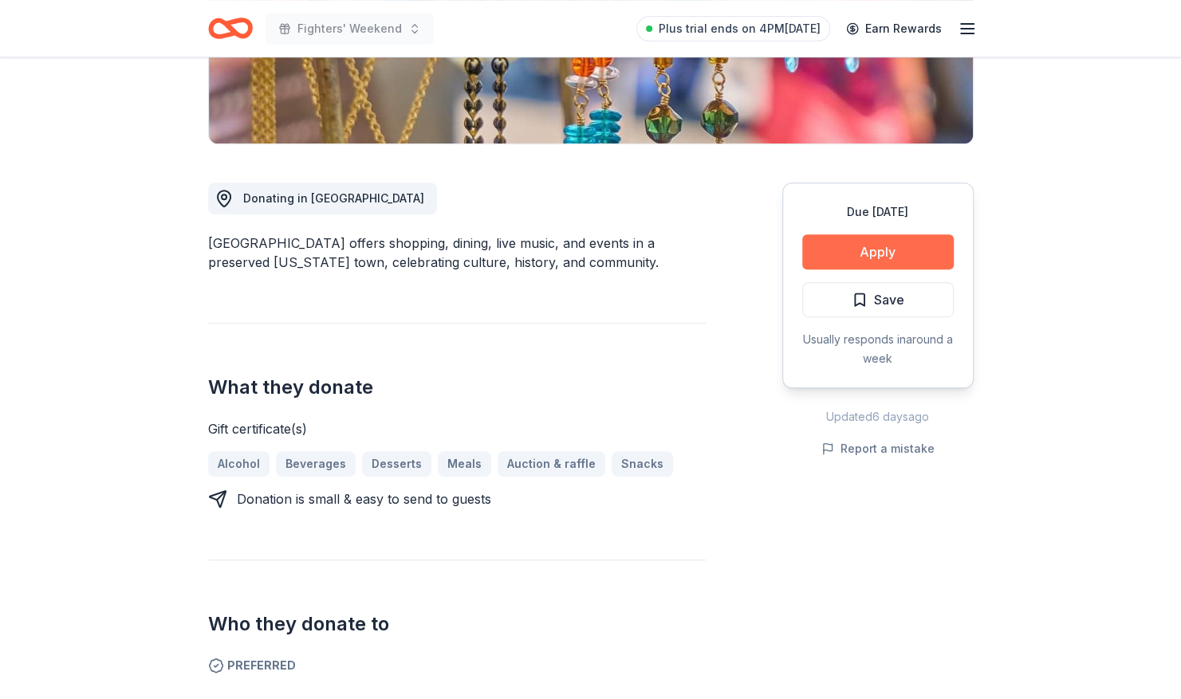
click at [887, 242] on button "Apply" at bounding box center [877, 251] width 151 height 35
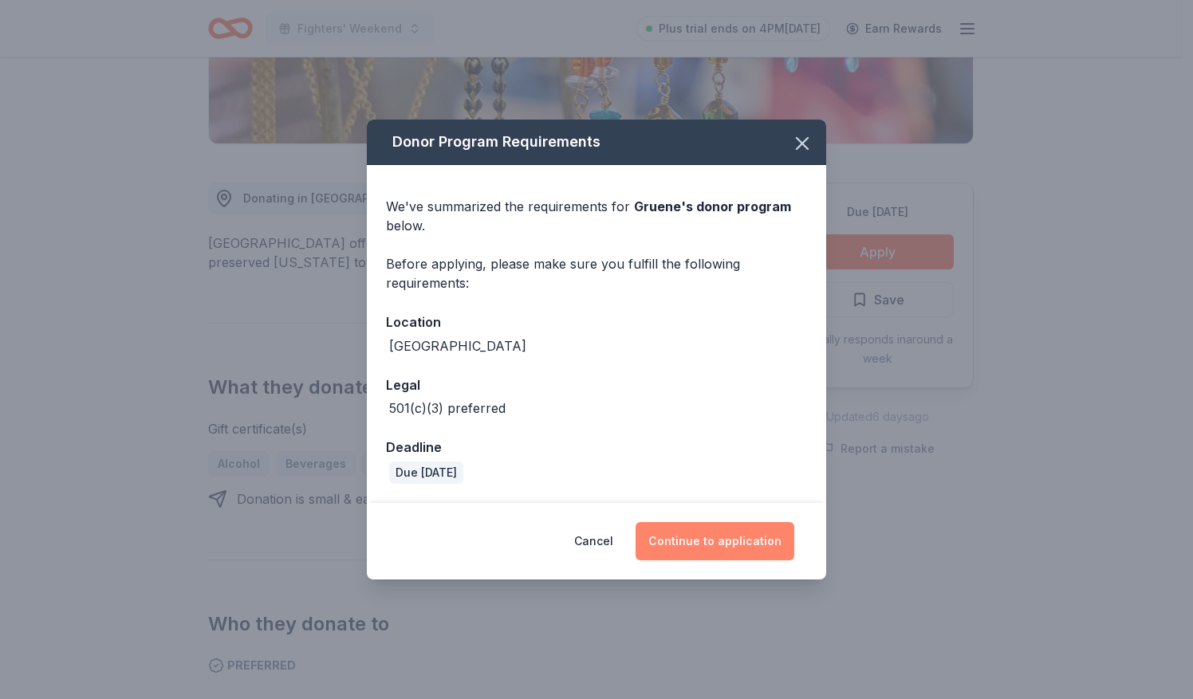
click at [730, 545] on button "Continue to application" at bounding box center [714, 541] width 159 height 38
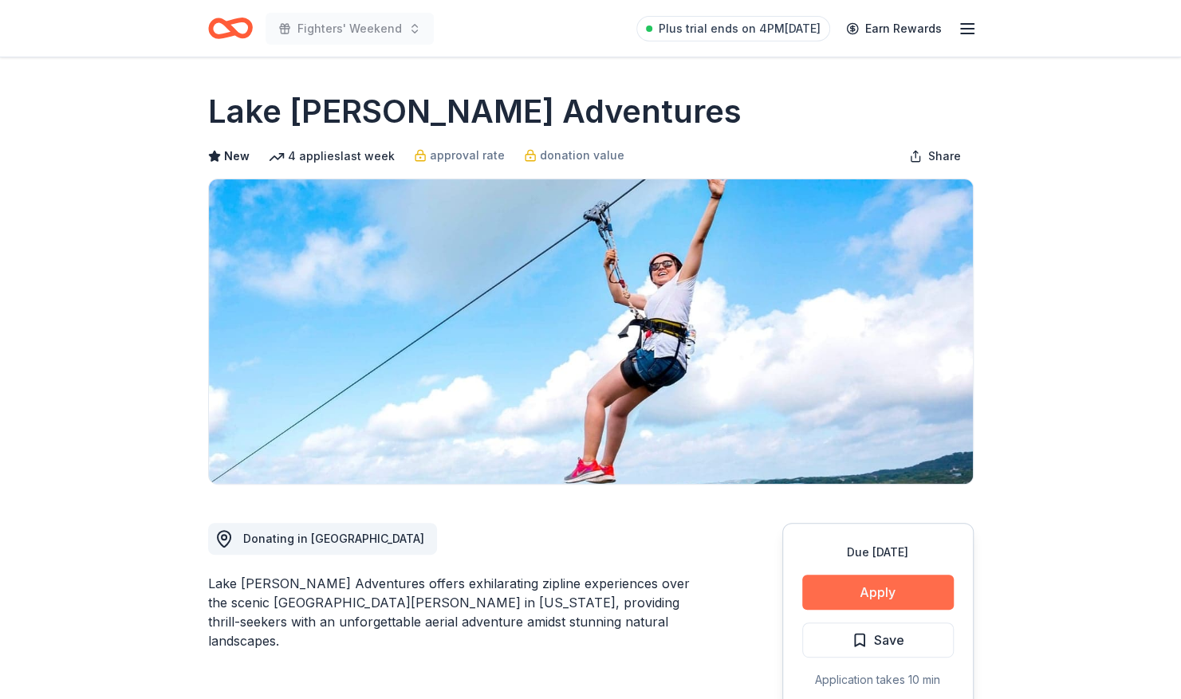
click at [887, 596] on button "Apply" at bounding box center [877, 592] width 151 height 35
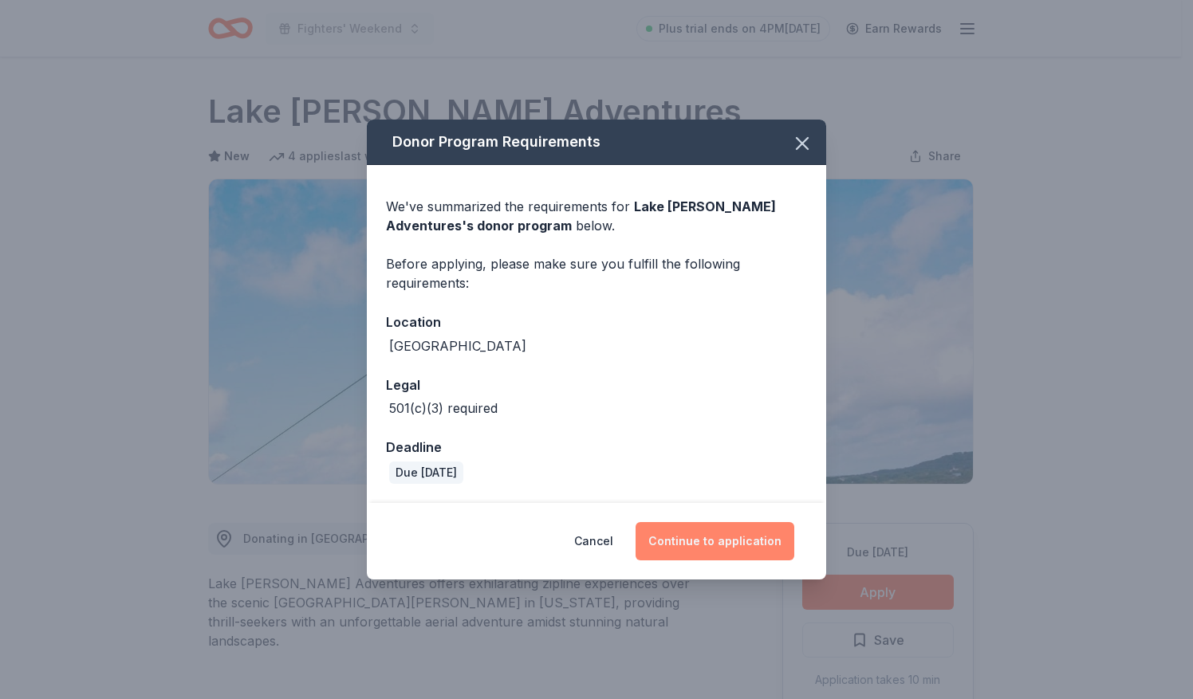
click at [730, 539] on button "Continue to application" at bounding box center [714, 541] width 159 height 38
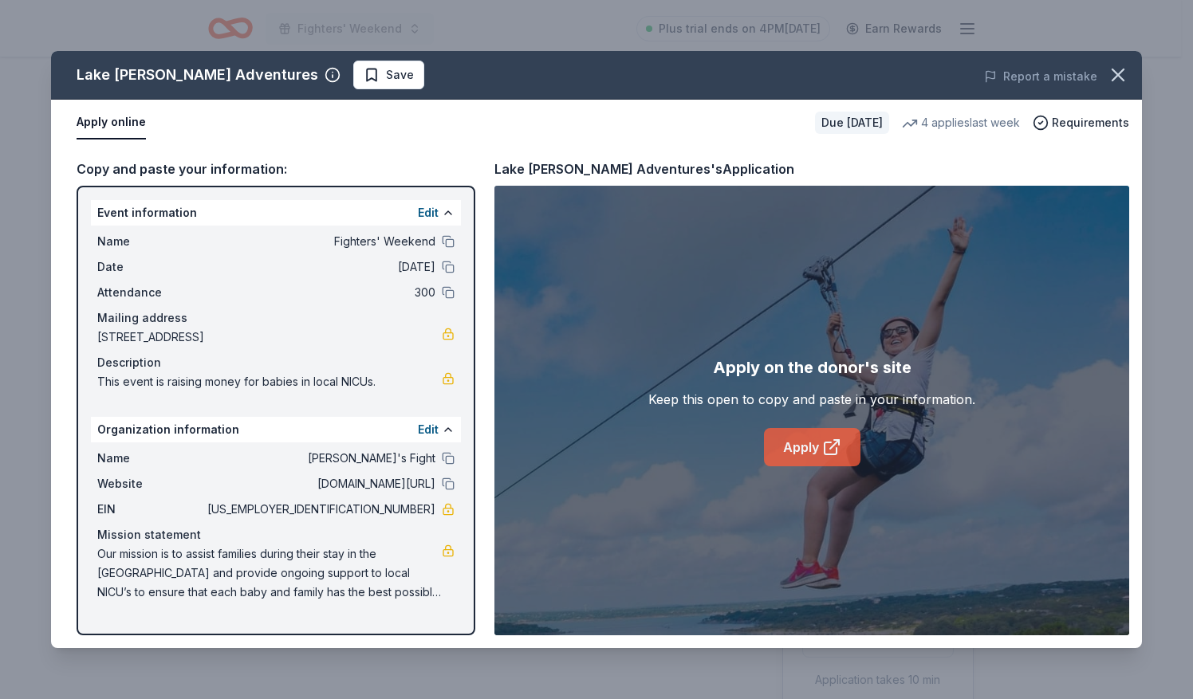
click at [810, 456] on link "Apply" at bounding box center [812, 447] width 96 height 38
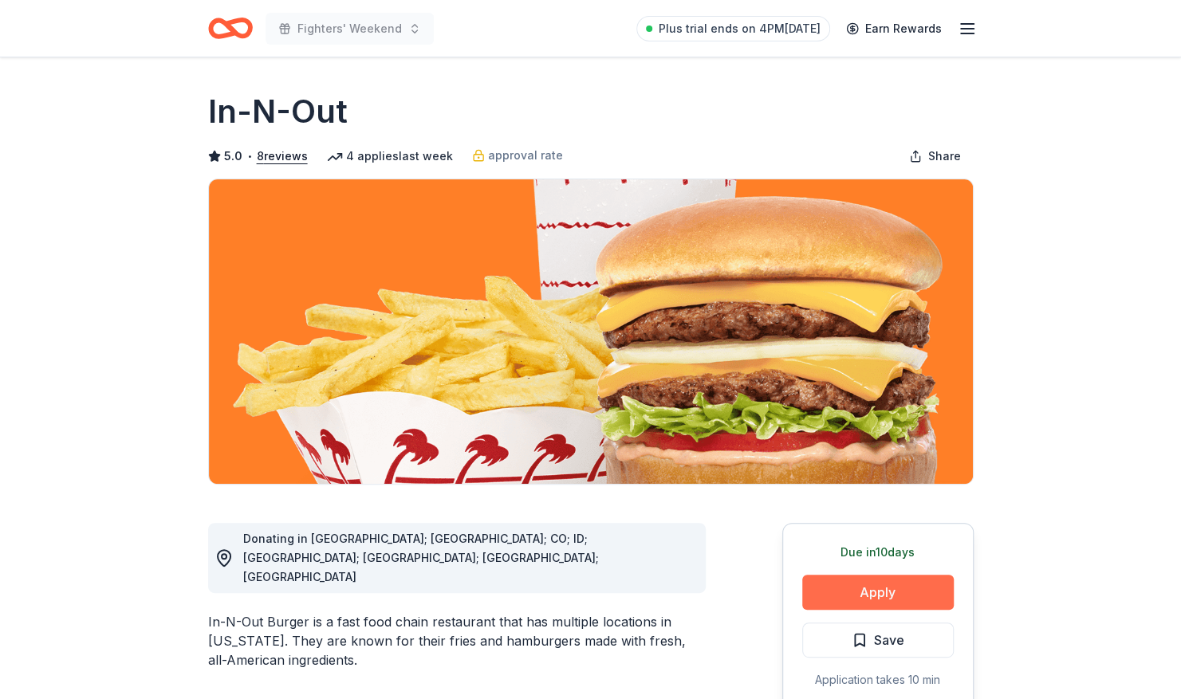
click at [846, 601] on button "Apply" at bounding box center [877, 592] width 151 height 35
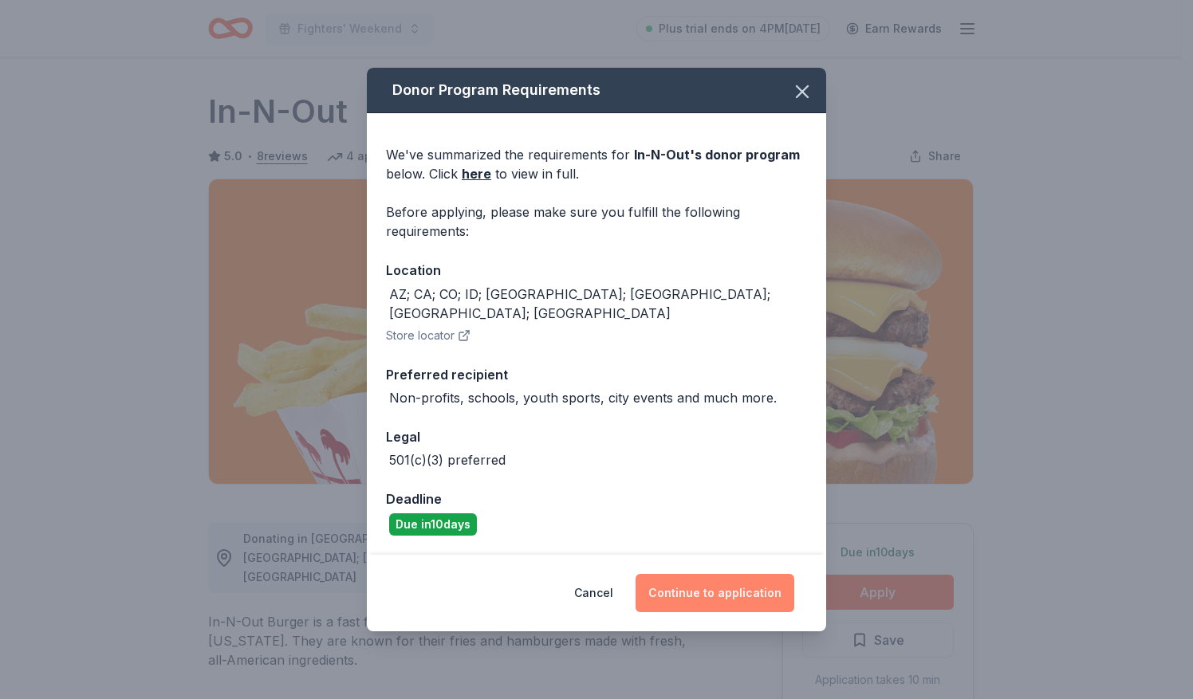
click at [742, 586] on button "Continue to application" at bounding box center [714, 593] width 159 height 38
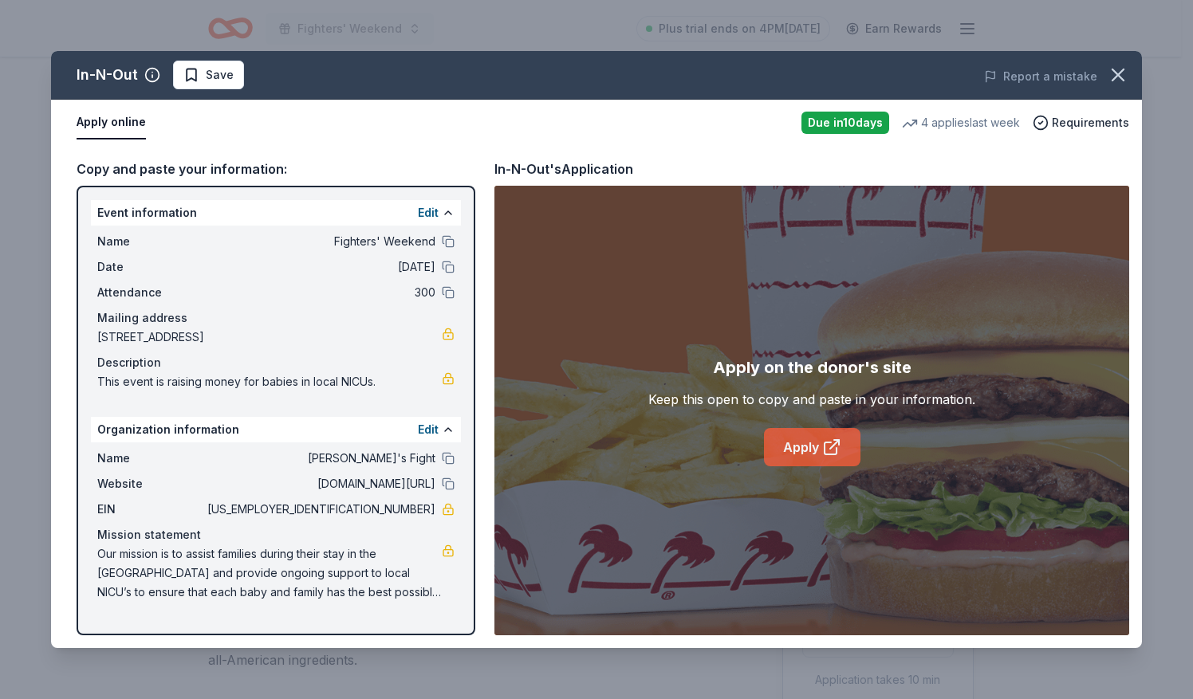
click at [832, 445] on icon at bounding box center [834, 444] width 9 height 9
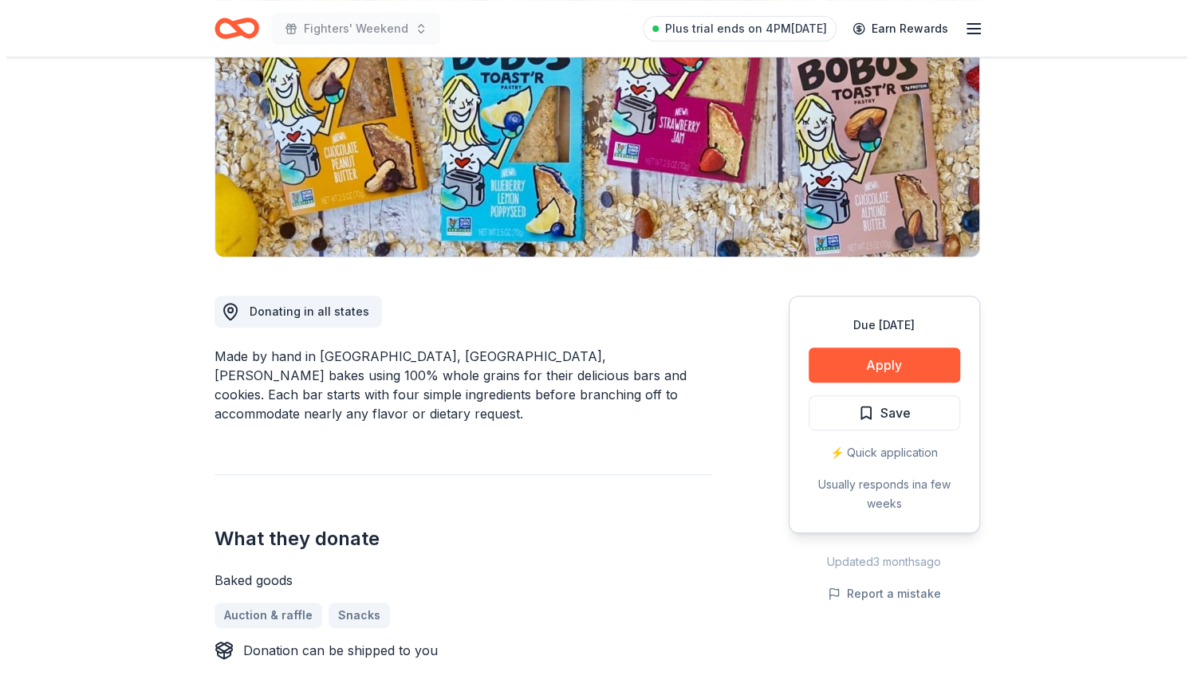
scroll to position [228, 0]
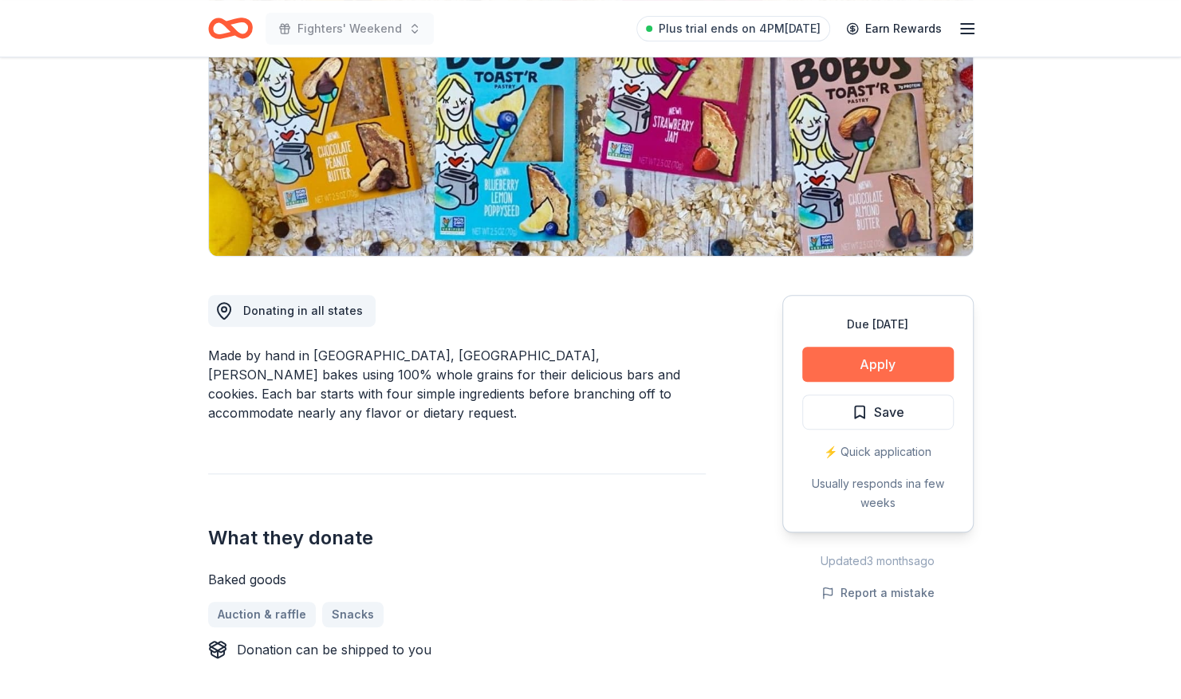
click at [866, 356] on button "Apply" at bounding box center [877, 364] width 151 height 35
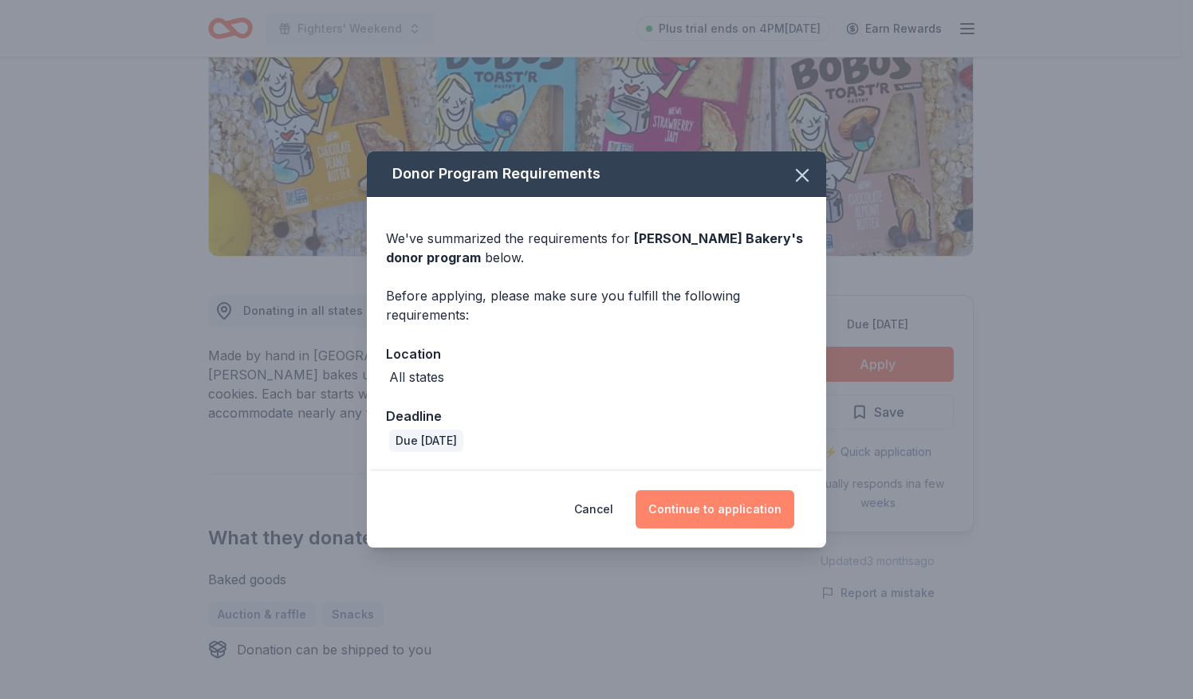
click at [737, 515] on button "Continue to application" at bounding box center [714, 509] width 159 height 38
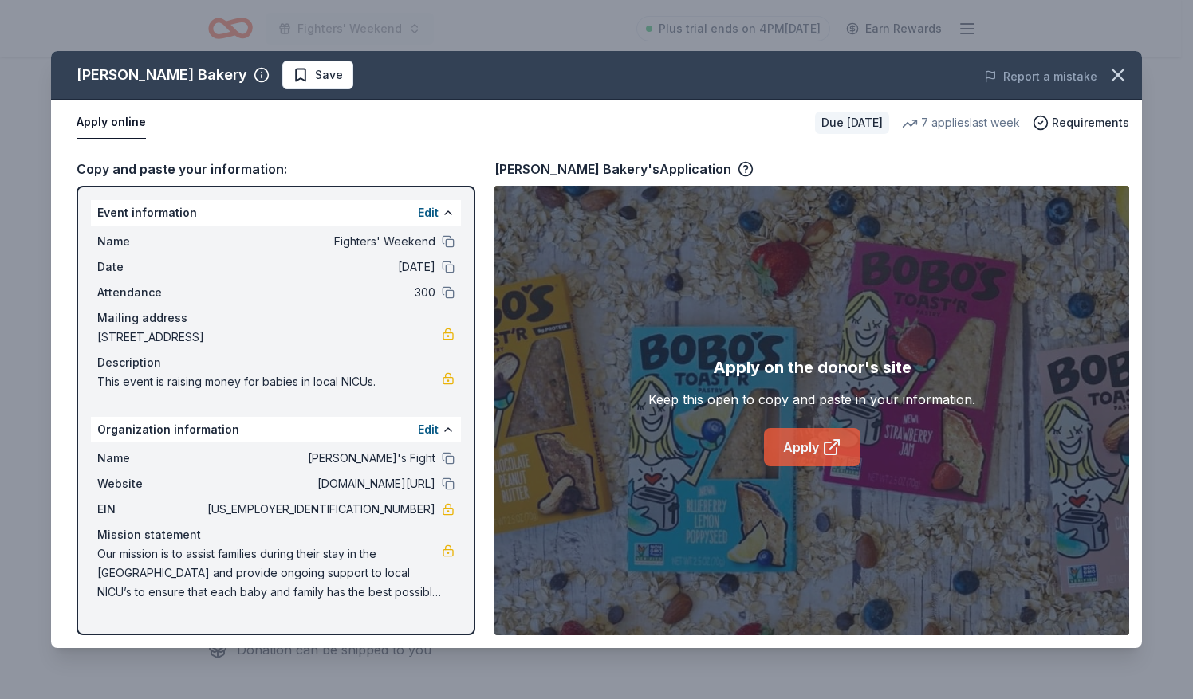
click at [808, 444] on link "Apply" at bounding box center [812, 447] width 96 height 38
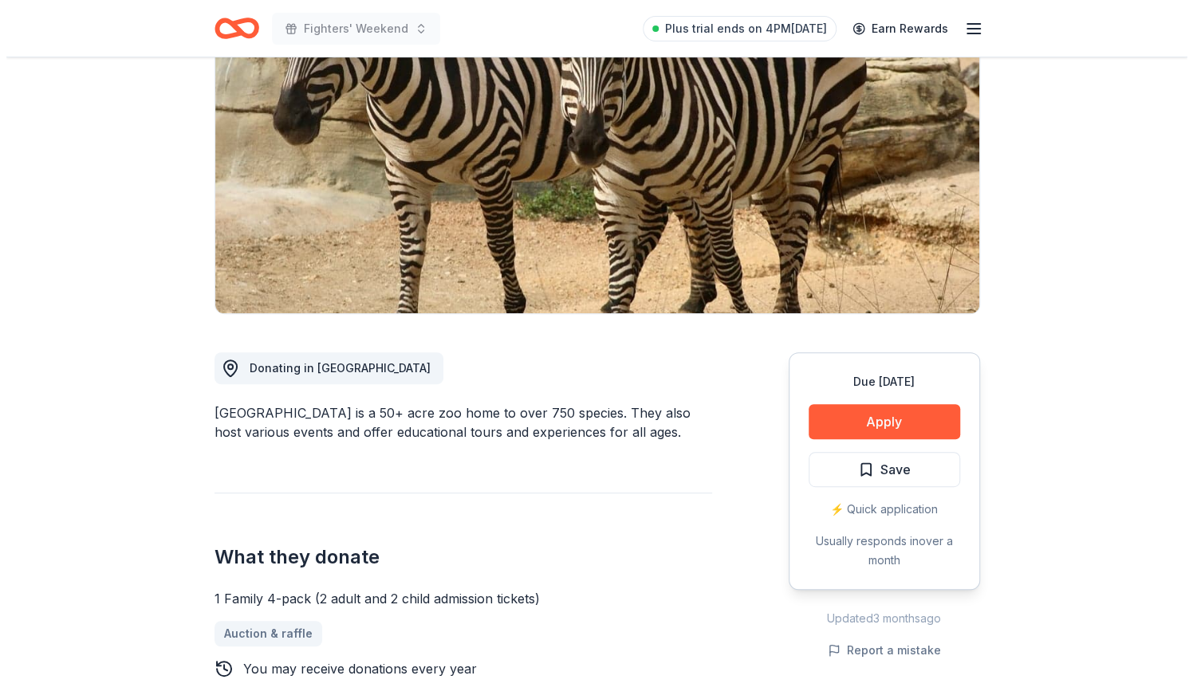
scroll to position [179, 0]
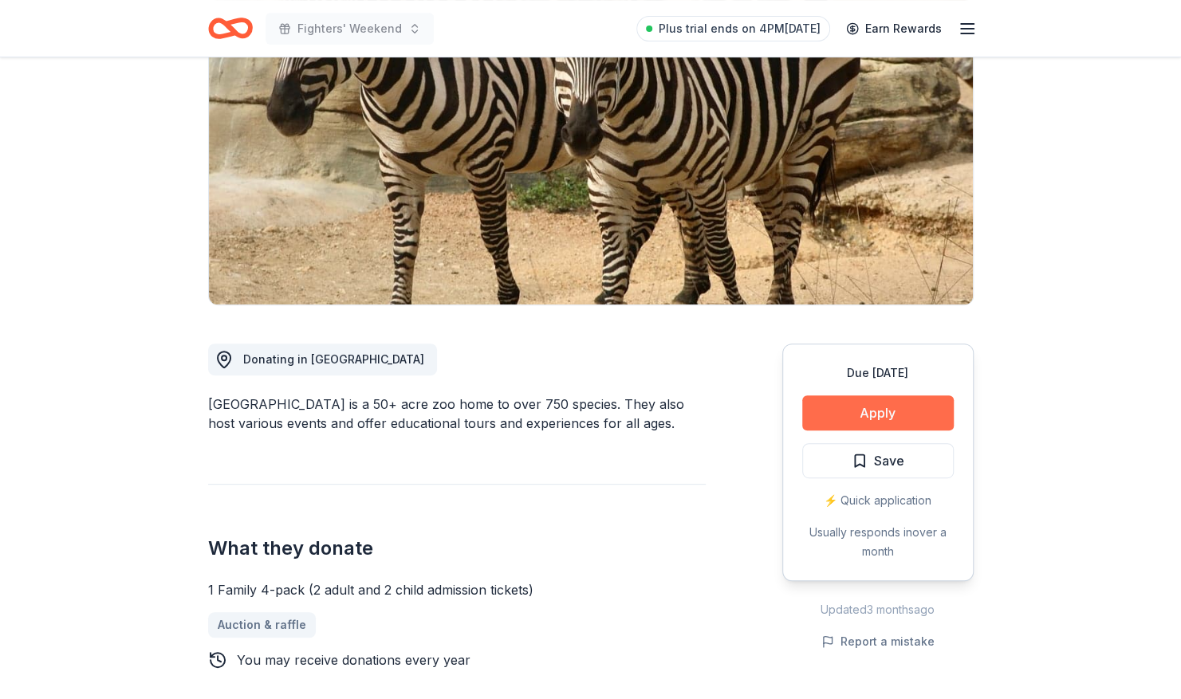
click at [826, 413] on button "Apply" at bounding box center [877, 412] width 151 height 35
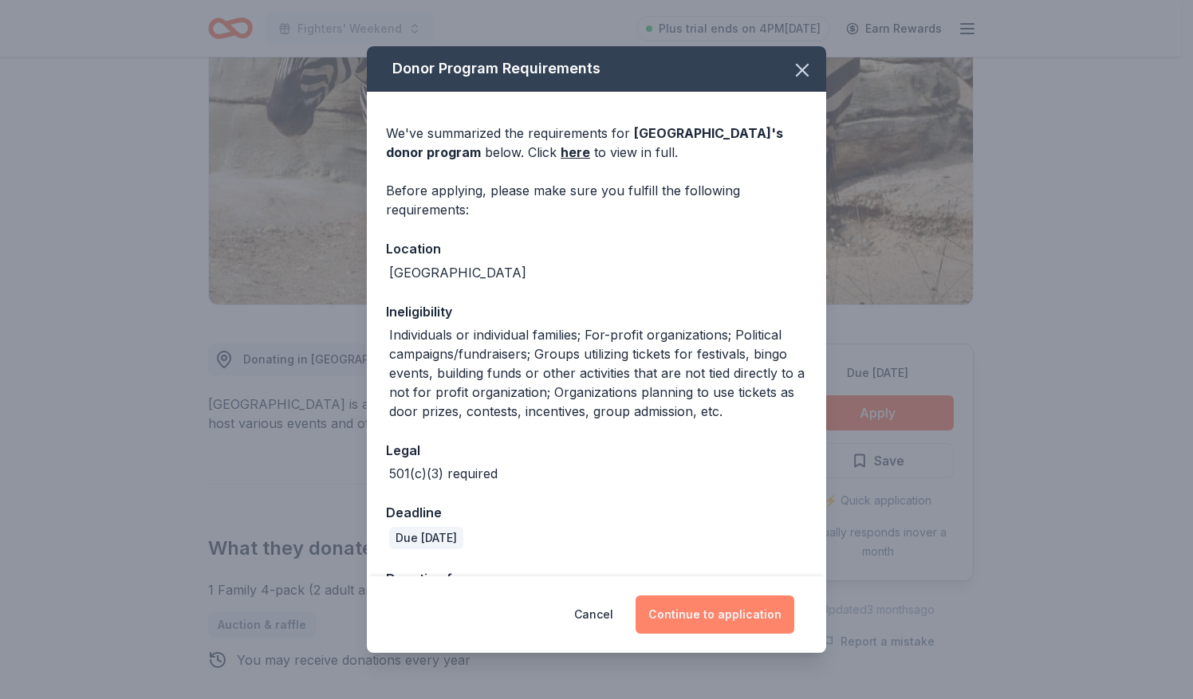
click at [704, 608] on button "Continue to application" at bounding box center [714, 615] width 159 height 38
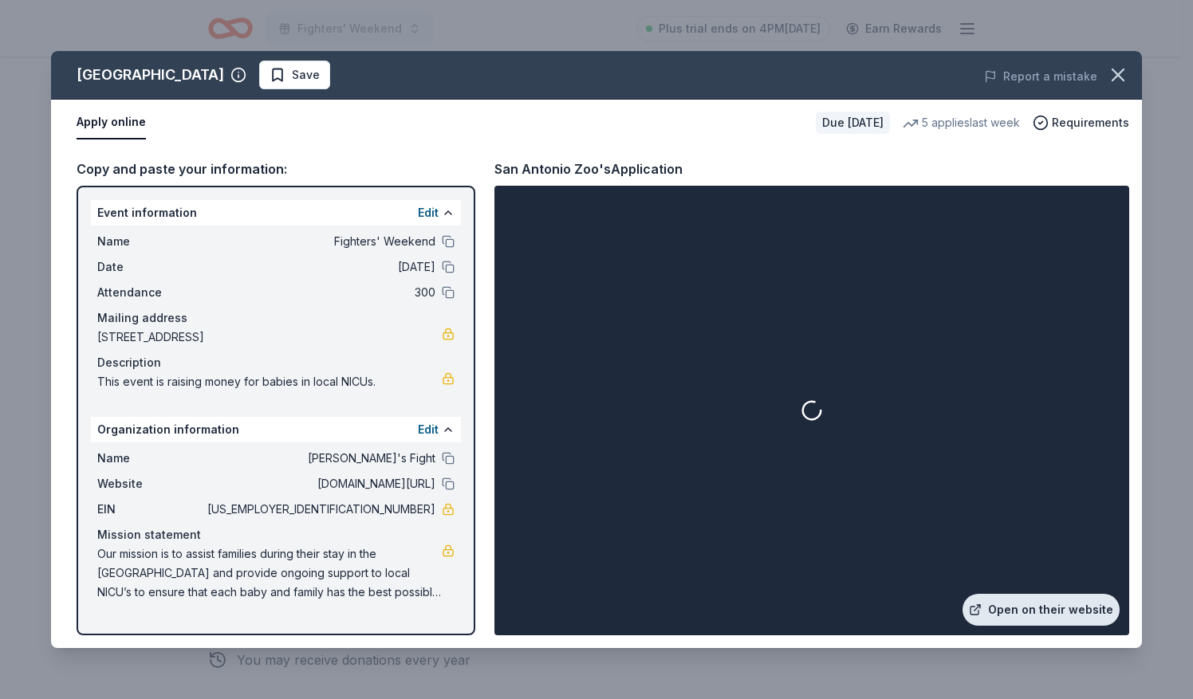
click at [1033, 614] on link "Open on their website" at bounding box center [1040, 610] width 157 height 32
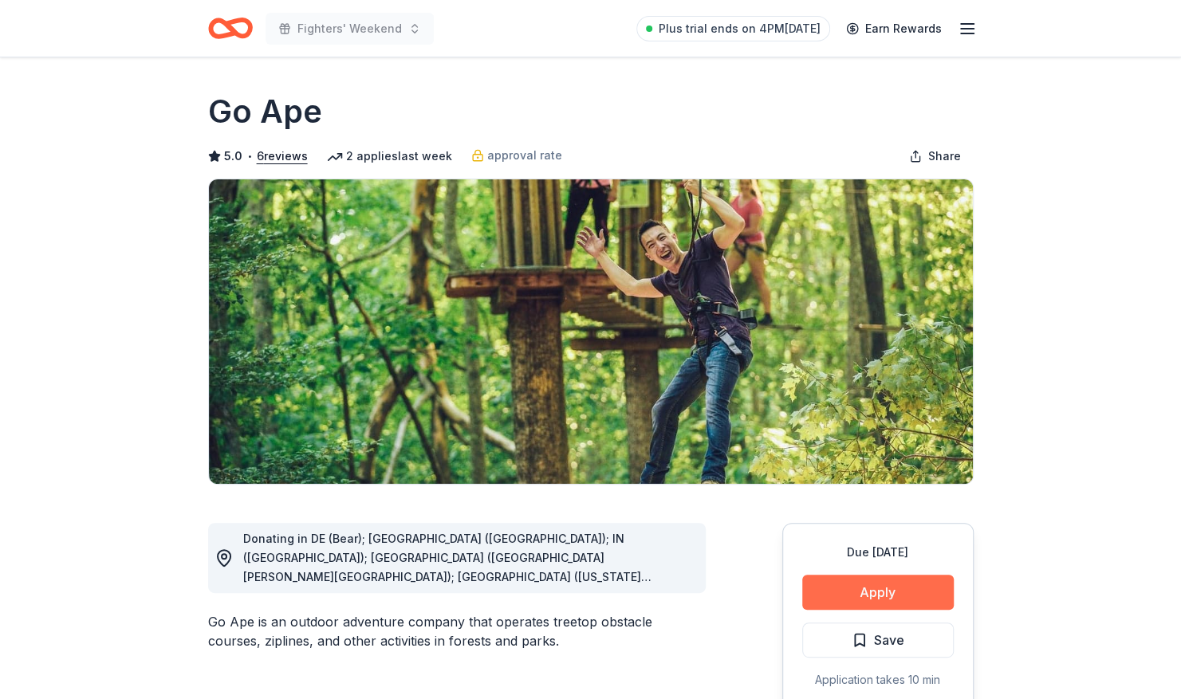
click at [861, 592] on button "Apply" at bounding box center [877, 592] width 151 height 35
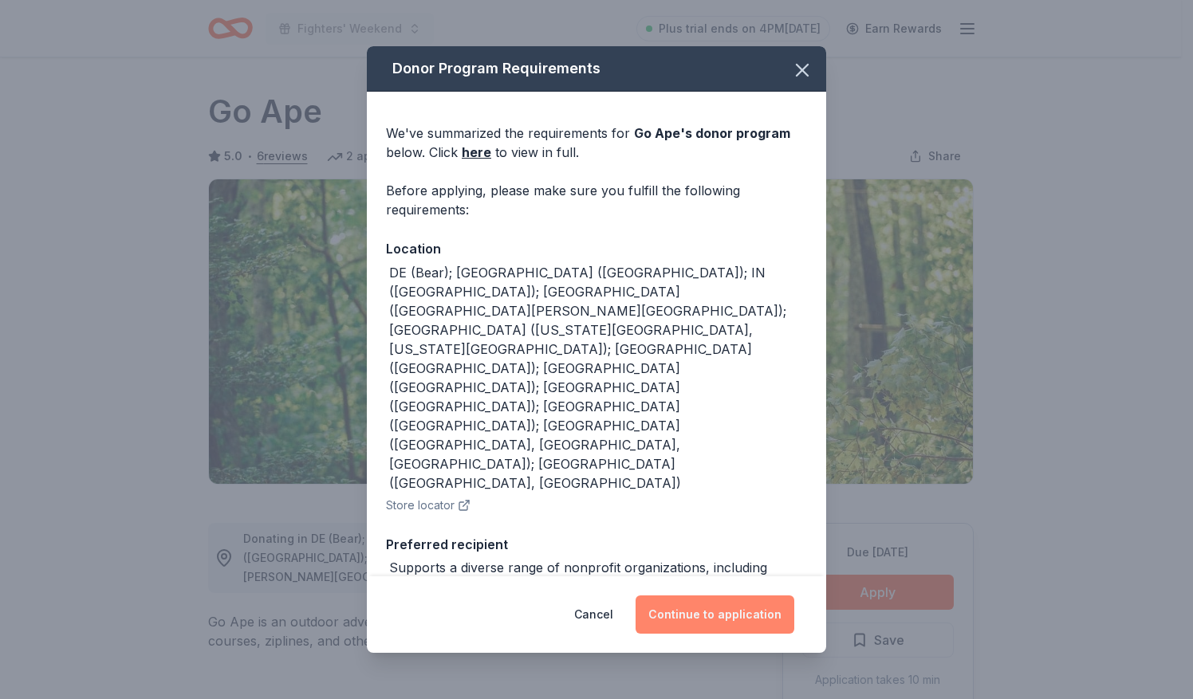
click at [720, 614] on button "Continue to application" at bounding box center [714, 615] width 159 height 38
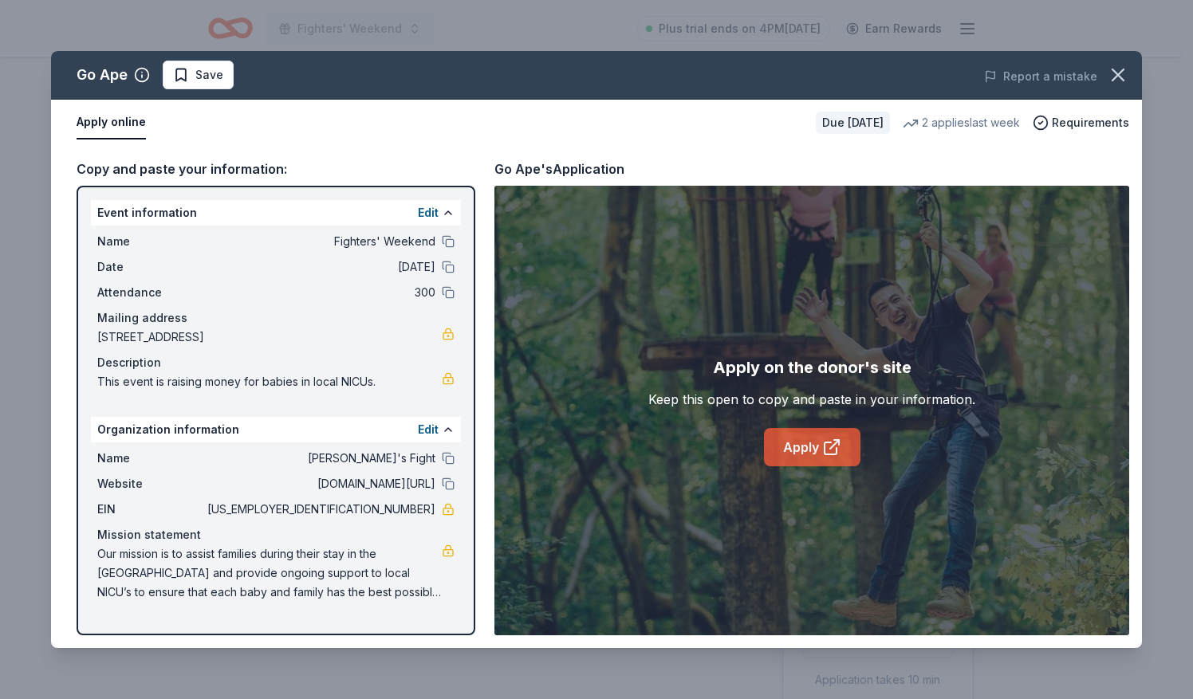
click at [823, 448] on icon at bounding box center [831, 447] width 19 height 19
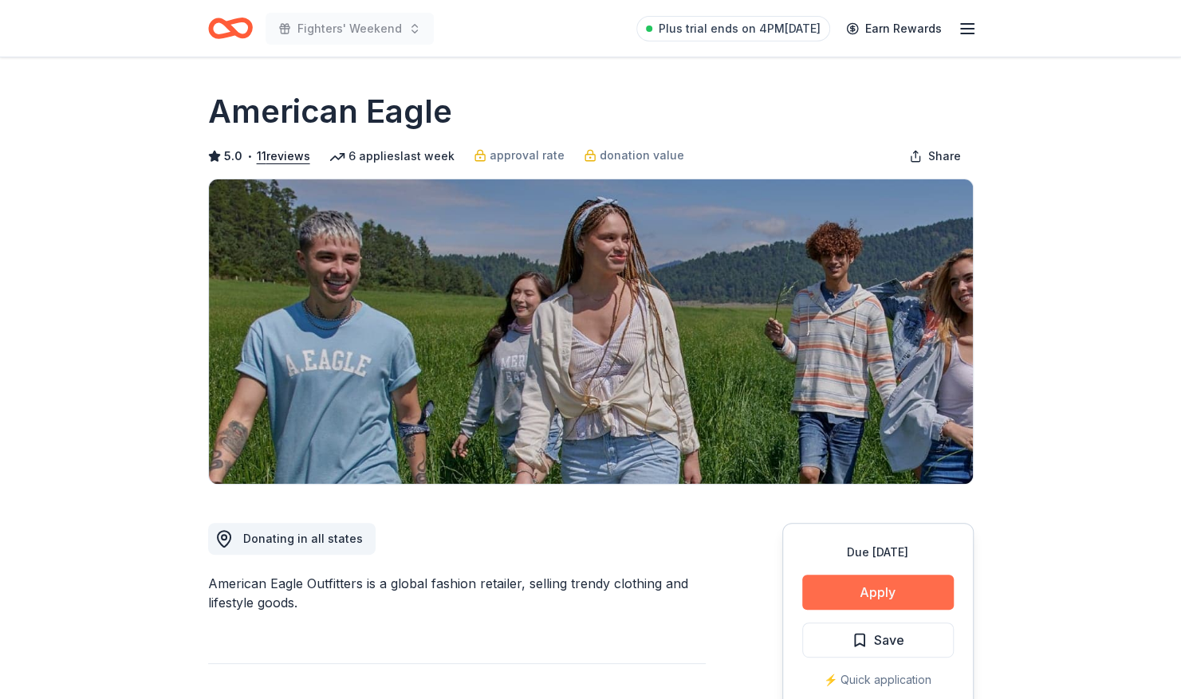
click at [903, 600] on button "Apply" at bounding box center [877, 592] width 151 height 35
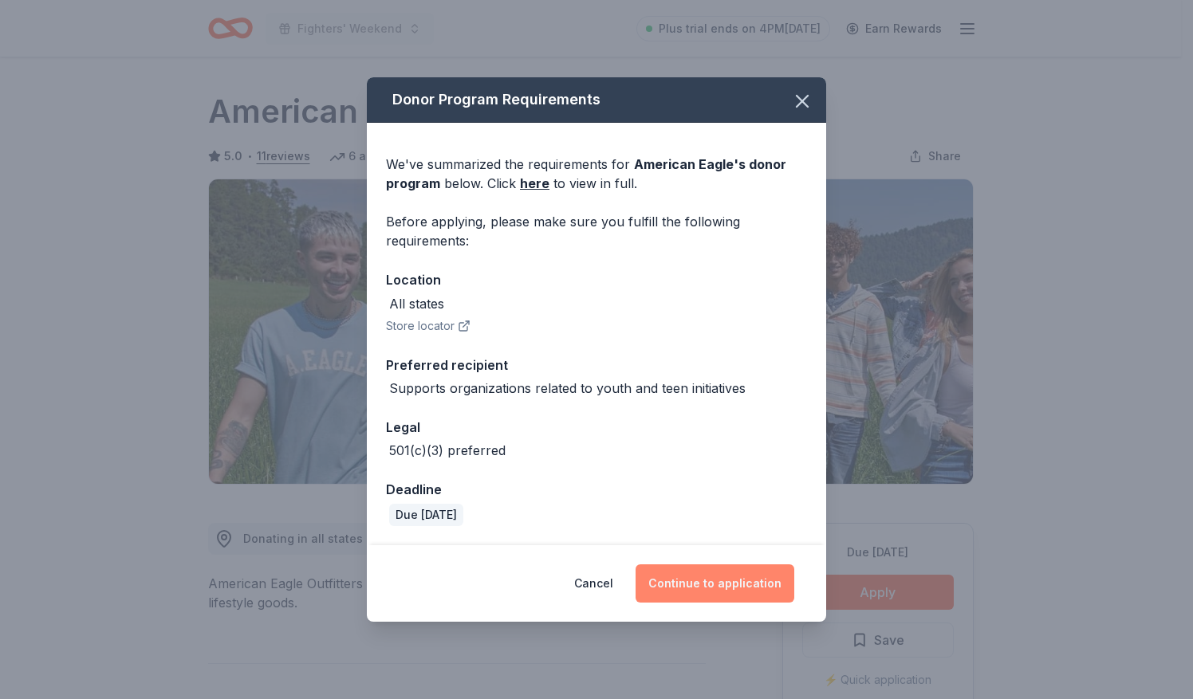
click at [732, 588] on button "Continue to application" at bounding box center [714, 584] width 159 height 38
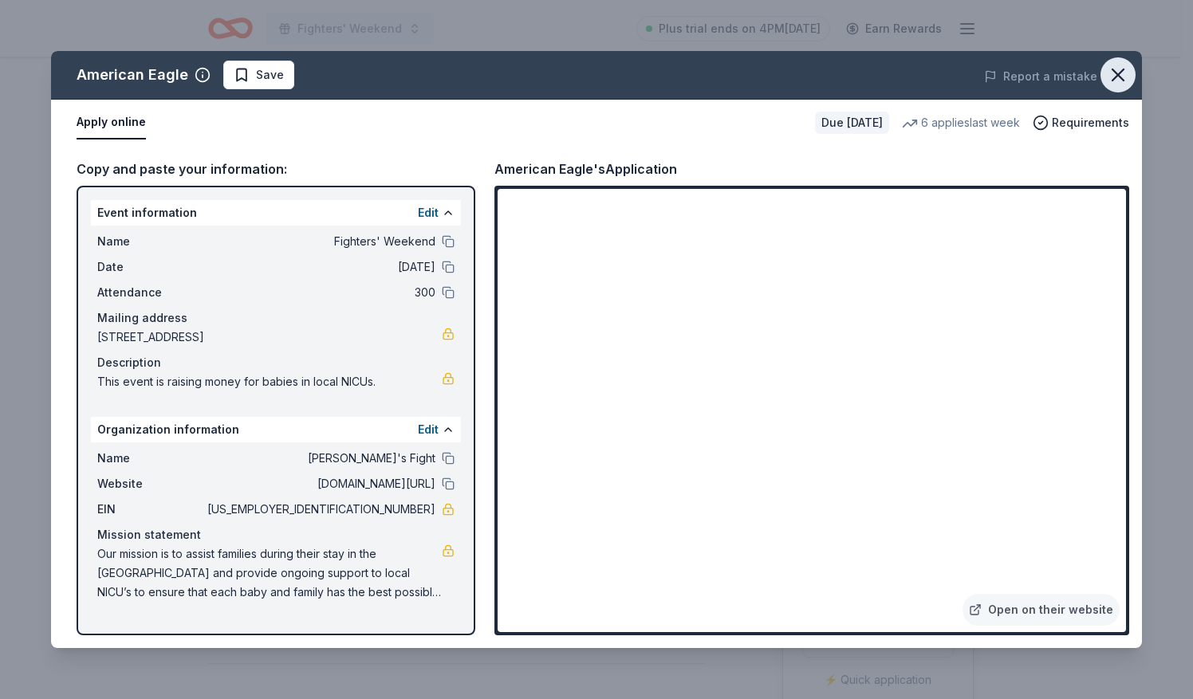
click at [1114, 75] on icon "button" at bounding box center [1118, 75] width 22 height 22
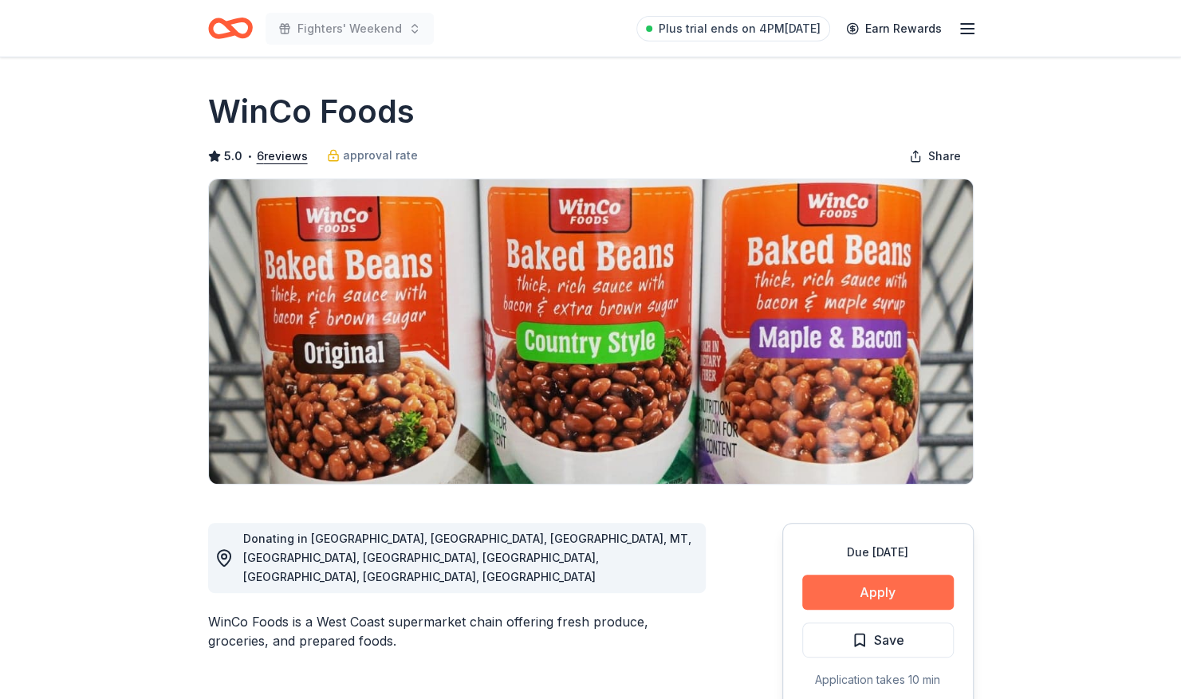
click at [872, 601] on button "Apply" at bounding box center [877, 592] width 151 height 35
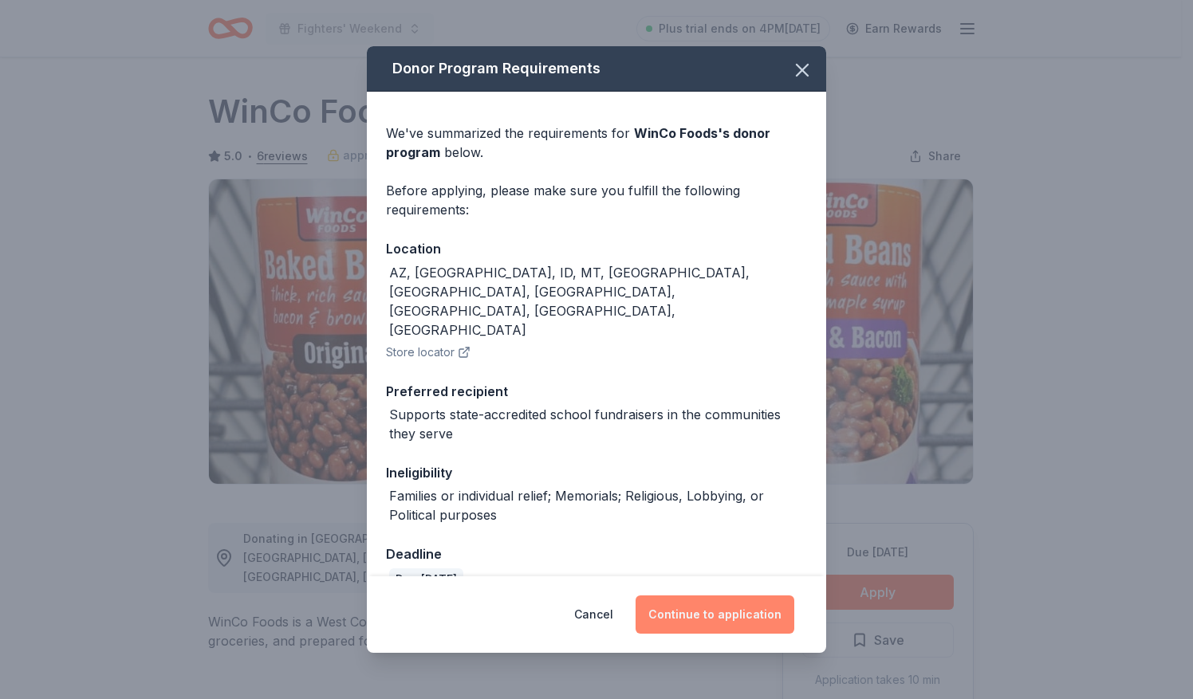
click at [740, 607] on button "Continue to application" at bounding box center [714, 615] width 159 height 38
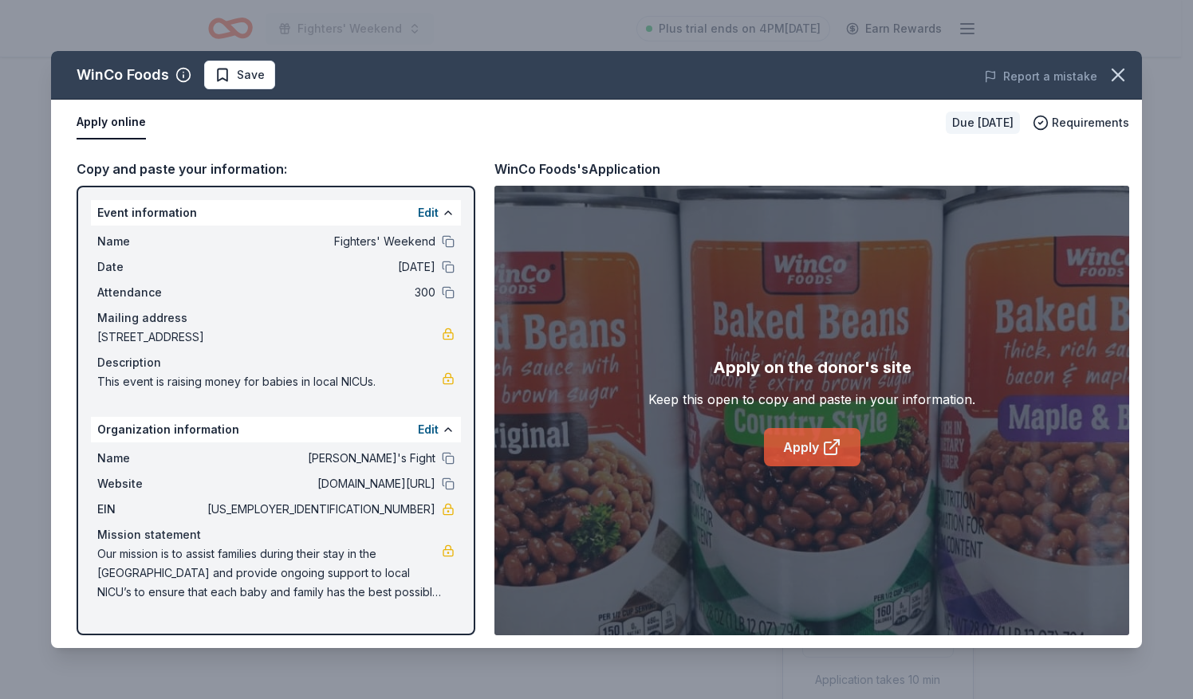
click at [817, 453] on link "Apply" at bounding box center [812, 447] width 96 height 38
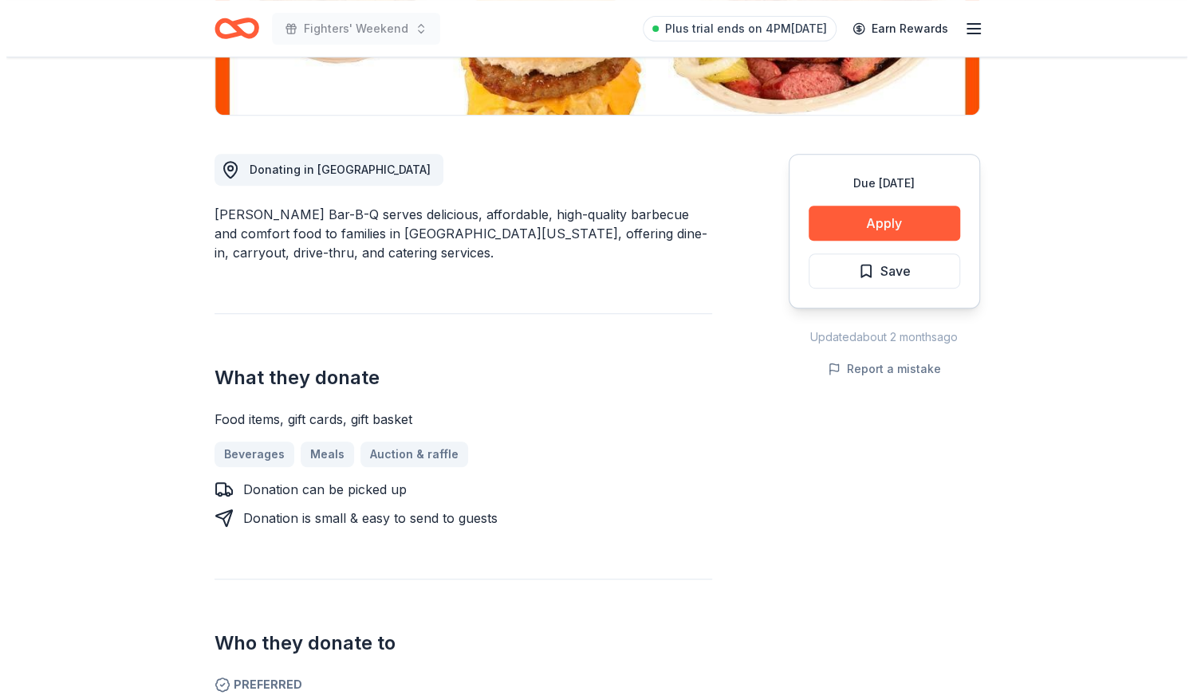
scroll to position [368, 0]
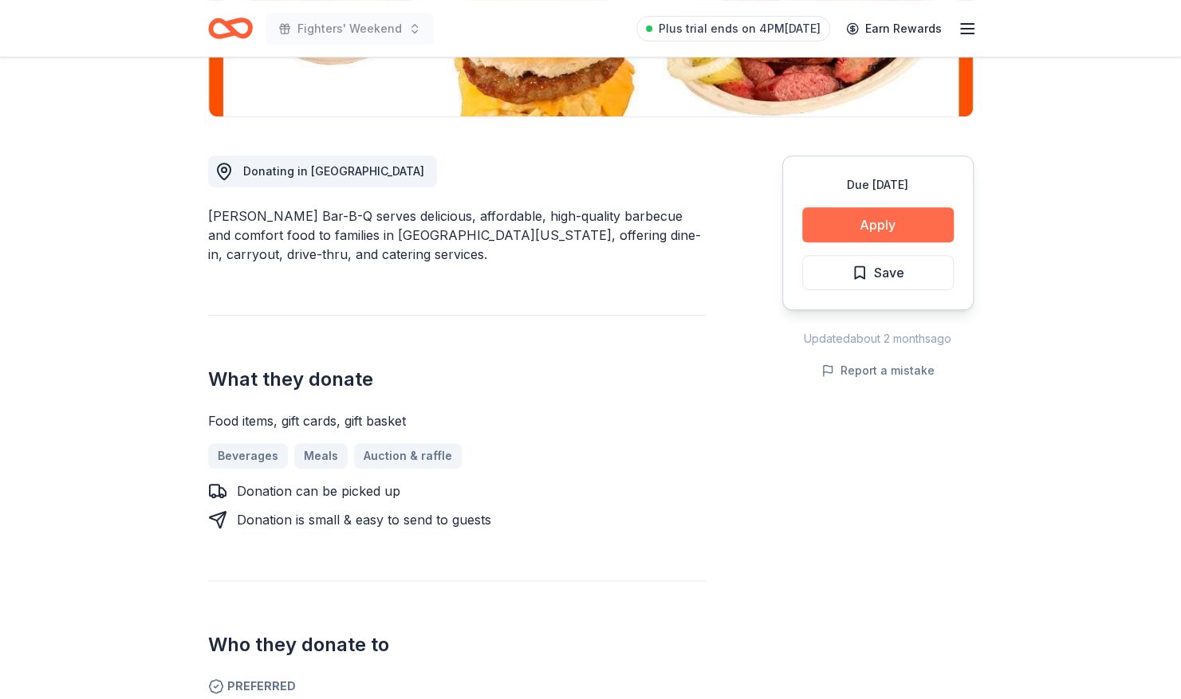
click at [868, 233] on button "Apply" at bounding box center [877, 224] width 151 height 35
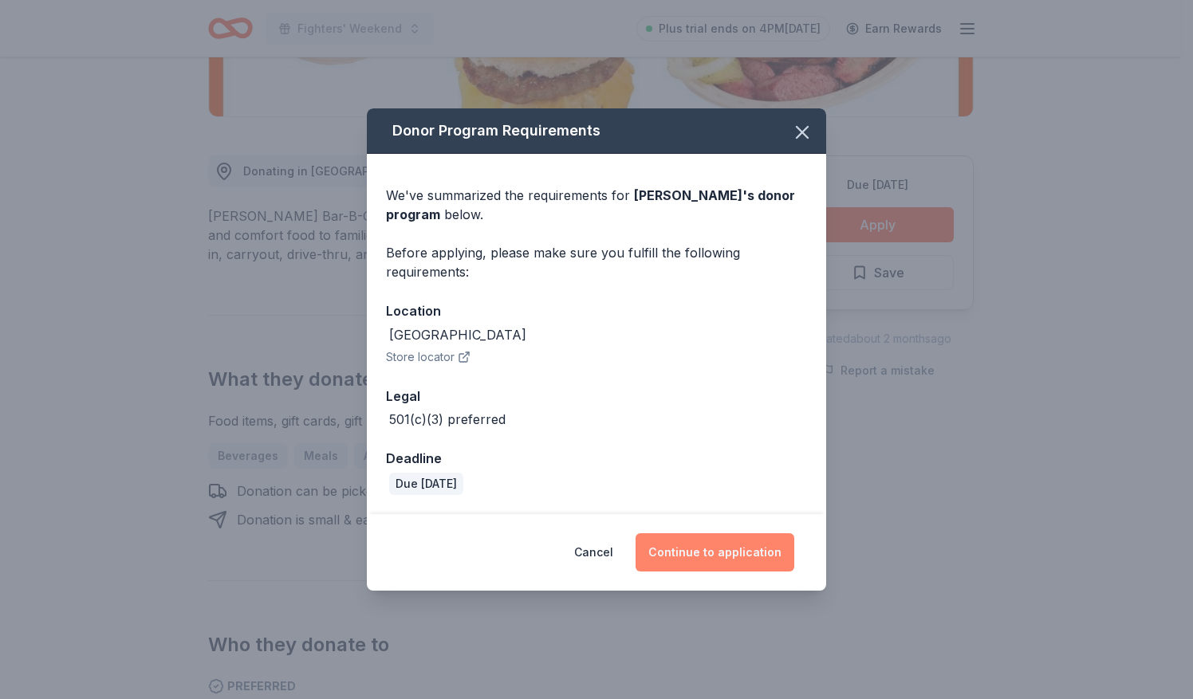
click at [732, 545] on button "Continue to application" at bounding box center [714, 552] width 159 height 38
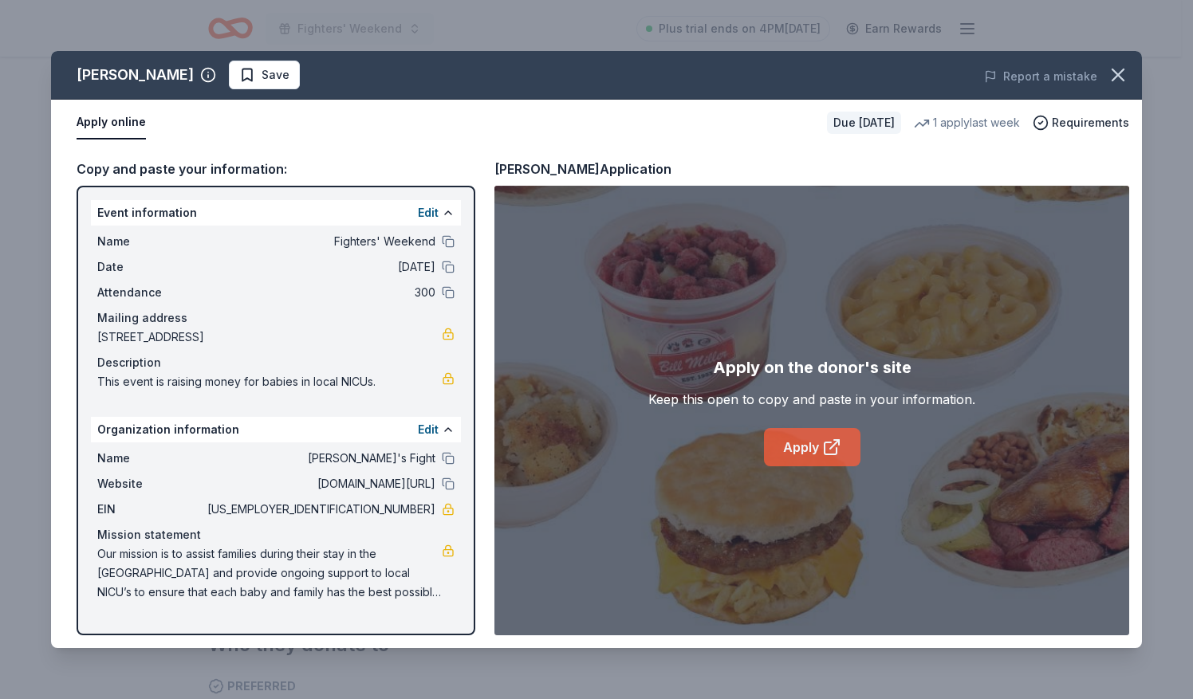
click at [815, 450] on link "Apply" at bounding box center [812, 447] width 96 height 38
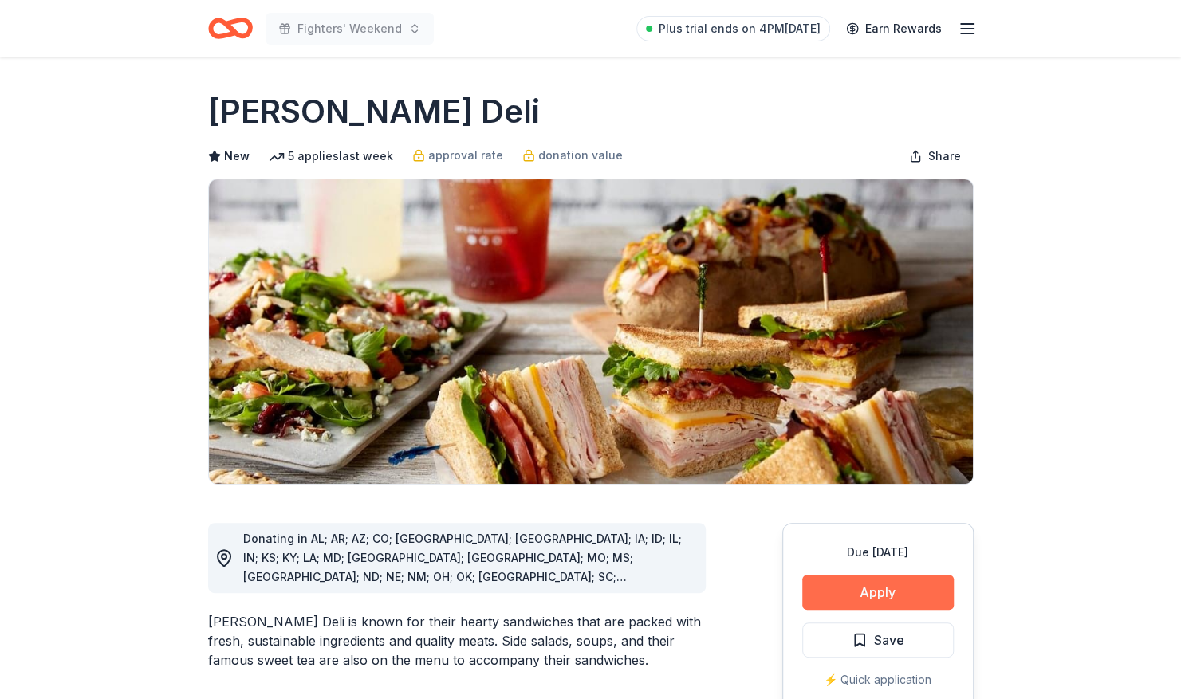
click at [898, 586] on button "Apply" at bounding box center [877, 592] width 151 height 35
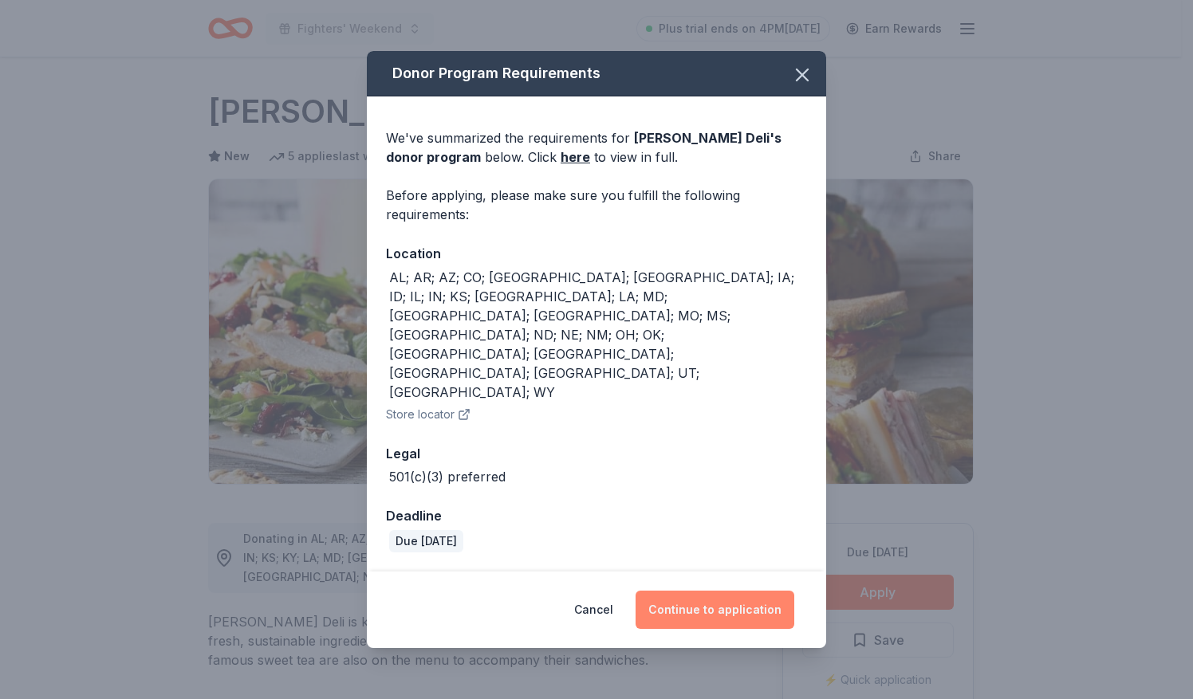
click at [752, 591] on button "Continue to application" at bounding box center [714, 610] width 159 height 38
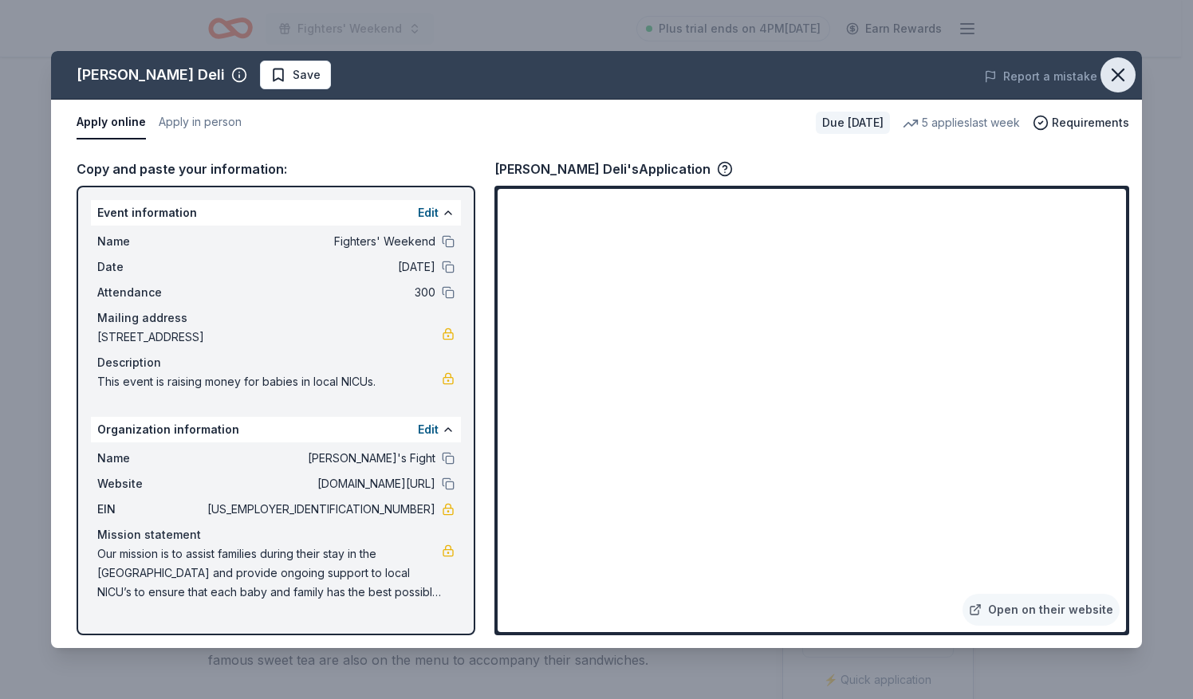
click at [1121, 70] on icon "button" at bounding box center [1117, 74] width 11 height 11
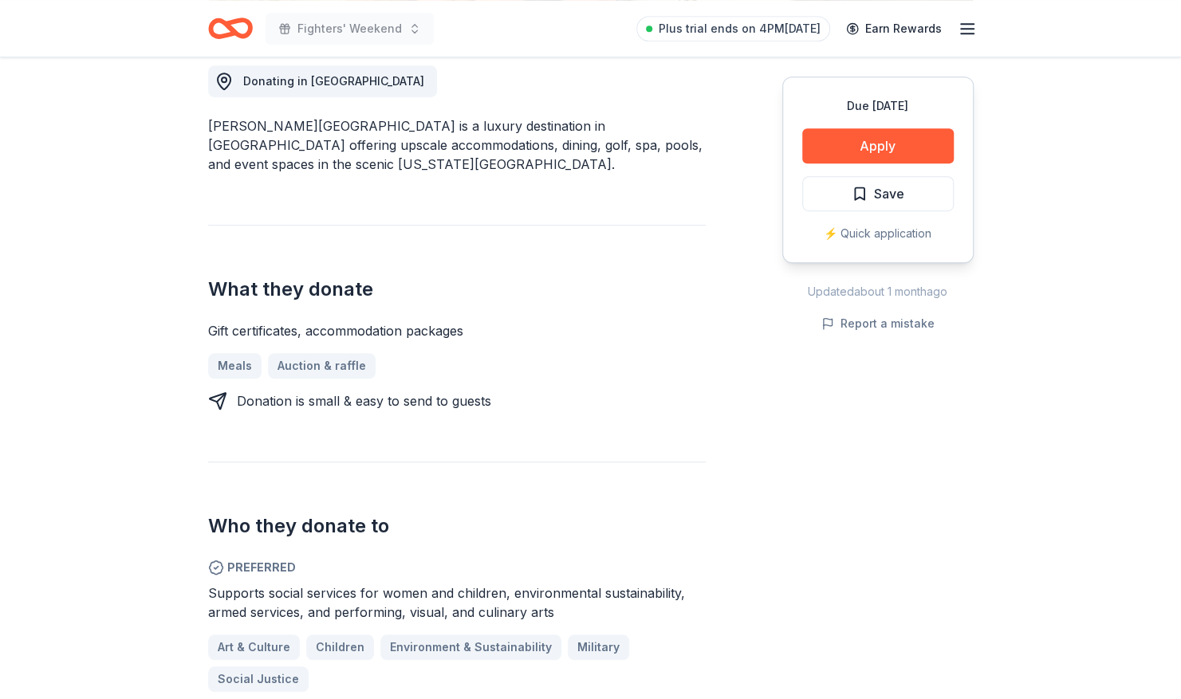
scroll to position [462, 0]
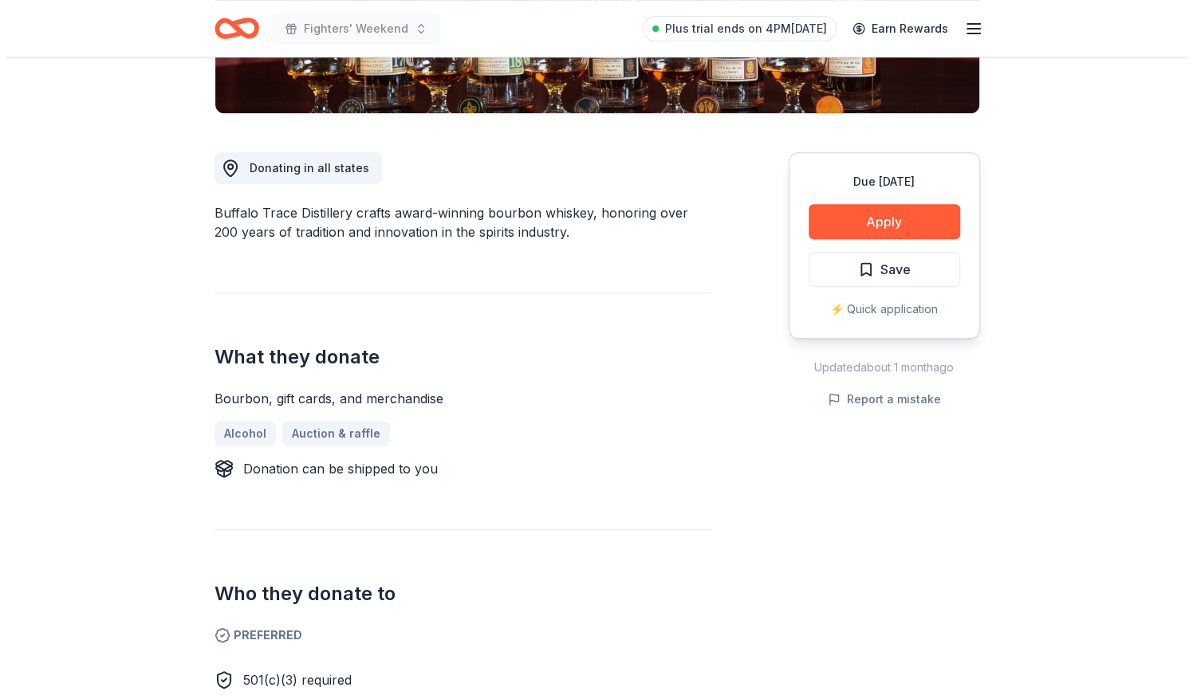
scroll to position [328, 0]
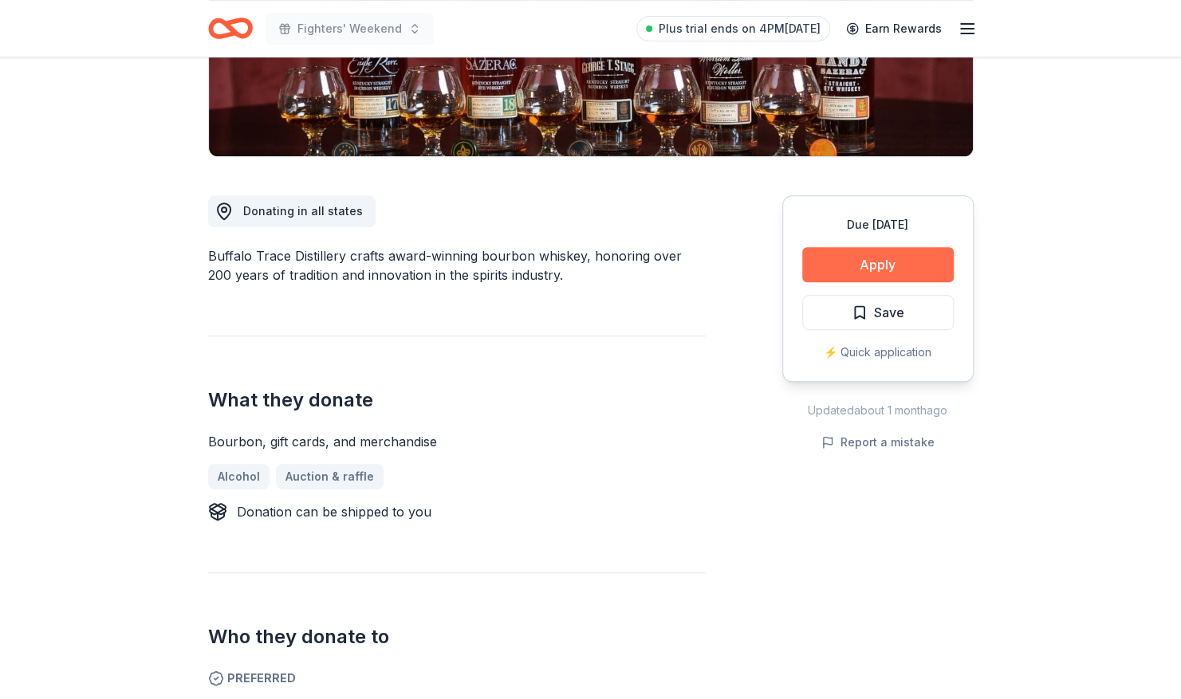
click at [871, 266] on button "Apply" at bounding box center [877, 264] width 151 height 35
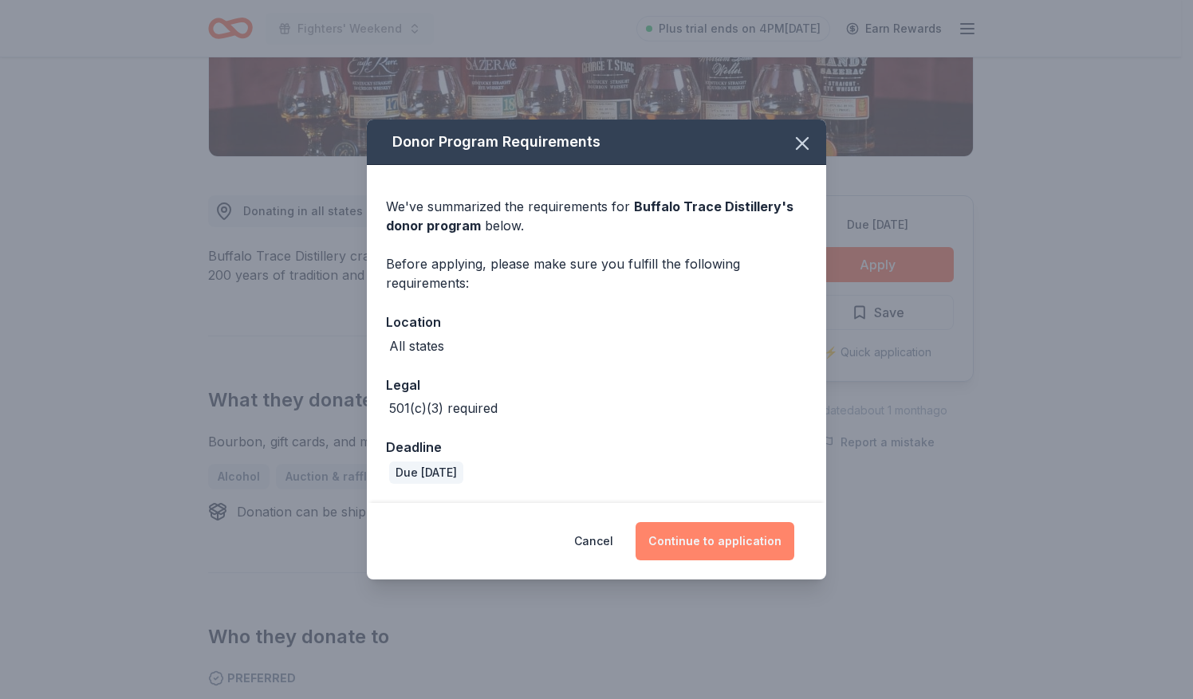
click at [718, 531] on button "Continue to application" at bounding box center [714, 541] width 159 height 38
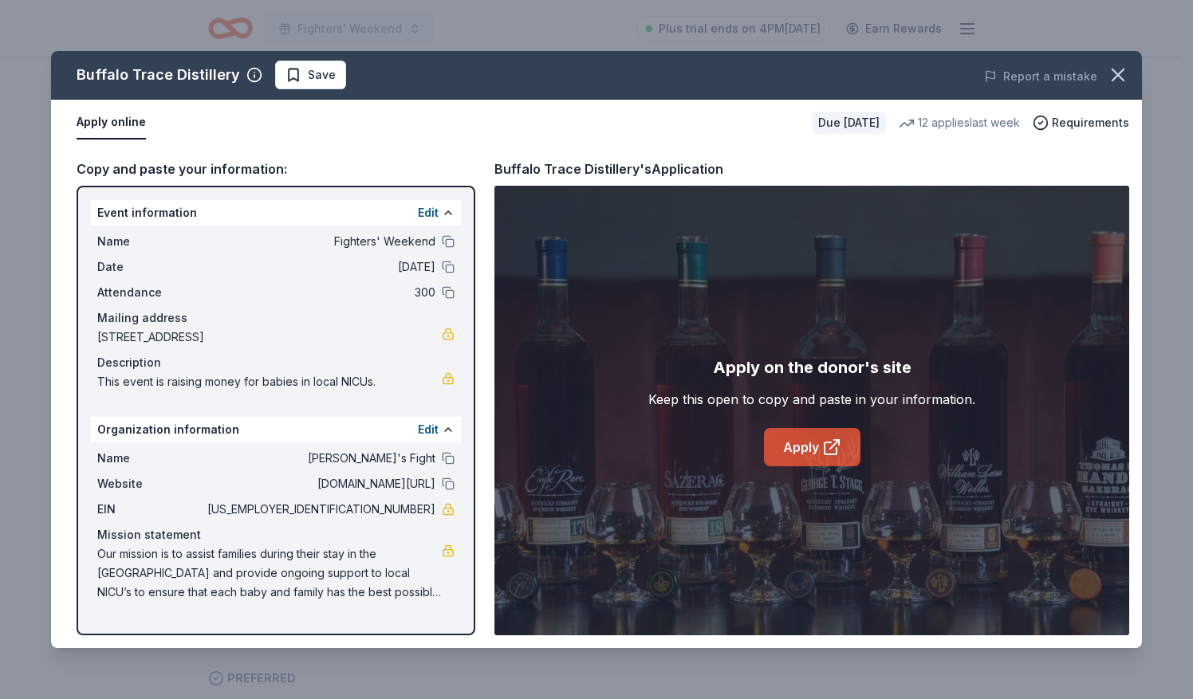
click at [783, 454] on link "Apply" at bounding box center [812, 447] width 96 height 38
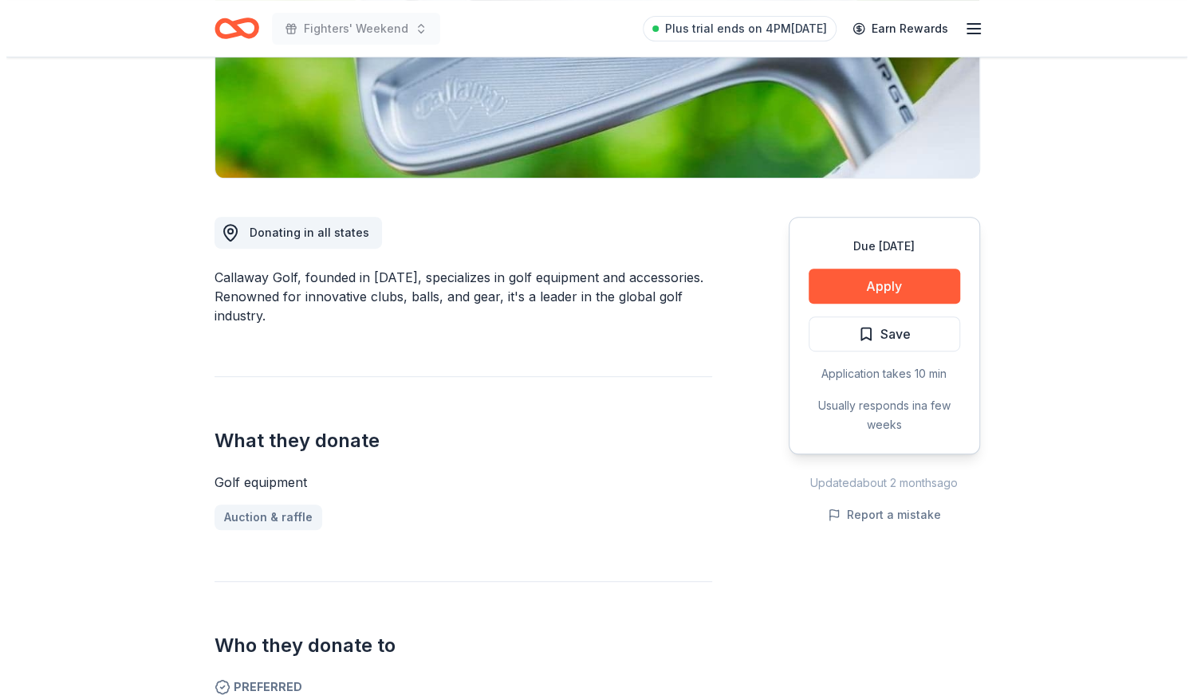
scroll to position [307, 0]
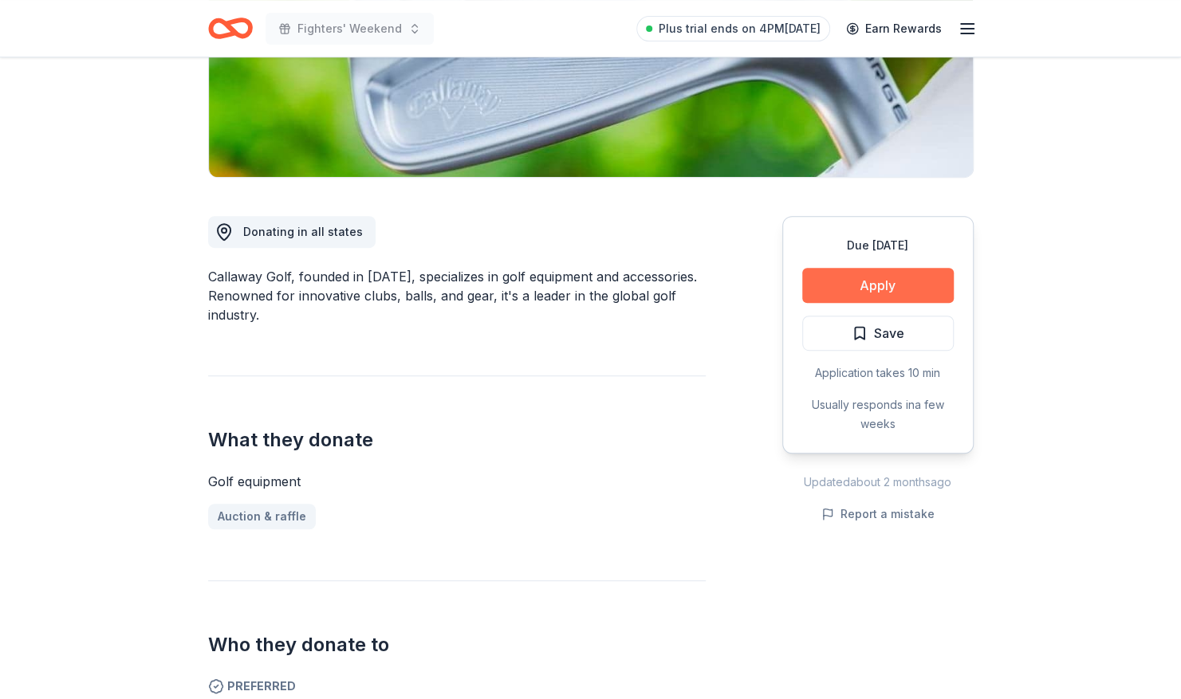
click at [864, 287] on button "Apply" at bounding box center [877, 285] width 151 height 35
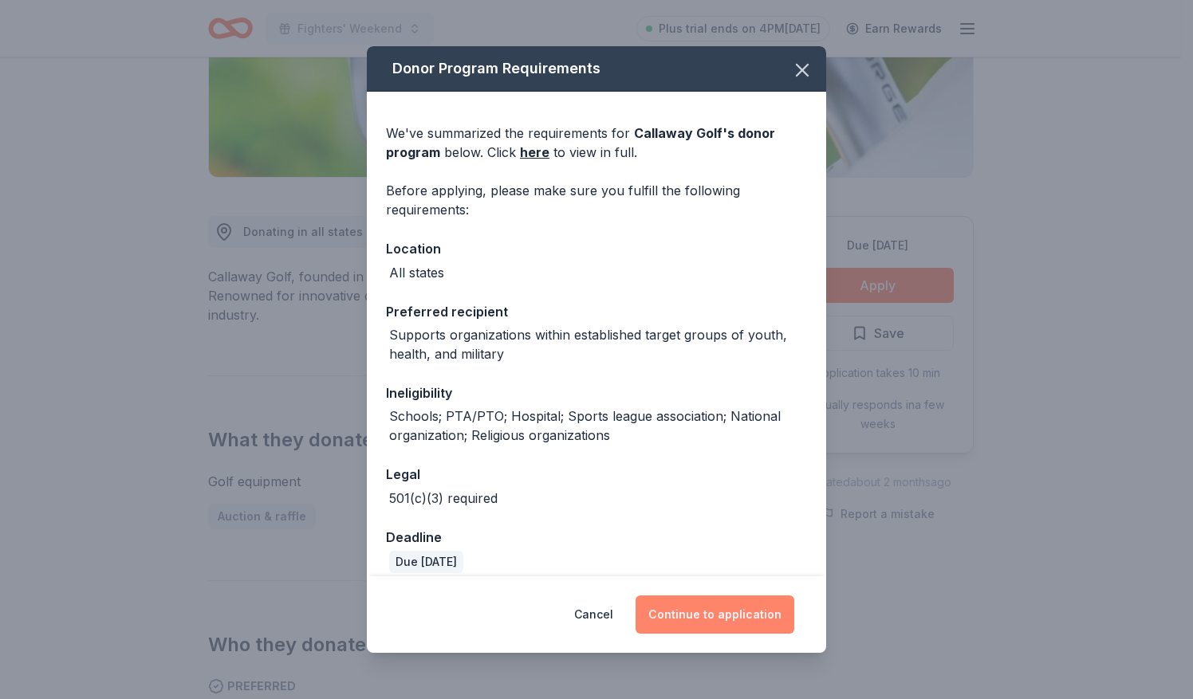
click at [701, 612] on button "Continue to application" at bounding box center [714, 615] width 159 height 38
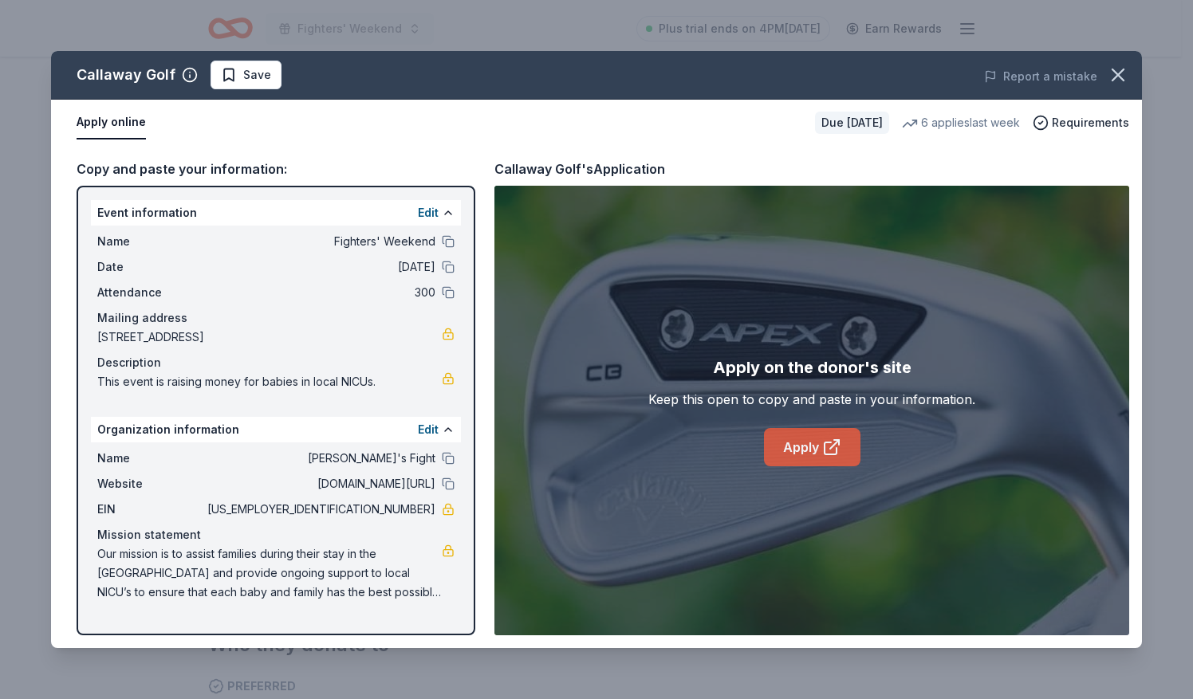
click at [822, 444] on icon at bounding box center [831, 447] width 19 height 19
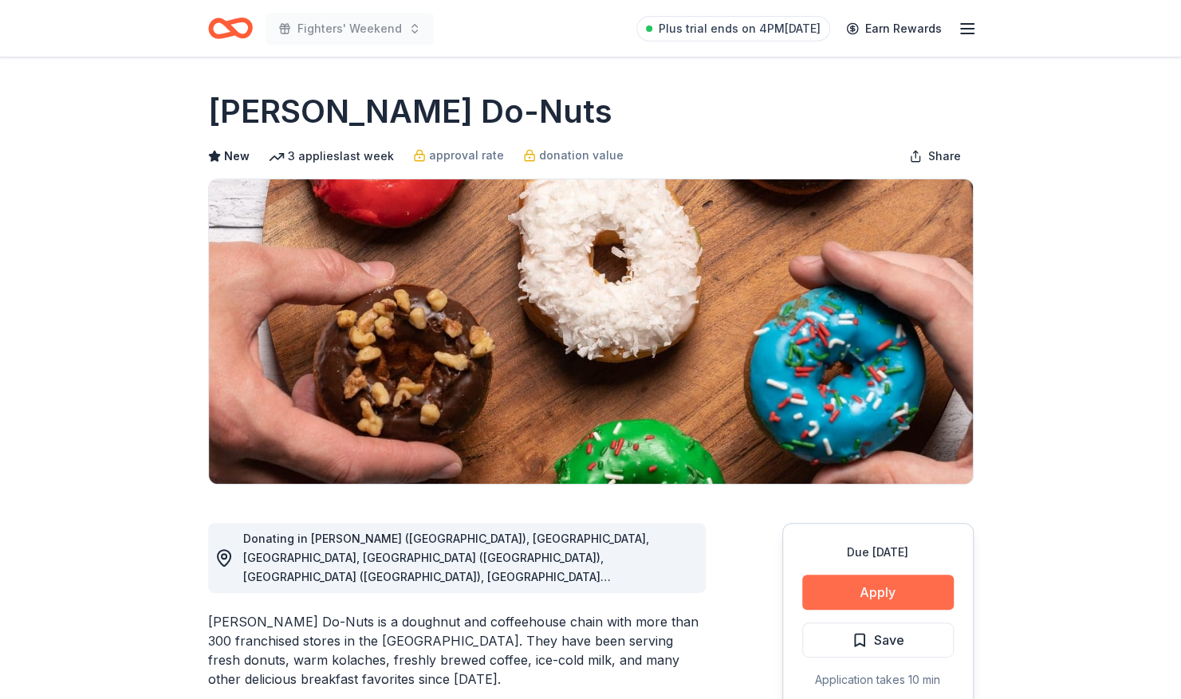
click at [858, 596] on button "Apply" at bounding box center [877, 592] width 151 height 35
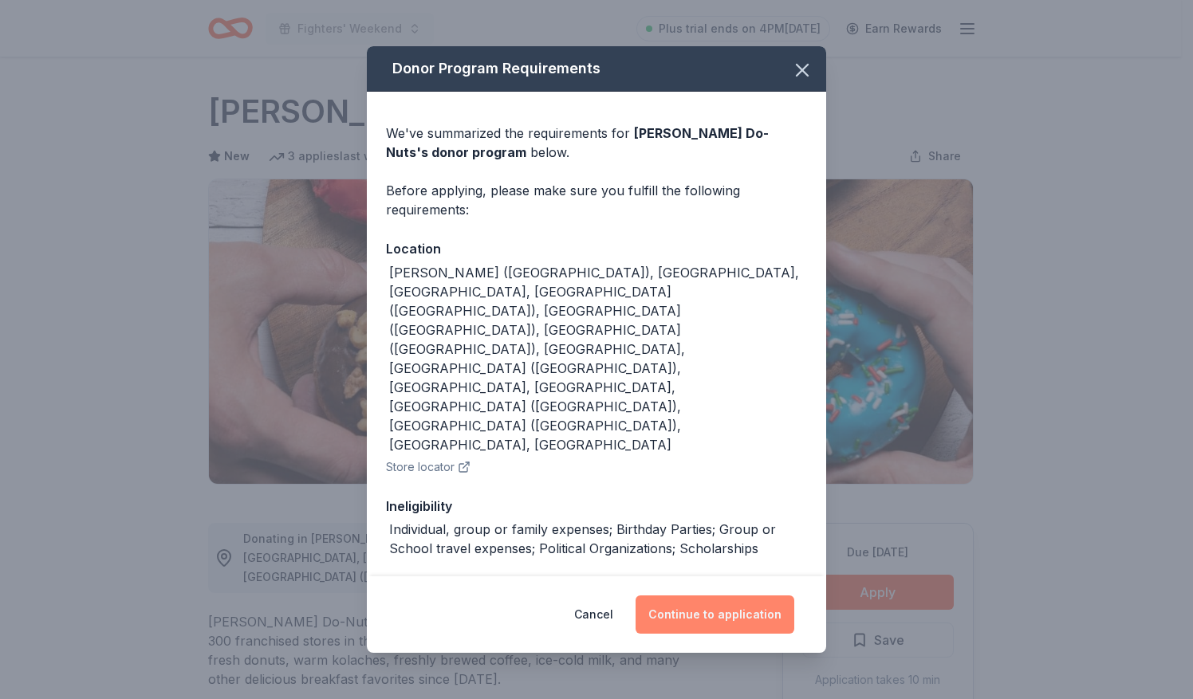
click at [741, 596] on button "Continue to application" at bounding box center [714, 615] width 159 height 38
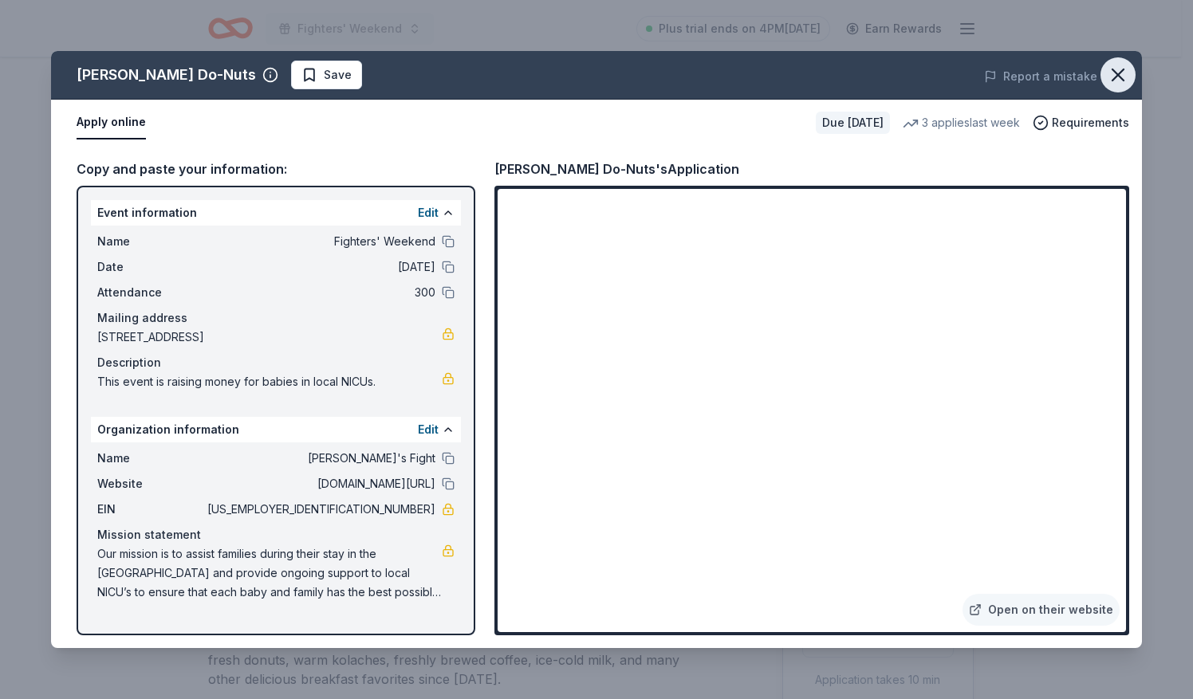
click at [1122, 71] on icon "button" at bounding box center [1117, 74] width 11 height 11
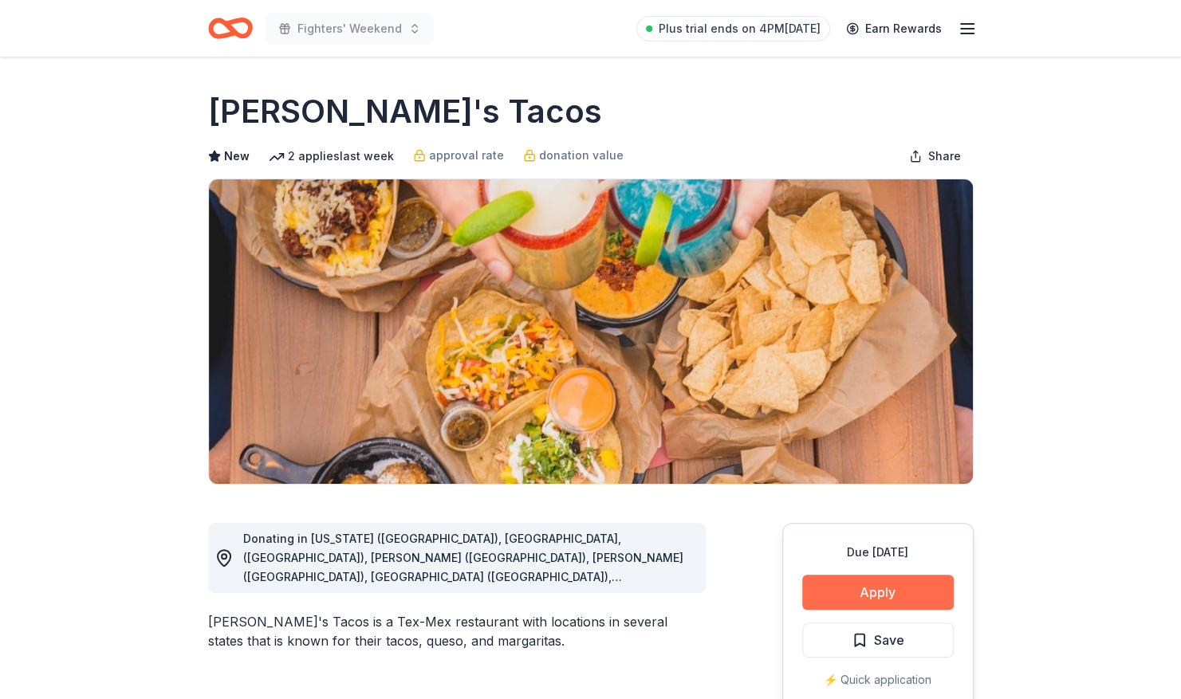
click at [907, 587] on button "Apply" at bounding box center [877, 592] width 151 height 35
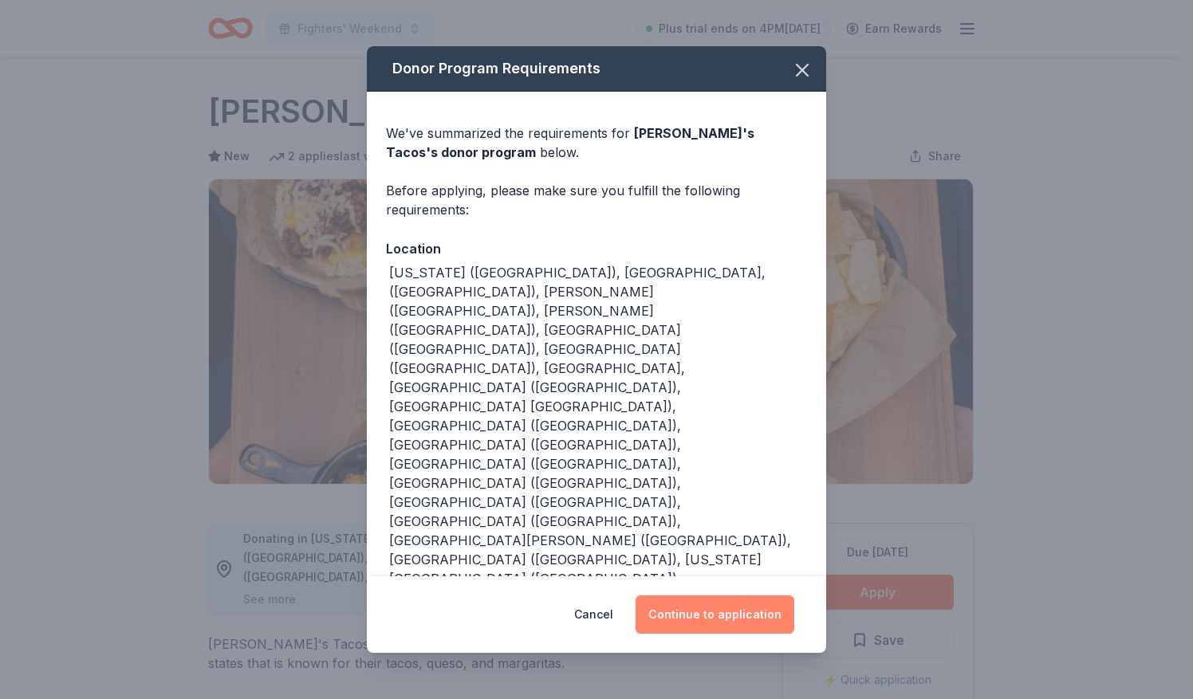
click at [729, 596] on button "Continue to application" at bounding box center [714, 615] width 159 height 38
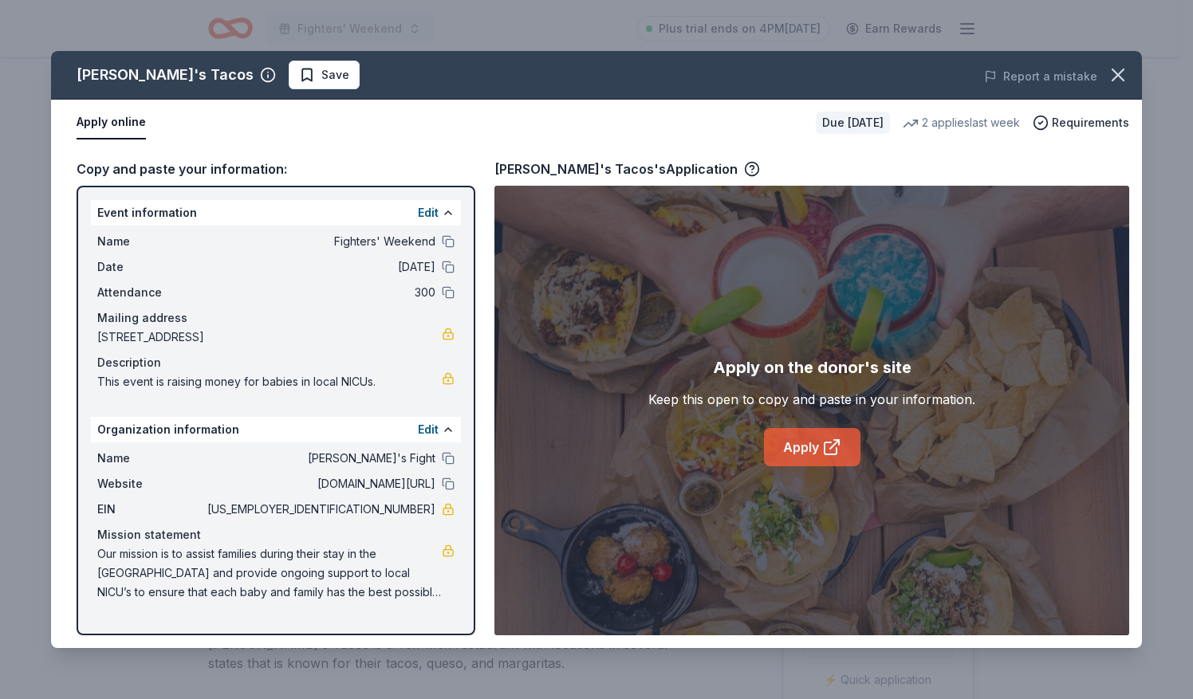
click at [840, 454] on icon at bounding box center [831, 447] width 19 height 19
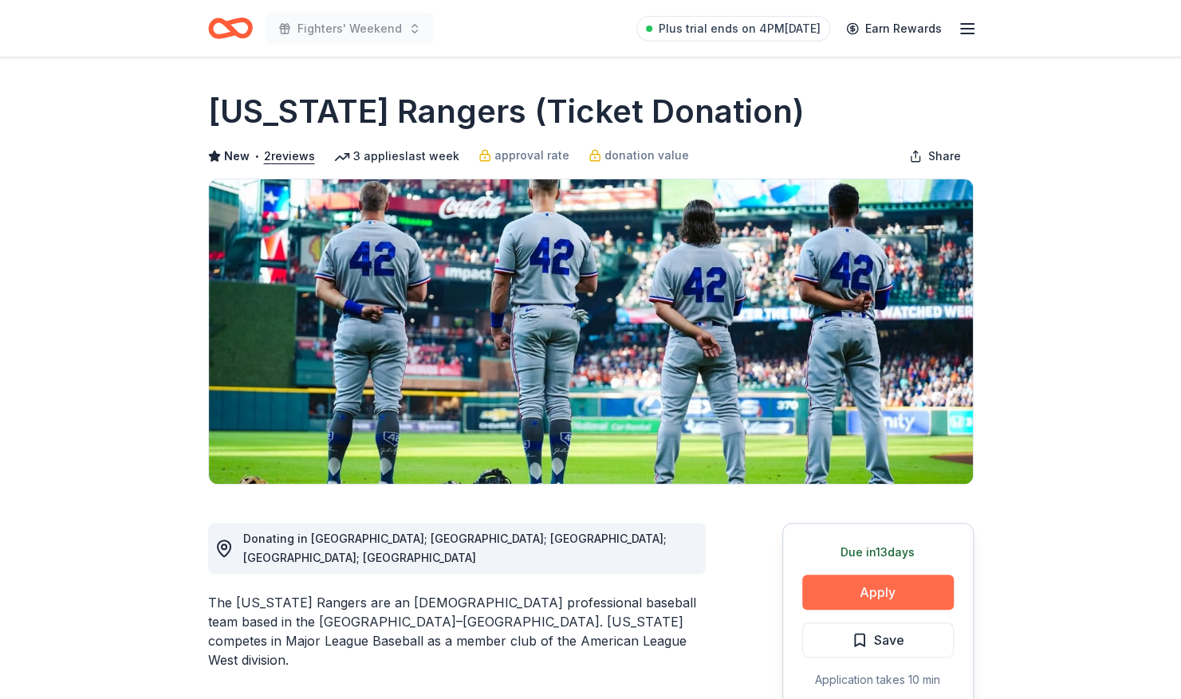
click at [895, 596] on button "Apply" at bounding box center [877, 592] width 151 height 35
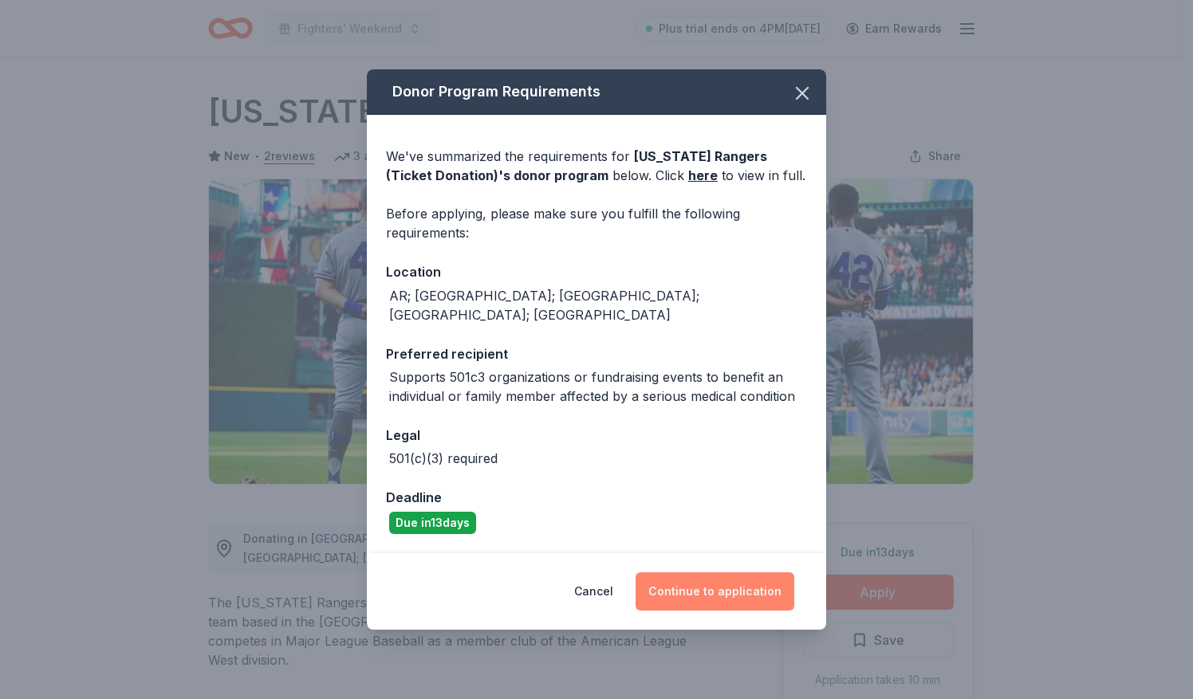
click at [743, 582] on button "Continue to application" at bounding box center [714, 591] width 159 height 38
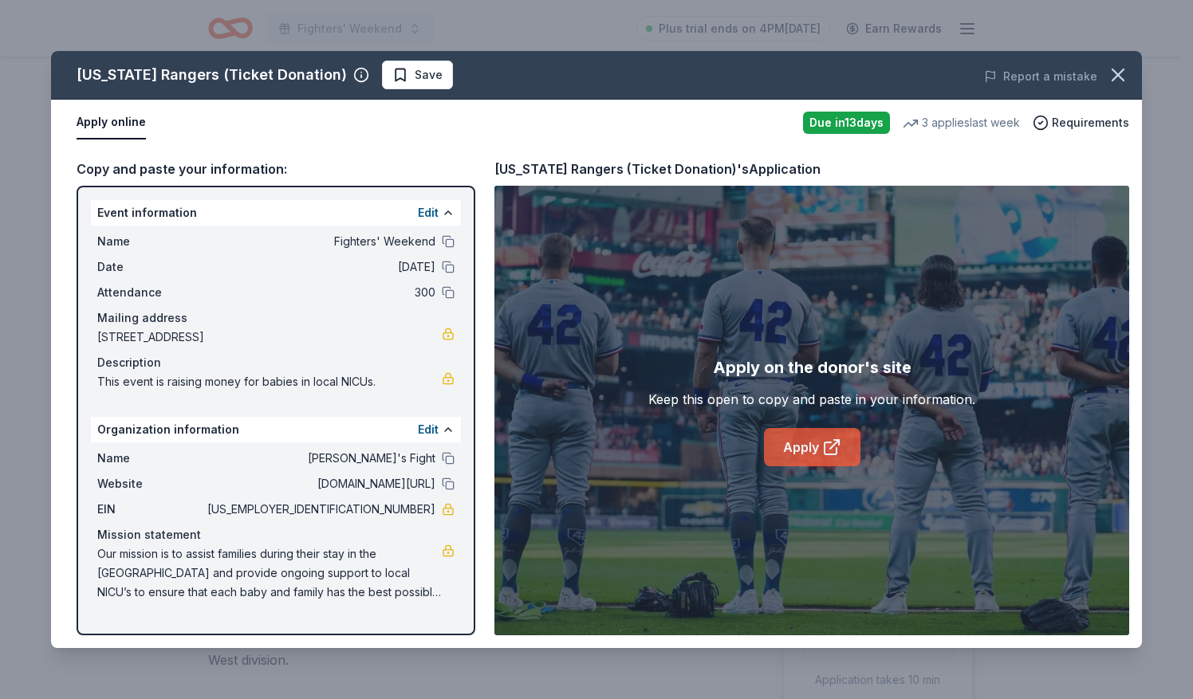
click at [820, 444] on link "Apply" at bounding box center [812, 447] width 96 height 38
